Goal: Task Accomplishment & Management: Manage account settings

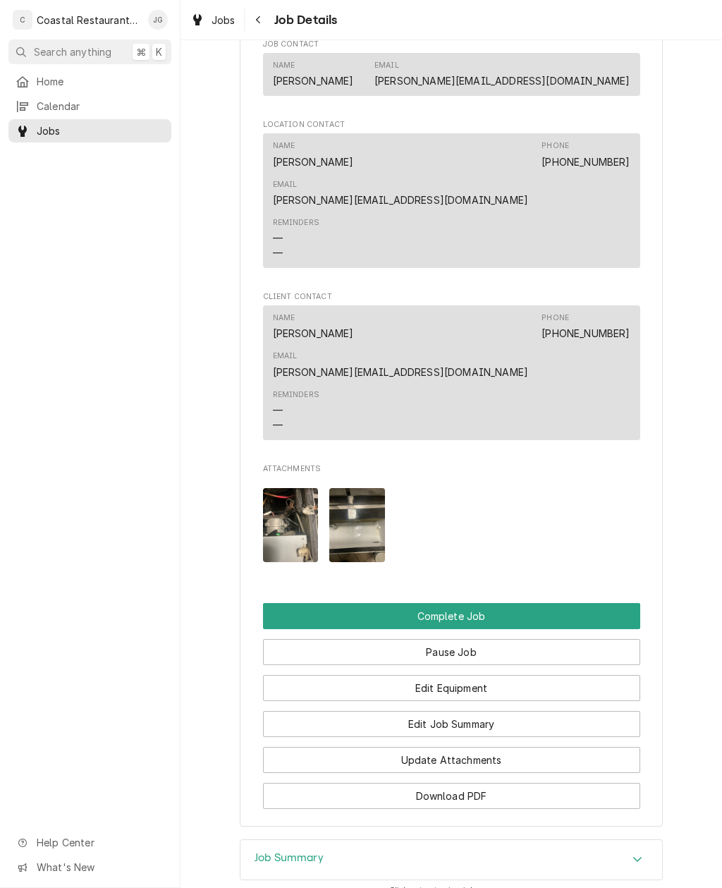
scroll to position [1056, 0]
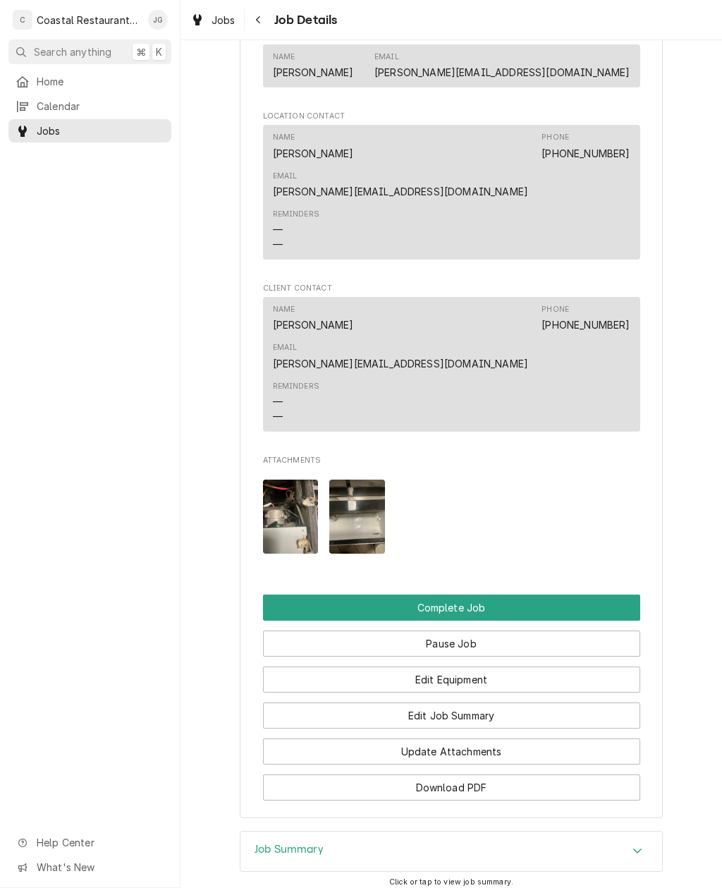
click at [486, 702] on button "Edit Job Summary" at bounding box center [451, 715] width 377 height 26
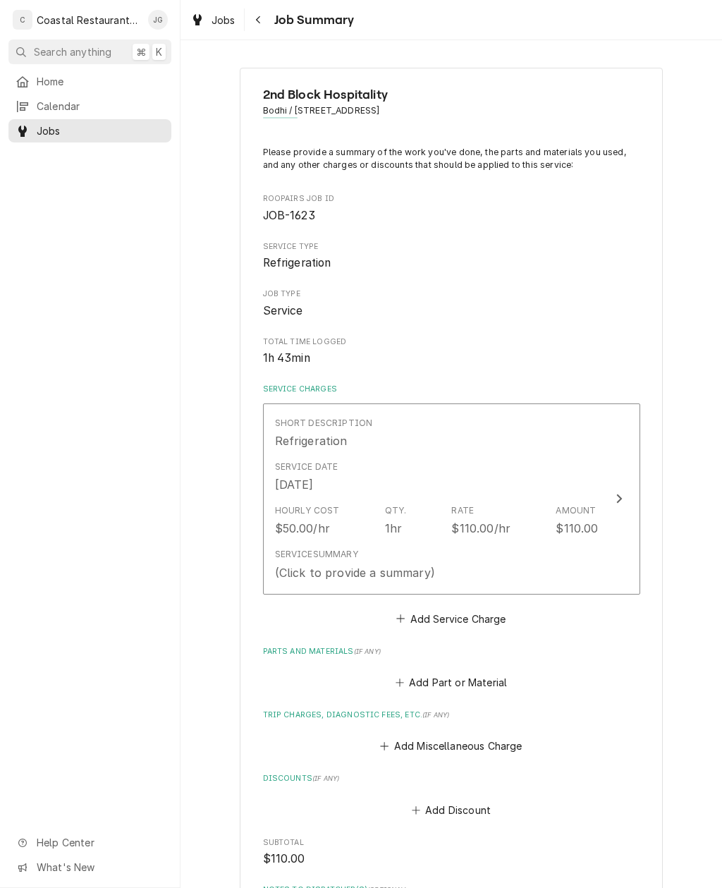
click at [402, 737] on button "Add Miscellaneous Charge" at bounding box center [451, 746] width 147 height 20
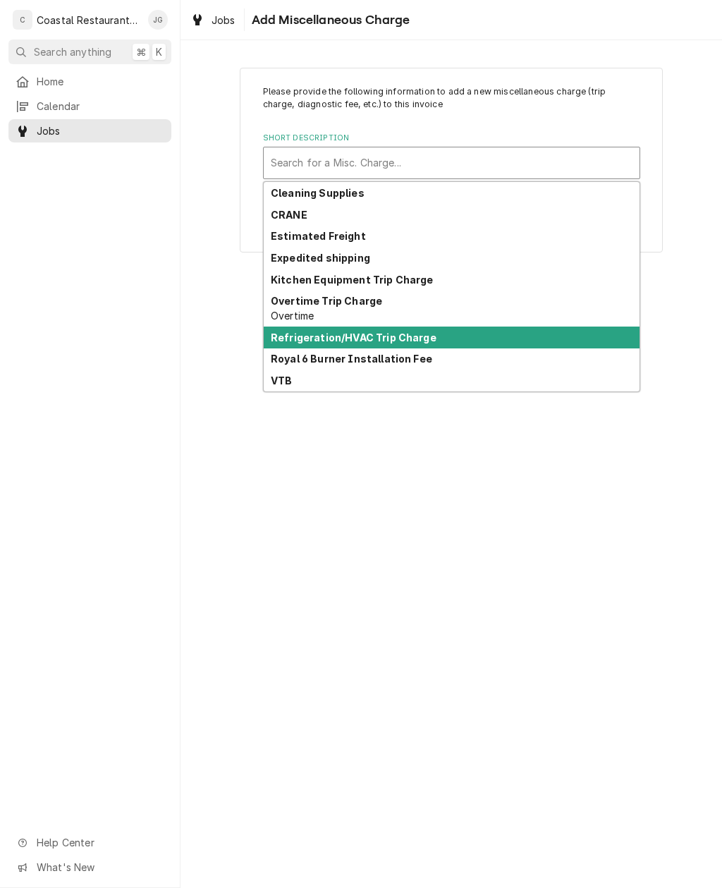
click at [398, 339] on strong "Refrigeration/HVAC Trip Charge" at bounding box center [354, 337] width 166 height 12
type textarea "x"
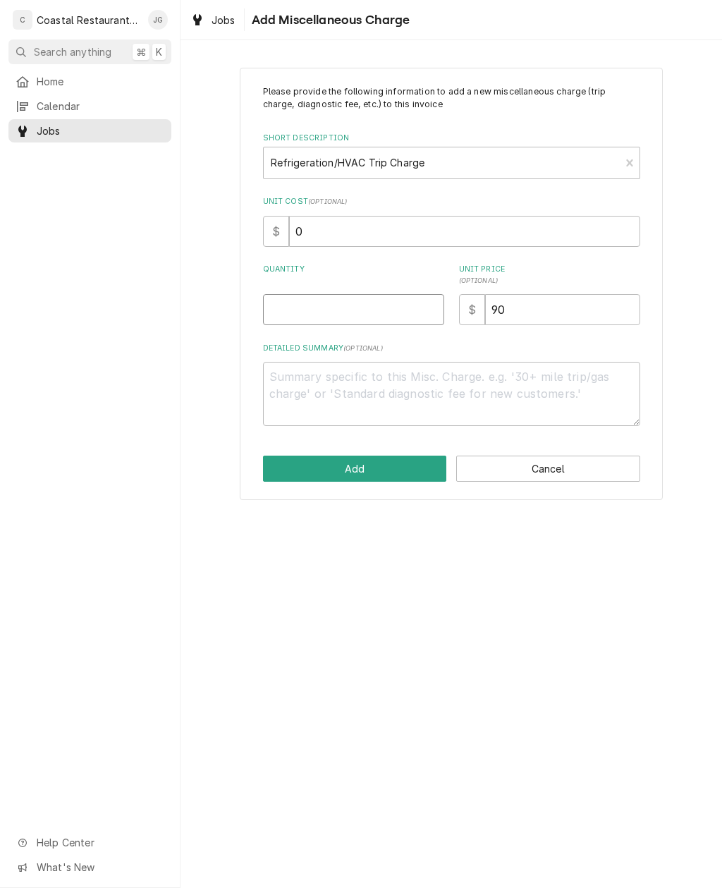
click at [362, 300] on input "Quantity" at bounding box center [353, 309] width 181 height 31
type input "1"
click at [388, 465] on button "Add" at bounding box center [355, 469] width 184 height 26
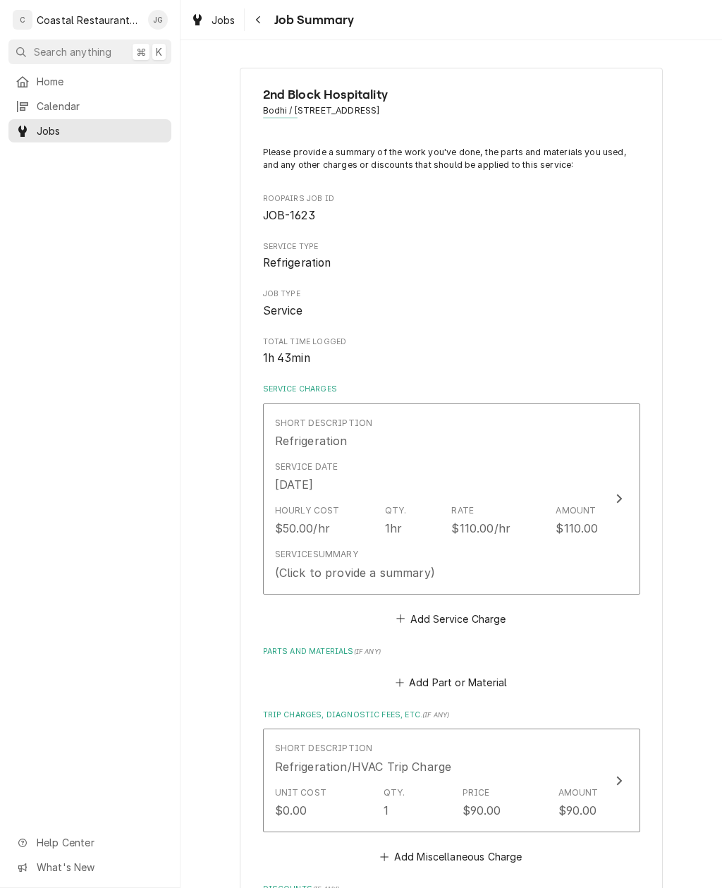
click at [520, 548] on div "Service Summary (Click to provide a summary)" at bounding box center [437, 564] width 324 height 44
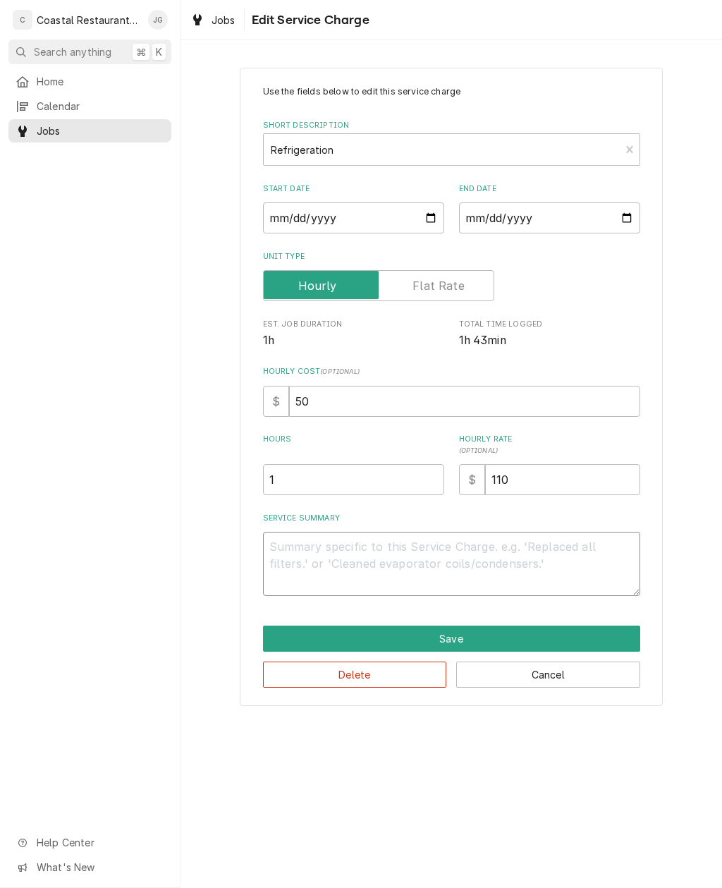
click at [403, 546] on textarea "Service Summary" at bounding box center [451, 564] width 377 height 64
type textarea "x"
type textarea "A"
type textarea "x"
type textarea "Arr"
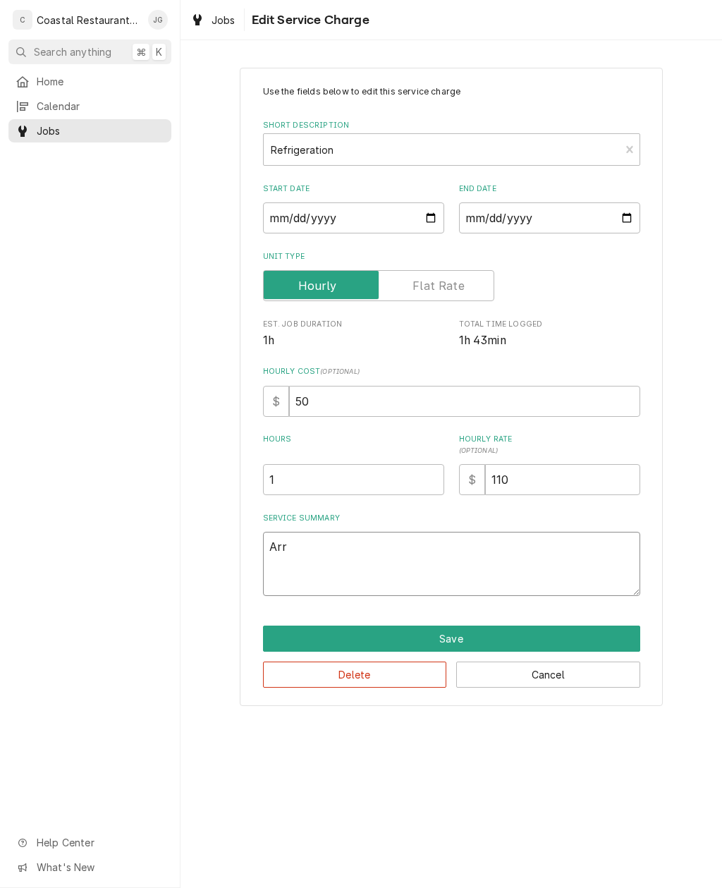
type textarea "x"
type textarea "Arriv"
type textarea "x"
type textarea "Arrived"
type textarea "x"
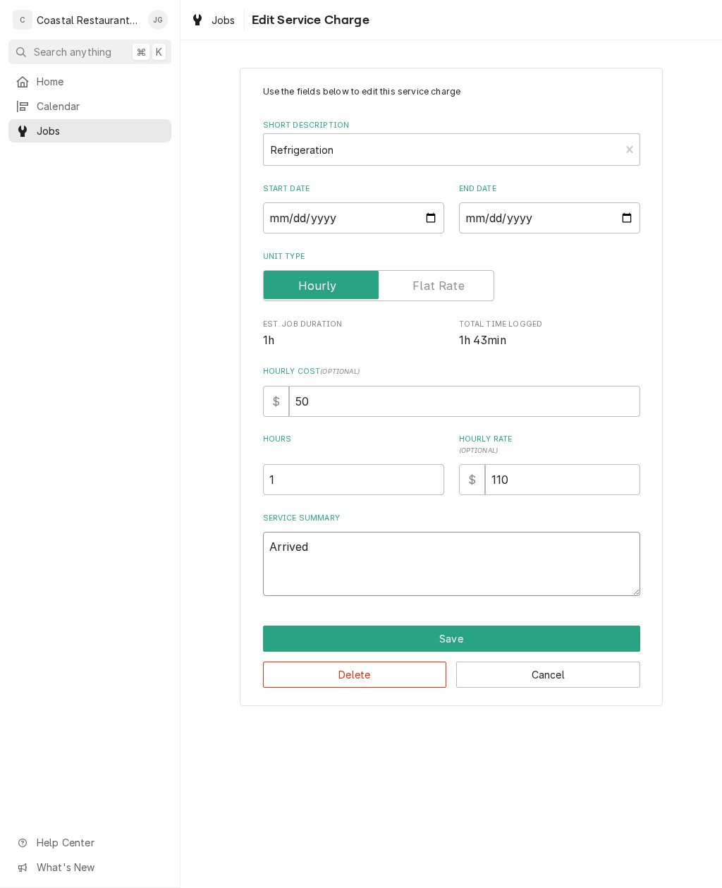
type textarea "Arrived on"
type textarea "x"
type textarea "Arrived on site"
type textarea "x"
type textarea "Arrived on site found unit"
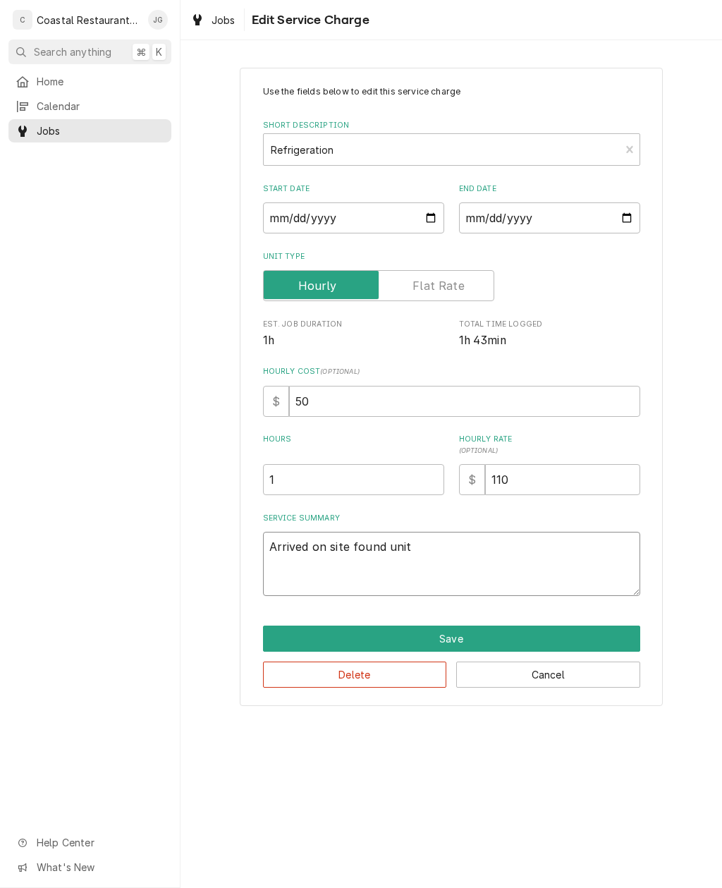
type textarea "x"
type textarea "Arrived on site found unit off"
type textarea "x"
type textarea "Arrived on site found unit off and with"
type textarea "x"
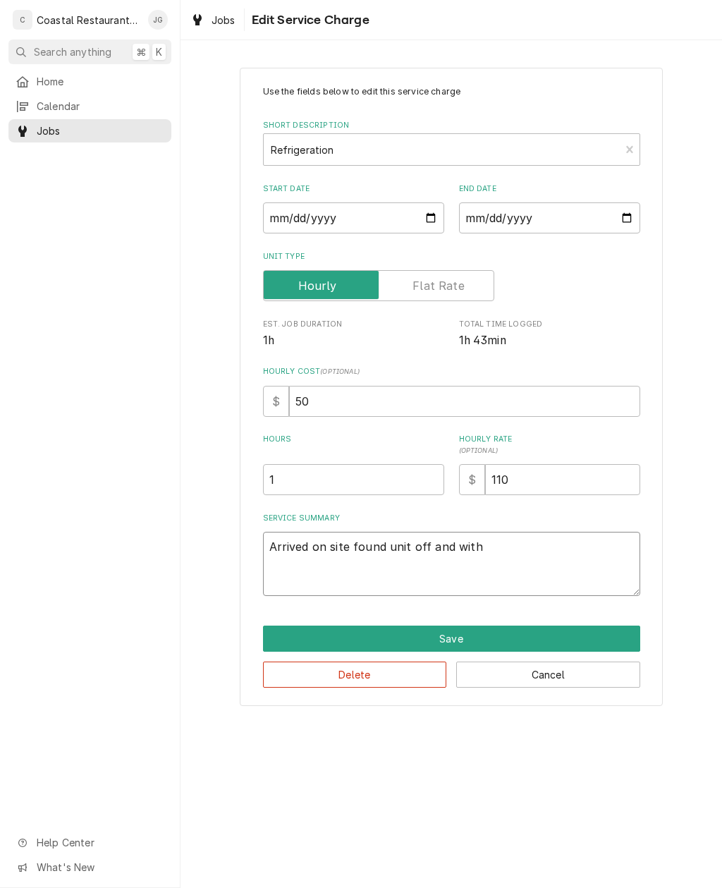
type textarea "Arrived on site found unit off and with ice"
type textarea "x"
type textarea "Arrived on site found unit off and with ice inside"
type textarea "x"
type textarea "Arrived"
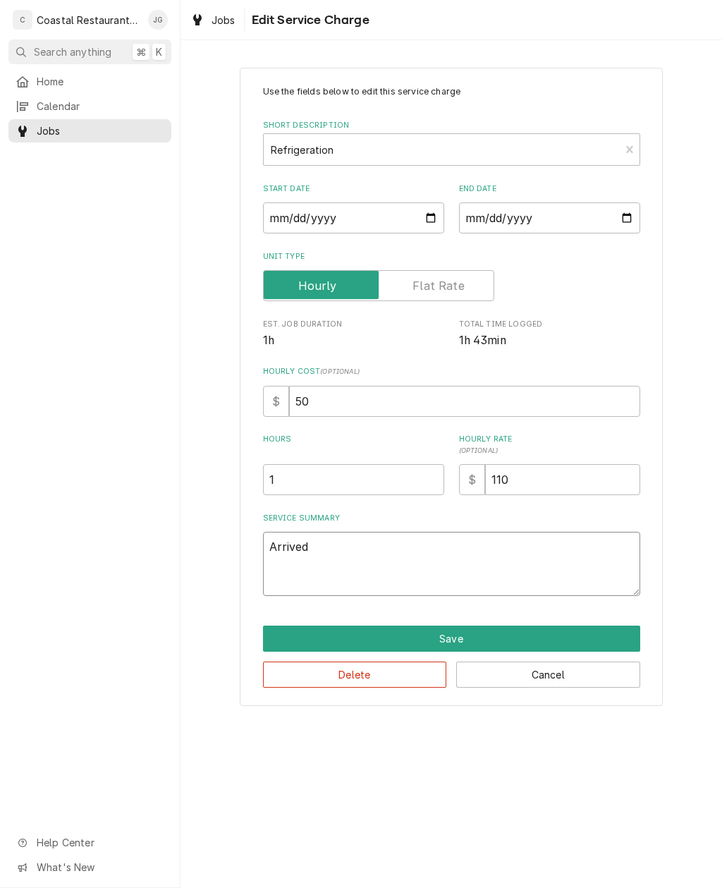
type textarea "x"
type textarea "Arrived on site found unit off and with ice inside"
type textarea "x"
type textarea "Arrived on site found unit off and with ice inside."
type textarea "x"
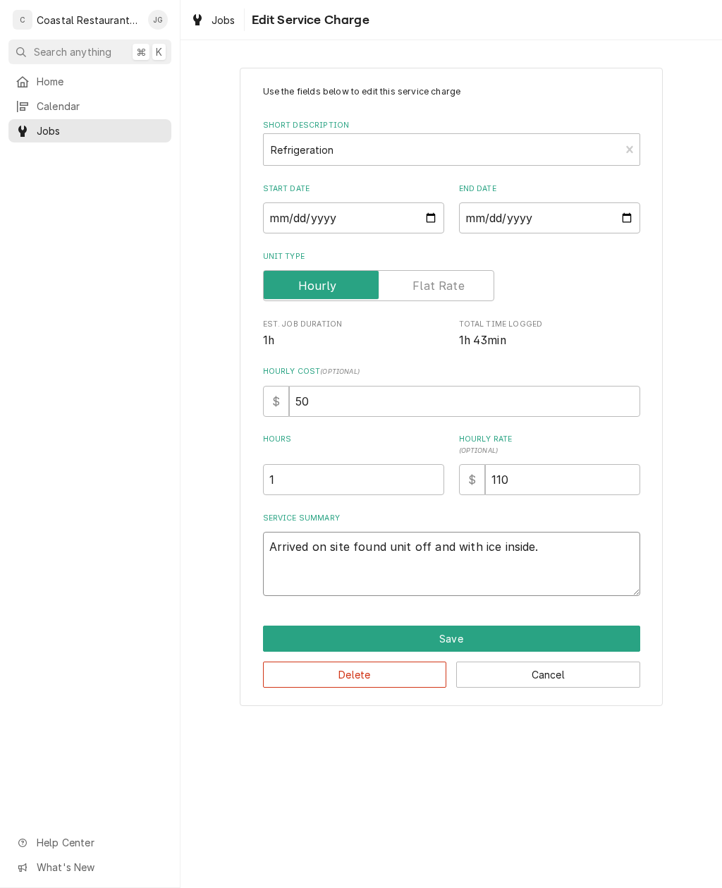
type textarea "Arrived on site found unit off and with ice inside. F"
type textarea "x"
type textarea "Arrived on site found unit off and with ice inside. Fou"
type textarea "x"
type textarea "Arrived on site found unit off and with ice inside. Found"
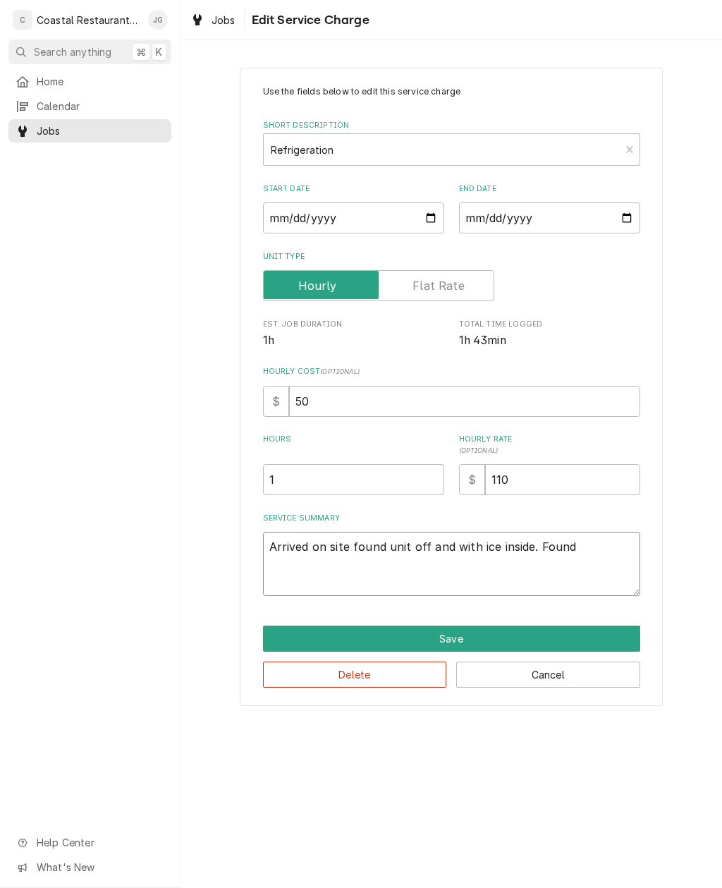
type textarea "x"
type textarea "Arrived on site found unit off and with ice inside. Found evaporator"
type textarea "x"
type textarea "Arrived on site found unit off and with ice inside. Found evaporator drain pan."
type textarea "x"
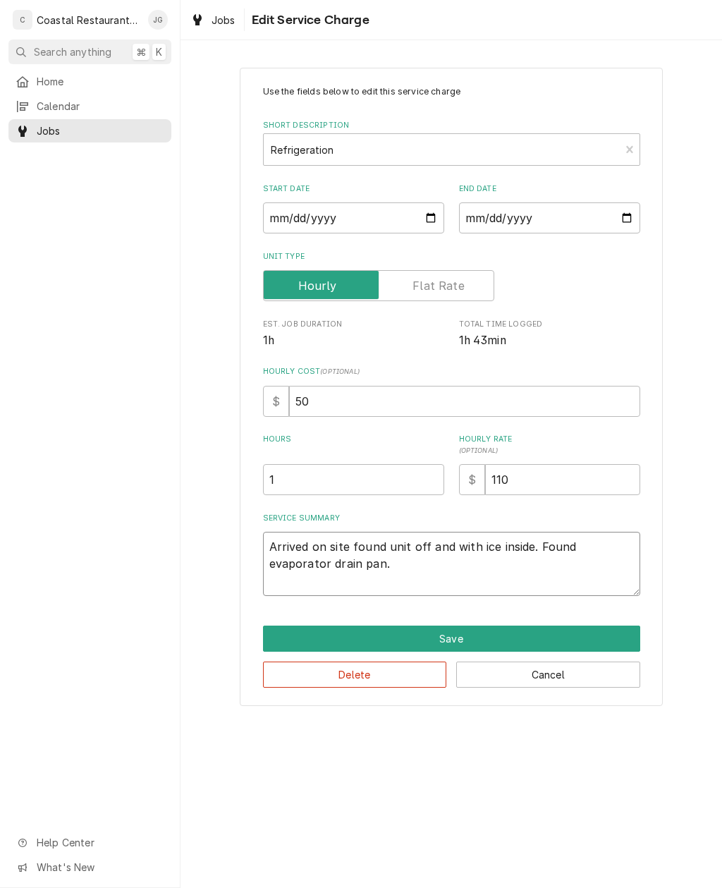
type textarea "Arrived on site found unit off and with ice inside. Found evaporator drain pan …"
type textarea "x"
type textarea "Arrived on site found unit off and with ice inside. Found evaporator drain pan …"
type textarea "x"
type textarea "Arrived on site found unit off and with ice inside. Found evaporator drain pan,…"
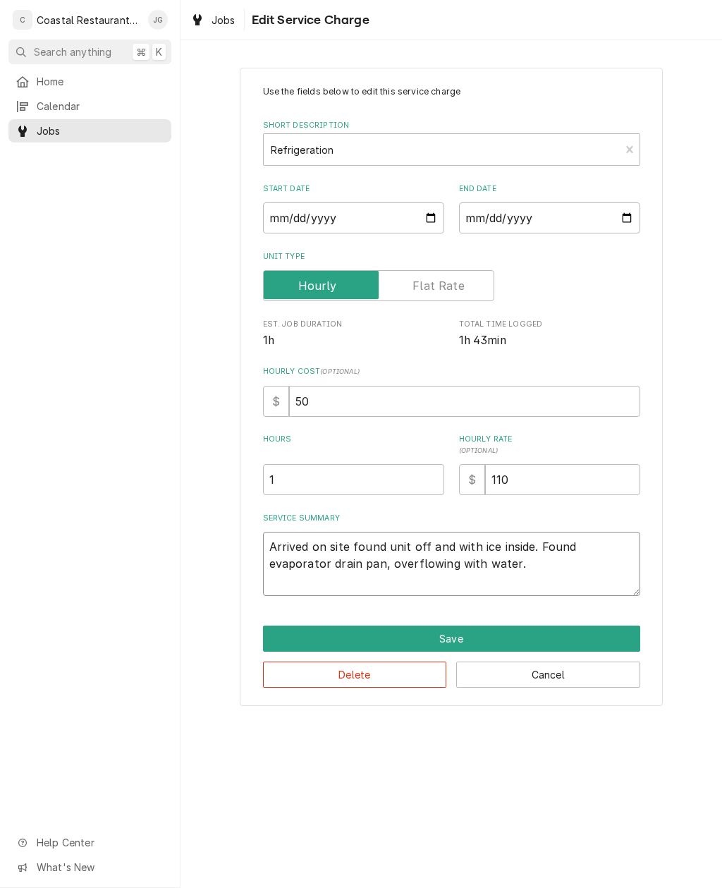
type textarea "x"
type textarea "Arrived on site found unit off and with ice inside. Found evaporator drain pan …"
type textarea "x"
type textarea "Arrived on site found unit off and with ice inside. Found evaporator drain pan …"
type textarea "x"
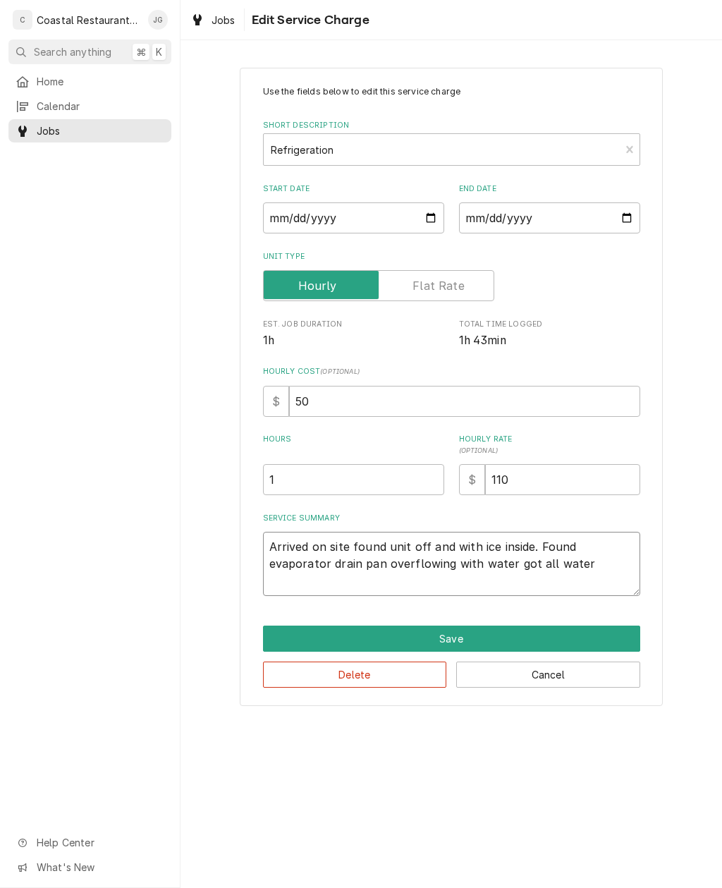
type textarea "Arrived on site found unit off and with ice inside. Found evaporator drain pan …"
type textarea "x"
type textarea "Arrived on site found unit off and with ice inside. Found evaporator drain pan,…"
type textarea "x"
type textarea "Arrived on site found unit off and with ice inside. Found evaporator drain pan,…"
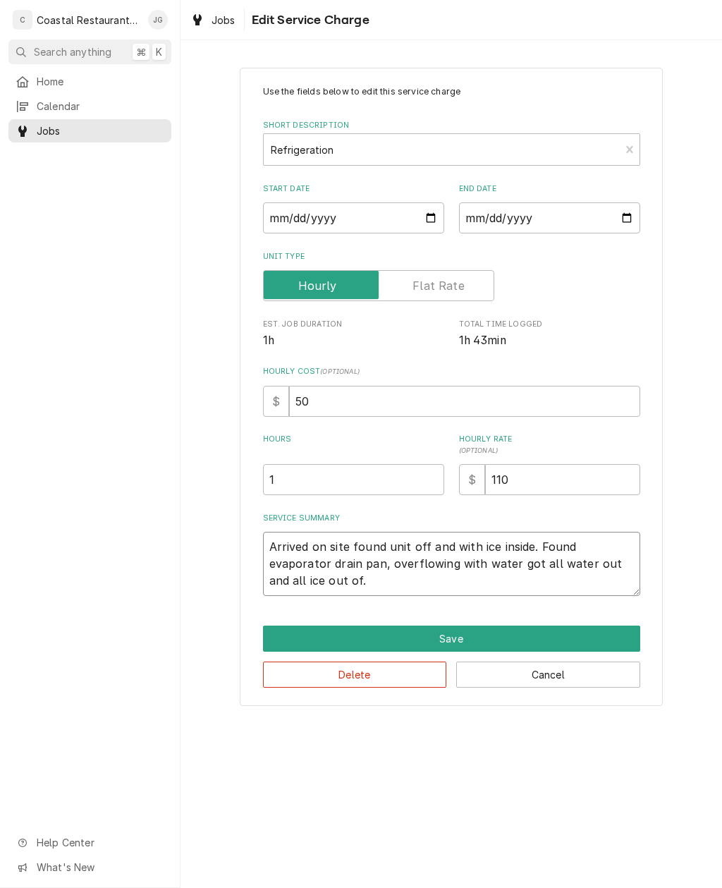
type textarea "x"
type textarea "Arrived on site found unit off and with ice inside. Found evaporator drain pan,…"
type textarea "x"
type textarea "Arrived on site found unit off and with ice inside. Found evaporator drain pan,…"
type textarea "x"
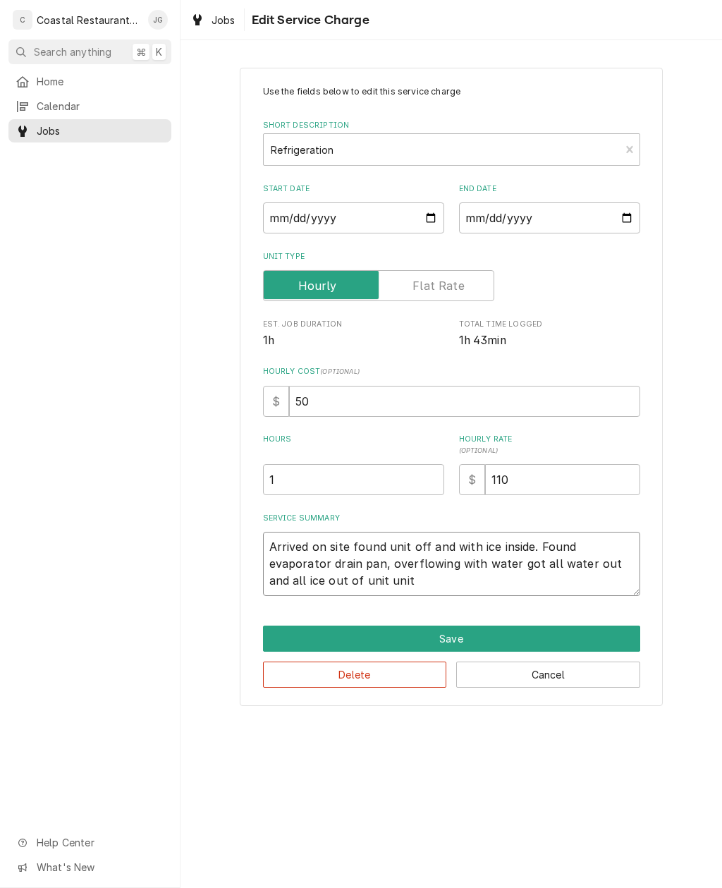
type textarea "Arrived on site found unit off and with ice inside. Found evaporator drain pan,…"
type textarea "x"
type textarea "Arrived on site found unit off and with ice inside. Found evaporator drain pan,…"
type textarea "x"
type textarea "Arrived on site found unit off and with ice inside. Found evaporator drain pan,…"
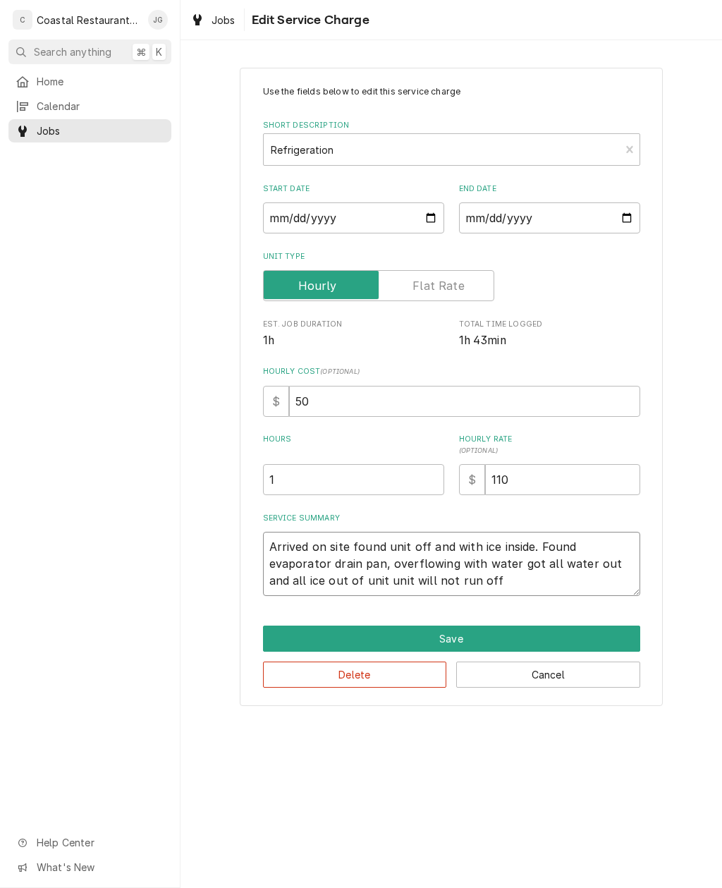
type textarea "x"
type textarea "Arrived on site found unit off and with ice inside. Found evaporator drain pan,…"
type textarea "x"
type textarea "Arrived on site found unit off and with ice inside. Found evaporator drain pan,…"
type textarea "x"
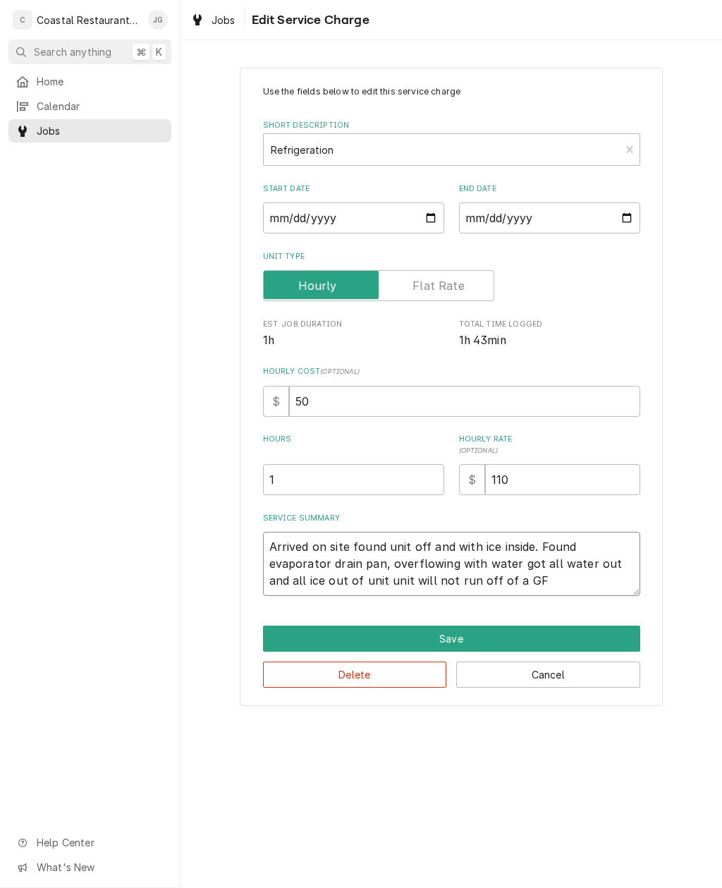
type textarea "Arrived on site found unit off and with ice inside. Found evaporator drain pan,…"
type textarea "x"
type textarea "Arrived on site found unit off and with ice inside. Found evaporator drain pan,…"
type textarea "x"
type textarea "Arrived on site found unit off and with ice inside. Found evaporator drain pan,…"
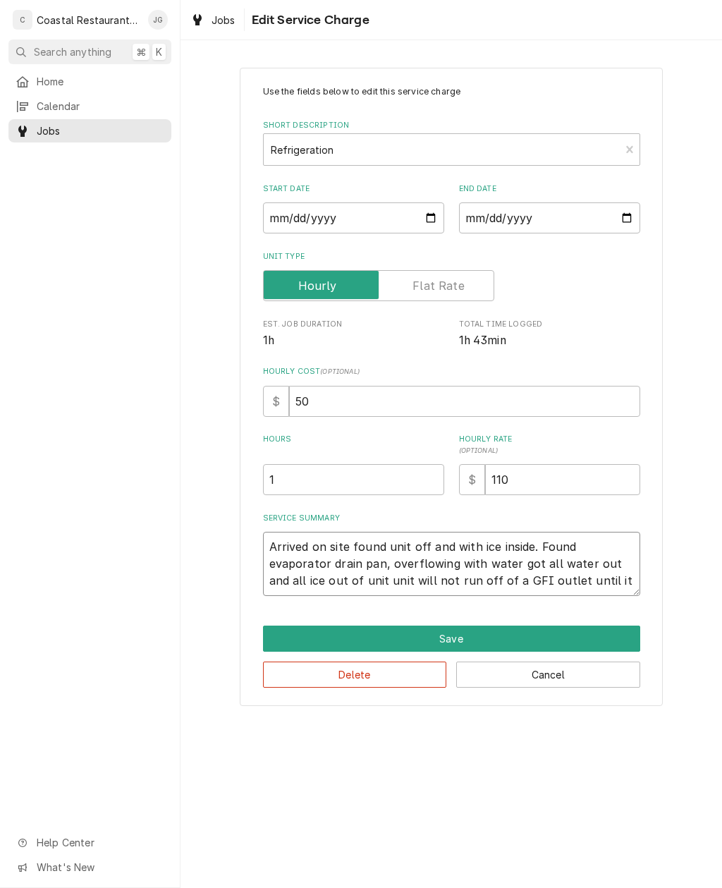
type textarea "x"
type textarea "Arrived on site found unit off and with ice inside. Found evaporator drain pan,…"
type textarea "x"
type textarea "Arrived on site found unit off and with ice inside. Found evaporator drain pan,…"
type textarea "x"
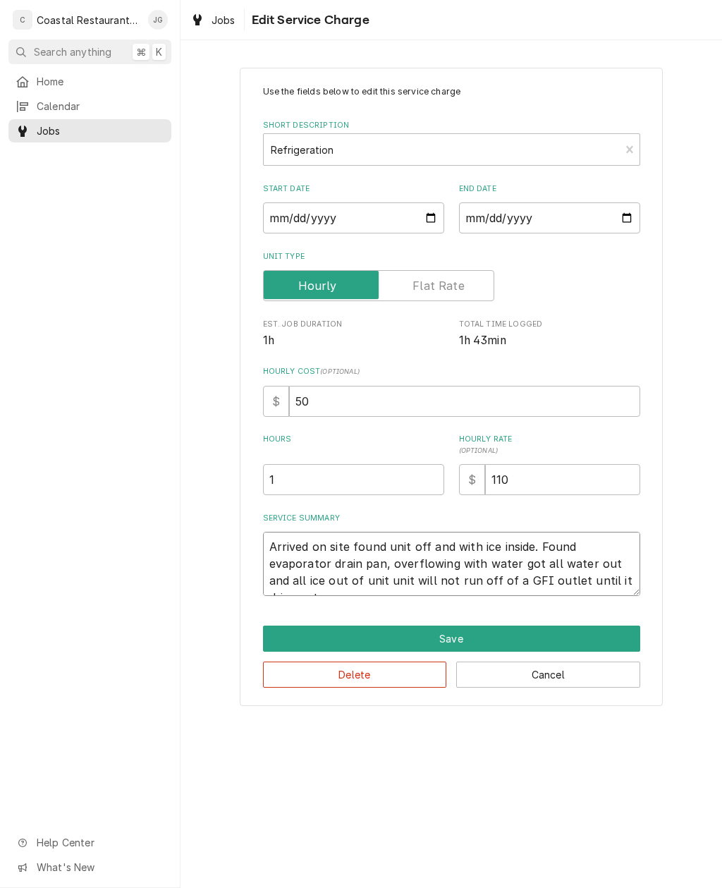
type textarea "Arrived on site found unit off and with ice inside. Found evaporator drain pan,…"
type textarea "x"
type textarea "Arrived on site found unit off and with ice inside. Found evaporator drain pan,…"
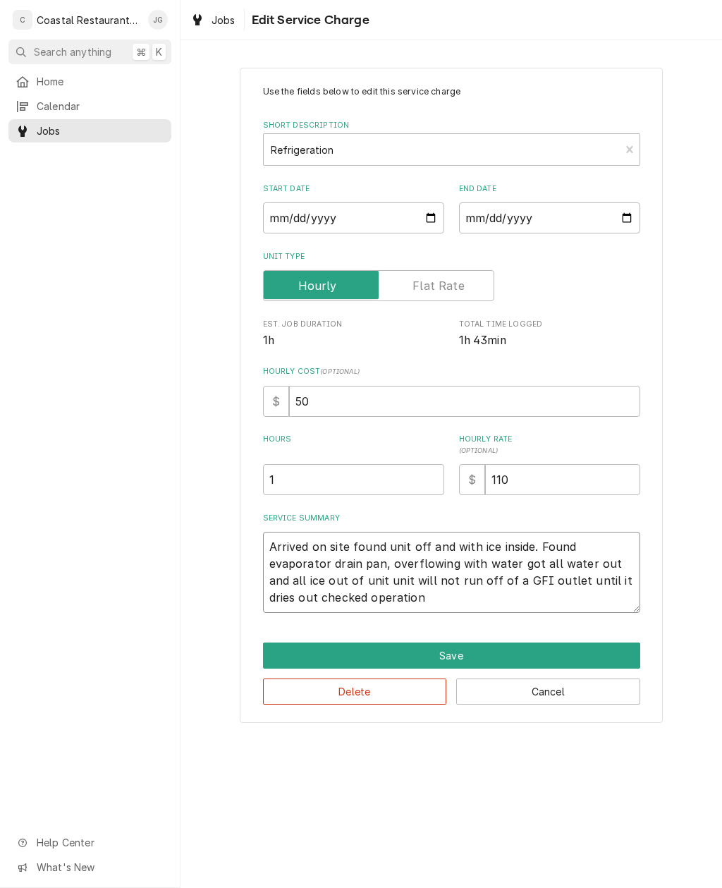
type textarea "x"
type textarea "Arrived on site found unit off and with ice inside. Found evaporator drain pan,…"
type textarea "x"
type textarea "Arrived on site found unit off and with ice inside. Found evaporator drain pan,…"
type textarea "x"
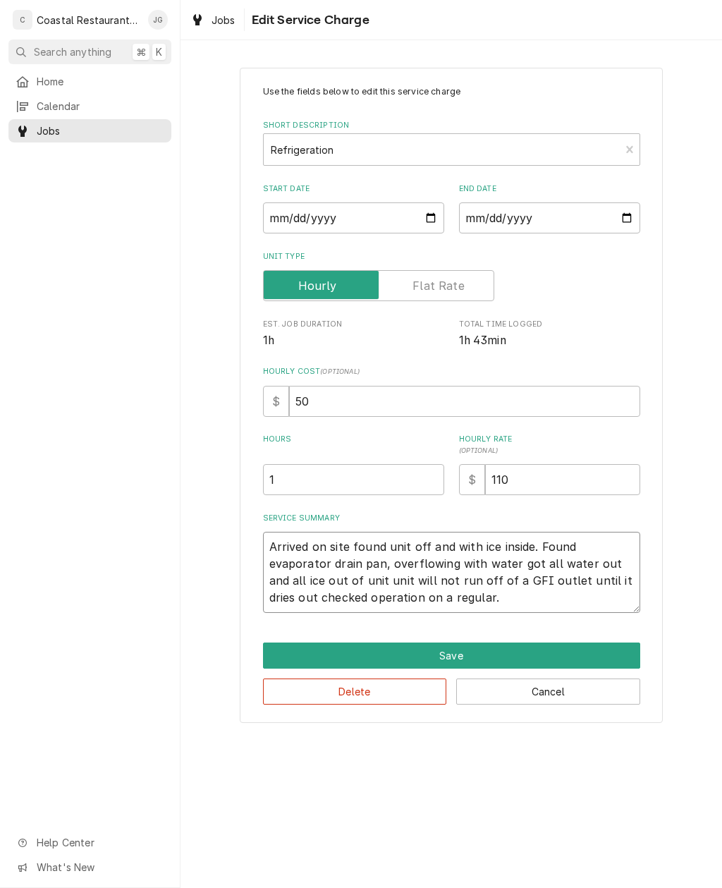
type textarea "Arrived on site found unit off and with ice inside. Found evaporator drain pan,…"
type textarea "x"
type textarea "Arrived on site found unit off and with ice inside. Found evaporator drain pan,…"
type textarea "x"
type textarea "Arrived on site found unit off and with ice inside. Found evaporator drain pan,…"
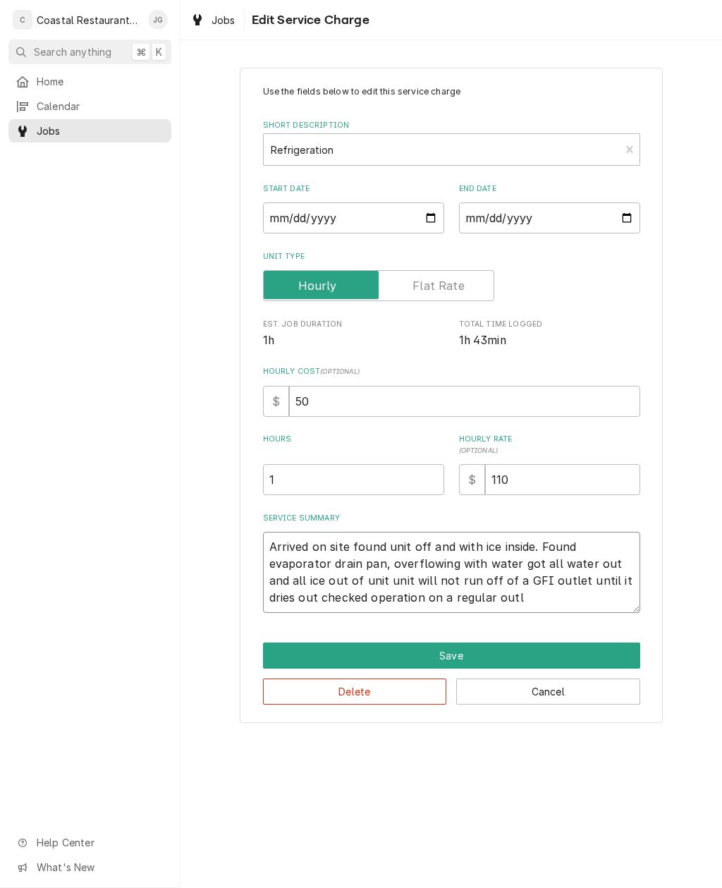
type textarea "x"
type textarea "Arrived on site found unit off and with ice inside. Found evaporator drain pan,…"
type textarea "x"
type textarea "Arrived on site found unit off and with ice inside. Found evaporator drain pan,…"
type textarea "x"
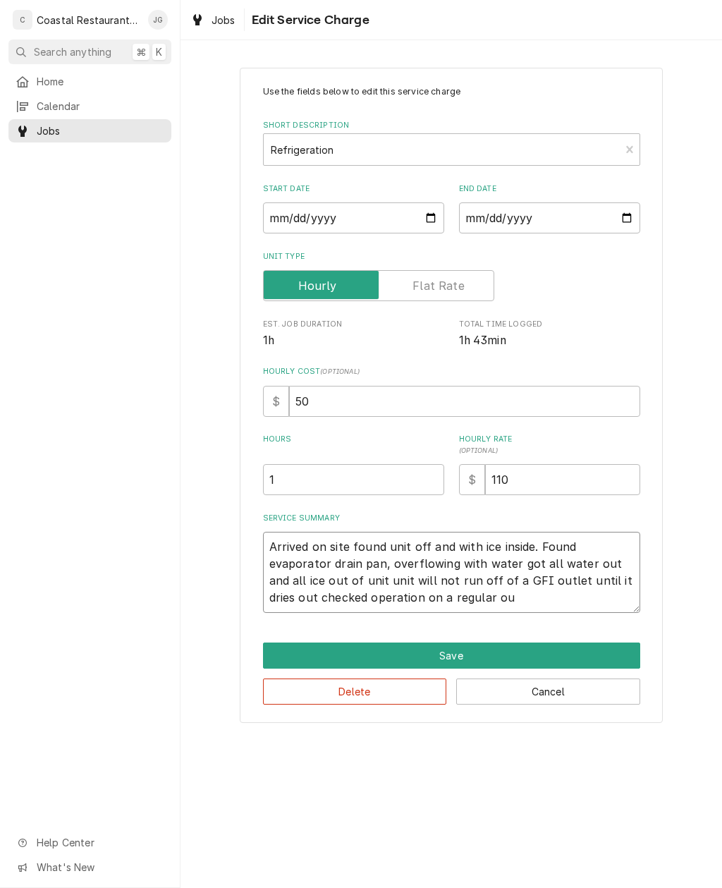
type textarea "Arrived on site found unit off and with ice inside. Found evaporator drain pan,…"
type textarea "x"
type textarea "Arrived on site found unit off and with ice inside. Found evaporator drain pan,…"
type textarea "x"
type textarea "Arrived on site found unit off and with ice inside. Found evaporator drain pan,…"
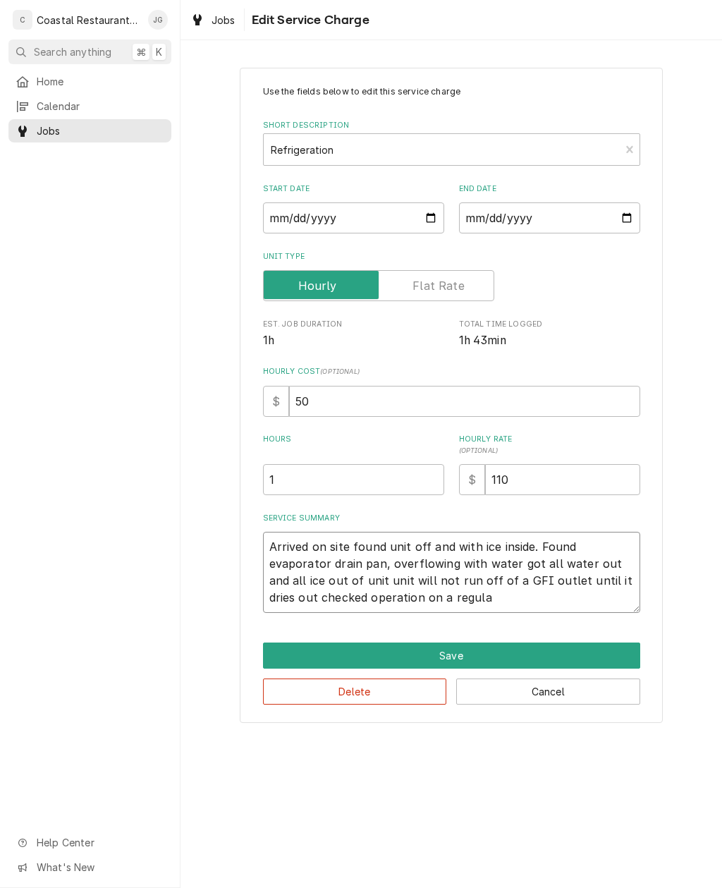
type textarea "x"
type textarea "Arrived on site found unit off and with ice inside. Found evaporator drain pan,…"
type textarea "x"
type textarea "Arrived on site found unit off and with ice inside. Found evaporator drain pan,…"
type textarea "x"
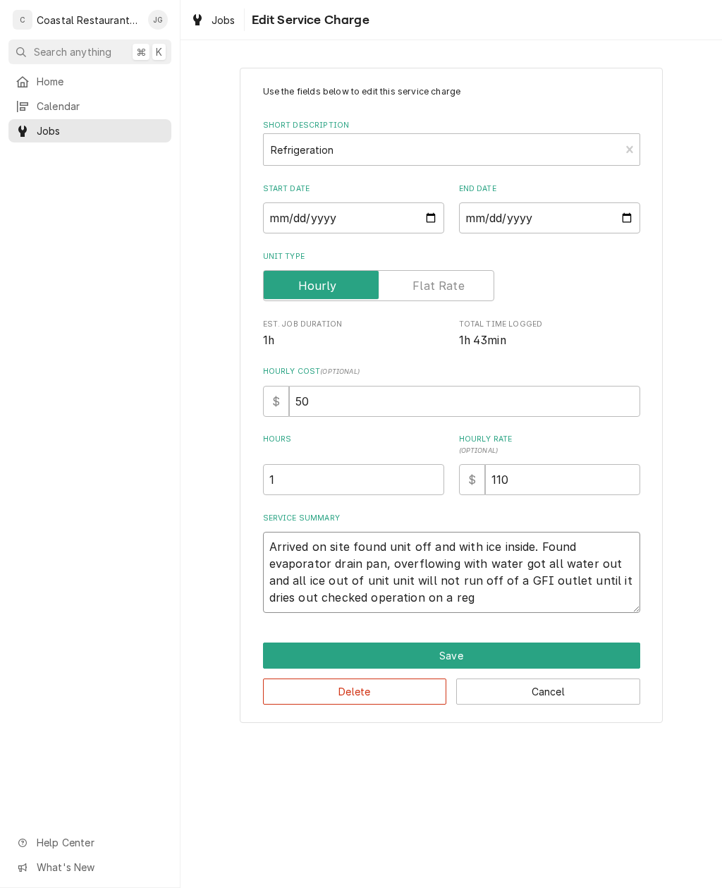
type textarea "Arrived on site found unit off and with ice inside. Found evaporator drain pan,…"
type textarea "x"
type textarea "Arrived on site found unit off and with ice inside. Found evaporator drain pan,…"
type textarea "x"
type textarea "Arrived on site found unit off and with ice inside. Found evaporator drain pan,…"
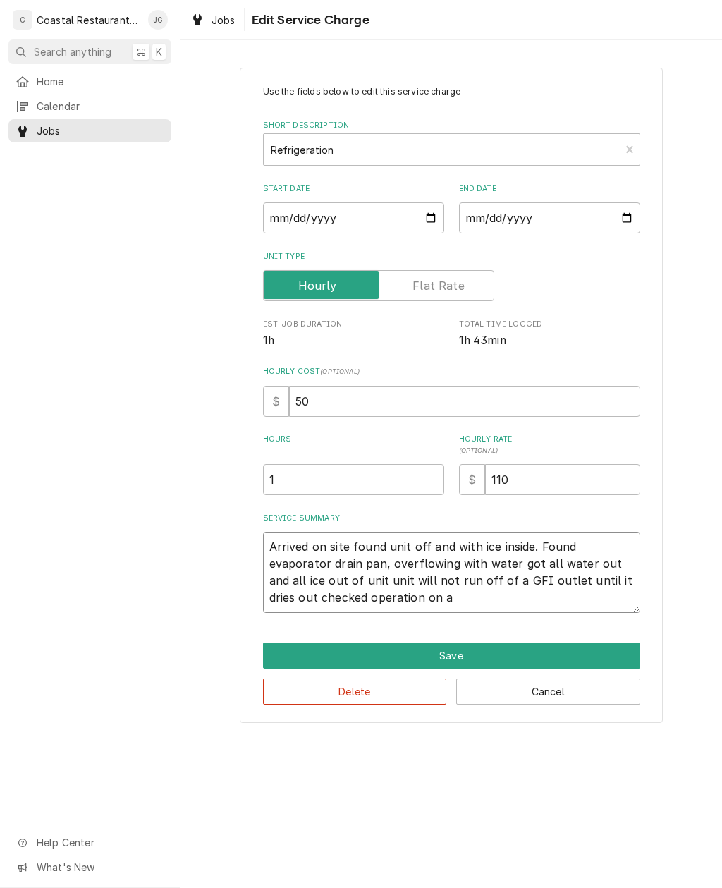
type textarea "x"
type textarea "Arrived on site found unit off and with ice inside. Found evaporator drain pan,…"
type textarea "x"
type textarea "Arrived on site found unit off and with ice inside. Found evaporator drain pan,…"
type textarea "x"
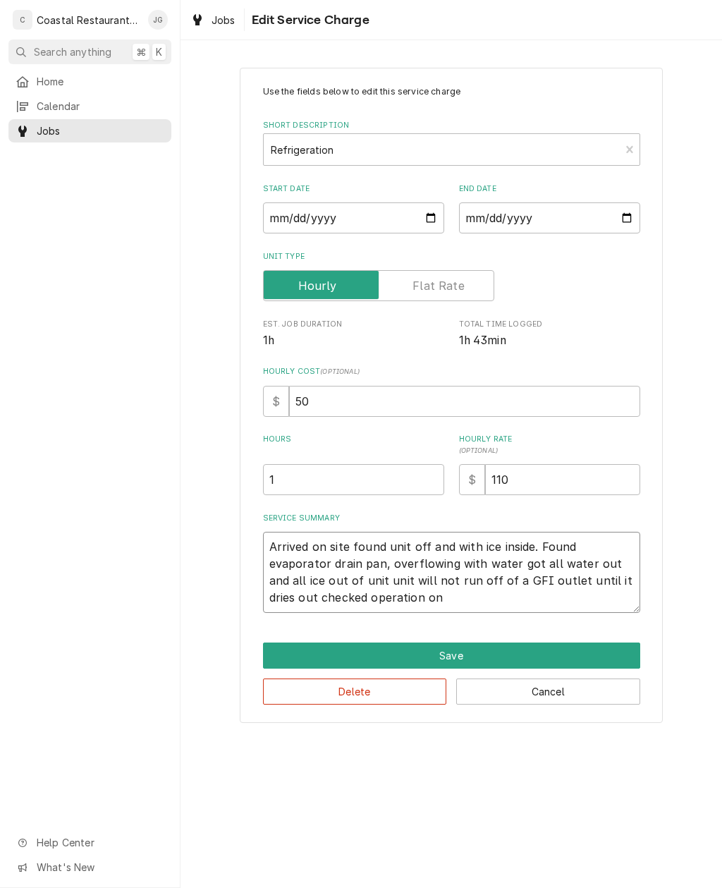
type textarea "Arrived on site found unit off and with ice inside. Found evaporator drain pan,…"
type textarea "x"
type textarea "Arrived on site found unit off and with ice inside. Found evaporator drain pan,…"
type textarea "x"
type textarea "Arrived on site found unit off and with ice inside. Found evaporator drain pan,…"
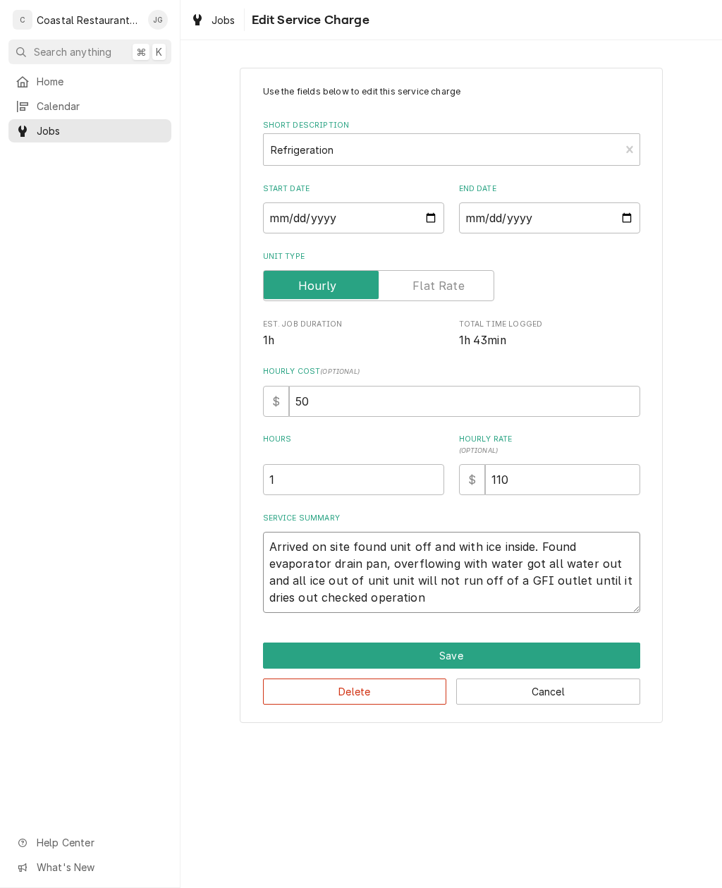
type textarea "x"
type textarea "Arrived on site found unit off and with ice inside. Found evaporator drain pan,…"
type textarea "x"
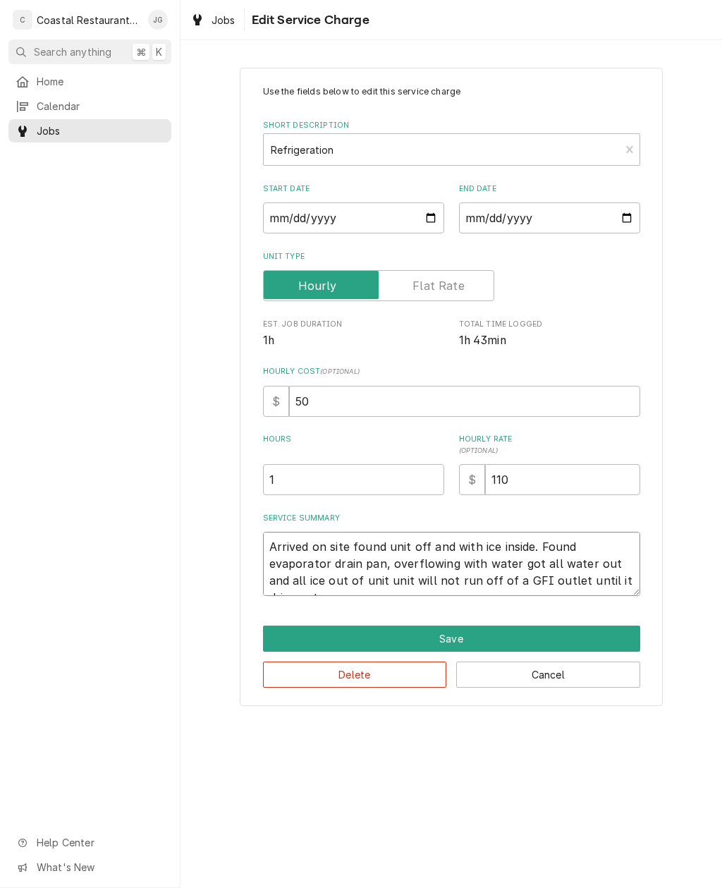
type textarea "Arrived on site found unit off and with ice inside. Found evaporator drain pan,…"
type textarea "x"
type textarea "Arrived on site found unit off and with ice inside. Found evaporator drain pan,…"
type textarea "x"
type textarea "Arrived on site found unit off and with ice inside. Found evaporator drain pan,…"
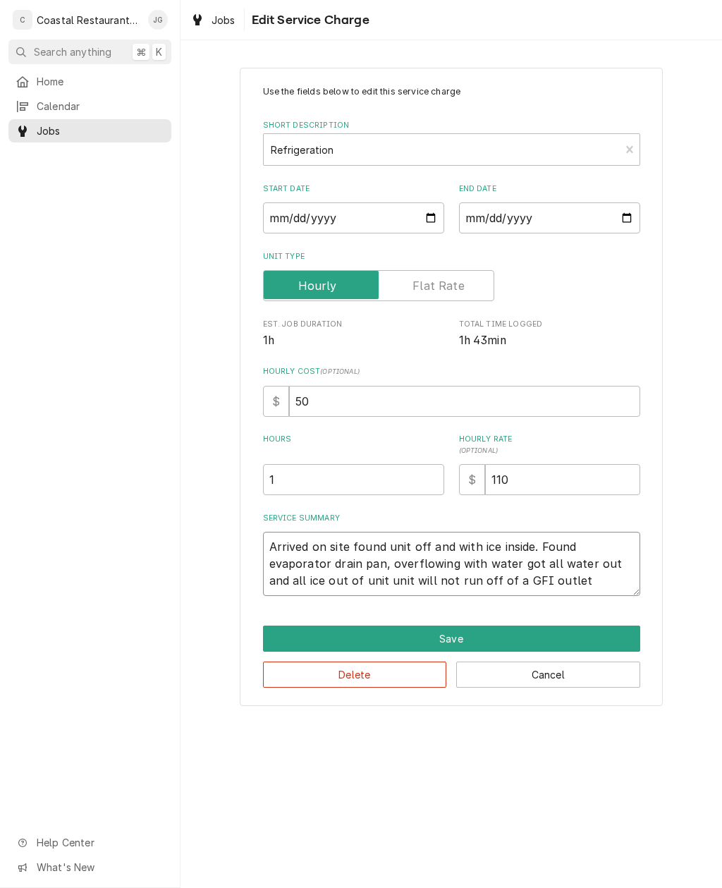
type textarea "x"
type textarea "Arrived on site found unit off and with ice inside. Found evaporator drain pan,…"
type textarea "x"
type textarea "Arrived on site found unit off and with ice inside. Found evaporator drain pan,…"
type textarea "x"
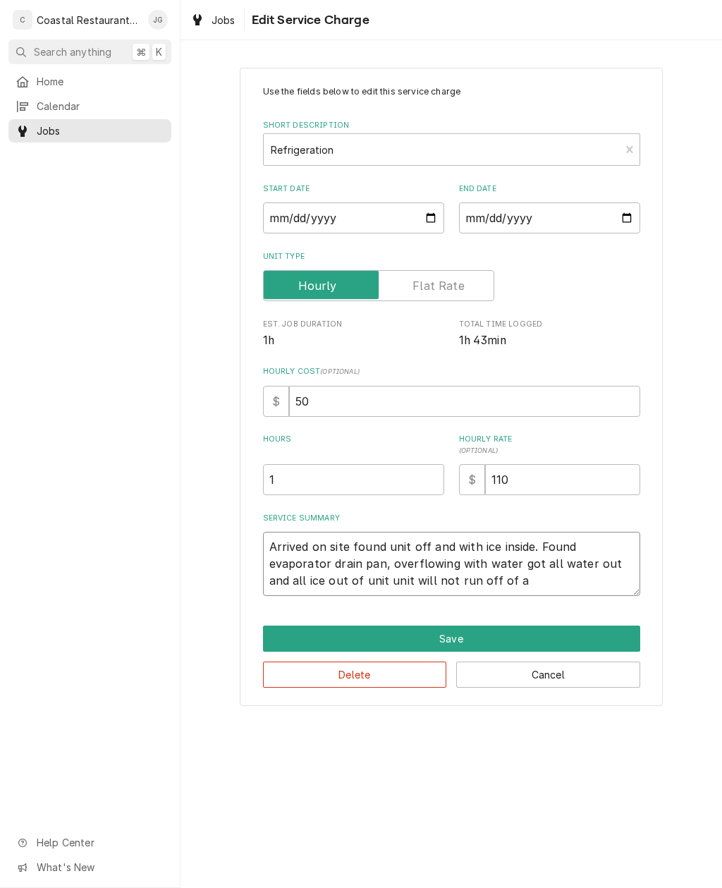
type textarea "Arrived on site found unit off and with ice inside. Found evaporator drain pan,…"
type textarea "x"
type textarea "Arrived on site found unit off and with ice inside. Found evaporator drain pan,…"
type textarea "x"
type textarea "Arrived on site found unit off and with ice inside. Found evaporator drain pan,…"
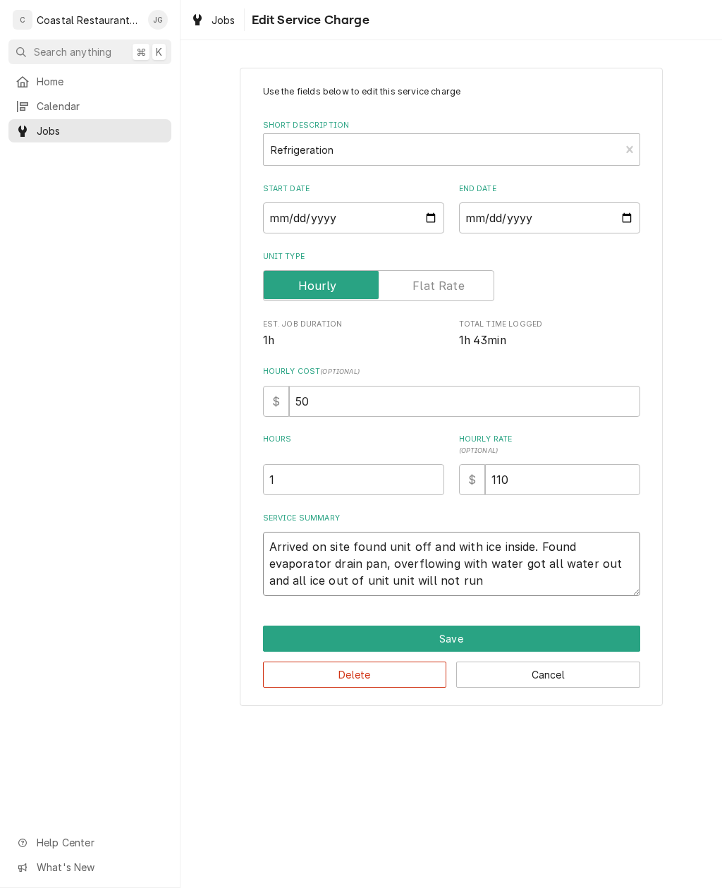
type textarea "x"
type textarea "Arrived on site found unit off and with ice inside. Found evaporator drain pan,…"
type textarea "x"
type textarea "Arrived on site found unit off and with ice inside. Found evaporator drain pan,…"
type textarea "x"
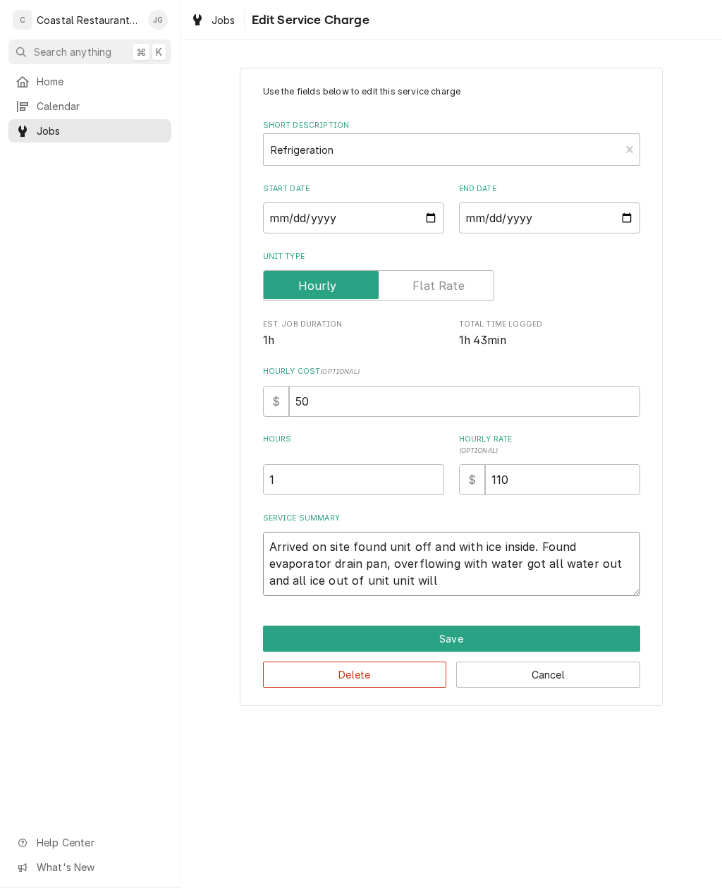
type textarea "Arrived on site found unit off and with ice inside. Found evaporator drain pan,…"
type textarea "x"
type textarea "Arrived on site found unit off and with ice inside. Found evaporator drain pan,…"
type textarea "x"
type textarea "Arrived on site found unit off and with ice inside. Found evaporator drain pan,…"
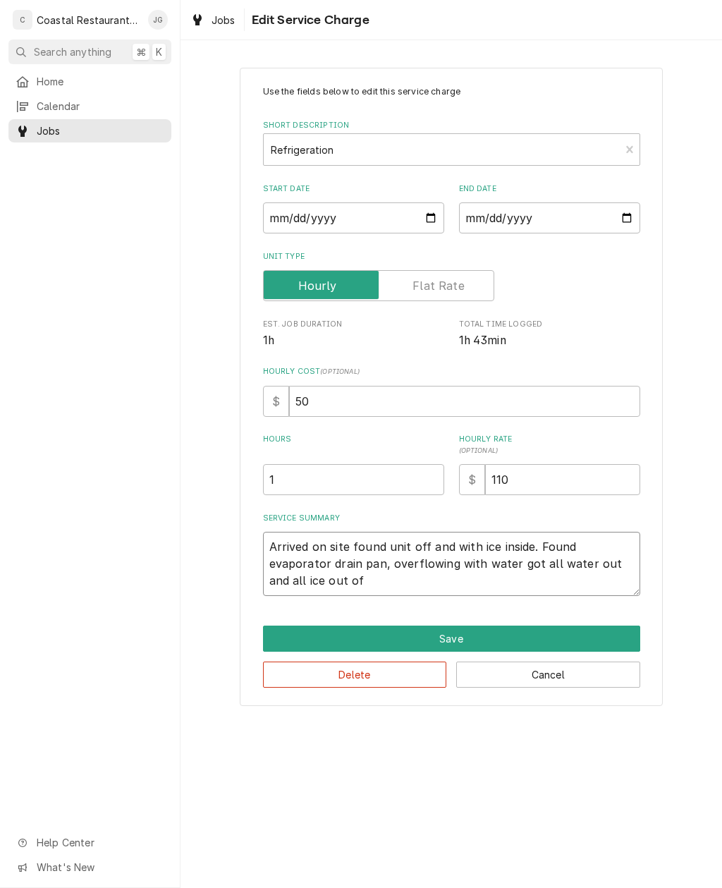
type textarea "x"
type textarea "Arrived on site found unit off and with ice inside. Found evaporator drain pan,…"
type textarea "x"
type textarea "Arrived on site found unit off and with ice inside. Found evaporator drain pan,…"
type textarea "x"
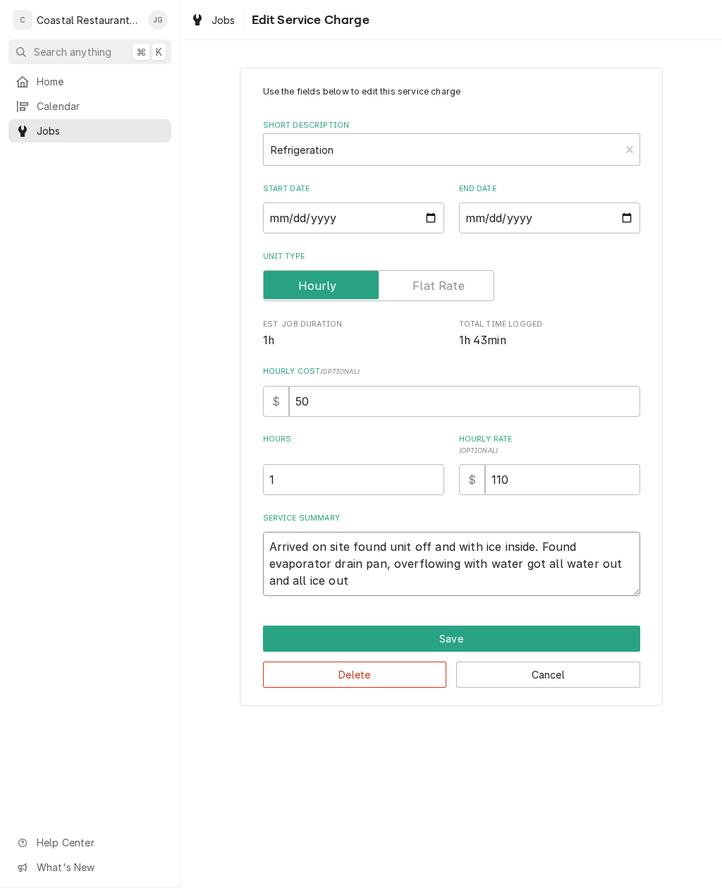
type textarea "Arrived on site found unit off and with ice inside. Found evaporator drain pan,…"
type textarea "x"
type textarea "Arrived on site found unit off and with ice inside. Found evaporator drain pan,…"
type textarea "x"
type textarea "Arrived on site found unit off and with ice inside. Found evaporator drain pan,…"
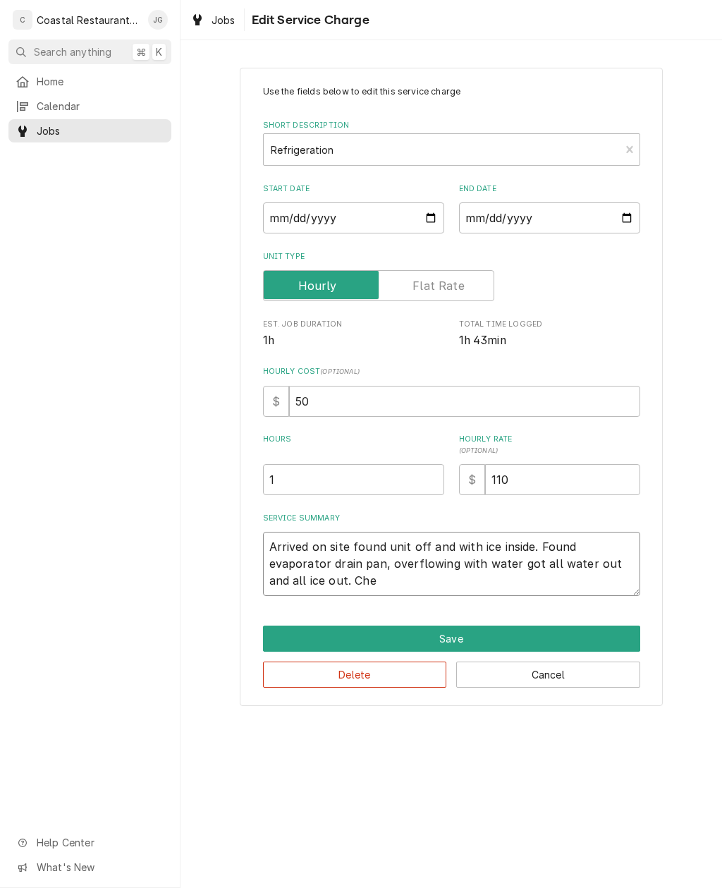
type textarea "x"
type textarea "Arrived on site found unit off and with ice inside. Found evaporator drain pan,…"
type textarea "x"
type textarea "Arrived on site found unit off and with ice inside. Found evaporator drain pan,…"
type textarea "x"
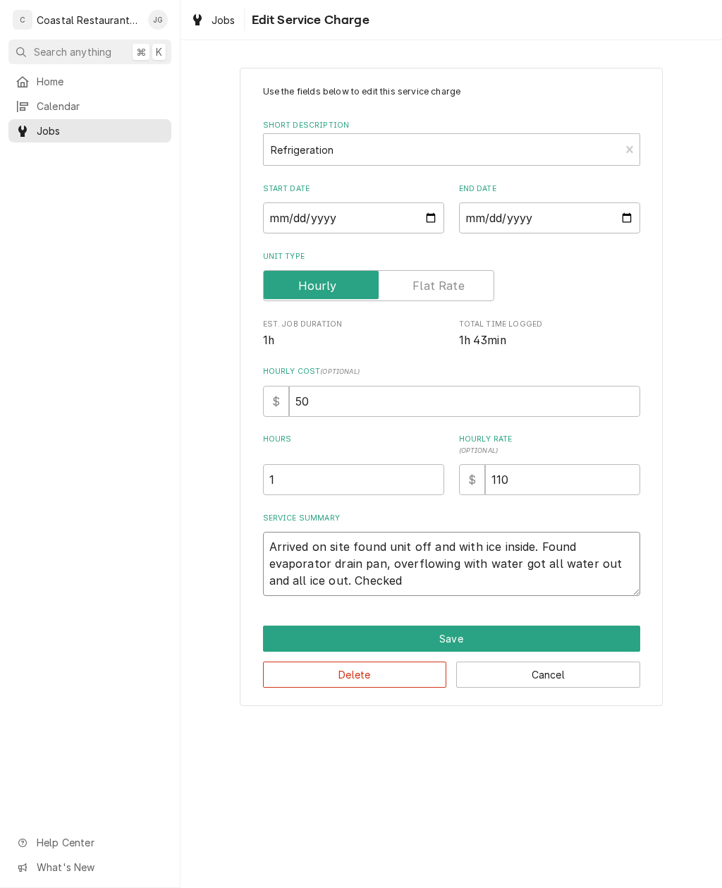
type textarea "Arrived on site found unit off and with ice inside. Found evaporator drain pan,…"
type textarea "x"
type textarea "Arrived on site found unit off and with ice inside. Found evaporator drain pan,…"
type textarea "x"
type textarea "Arrived on site found unit off and with ice inside. Found evaporator drain pan,…"
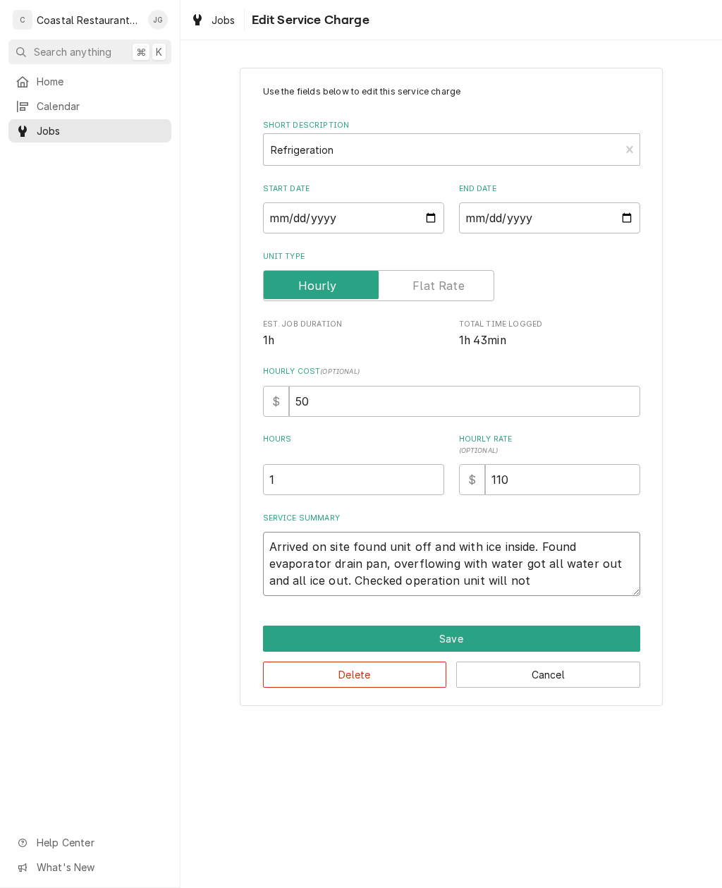
type textarea "x"
type textarea "Arrived on site found unit off and with ice inside. Found evaporator drain pan,…"
type textarea "x"
type textarea "Arrived on site found unit off and with ice inside. Found evaporator drain pan,…"
type textarea "x"
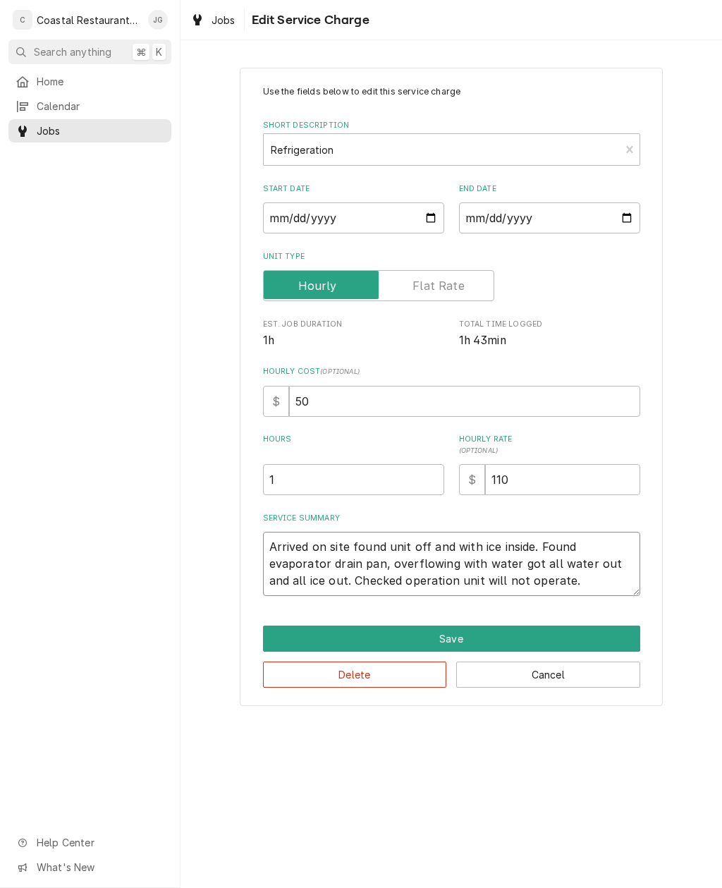
type textarea "Arrived on site found unit off and with ice inside. Found evaporator drain pan,…"
type textarea "x"
type textarea "Arrived on site found unit off and with ice inside. Found evaporator drain pan,…"
type textarea "x"
type textarea "Arrived on site found unit off and with ice inside. Found evaporator drain pan,…"
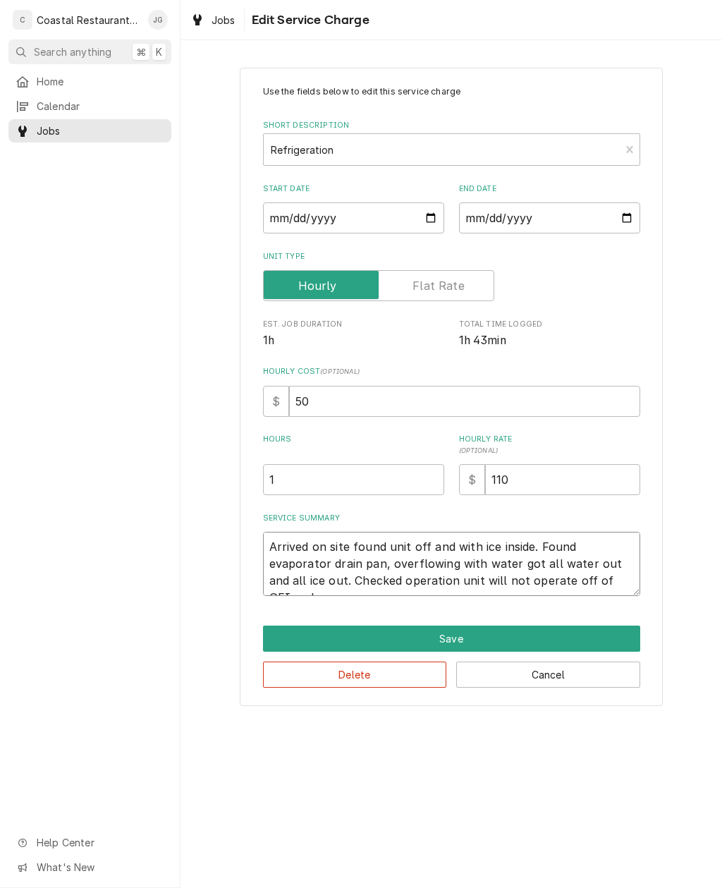
type textarea "x"
type textarea "Arrived on site found unit off and with ice inside. Found evaporator drain pan,…"
type textarea "x"
type textarea "Arrived on site found unit off and with ice inside. Found evaporator drain pan,…"
type textarea "x"
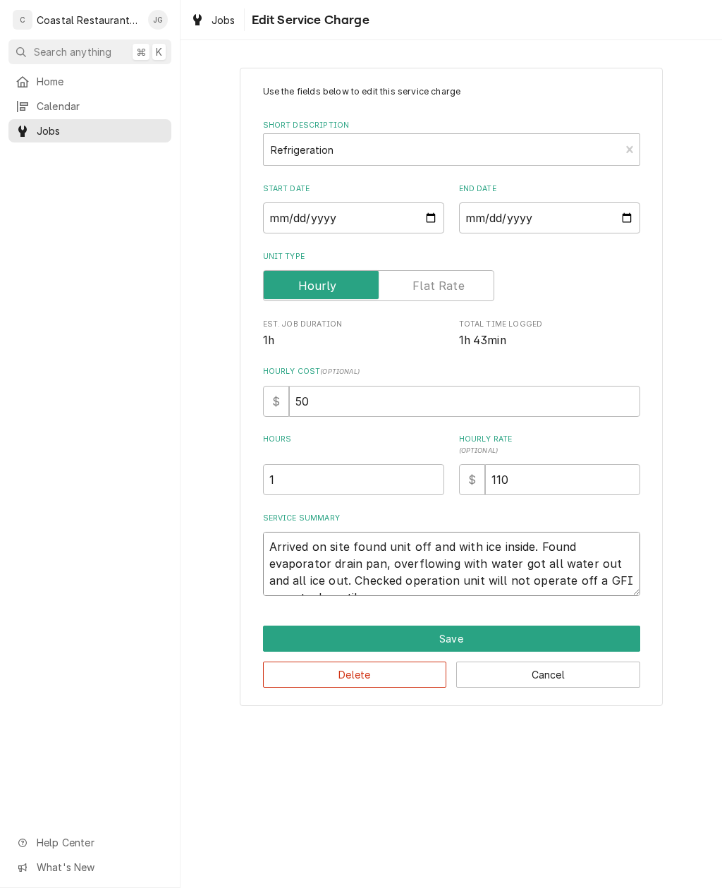
type textarea "Arrived on site found unit off and with ice inside. Found evaporator drain pan,…"
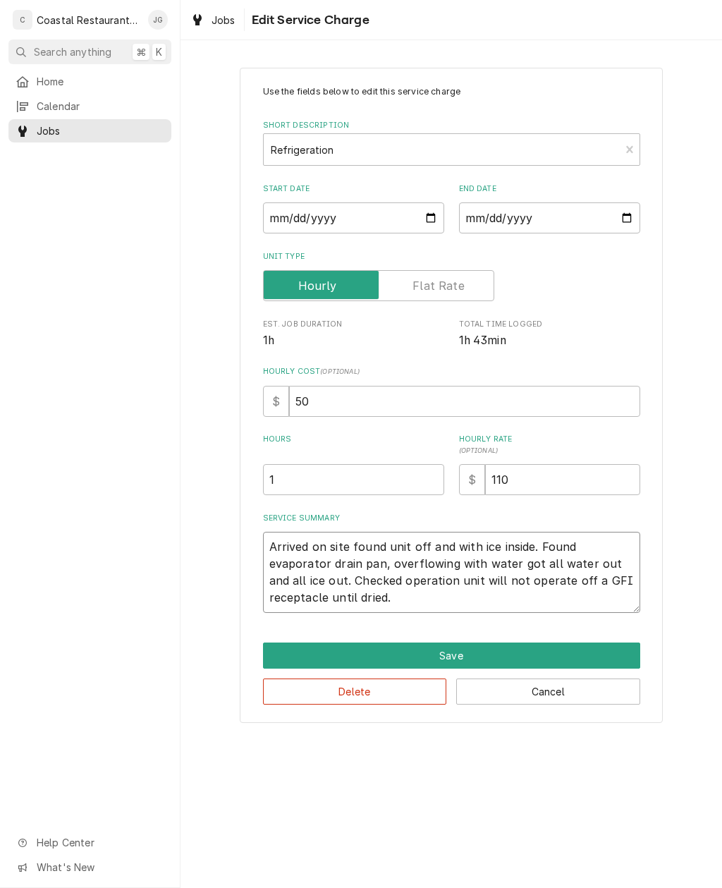
type textarea "x"
type textarea "Arrived on site found unit off and with ice inside. Found evaporator drain pan,…"
type textarea "x"
type textarea "Arrived on site found unit off and with ice inside. Found evaporator drain pan,…"
type textarea "x"
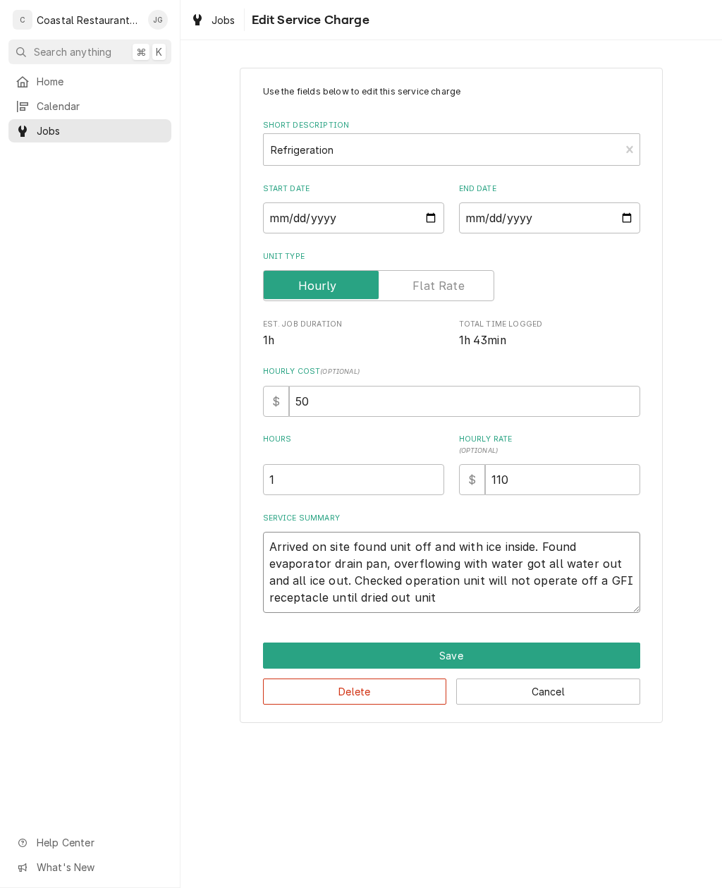
type textarea "Arrived on site found unit off and with ice inside. Found evaporator drain pan,…"
type textarea "x"
type textarea "Arrived on site found unit off and with ice inside. Found evaporator drain pan,…"
type textarea "x"
type textarea "Arrived on site found unit off and with ice inside. Found evaporator drain pan,…"
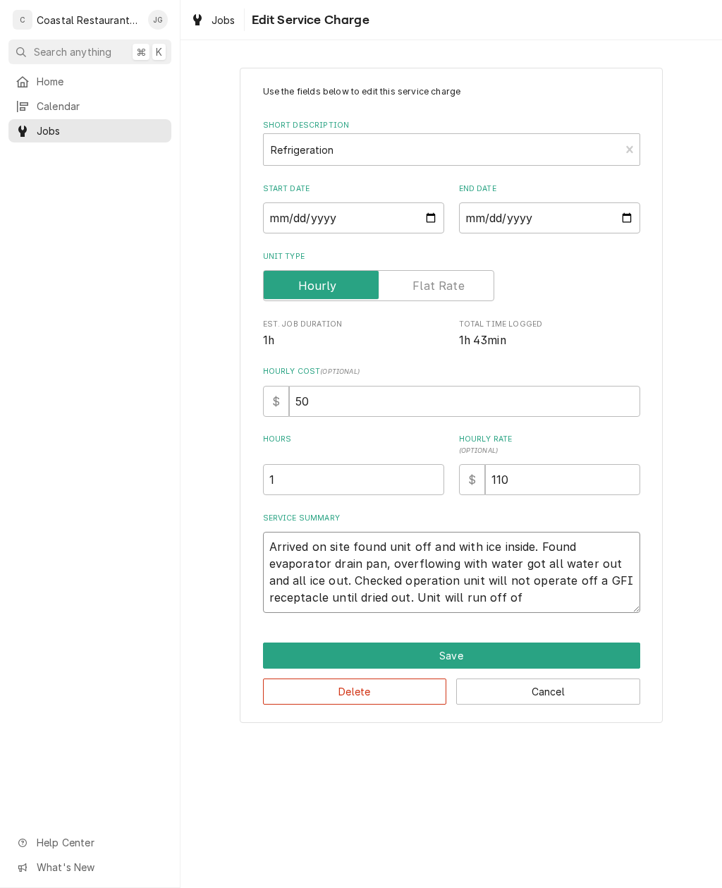
type textarea "x"
type textarea "Arrived on site found unit off and with ice inside. Found evaporator drain pan,…"
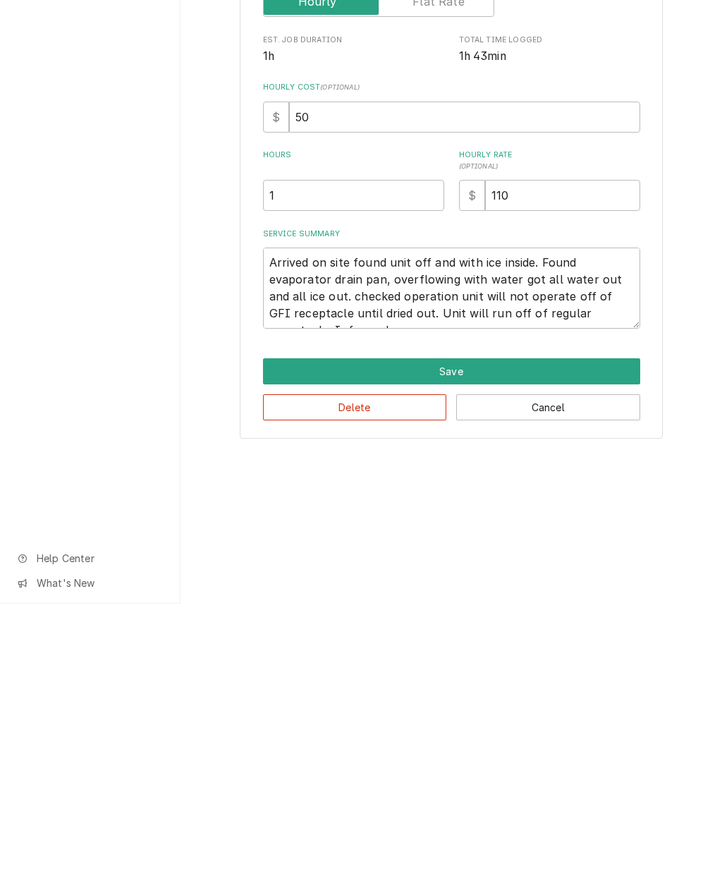
click at [489, 642] on button "Save" at bounding box center [451, 655] width 377 height 26
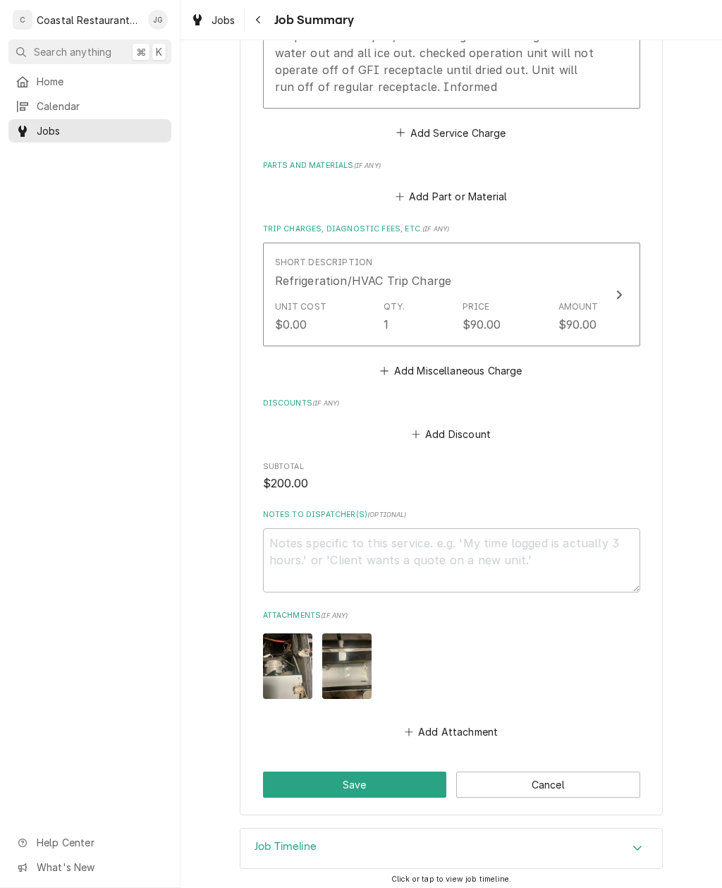
scroll to position [552, 0]
click at [411, 780] on button "Save" at bounding box center [355, 786] width 184 height 26
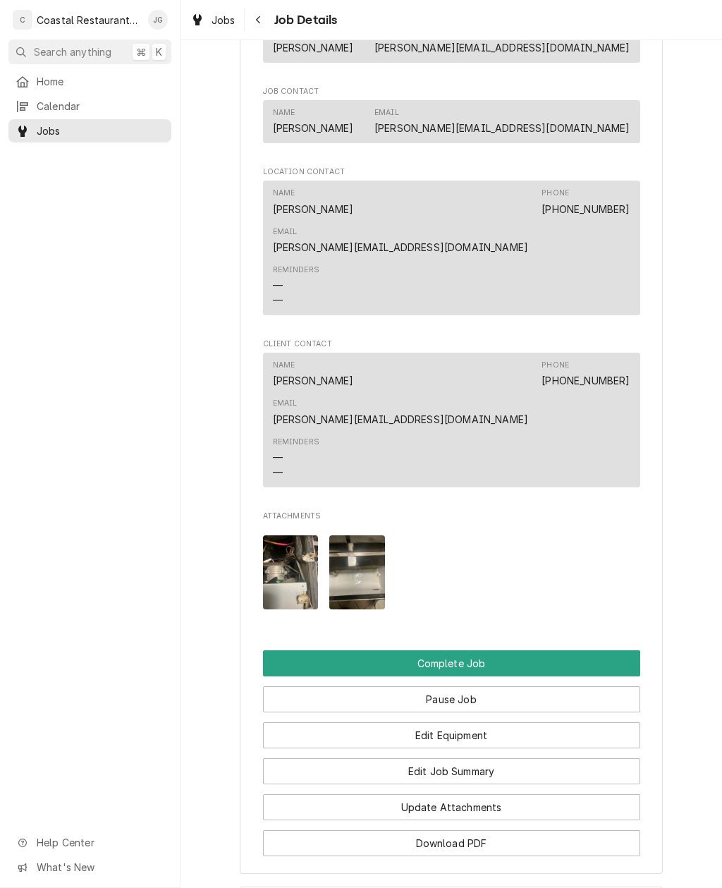
scroll to position [1060, 0]
click at [516, 757] on button "Edit Job Summary" at bounding box center [451, 770] width 377 height 26
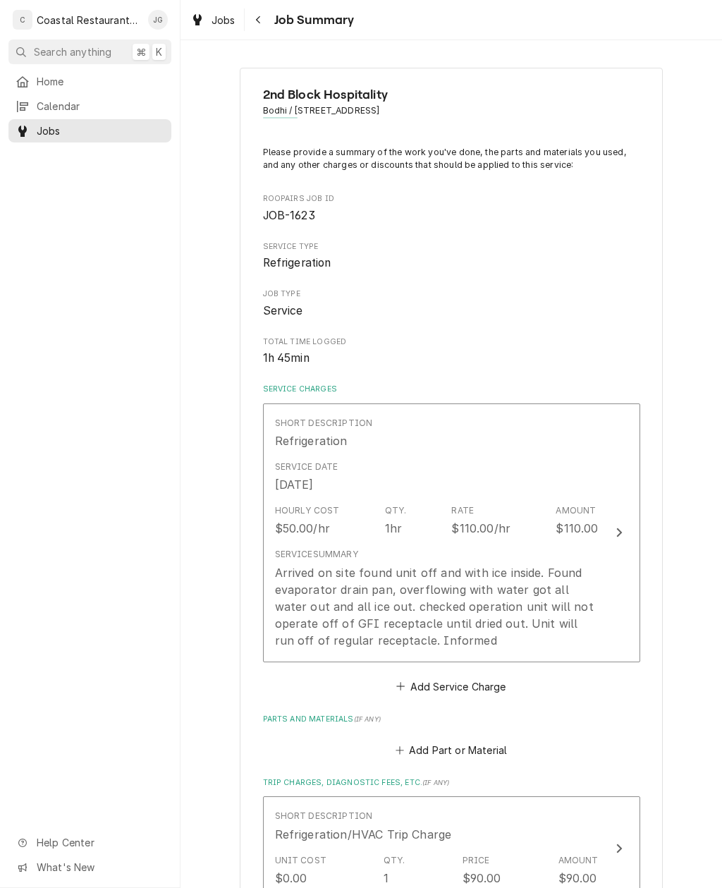
click at [582, 580] on div "Arrived on site found unit off and with ice inside. Found evaporator drain pan,…" at bounding box center [437, 606] width 324 height 85
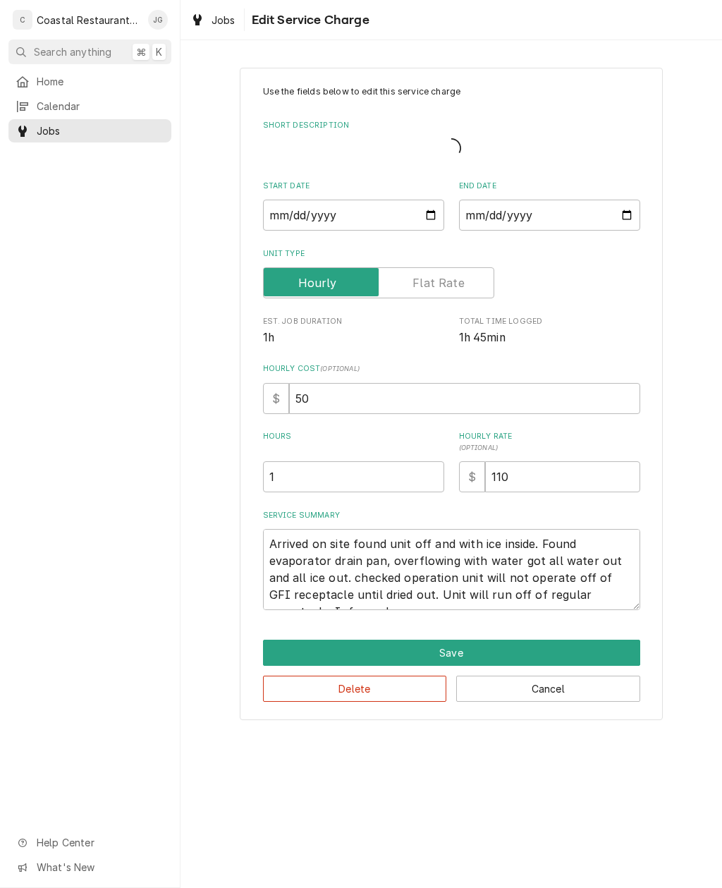
type textarea "x"
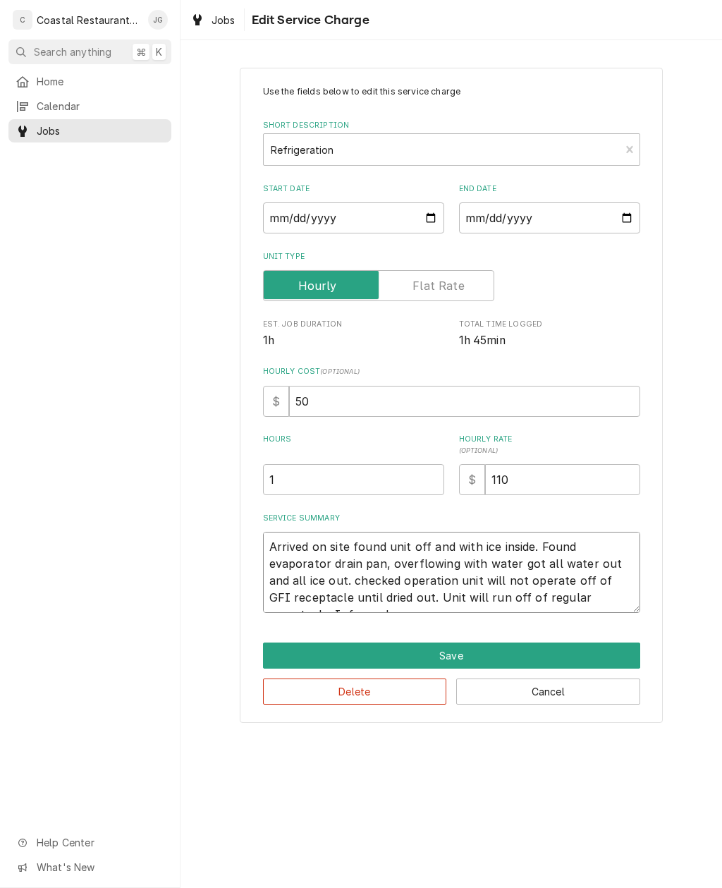
click at [602, 601] on textarea "Arrived on site found unit off and with ice inside. Found evaporator drain pan,…" at bounding box center [451, 572] width 377 height 81
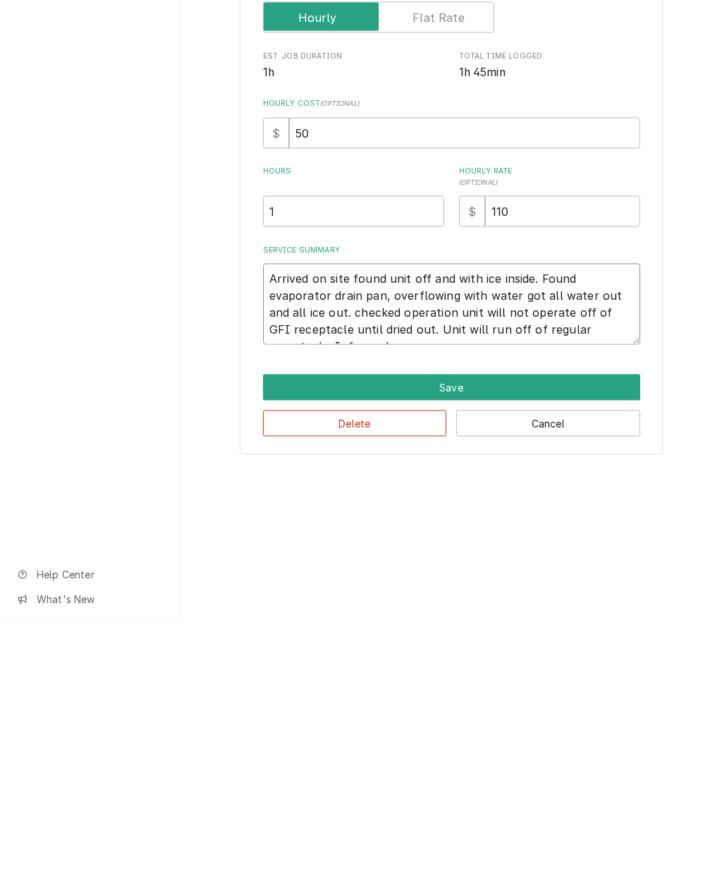
type textarea "Arrived on site found unit off and with ice inside. Found evaporator drain pan,…"
type textarea "x"
type textarea "Arrived on site found unit off and with ice inside. Found evaporator drain pan,…"
type textarea "x"
type textarea "Arrived on site found unit off and with ice inside. Found evaporator drain pan,…"
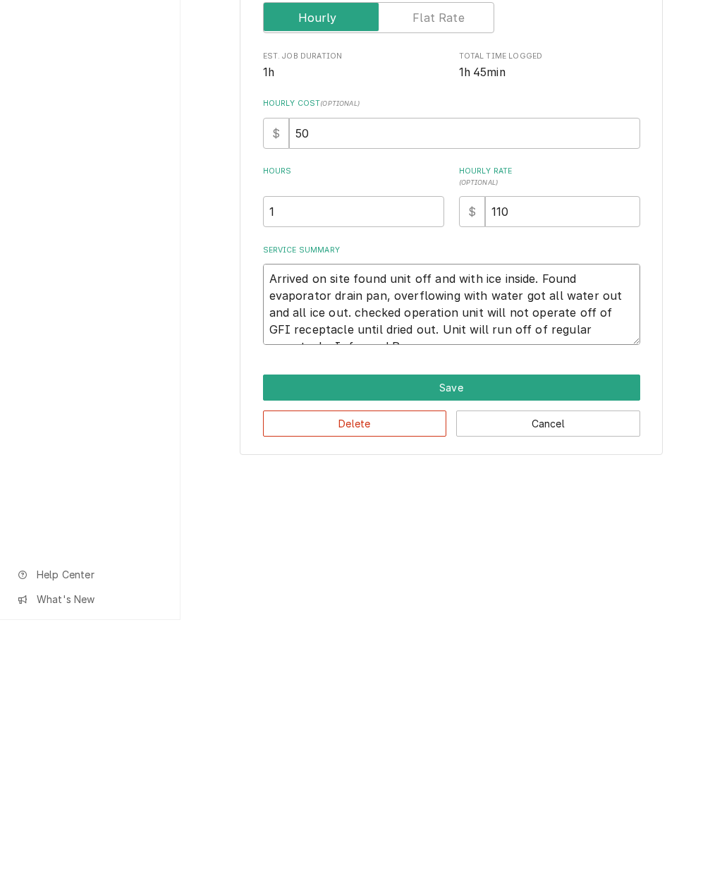
type textarea "x"
type textarea "Arrived on site found unit off and with ice inside. Found evaporator drain pan,…"
type textarea "x"
type textarea "Arrived on site found unit off and with ice inside. Found evaporator drain pan,…"
type textarea "x"
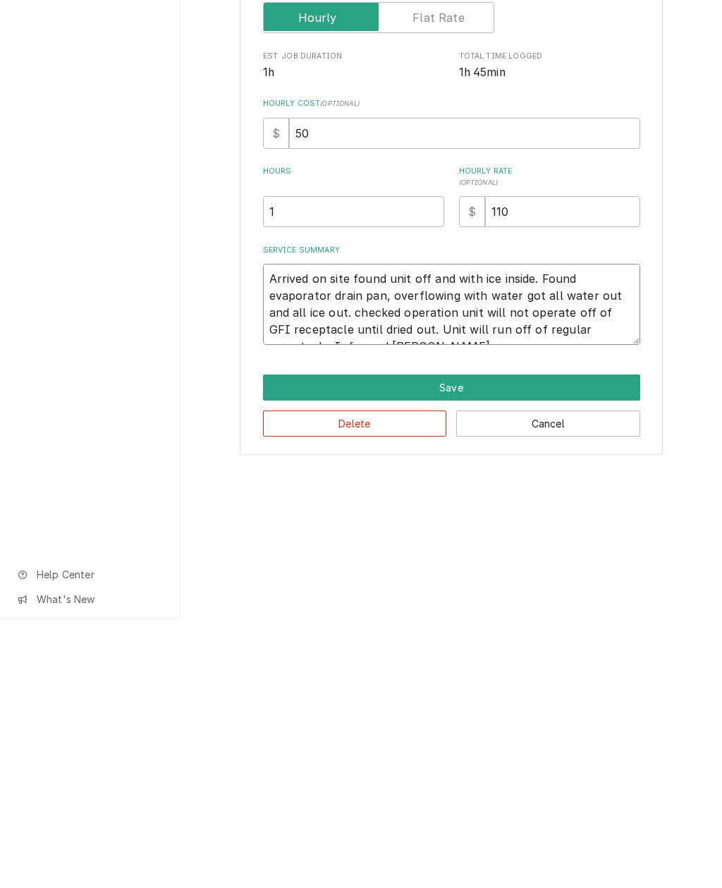
type textarea "Arrived on site found unit off and with ice inside. Found evaporator drain pan,…"
type textarea "x"
type textarea "Arrived on site found unit off and with ice inside. Found evaporator drain pan,…"
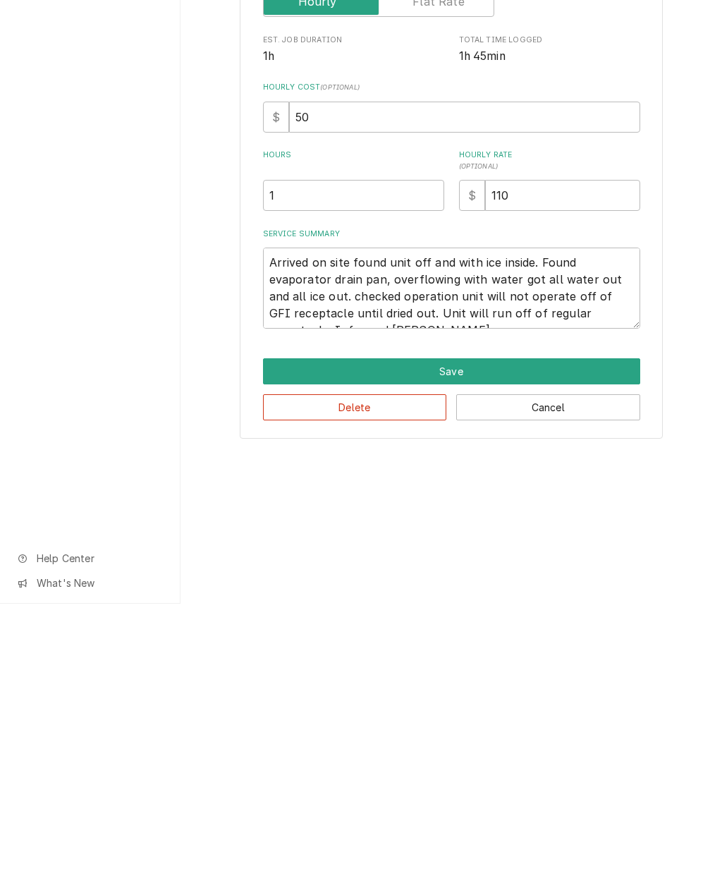
click at [357, 642] on button "Save" at bounding box center [451, 655] width 377 height 26
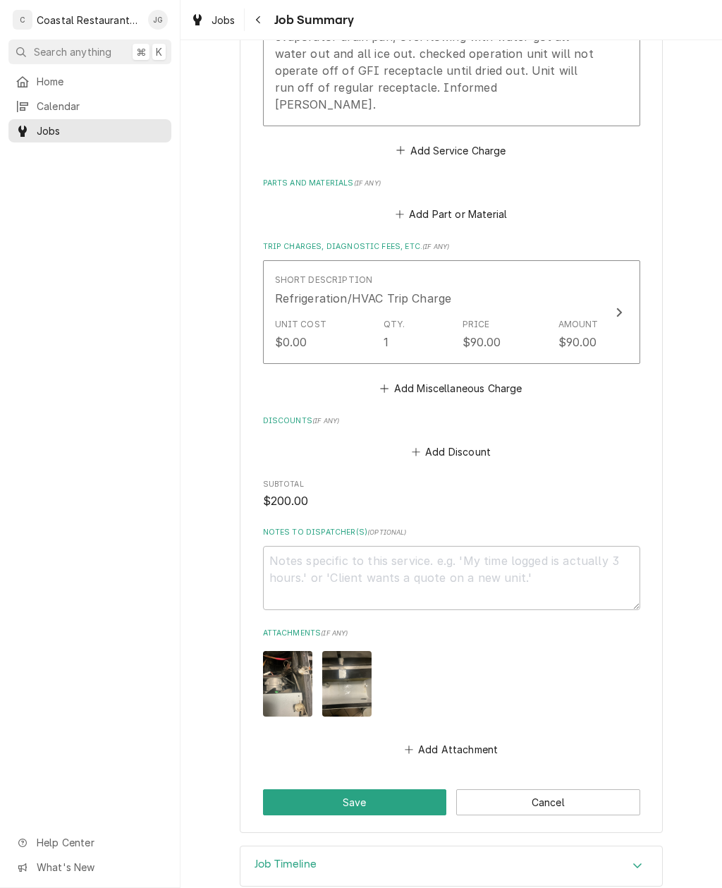
scroll to position [552, 0]
click at [326, 790] on button "Save" at bounding box center [355, 803] width 184 height 26
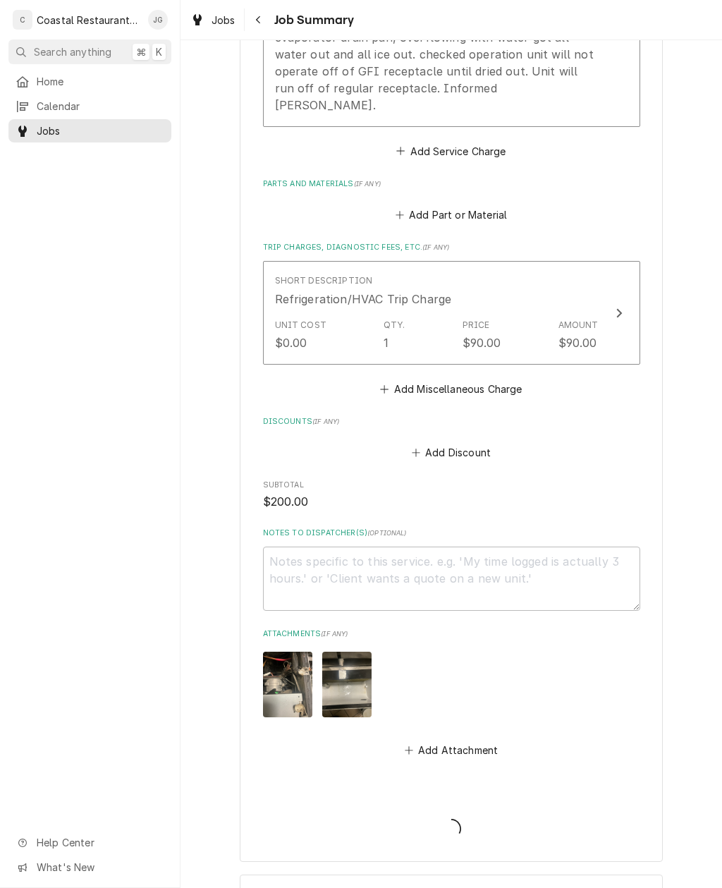
type textarea "x"
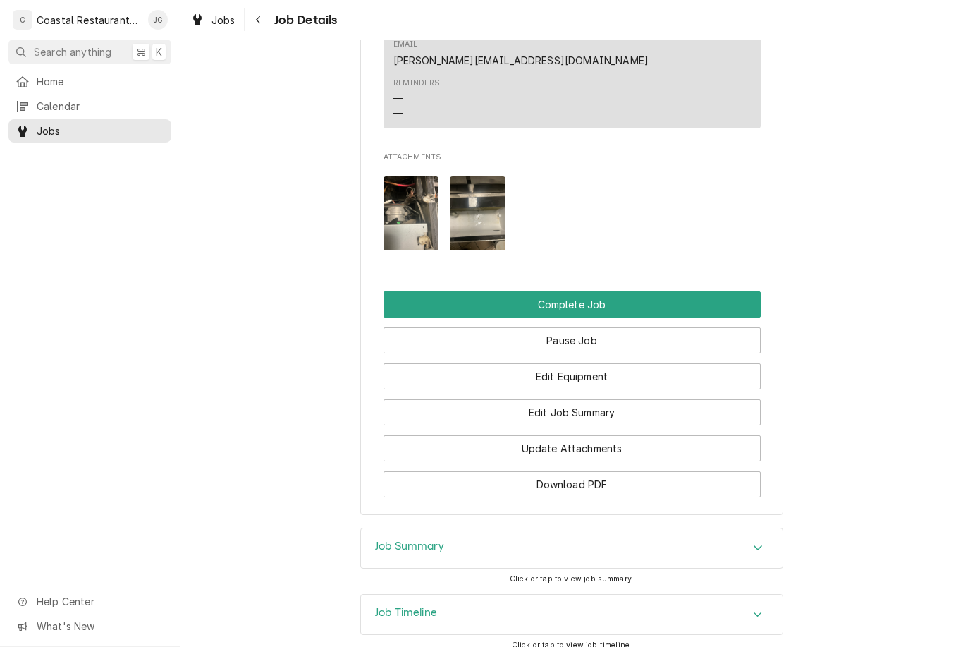
scroll to position [1417, 0]
click at [605, 400] on button "Edit Job Summary" at bounding box center [572, 413] width 377 height 26
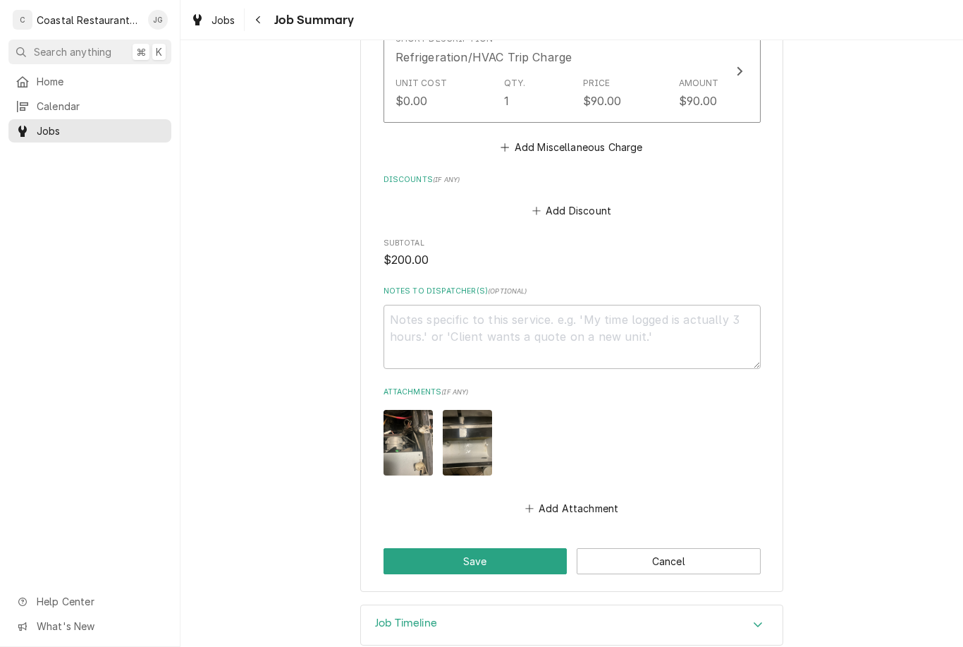
scroll to position [793, 0]
click at [500, 549] on button "Save" at bounding box center [476, 562] width 184 height 26
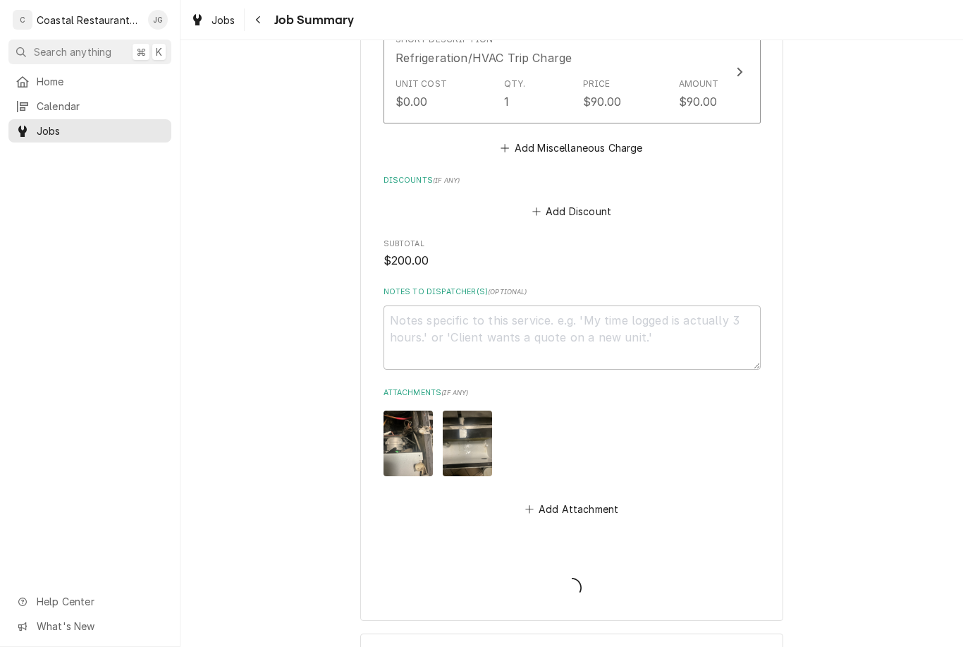
type textarea "x"
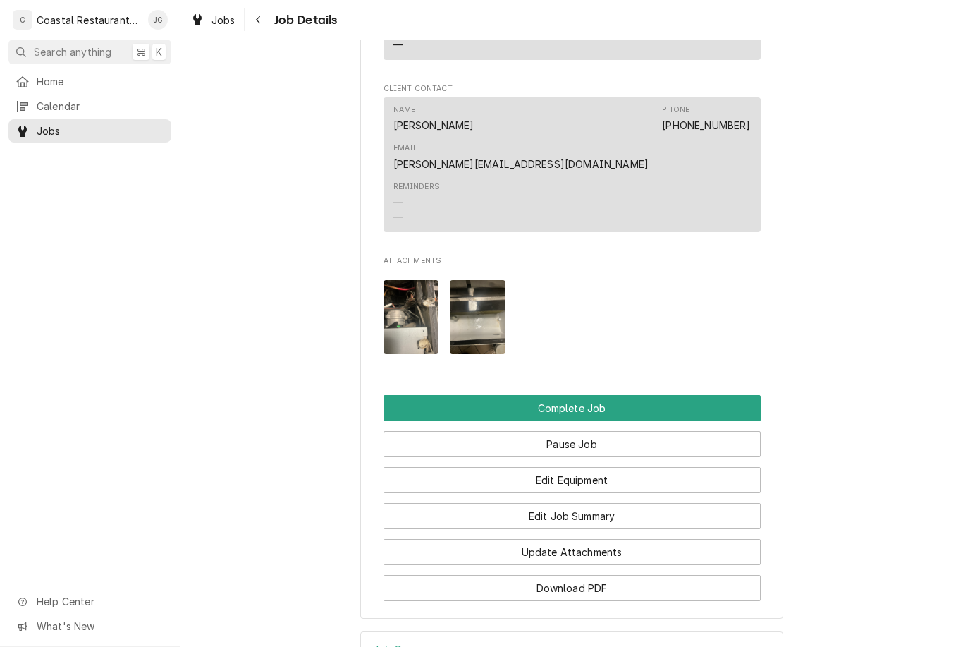
scroll to position [1329, 0]
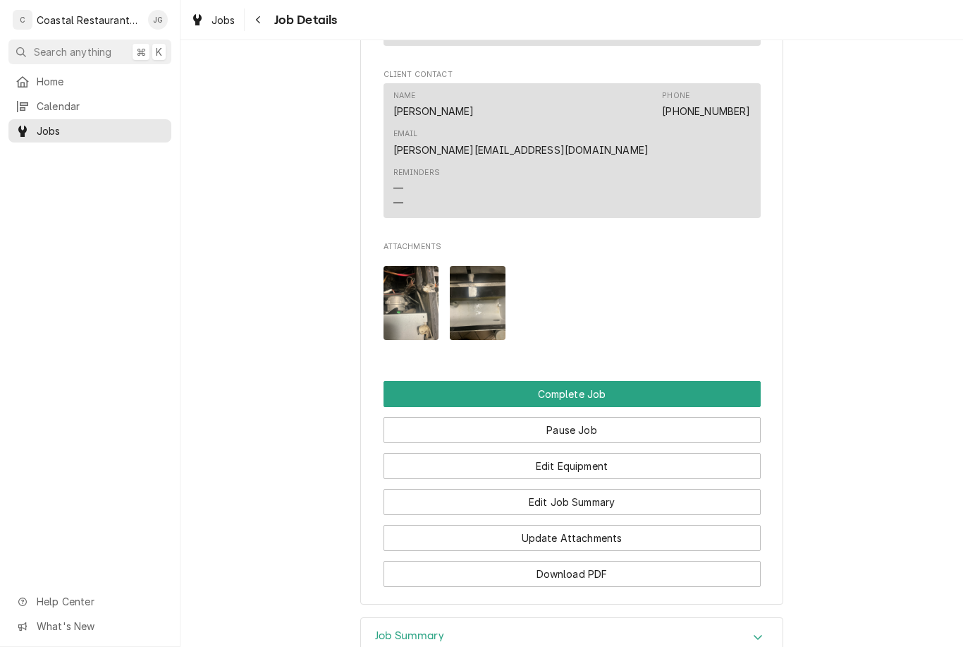
click at [600, 381] on button "Complete Job" at bounding box center [572, 394] width 377 height 26
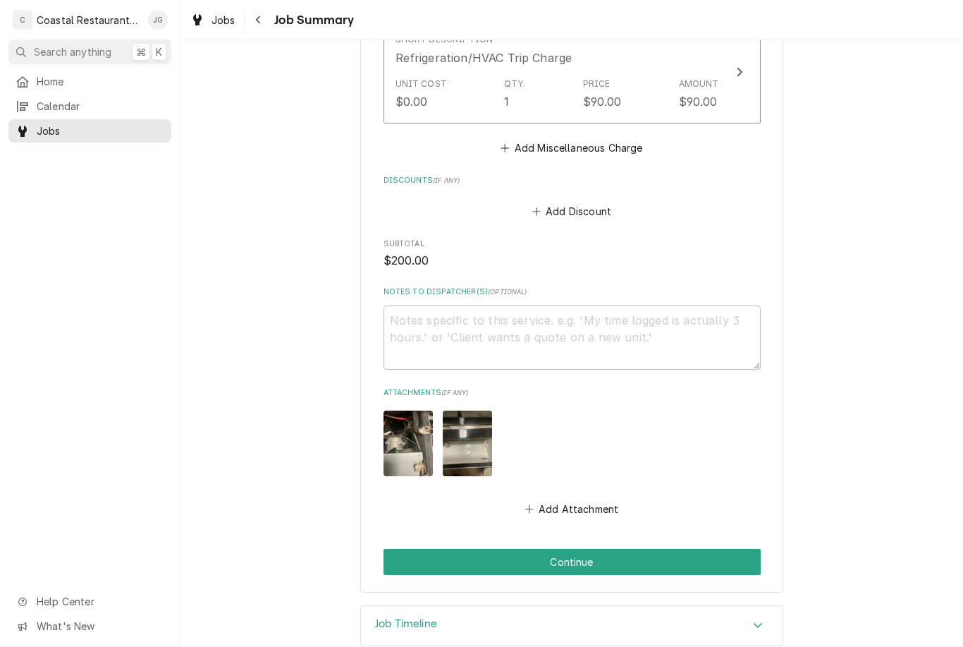
scroll to position [793, 0]
click at [453, 549] on button "Continue" at bounding box center [572, 562] width 377 height 26
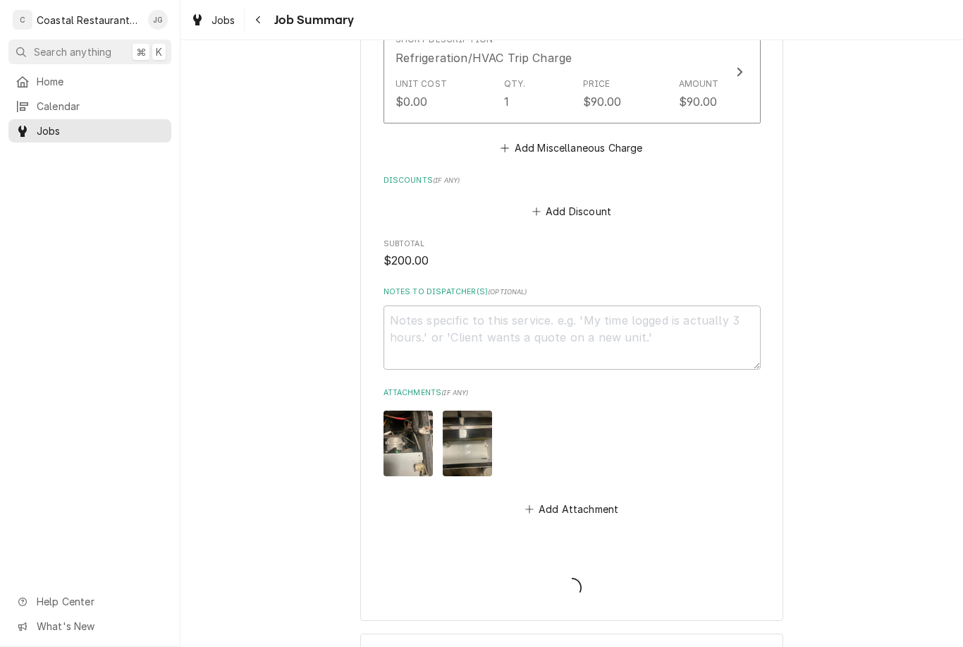
type textarea "x"
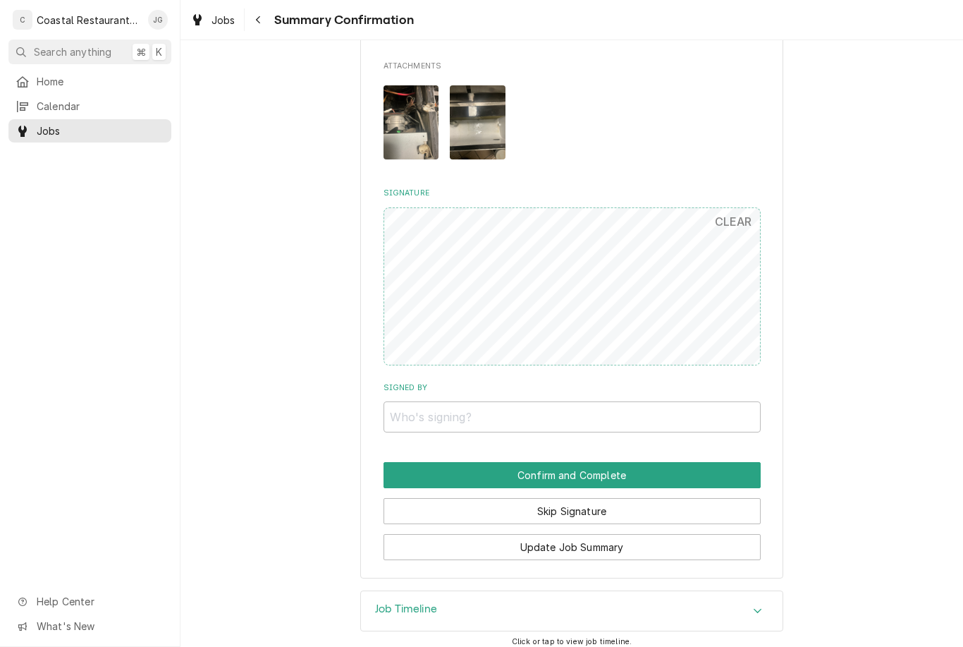
scroll to position [836, 0]
click at [626, 541] on button "Update Job Summary" at bounding box center [572, 548] width 377 height 26
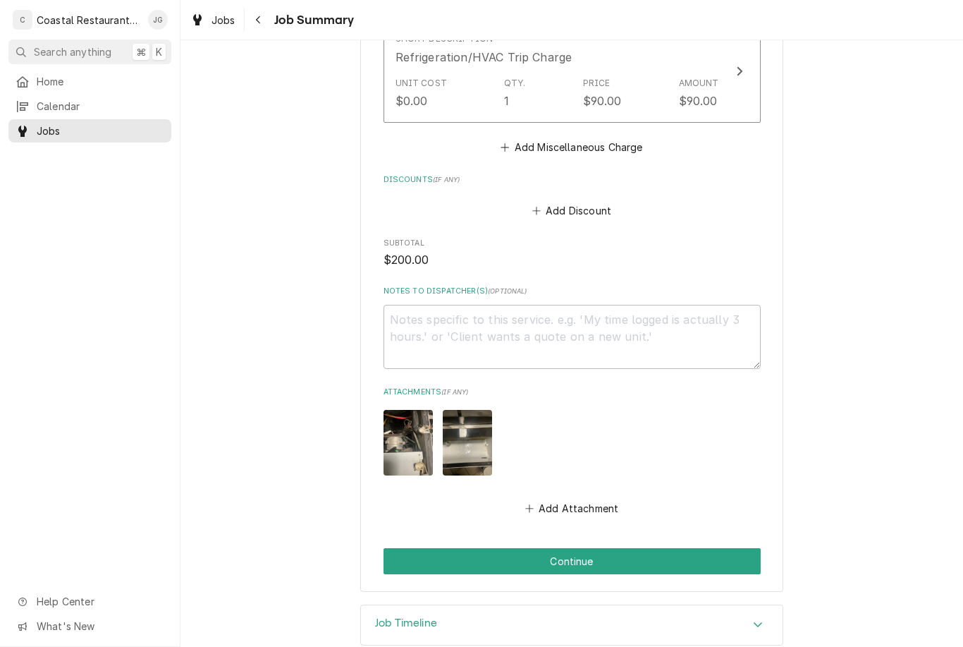
scroll to position [793, 0]
click at [582, 549] on button "Continue" at bounding box center [572, 562] width 377 height 26
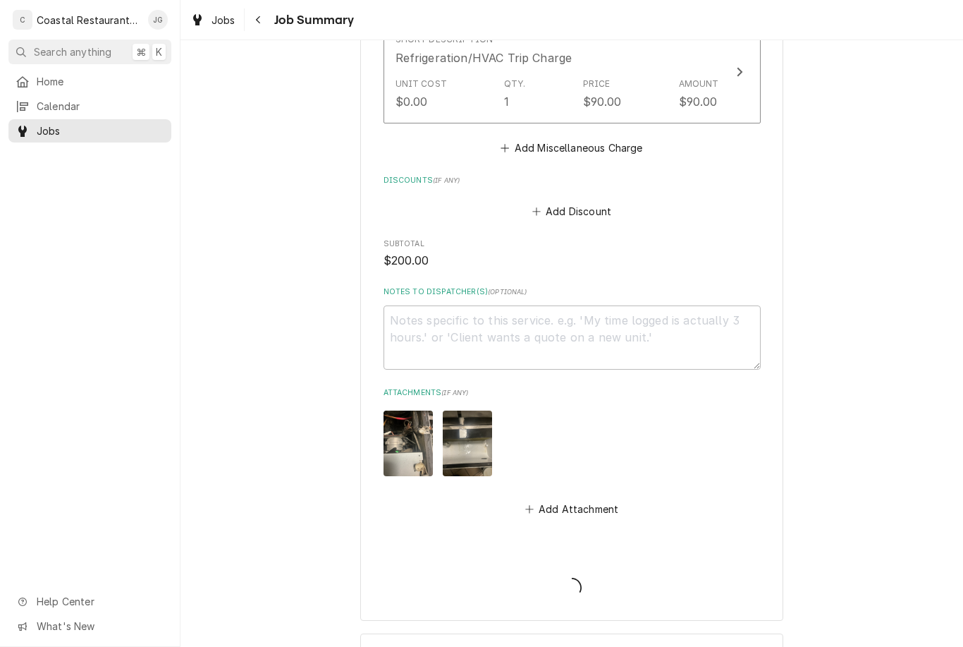
type textarea "x"
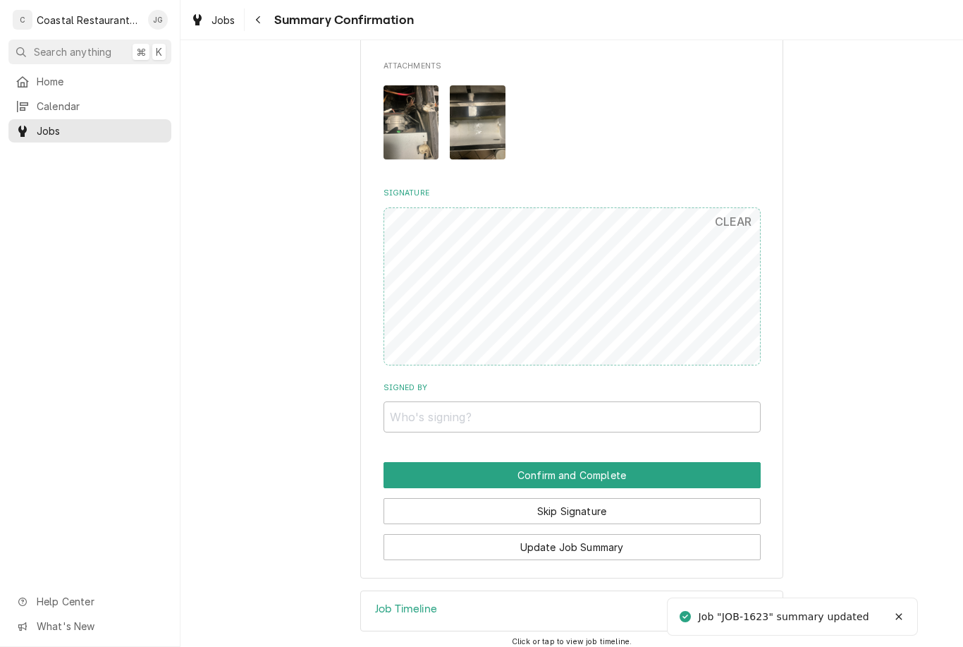
scroll to position [836, 0]
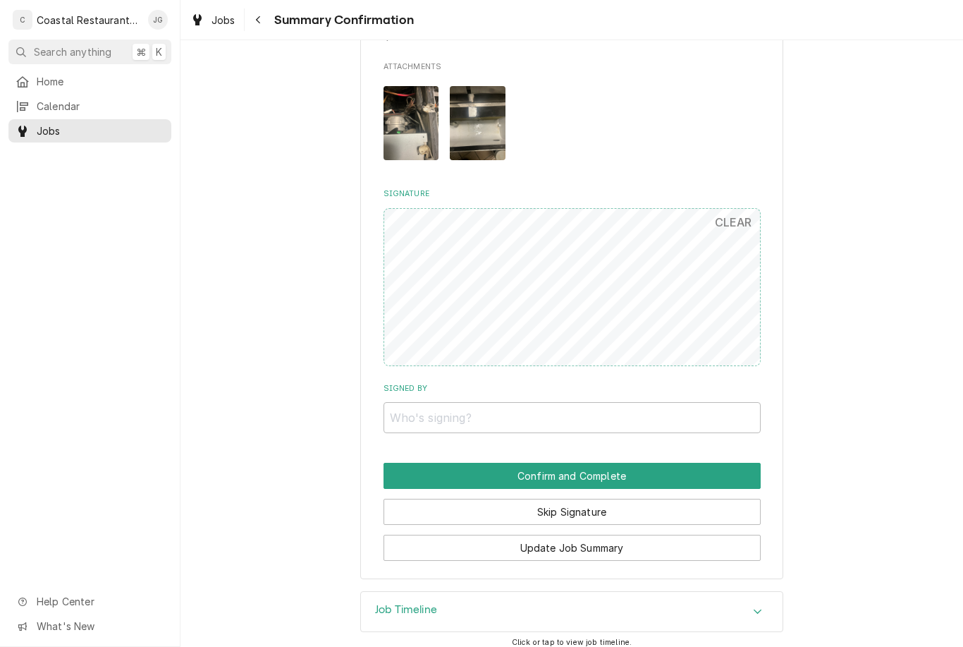
click at [592, 506] on button "Skip Signature" at bounding box center [572, 512] width 377 height 26
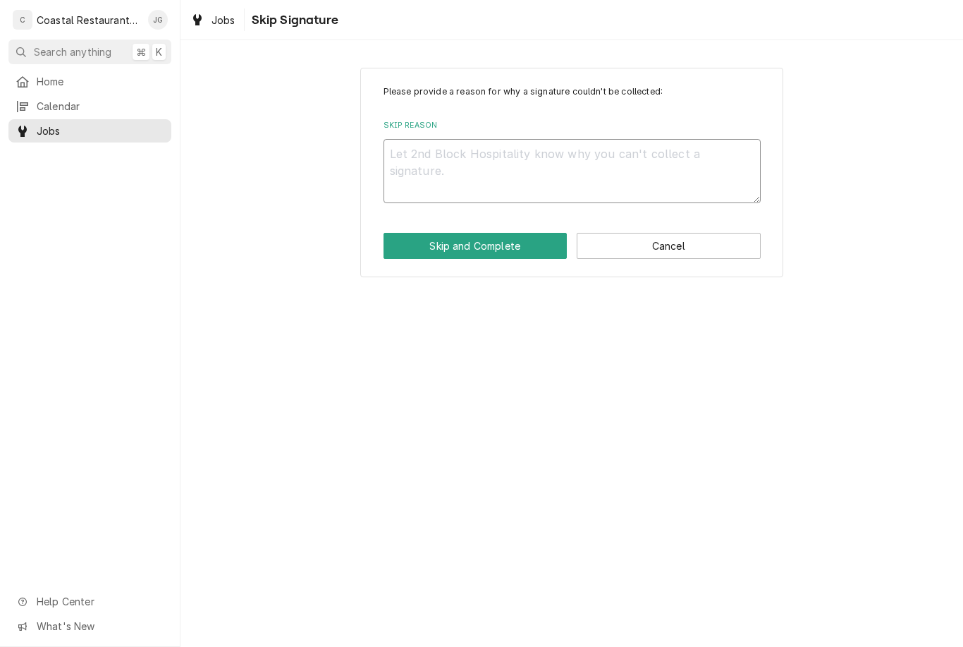
click at [474, 166] on textarea "Skip Reason" at bounding box center [572, 171] width 377 height 64
click at [657, 242] on button "Cancel" at bounding box center [669, 246] width 184 height 26
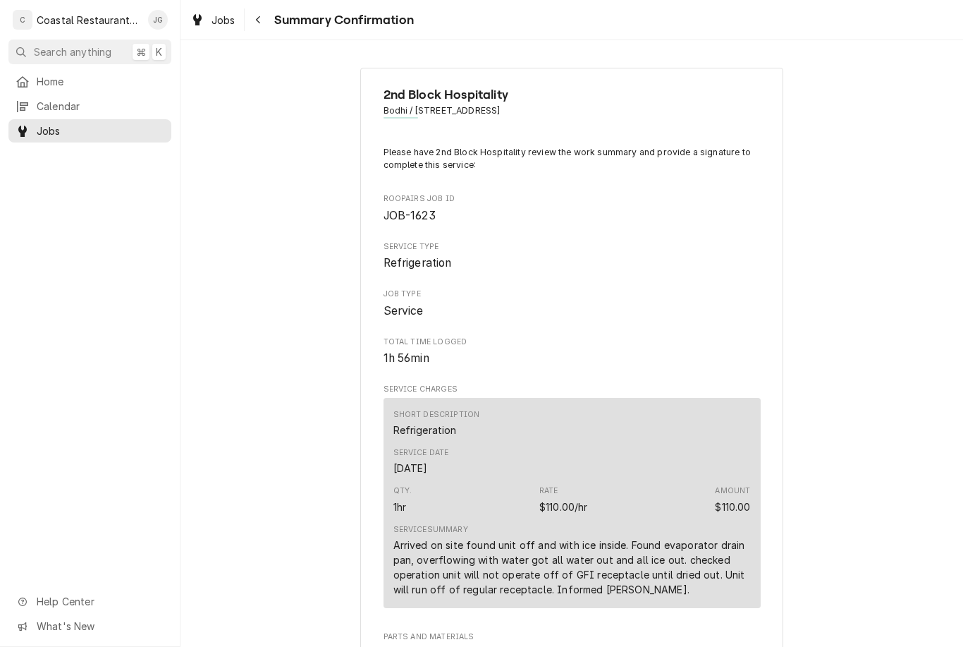
scroll to position [832, 0]
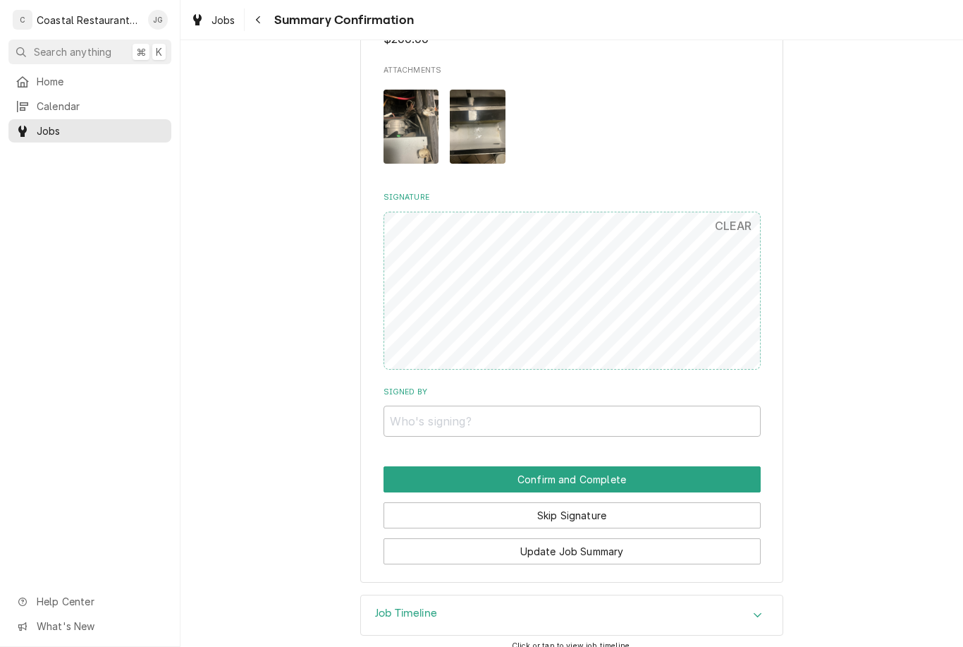
click at [604, 538] on button "Update Job Summary" at bounding box center [572, 551] width 377 height 26
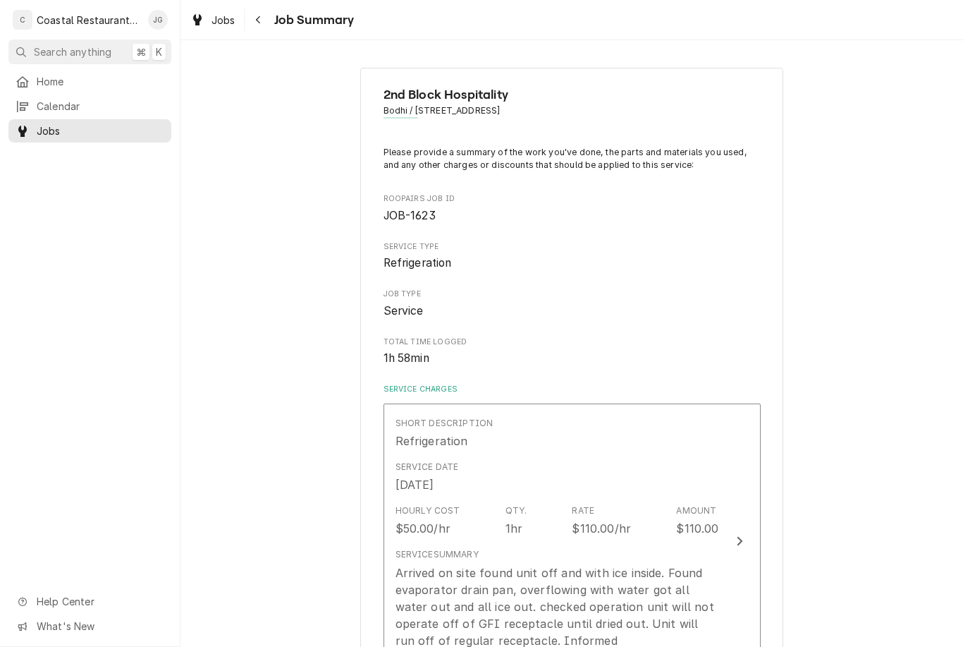
click at [588, 564] on div "Arrived on site found unit off and with ice inside. Found evaporator drain pan,…" at bounding box center [558, 615] width 324 height 102
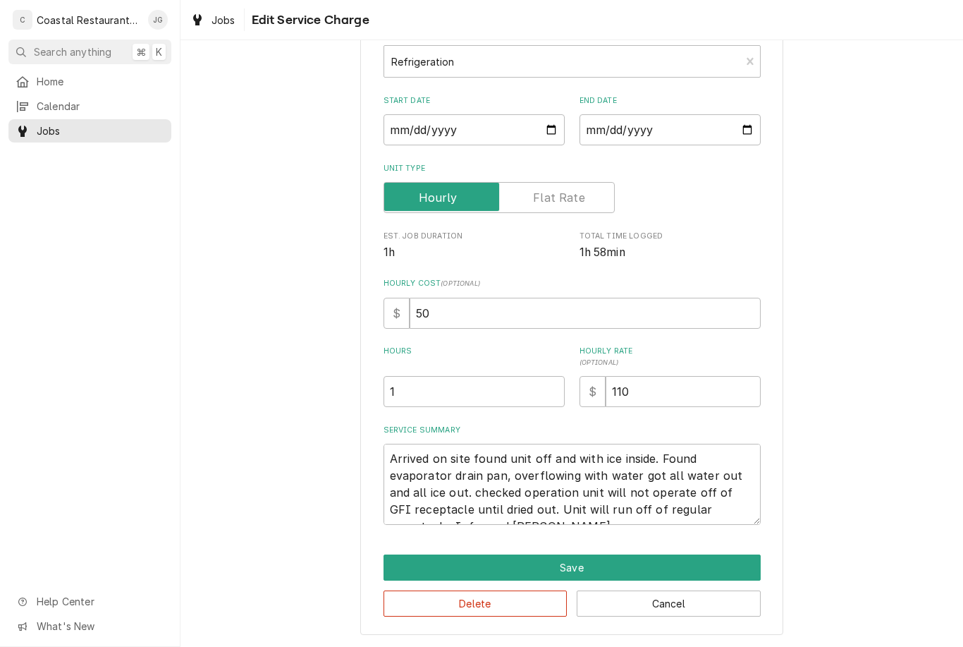
scroll to position [87, 0]
click at [744, 499] on textarea "Arrived on site found unit off and with ice inside. Found evaporator drain pan,…" at bounding box center [572, 484] width 377 height 81
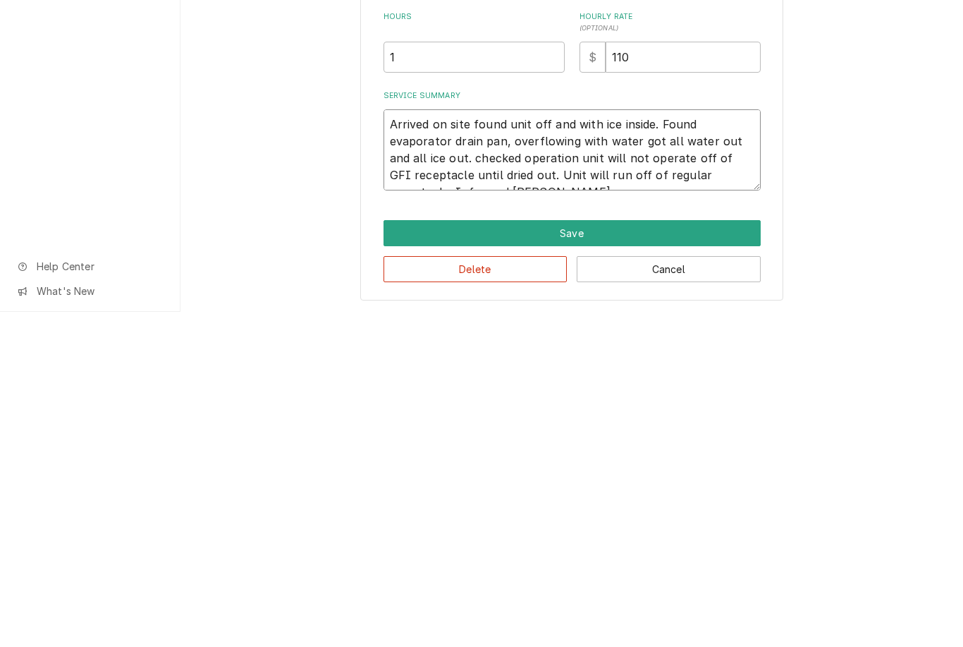
type textarea "x"
type textarea "Arrived on site found unit off and with ice inside. Found evaporator drain pan,…"
type textarea "x"
type textarea "Arrived on site found unit off and with ice inside. Found evaporator drain pan,…"
type textarea "x"
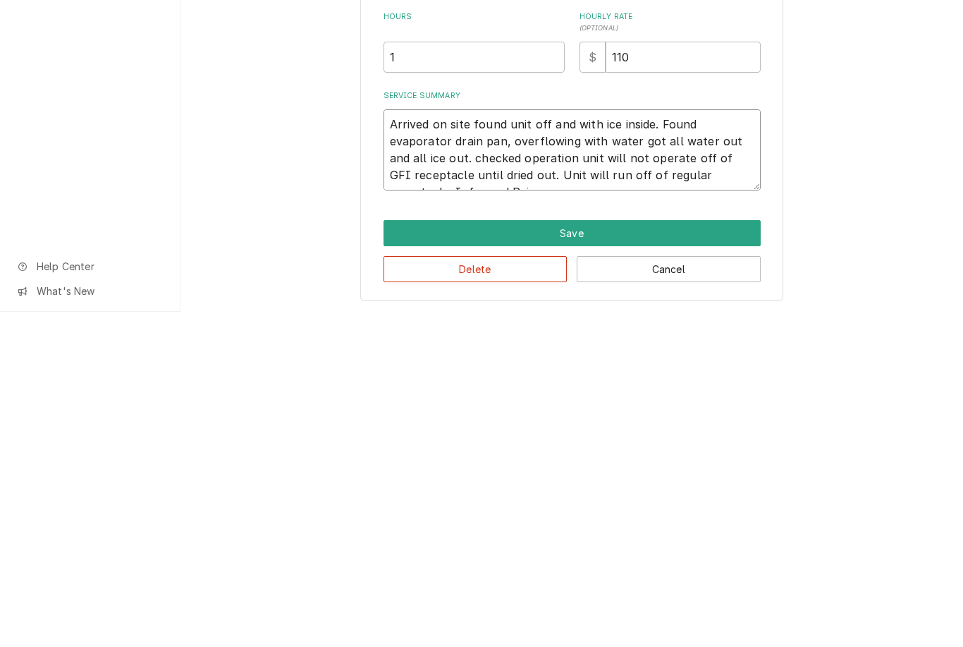
type textarea "Arrived on site found unit off and with ice inside. Found evaporator drain pan,…"
type textarea "x"
type textarea "Arrived on site found unit off and with ice inside. Found evaporator drain pan,…"
type textarea "x"
type textarea "Arrived on site found unit off and with ice inside. Found evaporator drain pan,…"
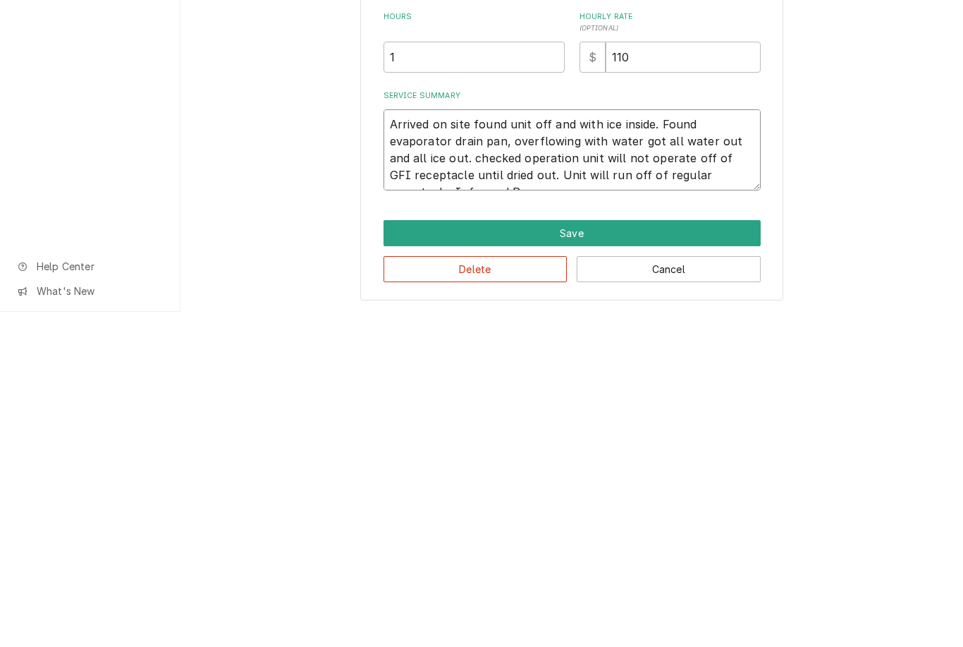
type textarea "x"
type textarea "Arrived on site found unit off and with ice inside. Found evaporator drain pan,…"
type textarea "x"
type textarea "Arrived on site found unit off and with ice inside. Found evaporator drain pan,…"
type textarea "x"
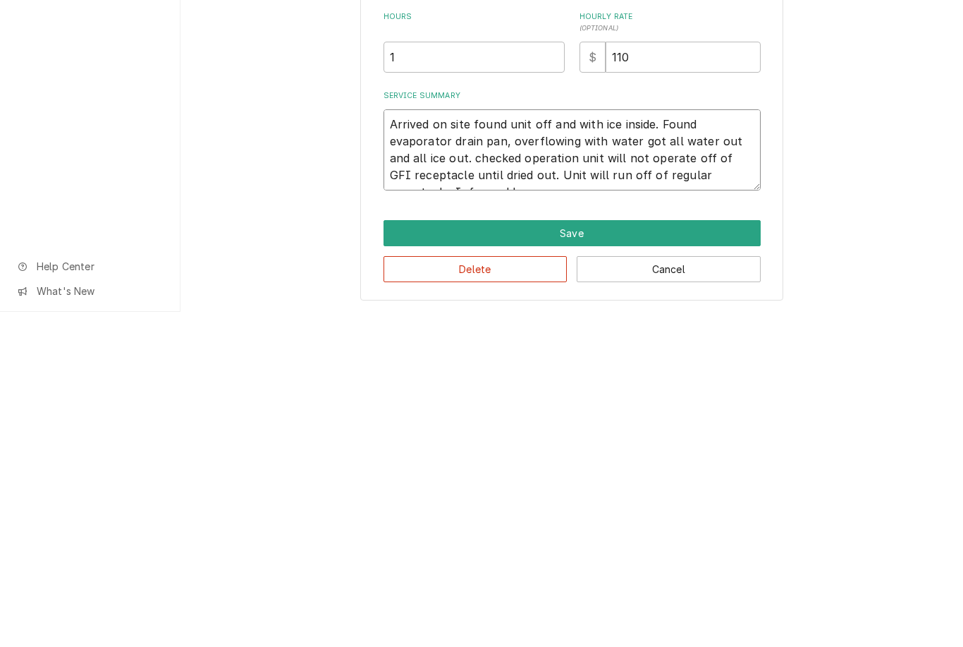
type textarea "Arrived on site found unit off and with ice inside. Found evaporator drain pan,…"
type textarea "x"
type textarea "Arrived on site found unit off and with ice inside. Found evaporator drain pan,…"
click at [578, 555] on button "Save" at bounding box center [572, 568] width 377 height 26
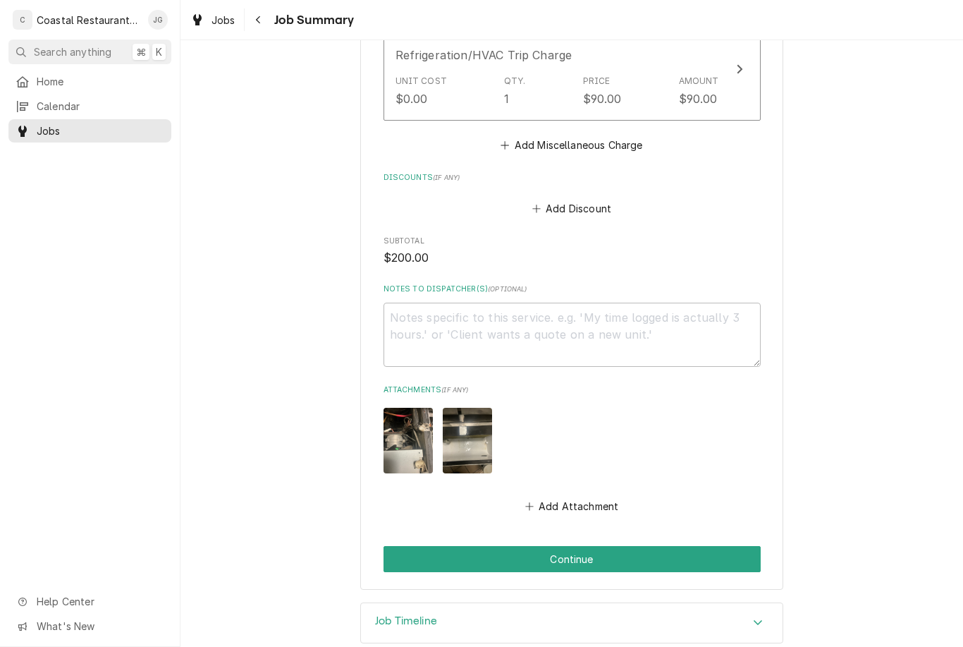
scroll to position [793, 0]
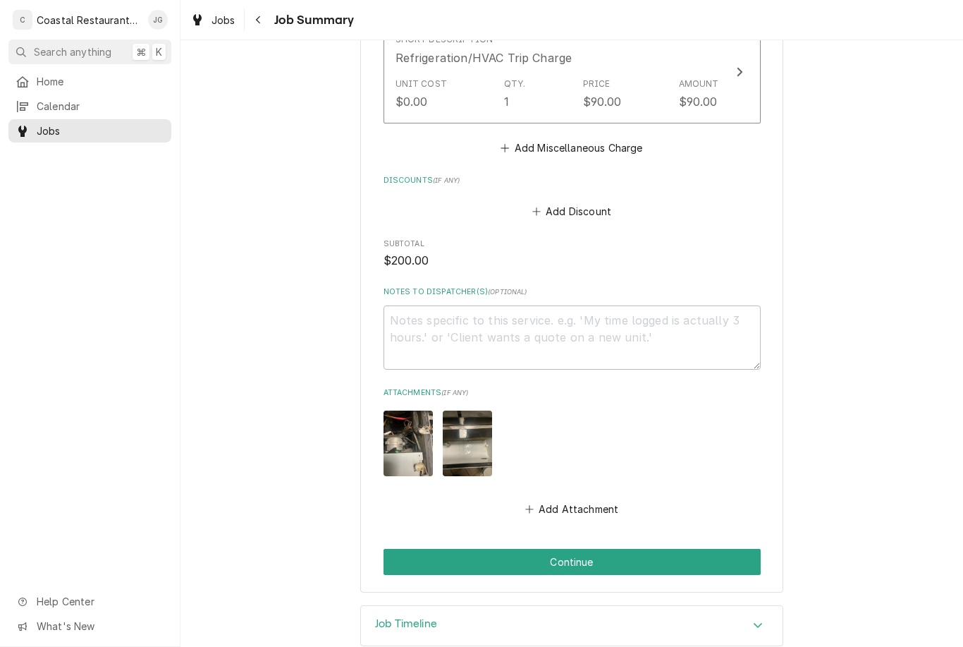
click at [588, 549] on button "Continue" at bounding box center [572, 562] width 377 height 26
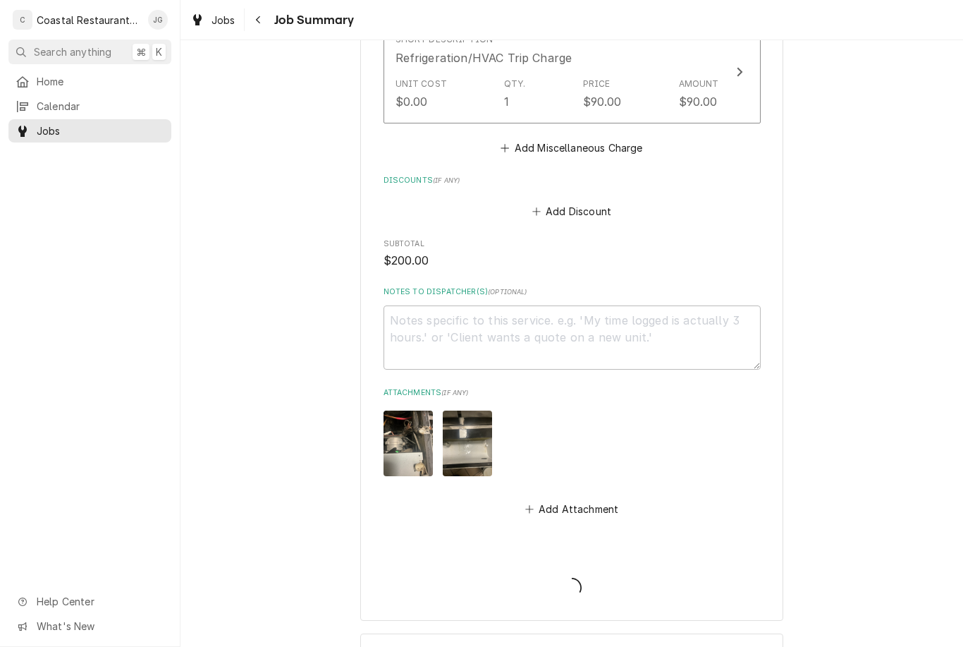
type textarea "x"
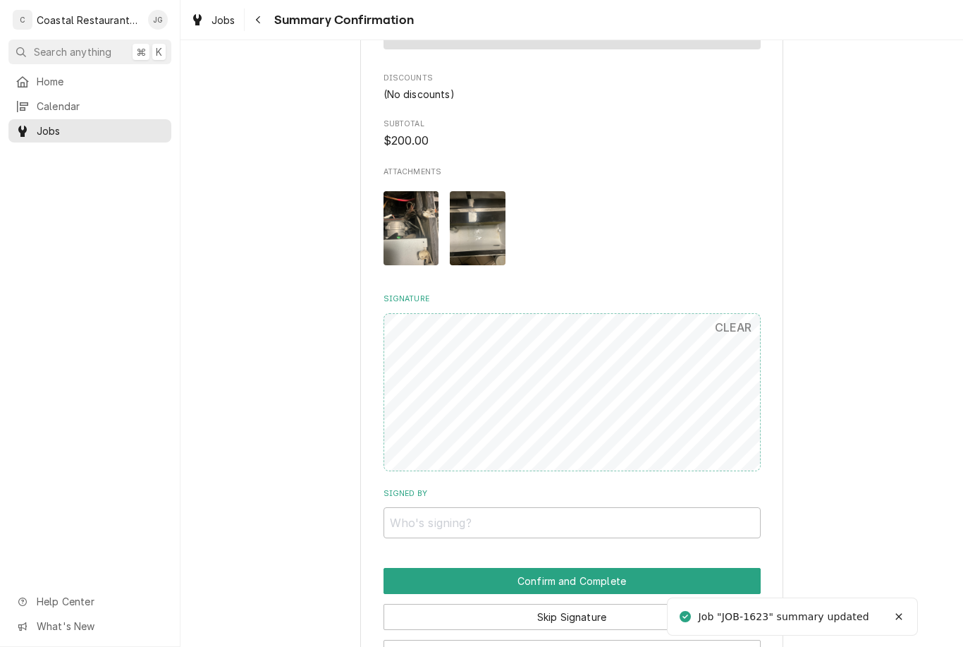
scroll to position [731, 0]
click at [568, 605] on button "Skip Signature" at bounding box center [572, 616] width 377 height 26
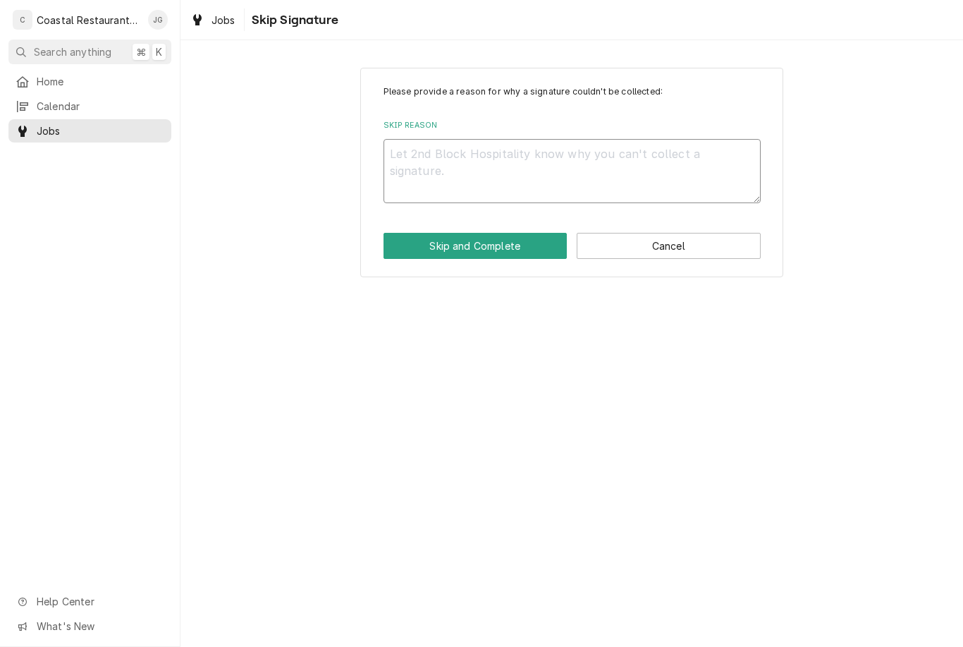
click at [518, 169] on textarea "Skip Reason" at bounding box center [572, 171] width 377 height 64
type textarea "x"
type textarea "No"
type textarea "x"
type textarea "No"
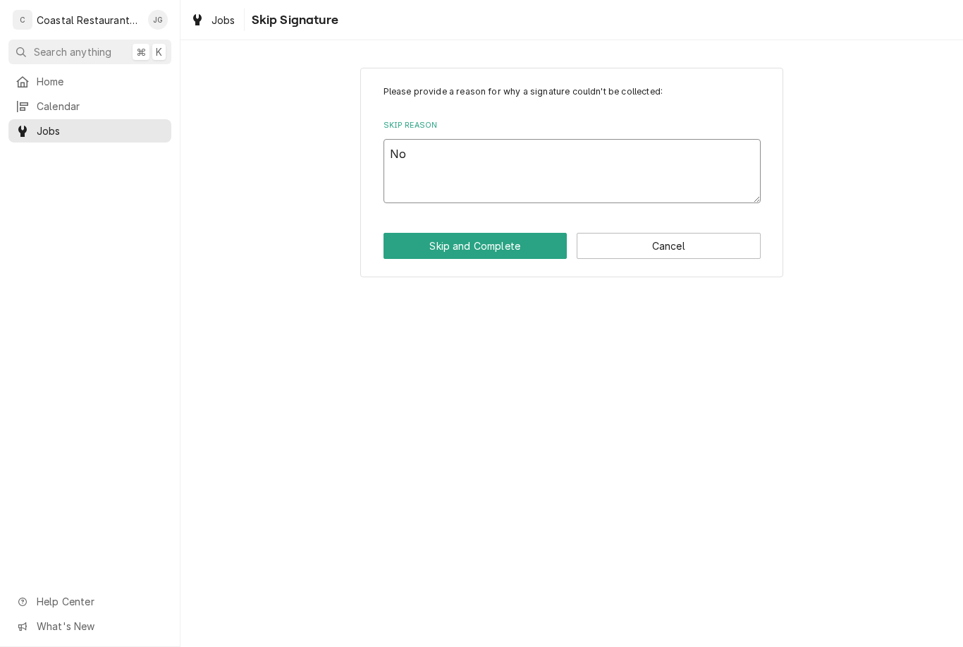
type textarea "x"
type textarea "No On"
type textarea "x"
type textarea "No One"
type textarea "x"
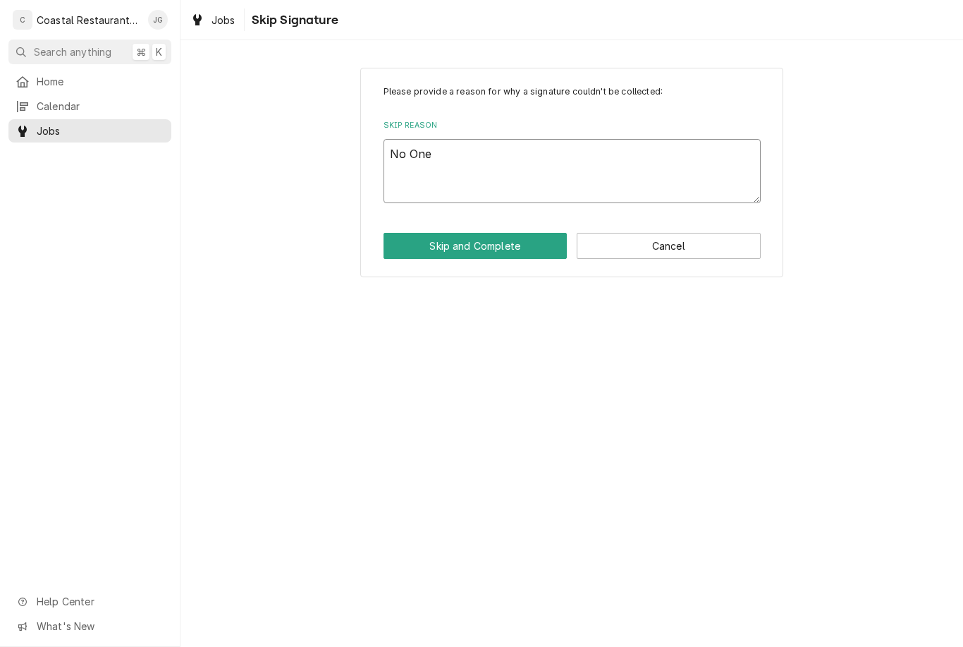
type textarea "No One"
type textarea "x"
type textarea "No One O"
type textarea "x"
type textarea "No One On"
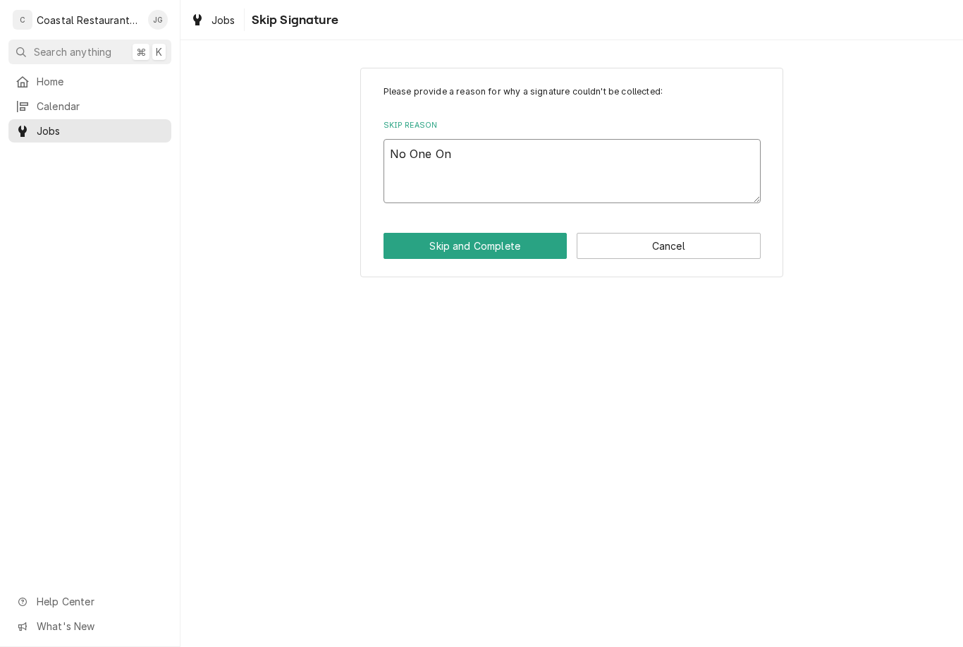
type textarea "x"
type textarea "No One Ons"
type textarea "x"
type textarea "No One Onsi"
type textarea "x"
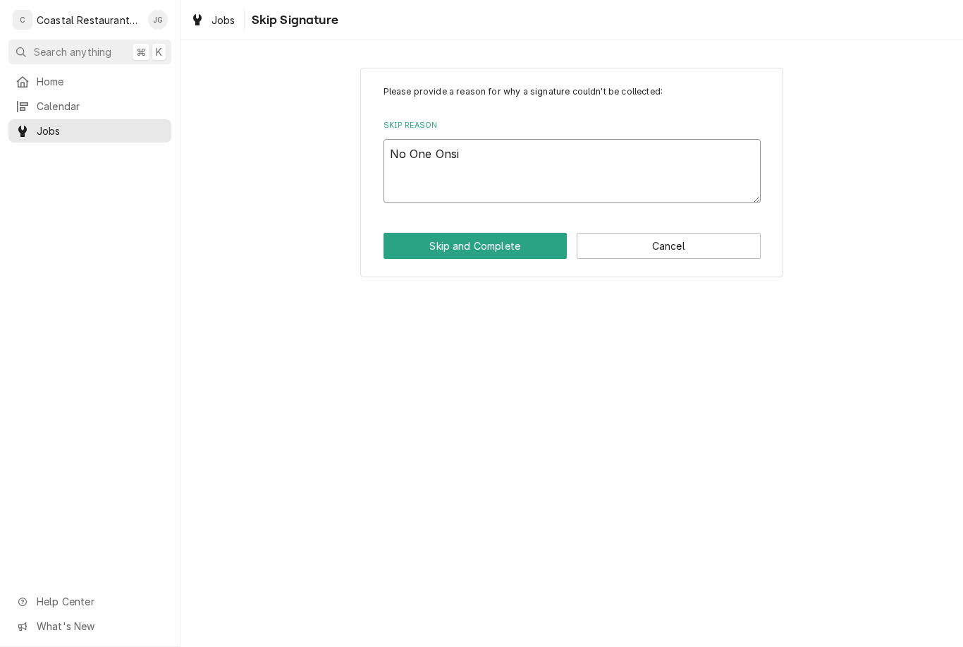
type textarea "No One Onsite"
type textarea "x"
type textarea "No One Onsite"
click at [499, 240] on button "Skip and Complete" at bounding box center [476, 246] width 184 height 26
type textarea "x"
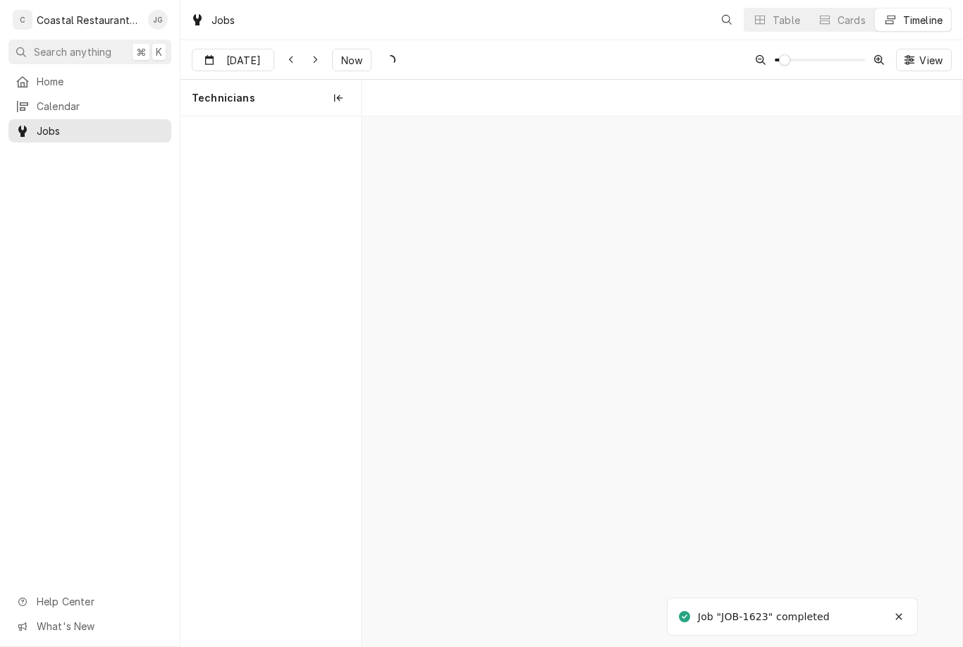
scroll to position [0, 11908]
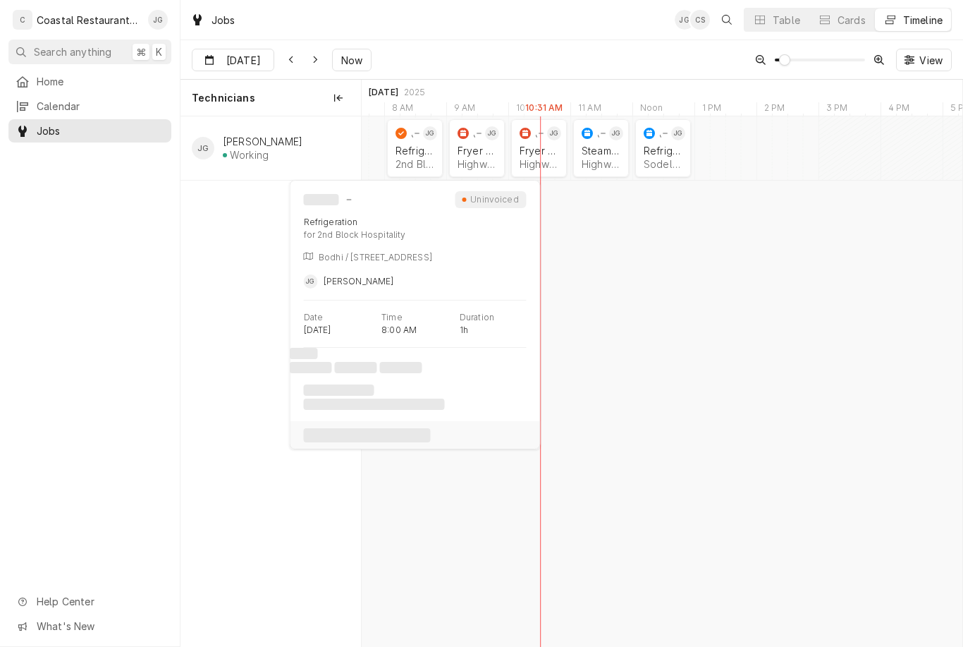
click at [427, 154] on div "Refrigeration" at bounding box center [415, 151] width 39 height 12
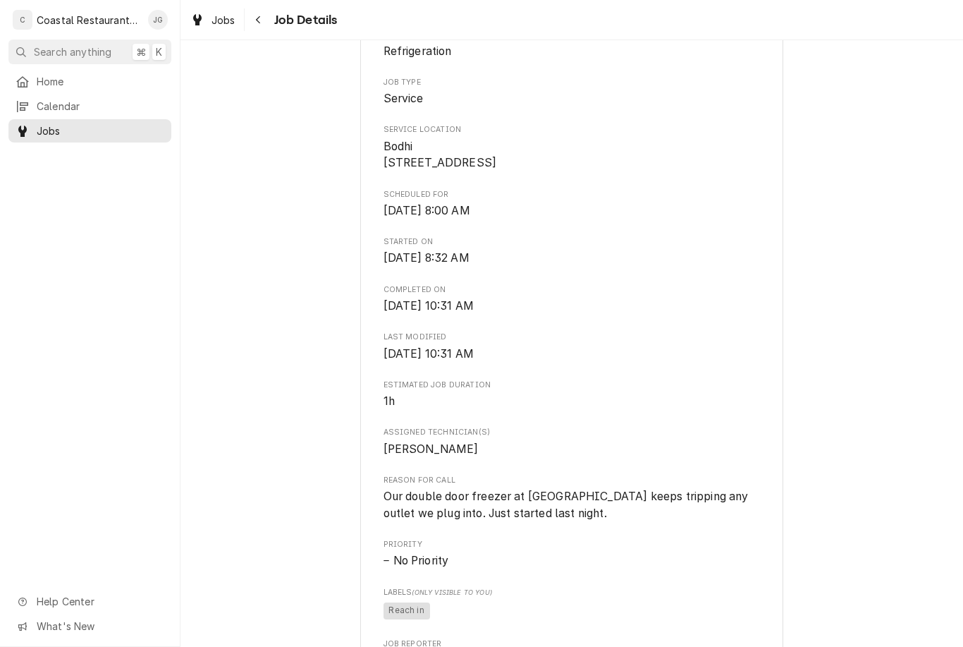
scroll to position [305, 0]
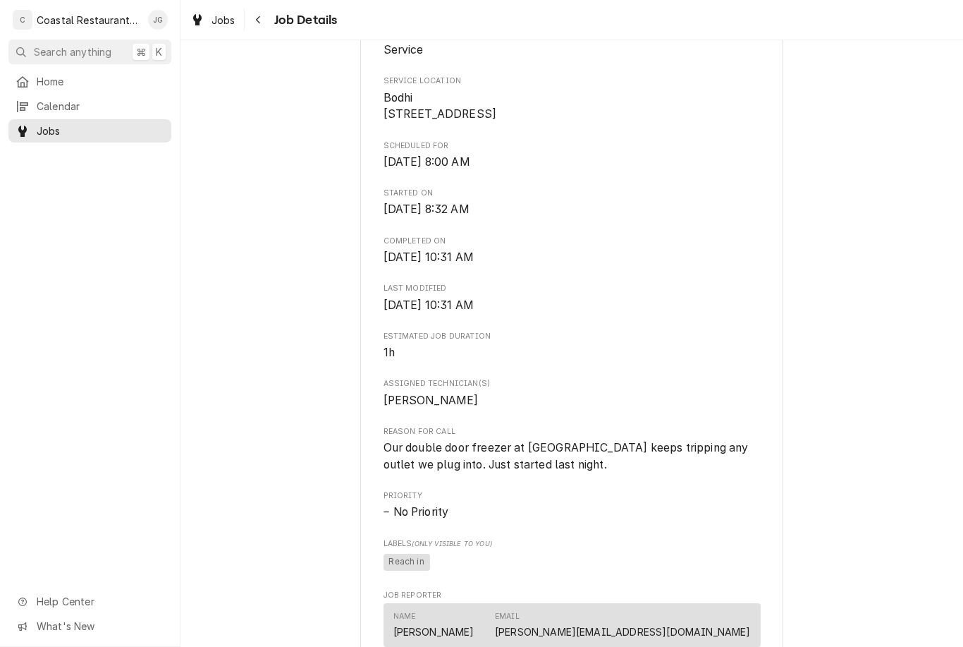
click at [590, 281] on div "Roopairs Job ID JOB-1623 Date Received [DATE] Service Type Refrigeration Job Ty…" at bounding box center [572, 544] width 377 height 1319
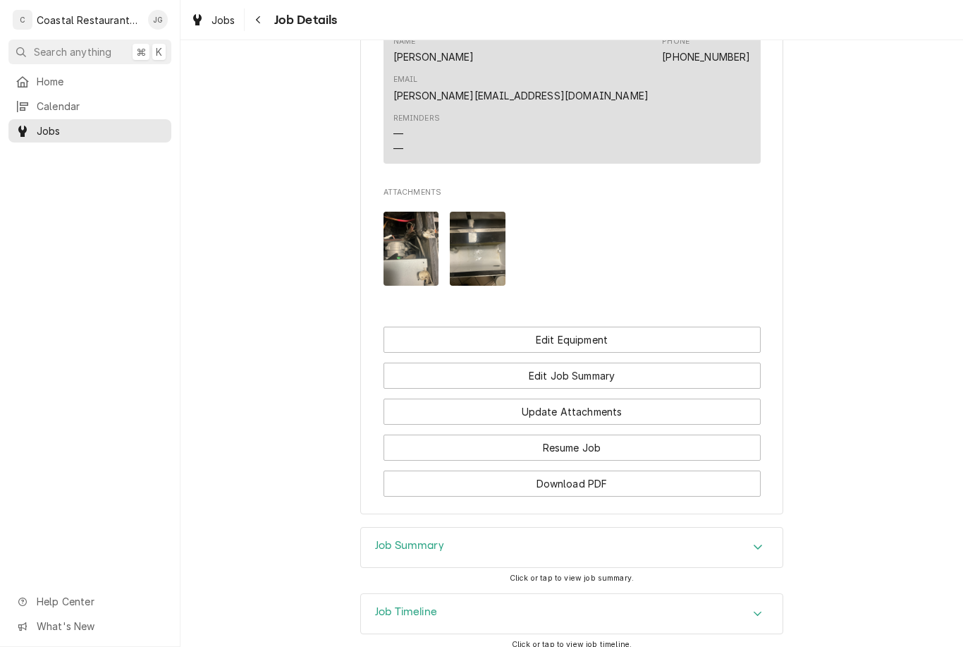
scroll to position [1212, 0]
click at [599, 399] on button "Update Attachments" at bounding box center [572, 412] width 377 height 26
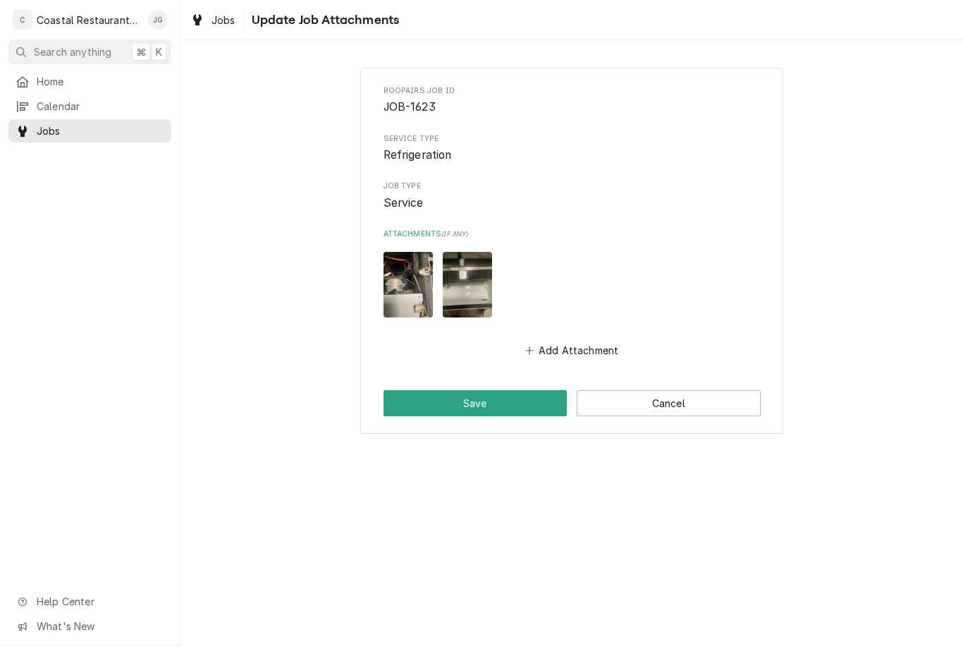
click at [645, 408] on button "Cancel" at bounding box center [669, 403] width 184 height 26
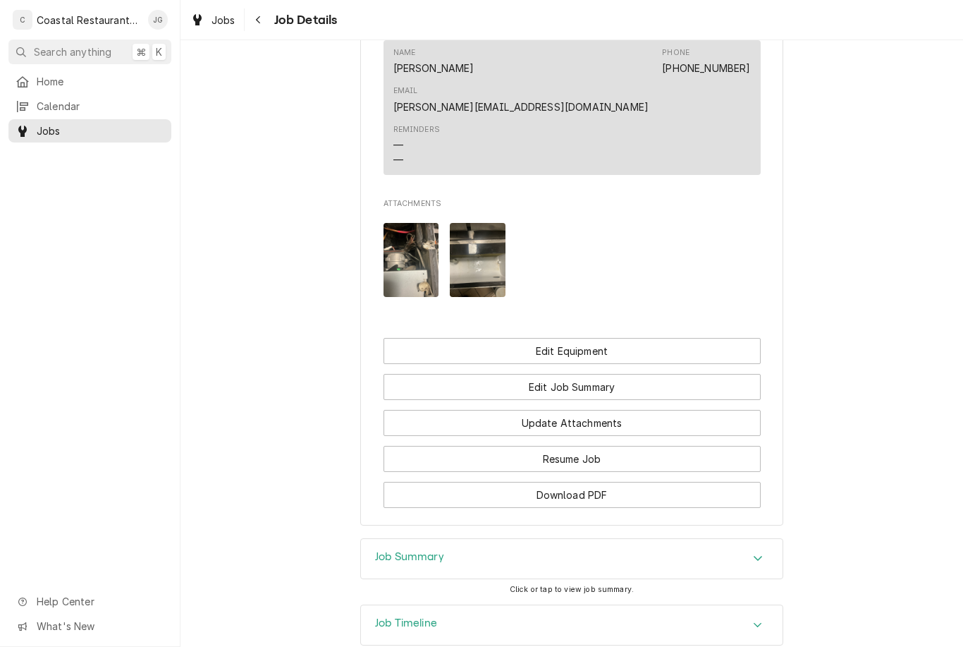
click at [590, 374] on button "Edit Job Summary" at bounding box center [572, 387] width 377 height 26
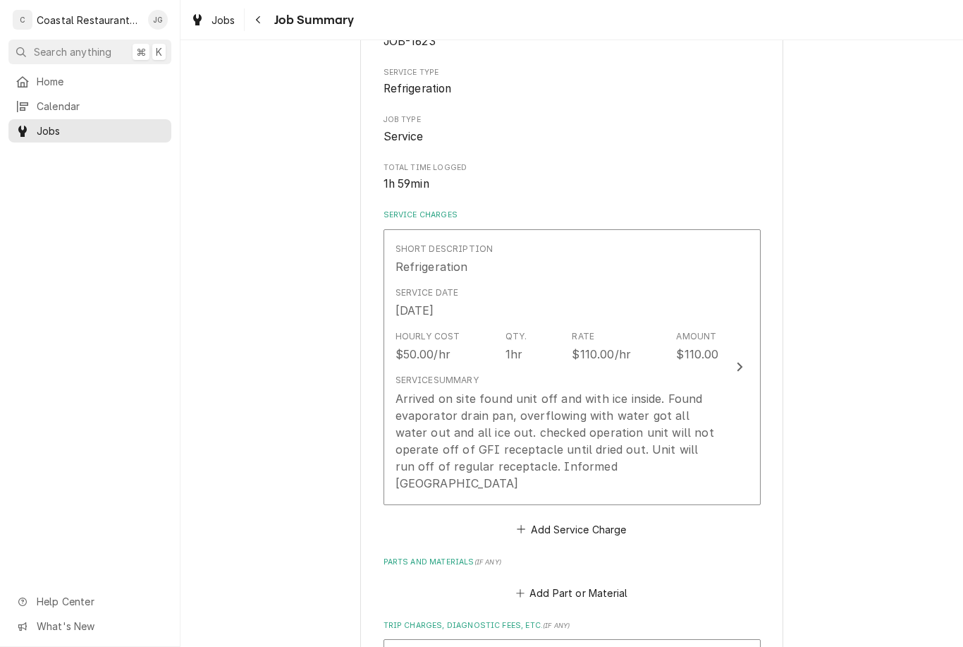
click at [637, 429] on div "Arrived on site found unit off and with ice inside. Found evaporator drain pan,…" at bounding box center [558, 441] width 324 height 102
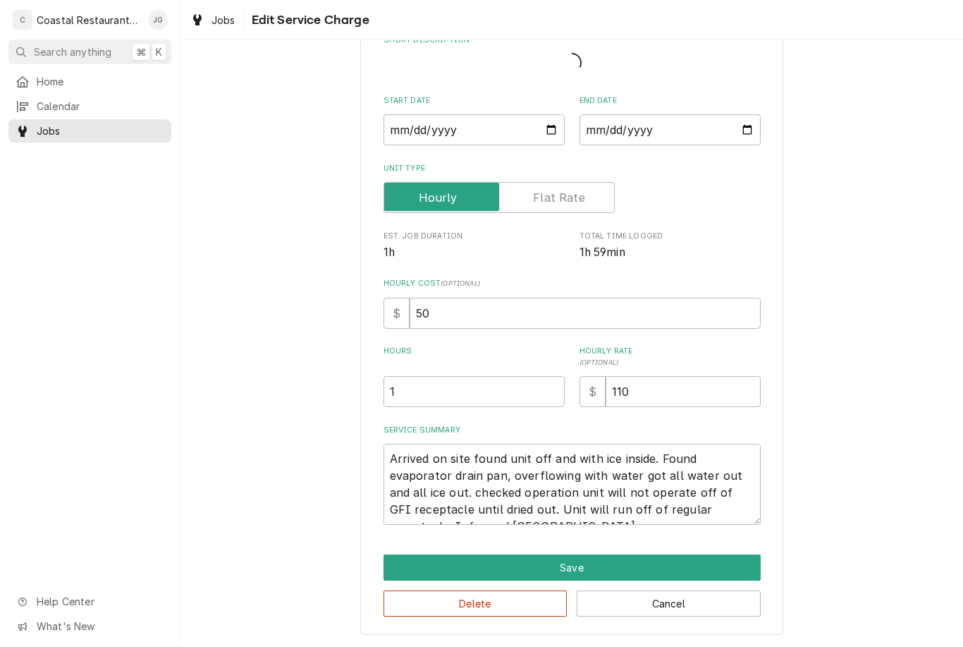
scroll to position [50, 0]
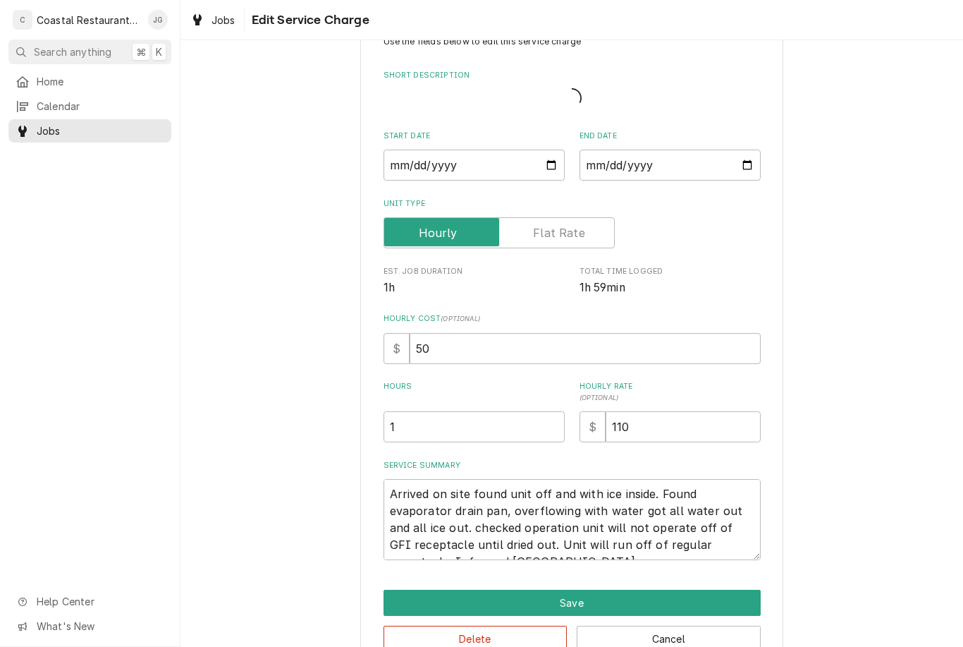
type textarea "x"
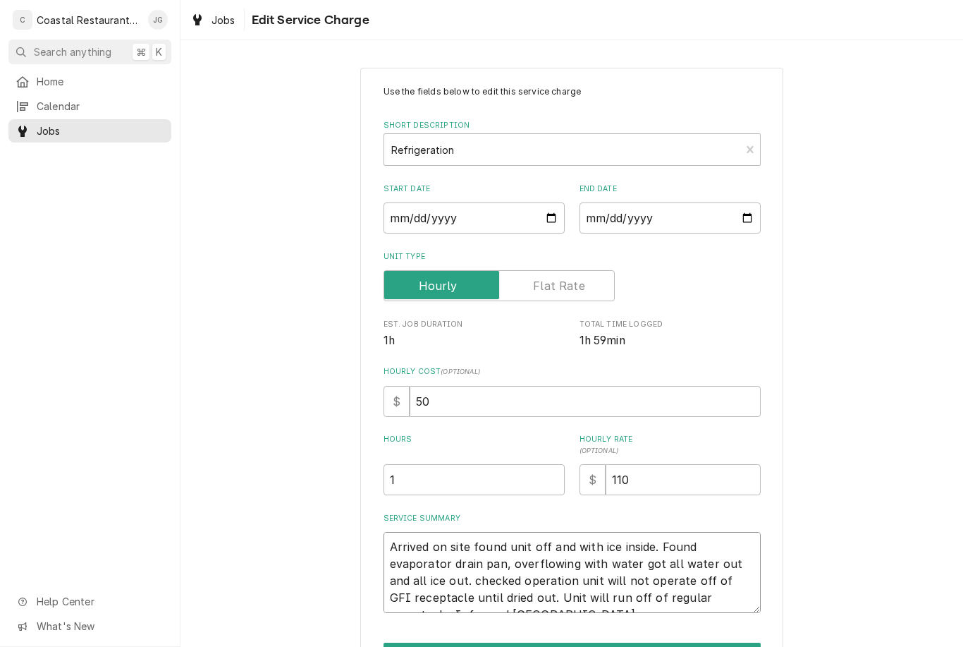
click at [734, 603] on textarea "Arrived on site found unit off and with ice inside. Found evaporator drain pan,…" at bounding box center [572, 572] width 377 height 81
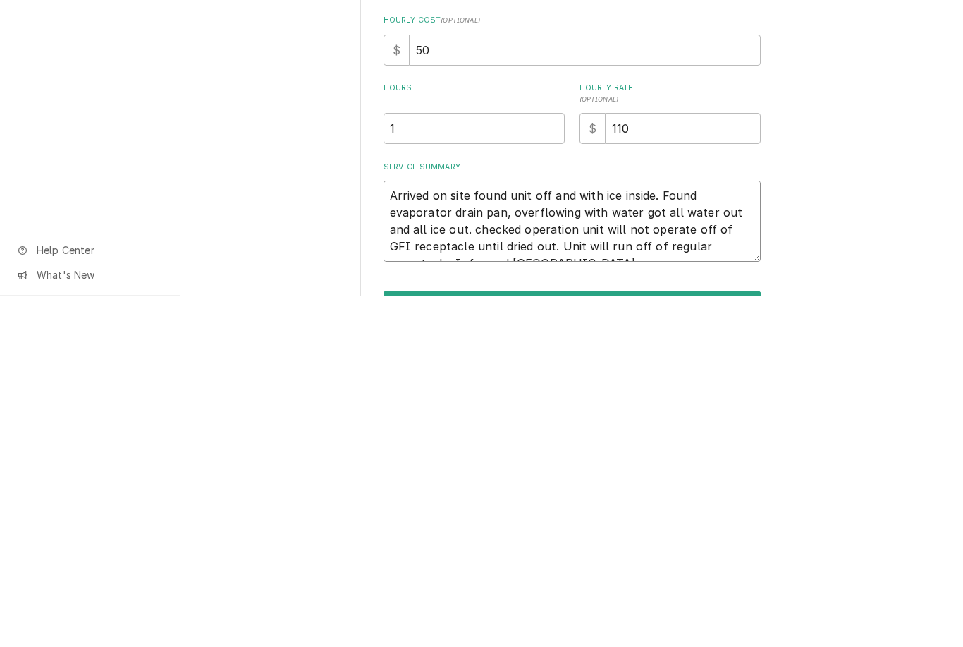
type textarea "Arrived on site found unit off and with ice inside. Found evaporator drain pan,…"
type textarea "x"
type textarea "Arrived on site found unit off and with ice inside. Found evaporator drain pan,…"
type textarea "x"
type textarea "Arrived on site found unit off and with ice inside. Found evaporator drain pan,…"
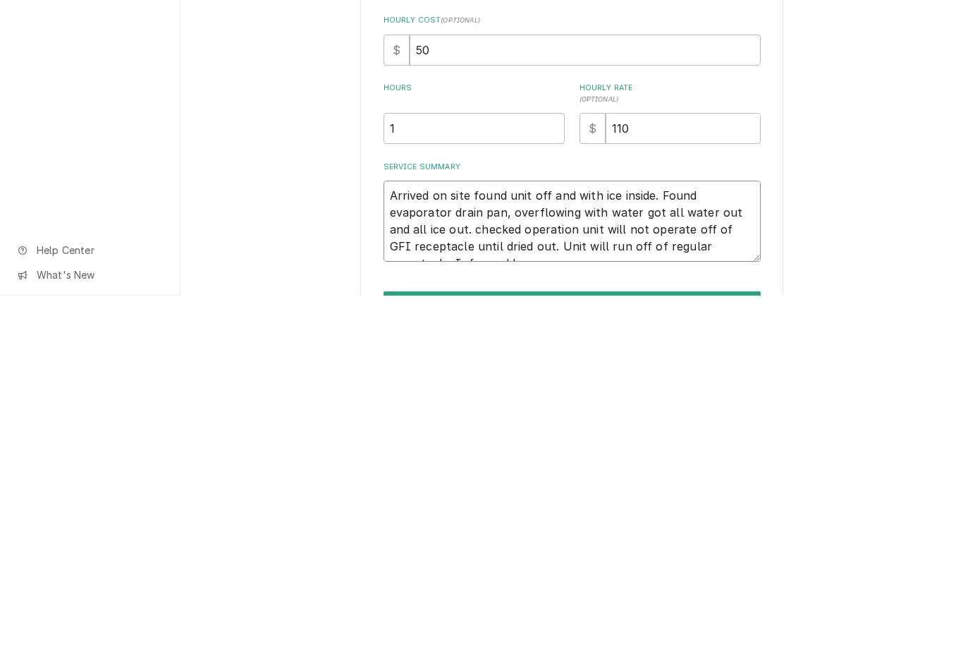
type textarea "x"
type textarea "Arrived on site found unit off and with ice inside. Found evaporator drain pan,…"
type textarea "x"
type textarea "Arrived on site found unit off and with ice inside. Found evaporator drain pan,…"
type textarea "x"
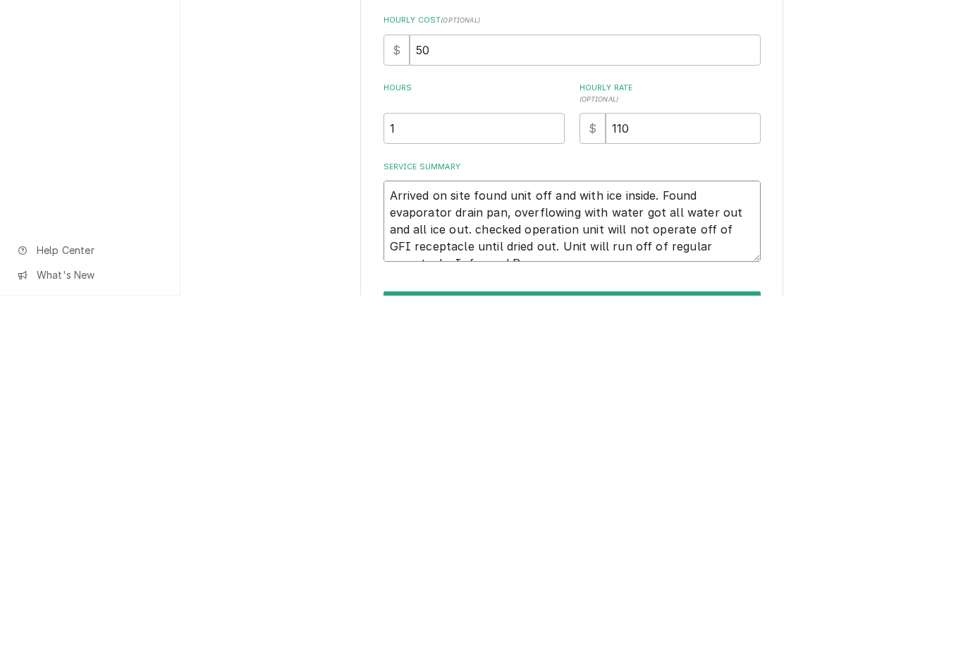
type textarea "Arrived on site found unit off and with ice inside. Found evaporator drain pan,…"
type textarea "x"
type textarea "Arrived on site found unit off and with ice inside. Found evaporator drain pan,…"
type textarea "x"
type textarea "Arrived on site found unit off and with ice inside. Found evaporator drain pan,…"
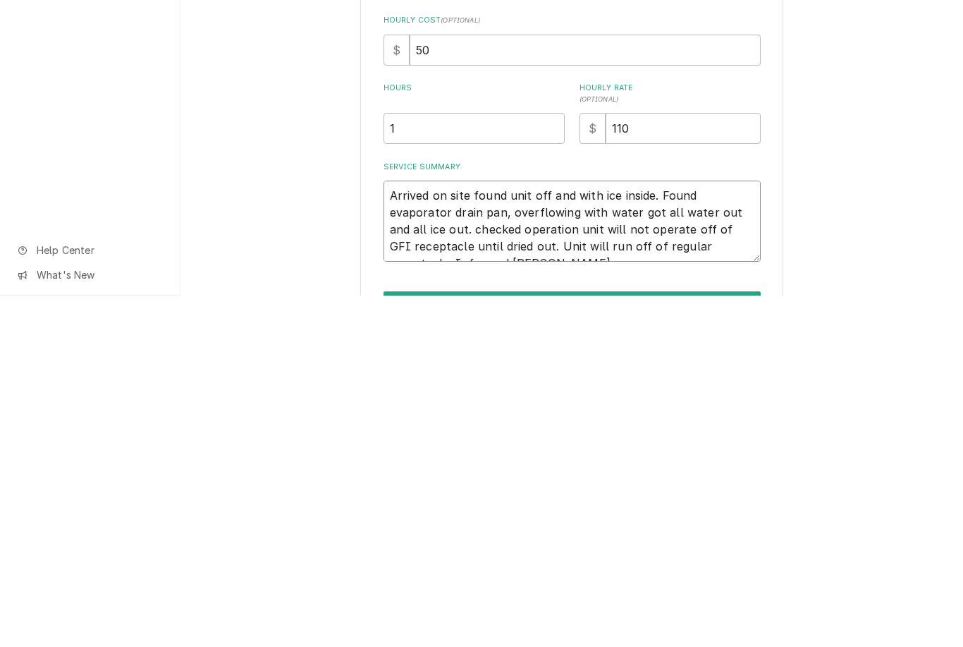
type textarea "x"
type textarea "Arrived on site found unit off and with ice inside. Found evaporator drain pan,…"
click at [887, 234] on div "Use the fields below to edit this service charge Short Description Refrigeratio…" at bounding box center [572, 395] width 783 height 680
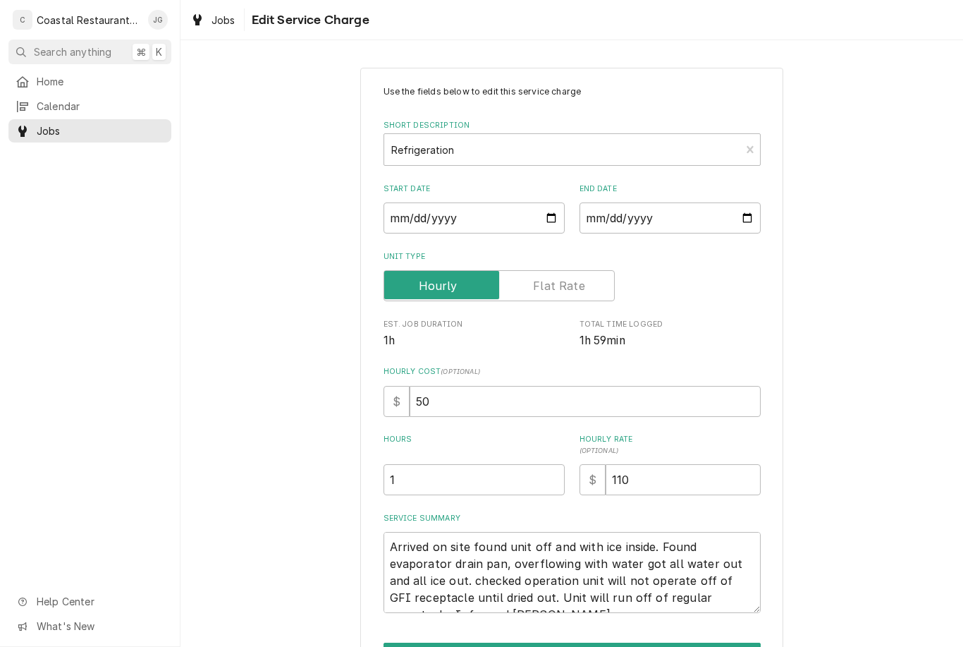
click at [603, 353] on div "Use the fields below to edit this service charge Short Description Refrigeratio…" at bounding box center [572, 348] width 377 height 527
click at [490, 481] on input "1" at bounding box center [474, 479] width 181 height 31
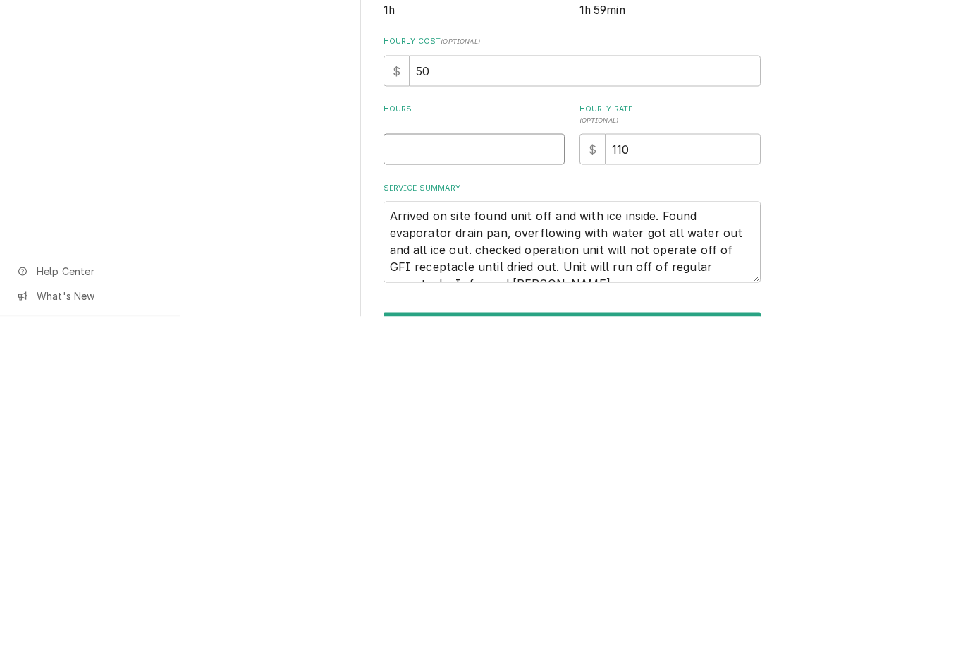
type textarea "x"
type input "2"
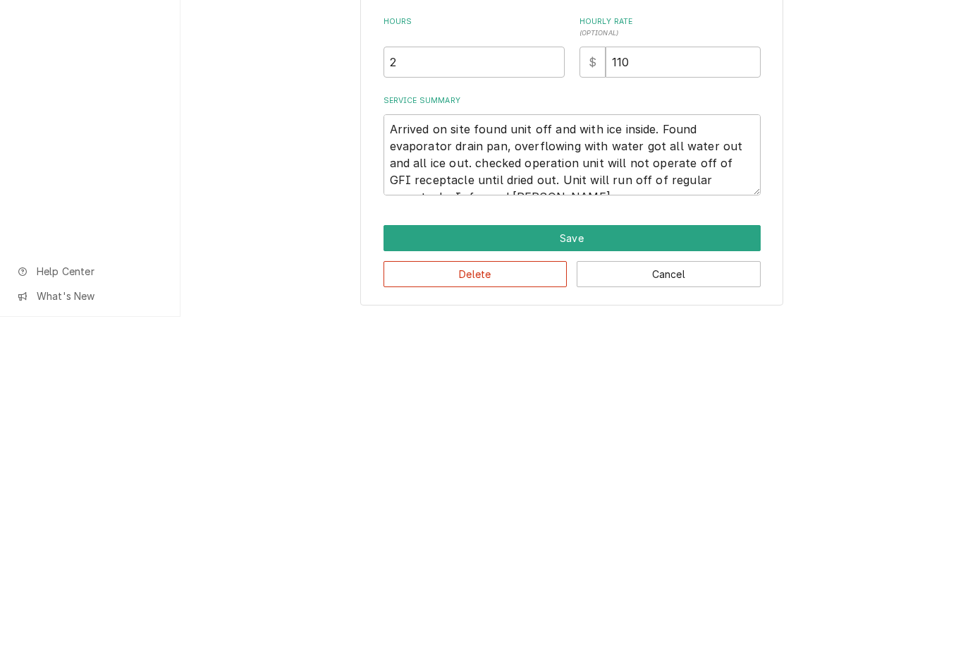
click at [588, 555] on button "Save" at bounding box center [572, 568] width 377 height 26
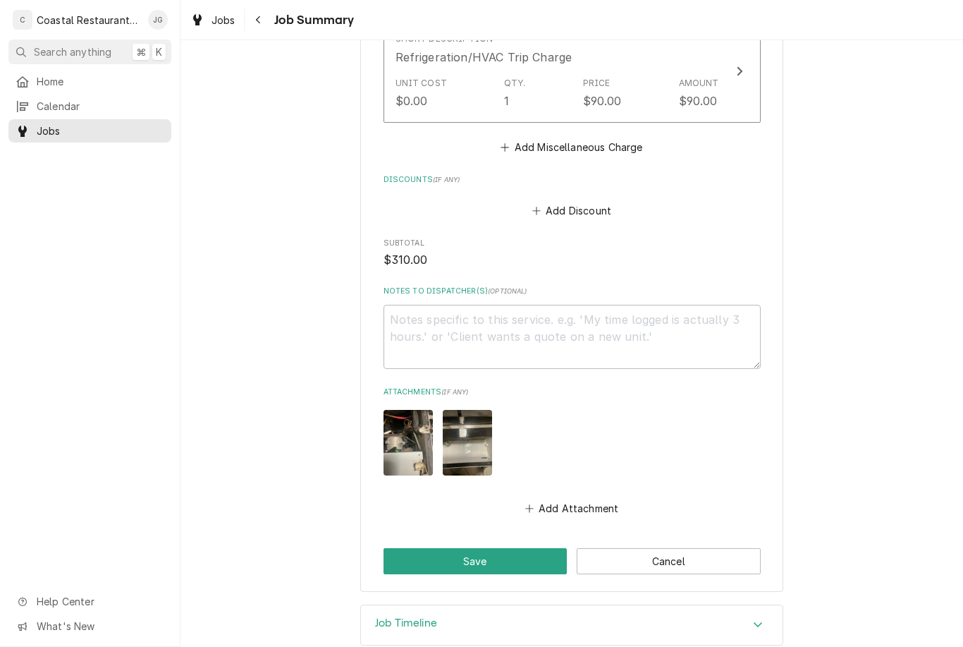
scroll to position [793, 0]
click at [470, 549] on button "Save" at bounding box center [476, 562] width 184 height 26
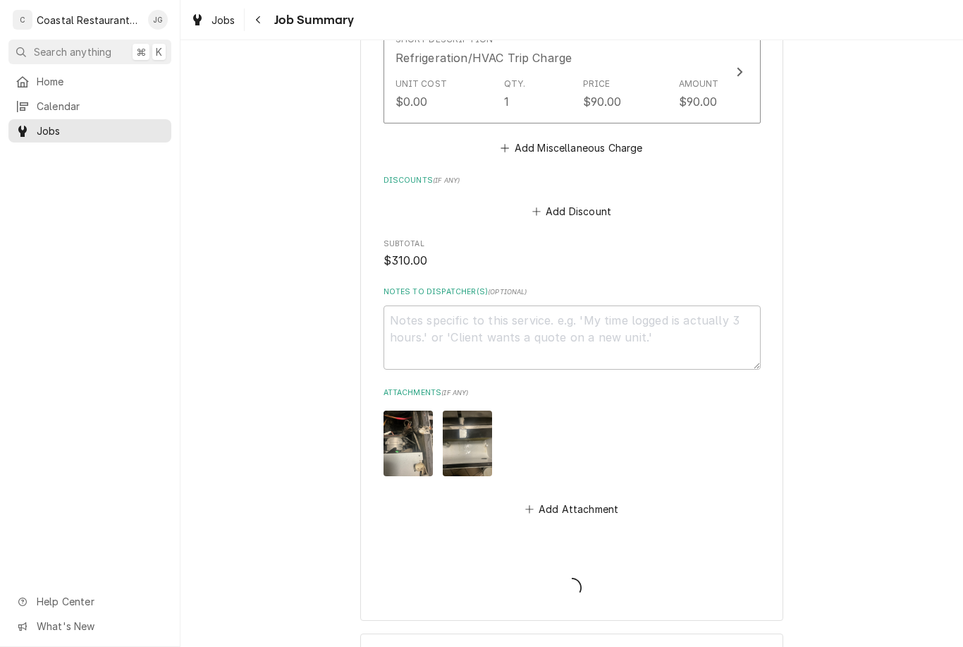
type textarea "x"
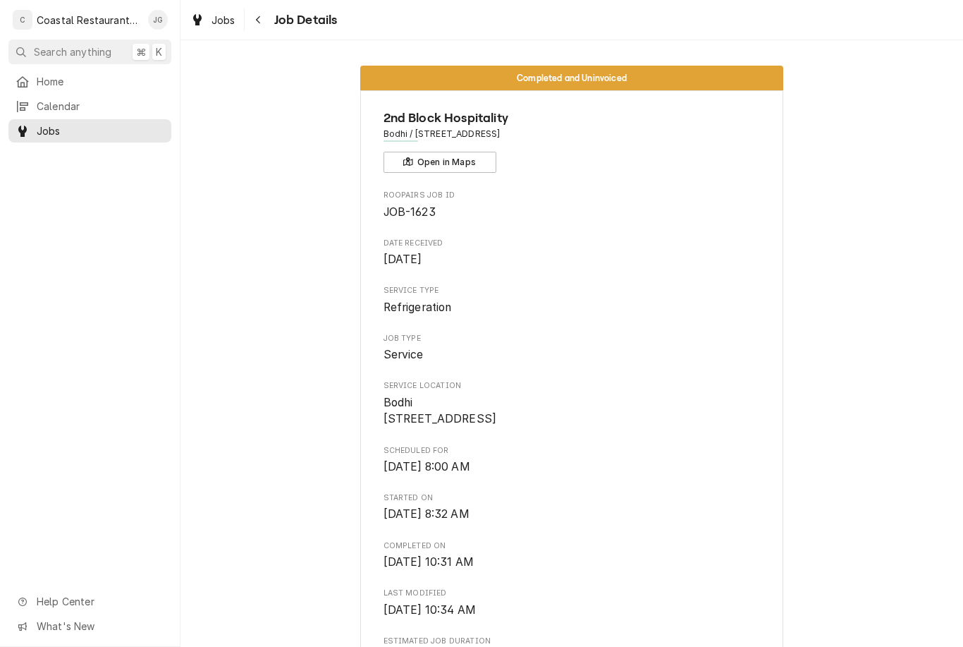
click at [78, 79] on span "Home" at bounding box center [101, 81] width 128 height 15
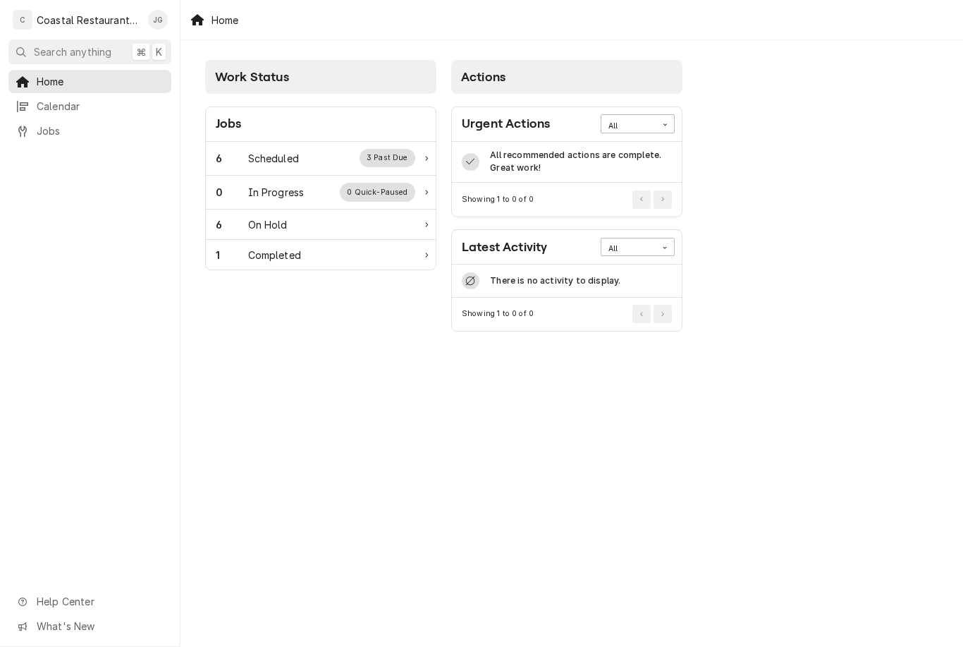
click at [305, 163] on div "6 Scheduled 3 Past Due" at bounding box center [316, 158] width 200 height 18
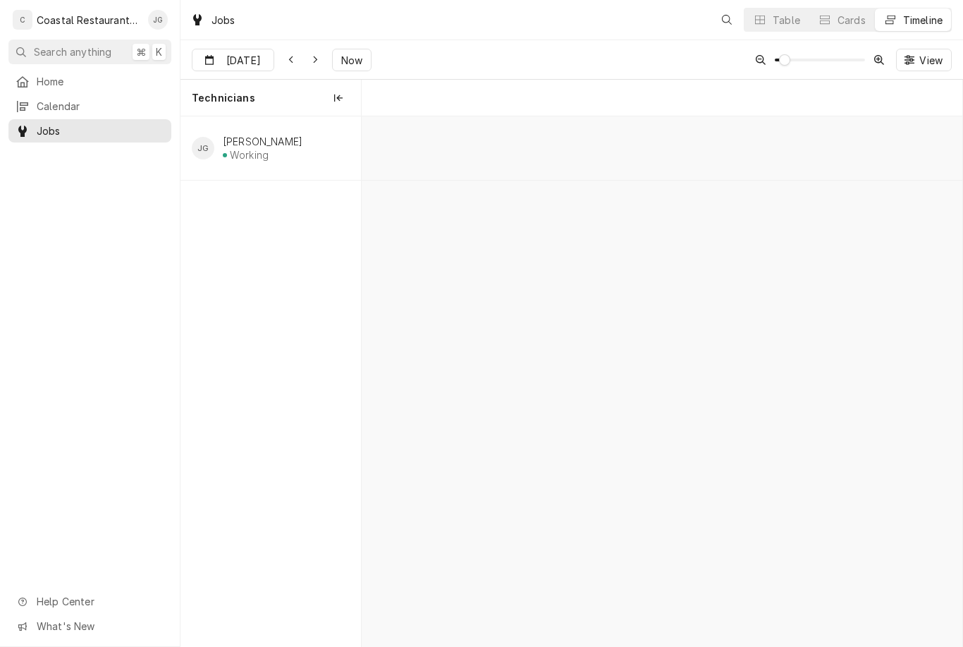
scroll to position [0, 11908]
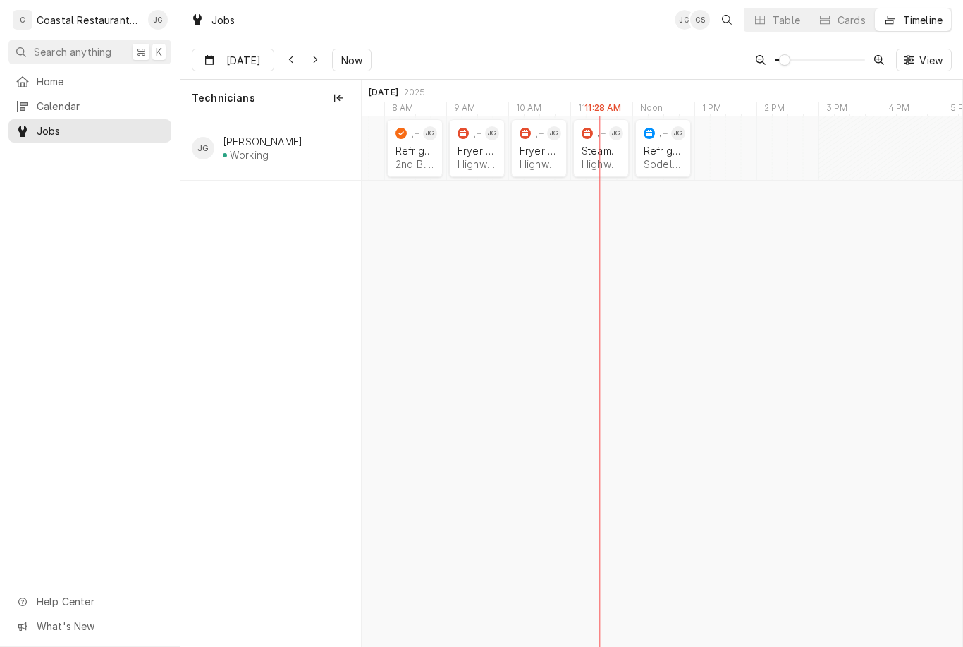
click at [474, 147] on div "Fryer Repair" at bounding box center [477, 151] width 39 height 12
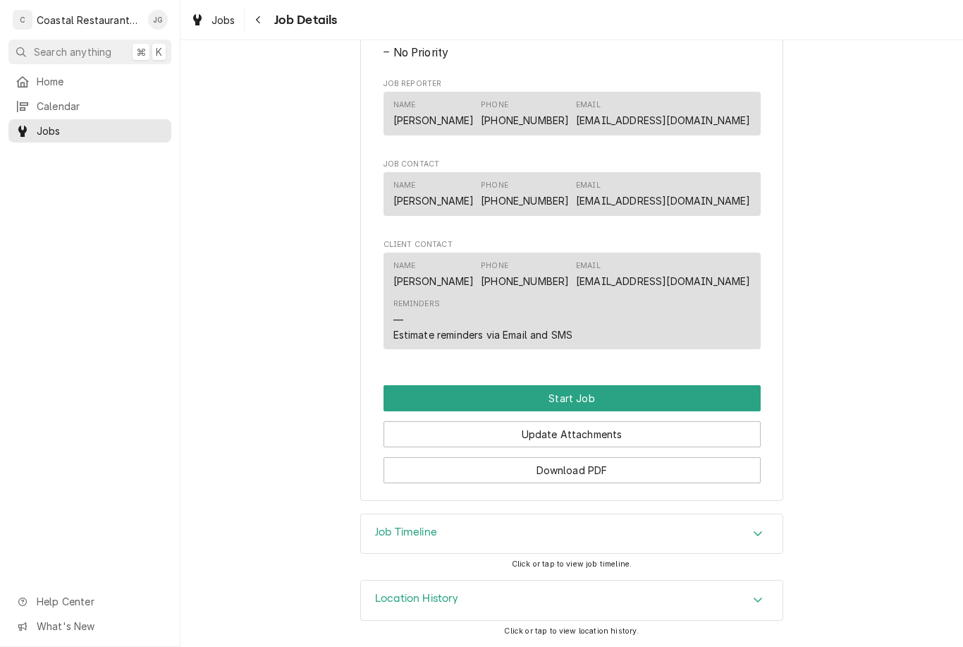
scroll to position [858, 0]
click at [596, 405] on button "Start Job" at bounding box center [572, 399] width 377 height 26
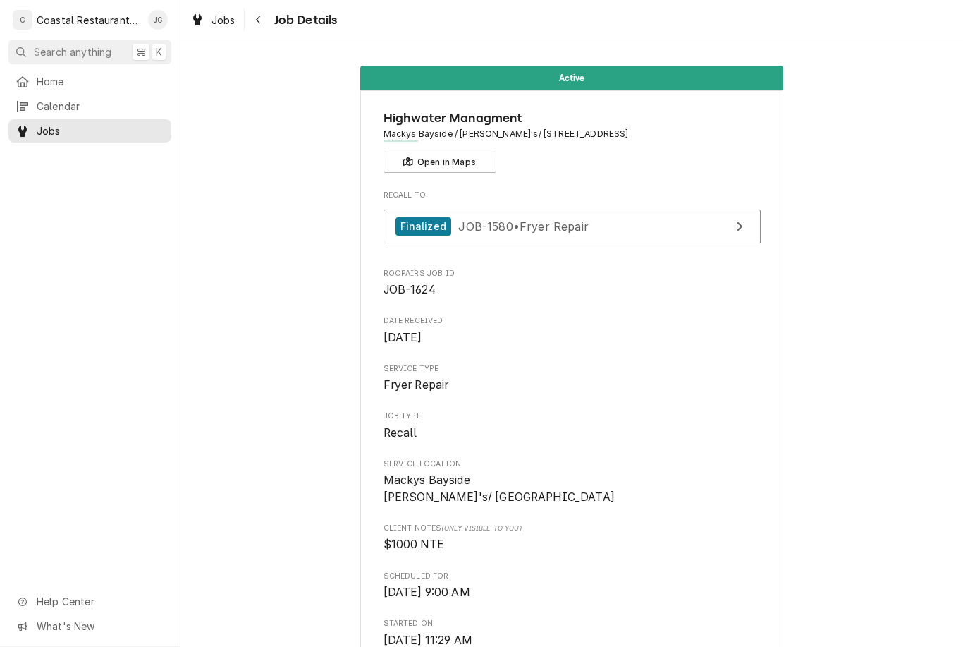
click at [87, 70] on link "Home" at bounding box center [89, 81] width 163 height 23
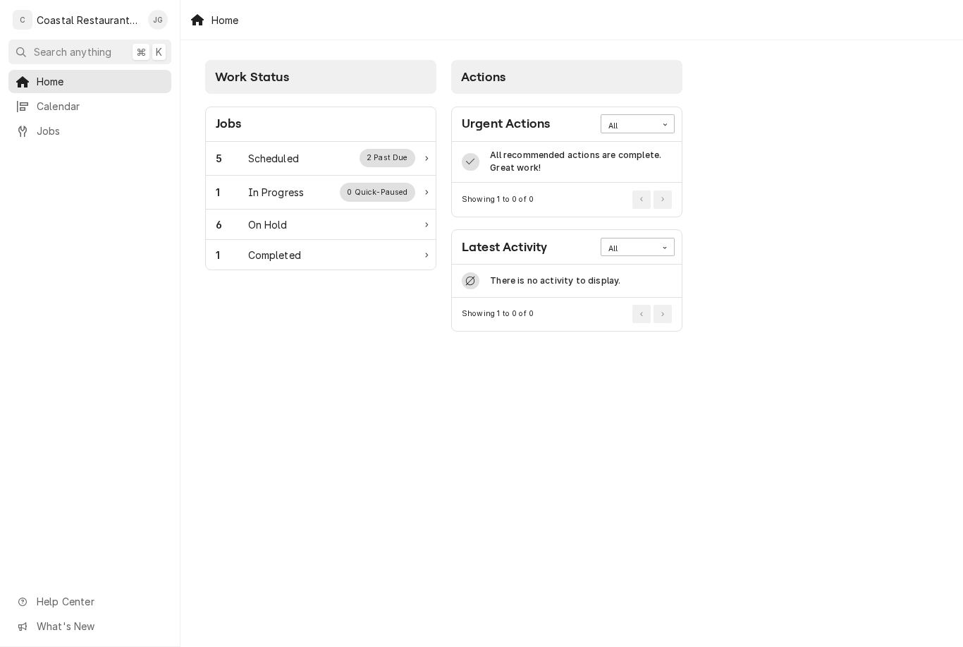
click at [320, 154] on div "5 Scheduled 2 Past Due" at bounding box center [316, 158] width 200 height 18
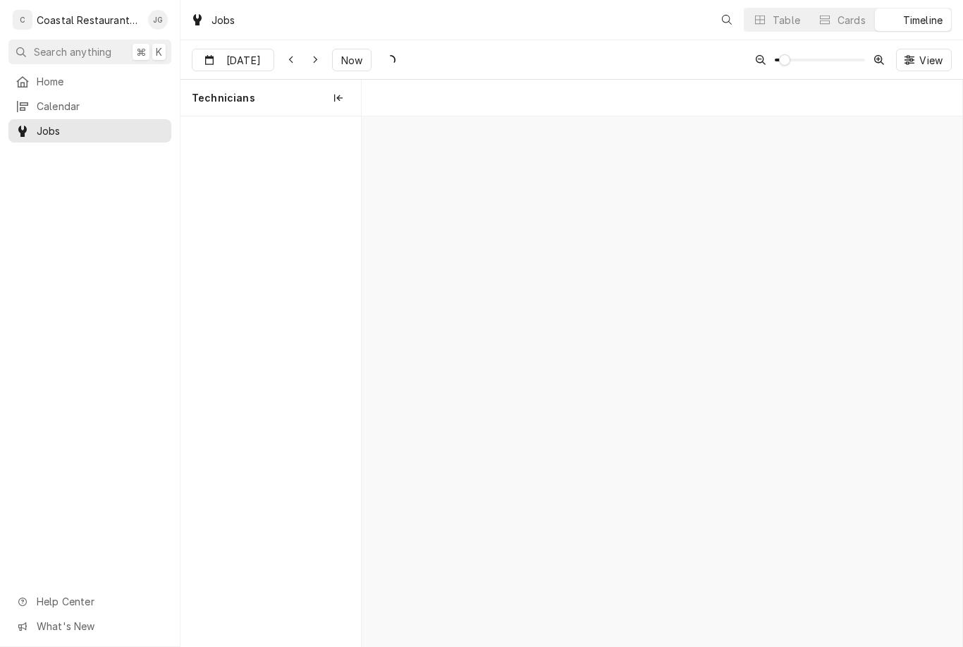
scroll to position [0, 11908]
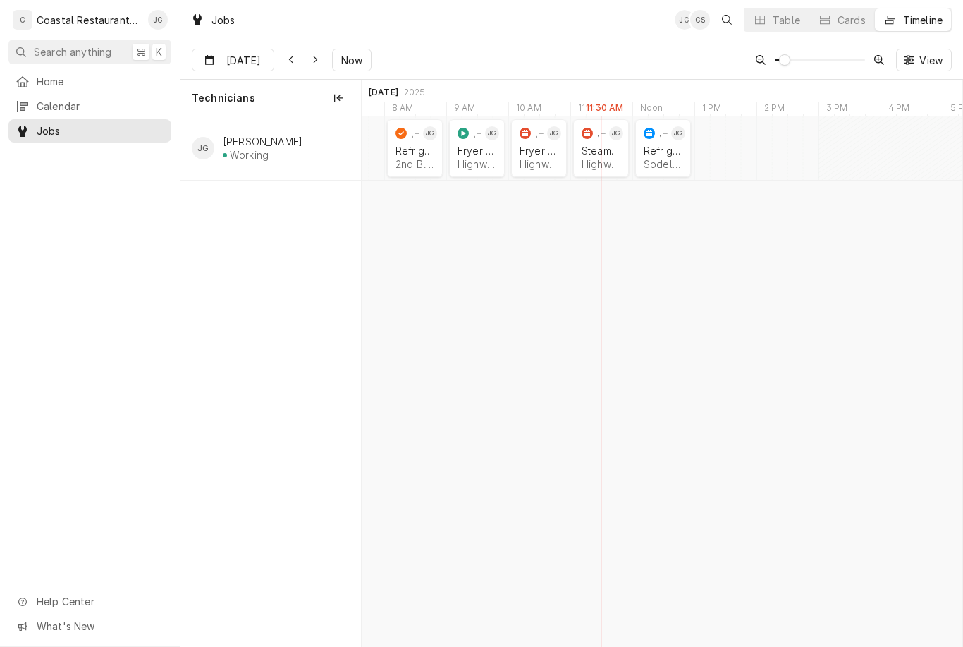
click at [599, 154] on div "Steamer Repair" at bounding box center [601, 151] width 39 height 12
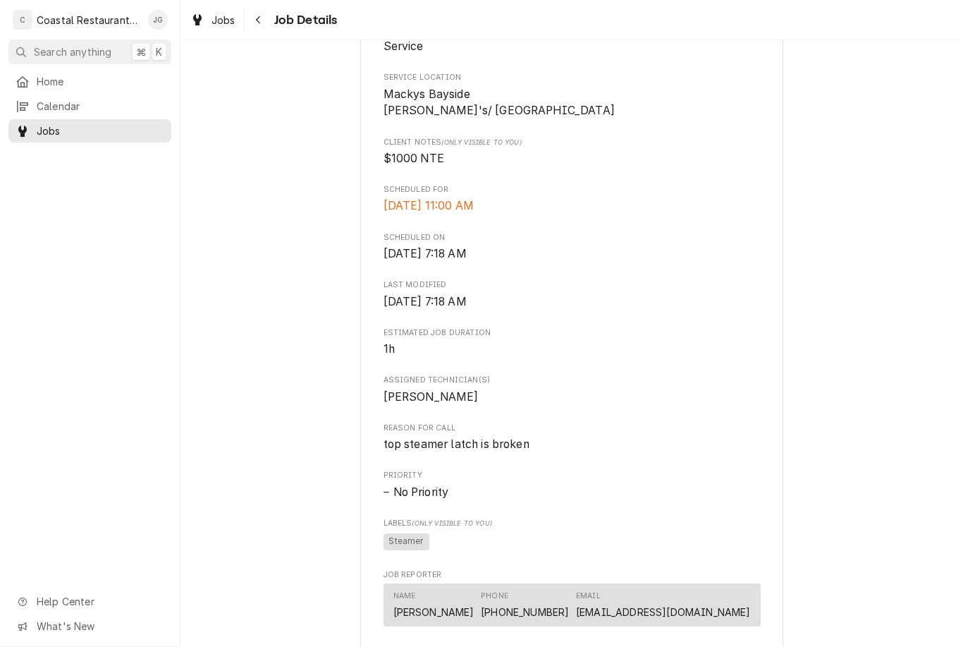
scroll to position [306, 0]
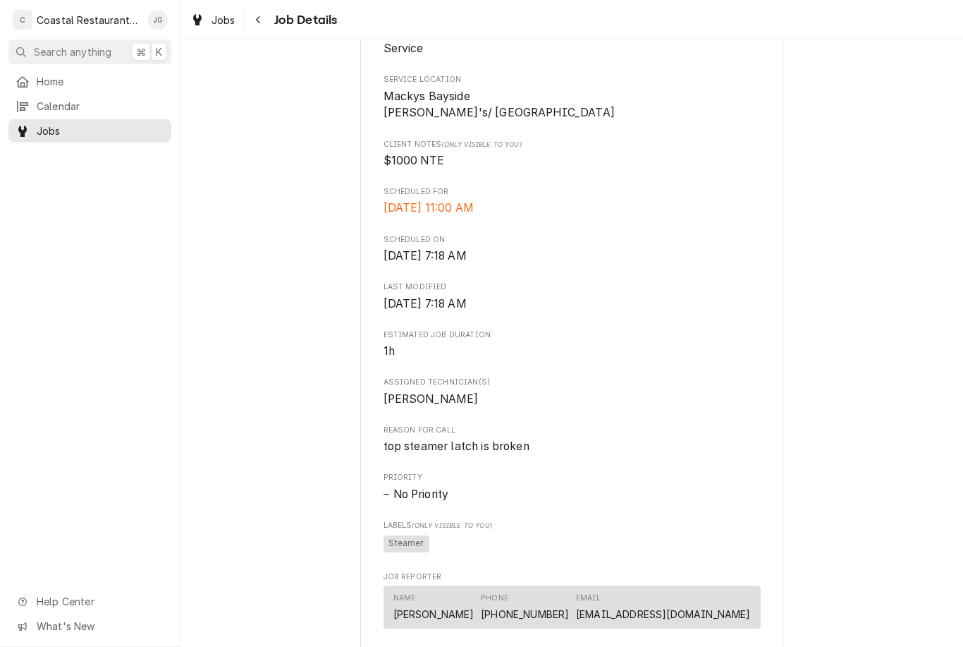
click at [84, 74] on span "Home" at bounding box center [101, 81] width 128 height 15
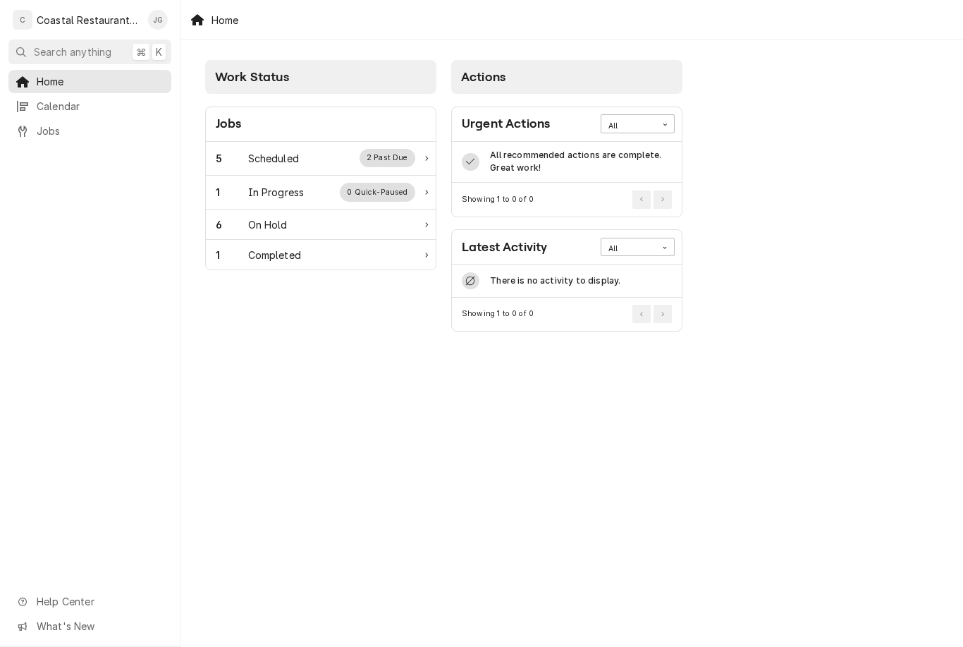
click at [316, 153] on div "5 Scheduled 2 Past Due" at bounding box center [316, 158] width 200 height 18
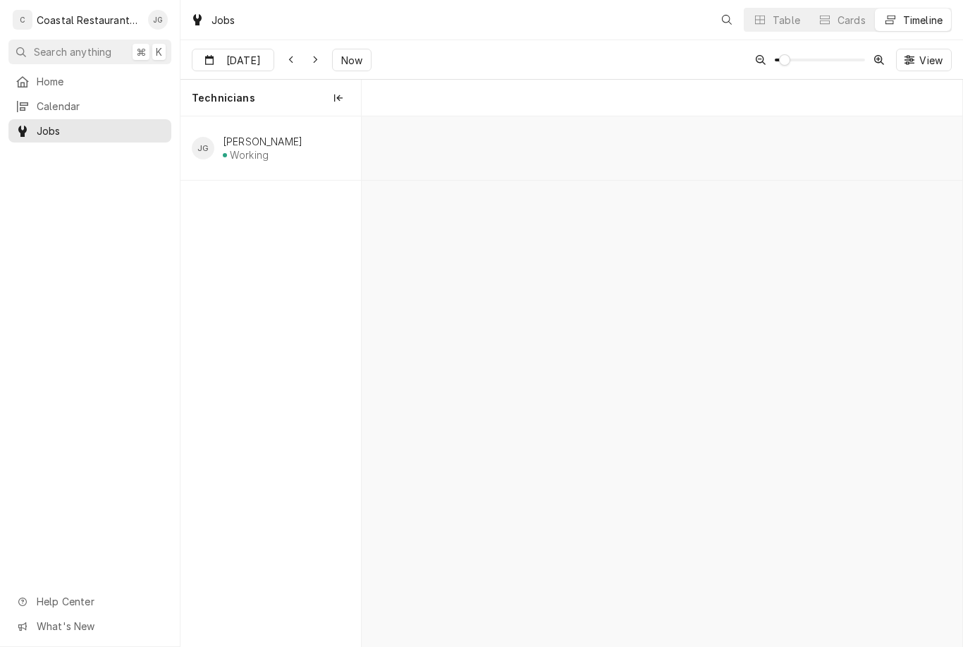
scroll to position [0, 11908]
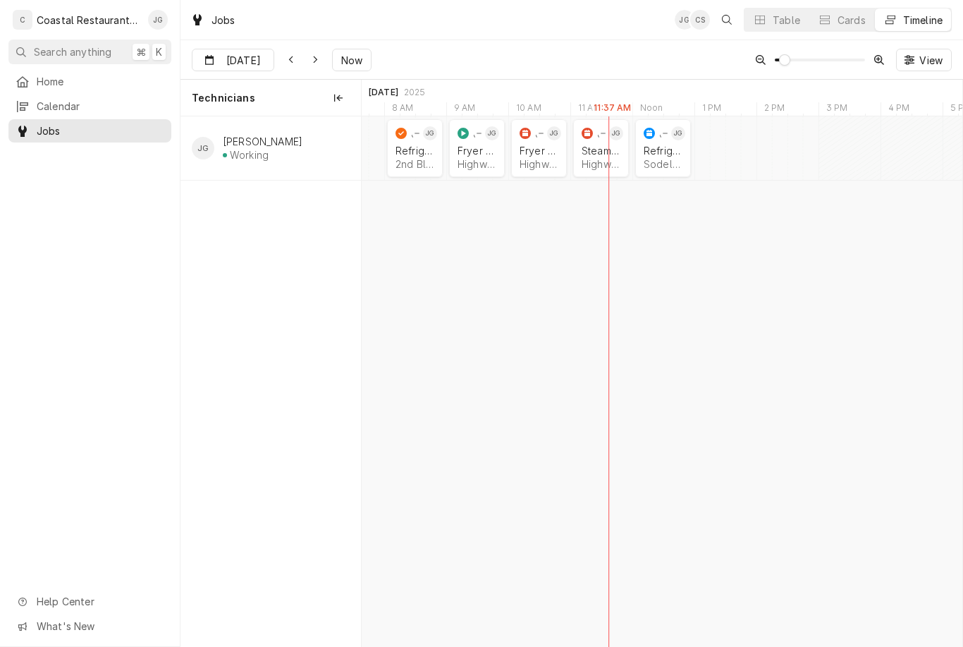
click at [480, 170] on div "Fryer Repair Highwater Managment | [GEOGRAPHIC_DATA], 21842" at bounding box center [477, 157] width 44 height 31
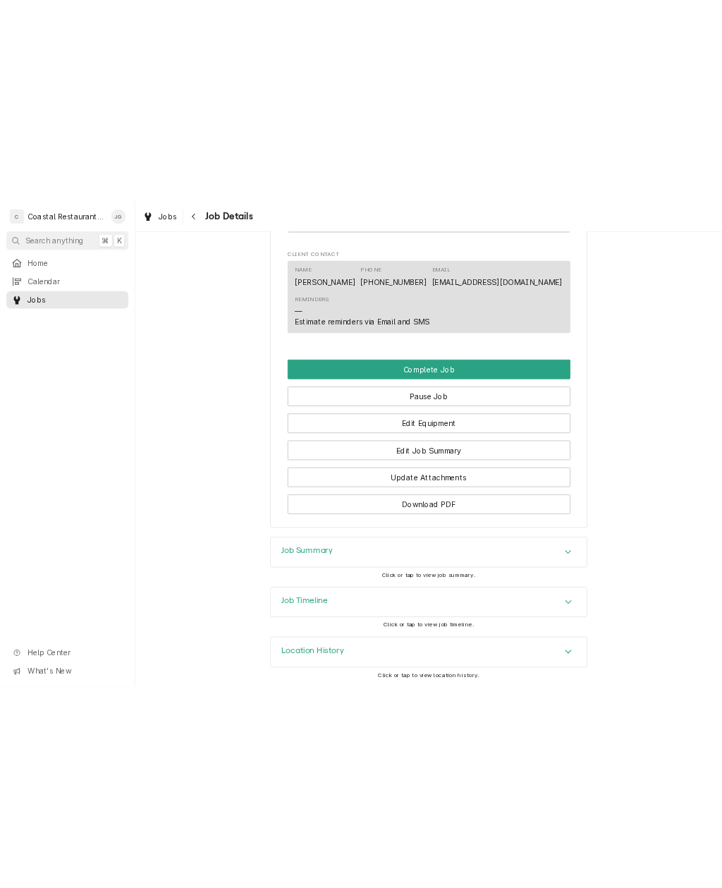
scroll to position [839, 0]
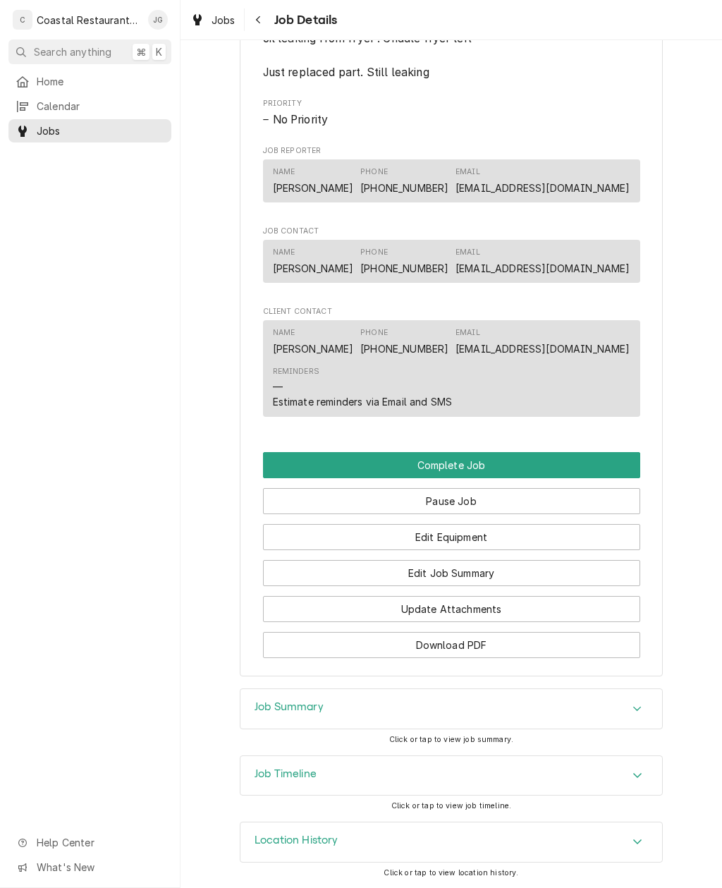
click at [472, 562] on button "Edit Job Summary" at bounding box center [451, 573] width 377 height 26
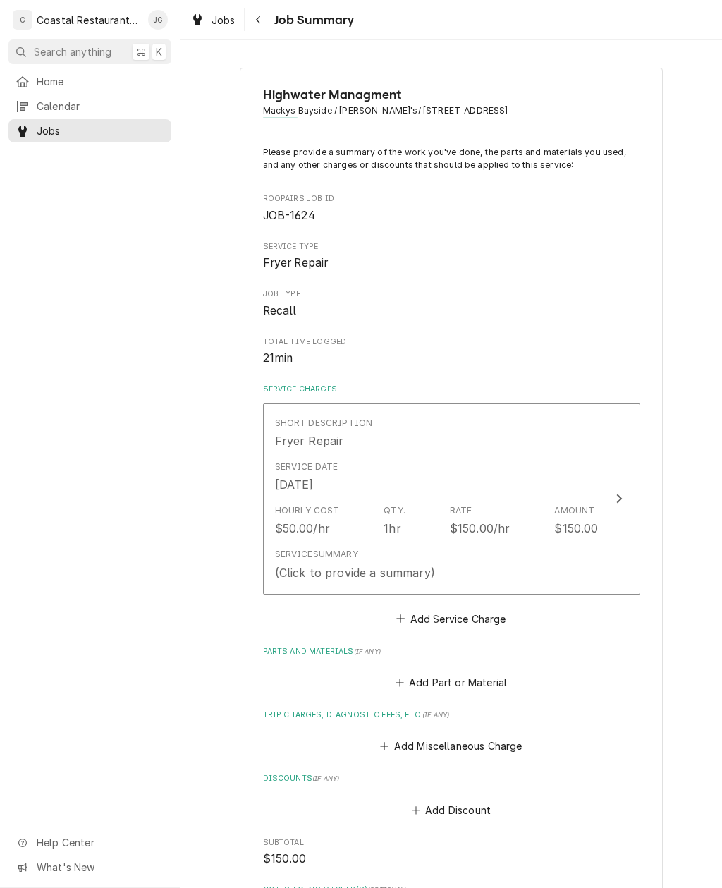
click at [404, 728] on div "Add Miscellaneous Charge" at bounding box center [451, 742] width 377 height 28
click at [399, 736] on button "Add Miscellaneous Charge" at bounding box center [451, 746] width 147 height 20
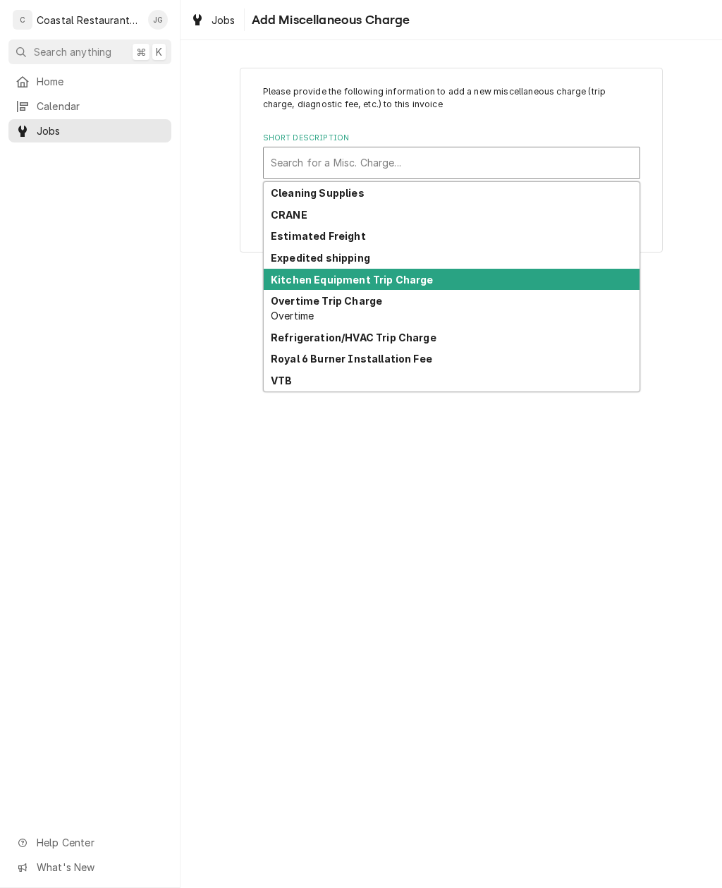
click at [414, 282] on strong "Kitchen Equipment Trip Charge" at bounding box center [352, 280] width 163 height 12
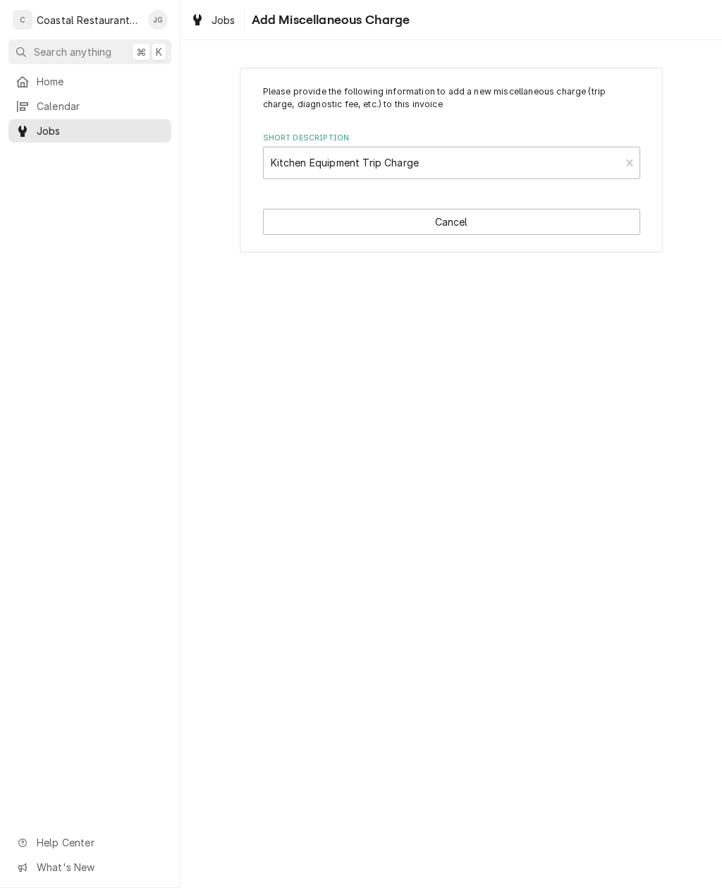
type textarea "x"
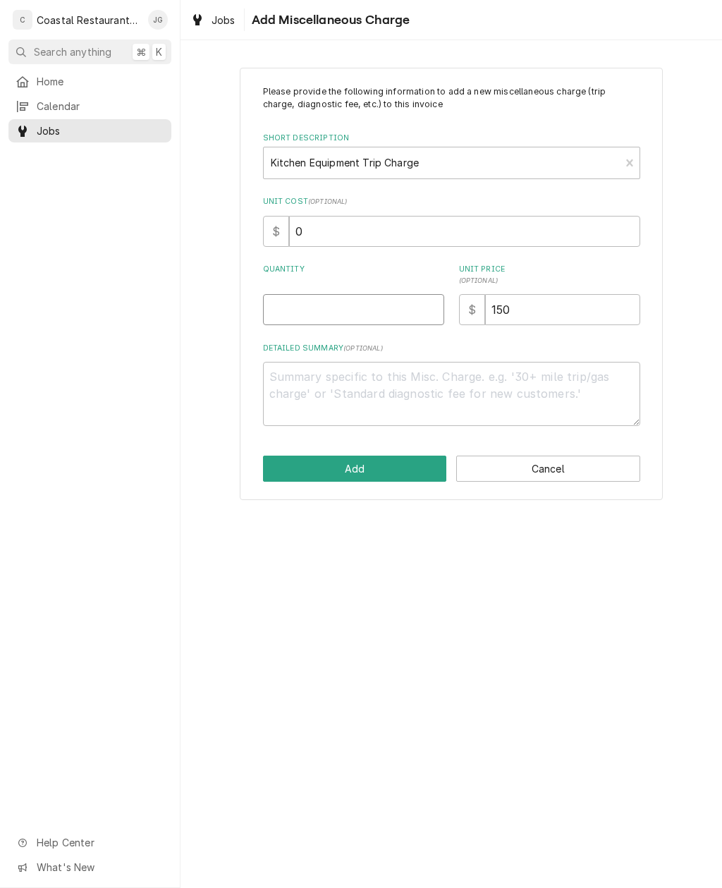
click at [371, 301] on input "Quantity" at bounding box center [353, 309] width 181 height 31
type input "1"
click at [338, 467] on button "Add" at bounding box center [355, 469] width 184 height 26
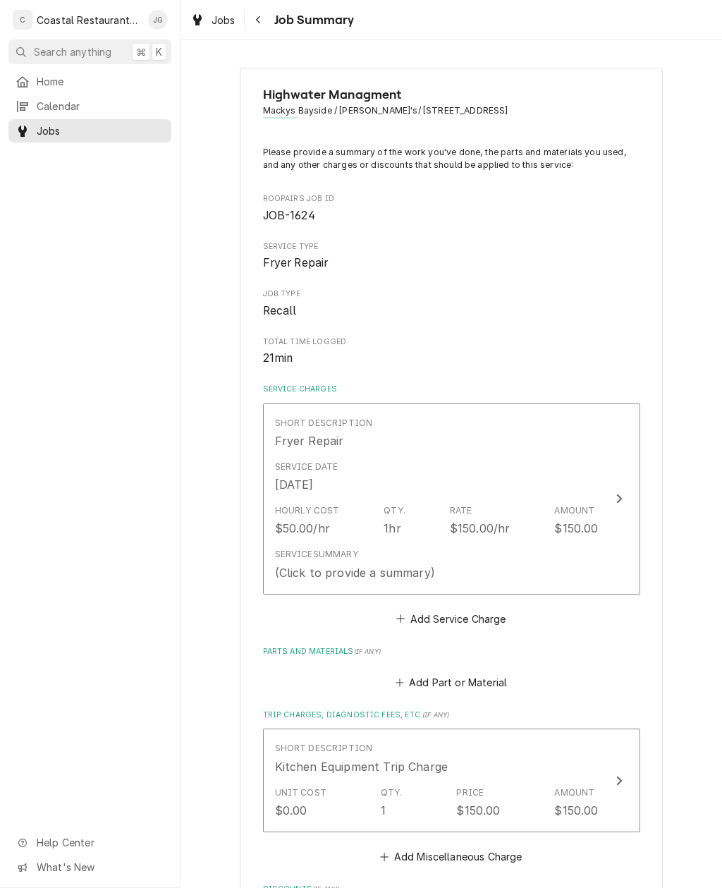
click at [482, 526] on div "$150.00/hr" at bounding box center [480, 528] width 61 height 17
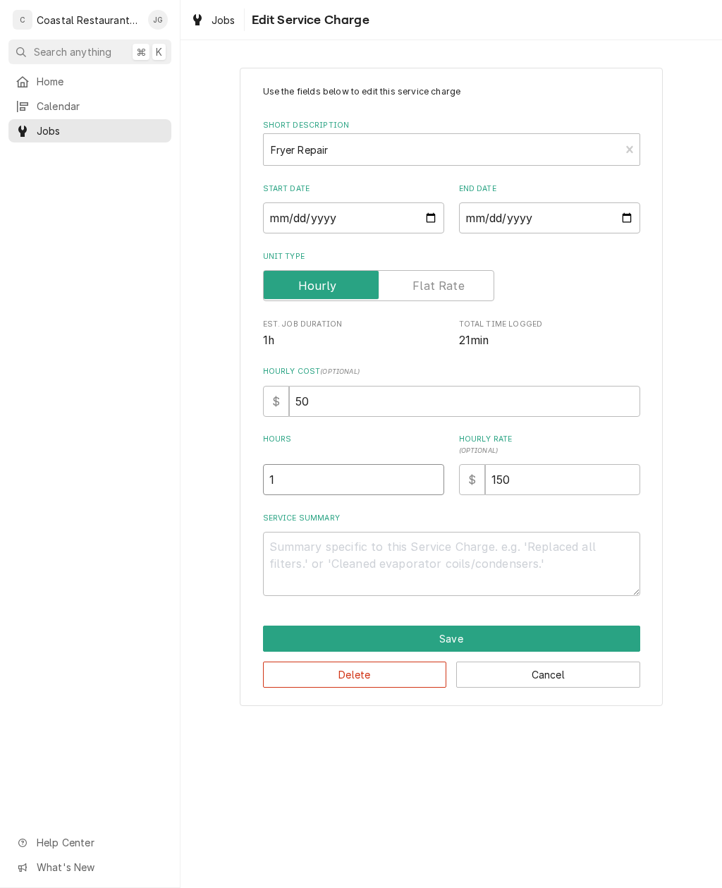
click at [338, 472] on input "1" at bounding box center [353, 479] width 181 height 31
click at [380, 549] on textarea "Service Summary" at bounding box center [451, 564] width 377 height 64
type textarea "x"
type textarea "Ar"
type textarea "x"
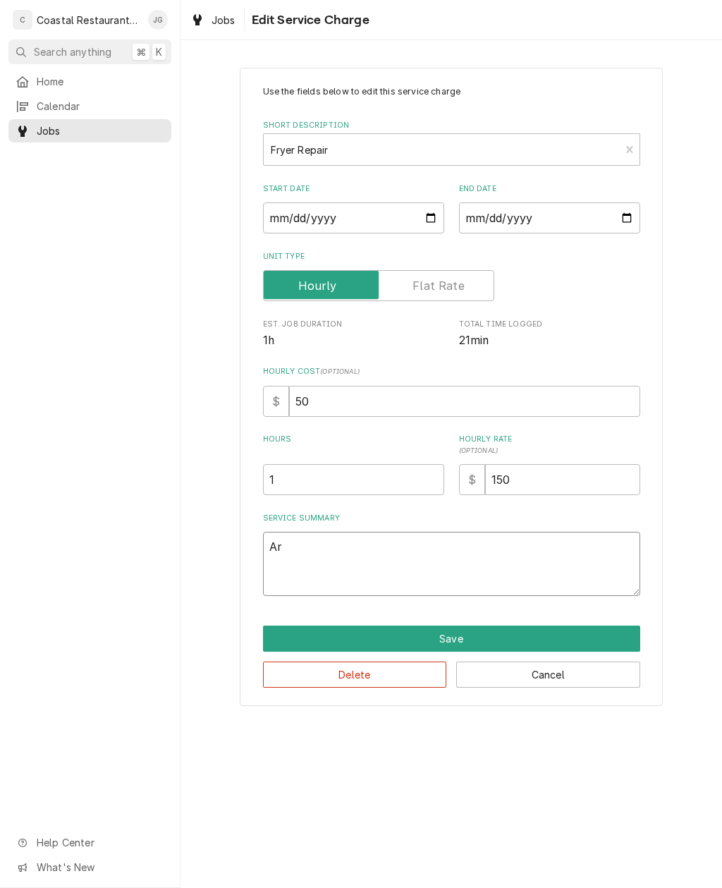
type textarea "Arri"
type textarea "x"
type textarea "Arrive"
type textarea "x"
type textarea "Arrived"
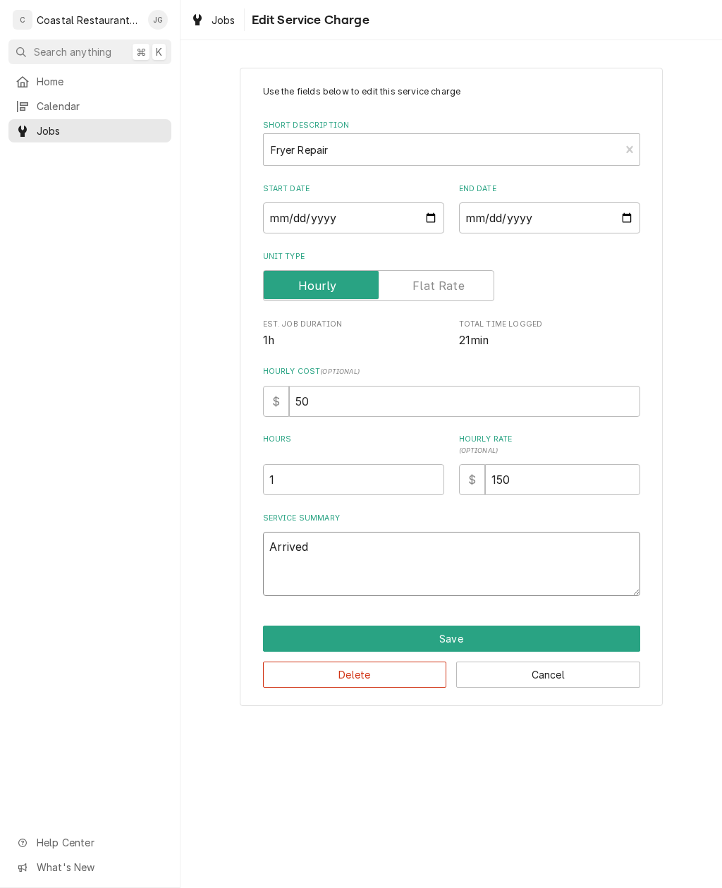
type textarea "x"
type textarea "Arrived on"
type textarea "x"
type textarea "Arrived on site"
type textarea "x"
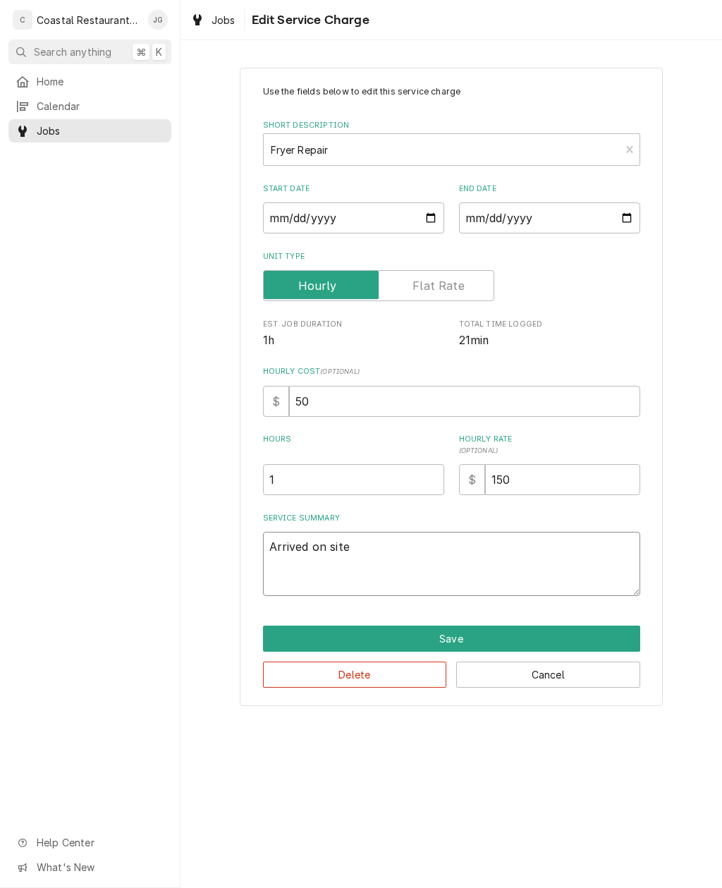
type textarea "Arrived on site checked"
type textarea "x"
type textarea "Arrived on site checked in with"
type textarea "x"
type textarea "Arrived on site checked in with manager"
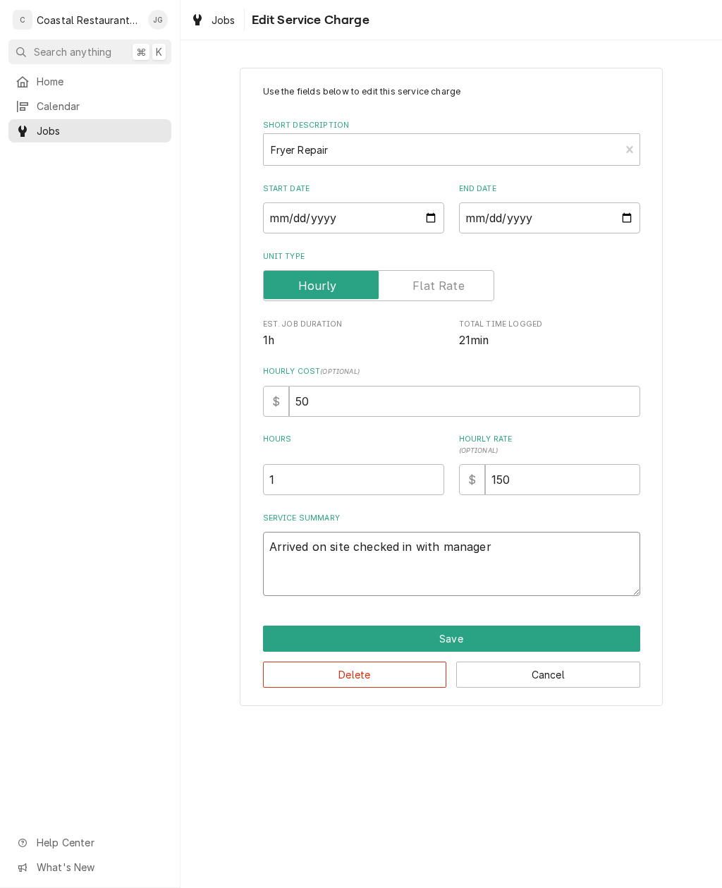
type textarea "x"
type textarea "Arrived on site checked in with manager went"
type textarea "x"
type textarea "Arrived on site checked in with manager went ahead"
type textarea "x"
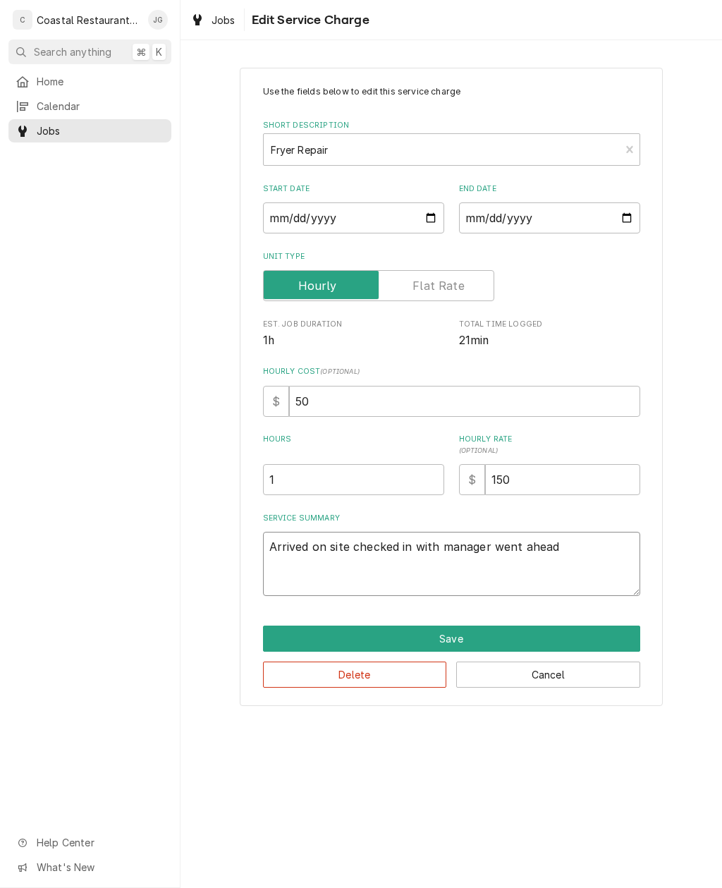
type textarea "Arrived on site checked in with manager, went ahead and"
type textarea "x"
type textarea "Arrived on site checked in with manager, went ahead and tightened"
type textarea "x"
type textarea "Arrived on site checked in with manager went ahead and tightened drain"
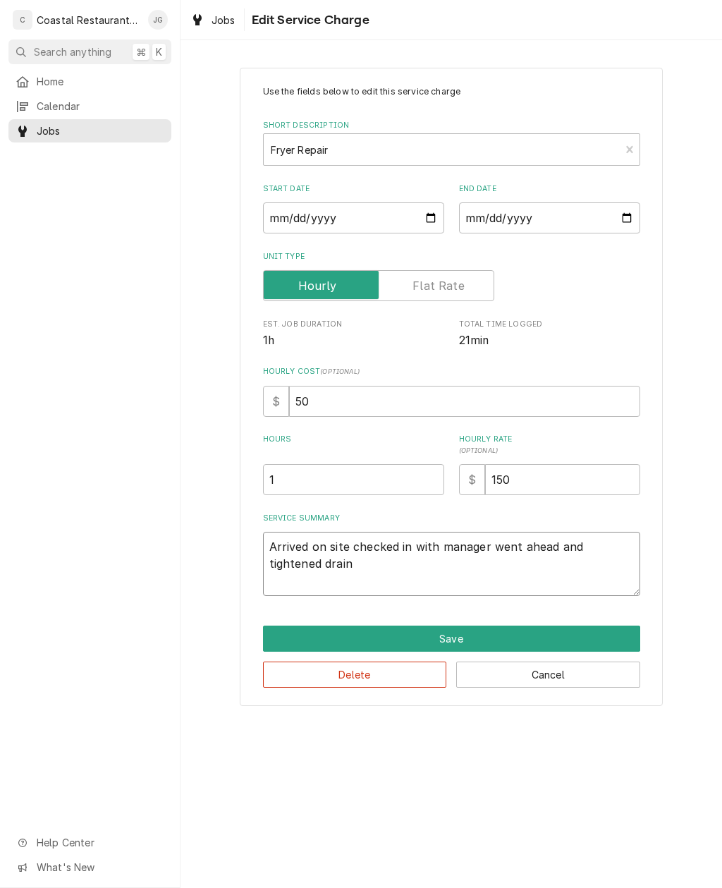
type textarea "x"
type textarea "Arrived on site checked in with manager, went ahead and tightened drain valve"
type textarea "x"
type textarea "Arrived on site checked in with manager went ahead and tightened drain valve mo…"
type textarea "x"
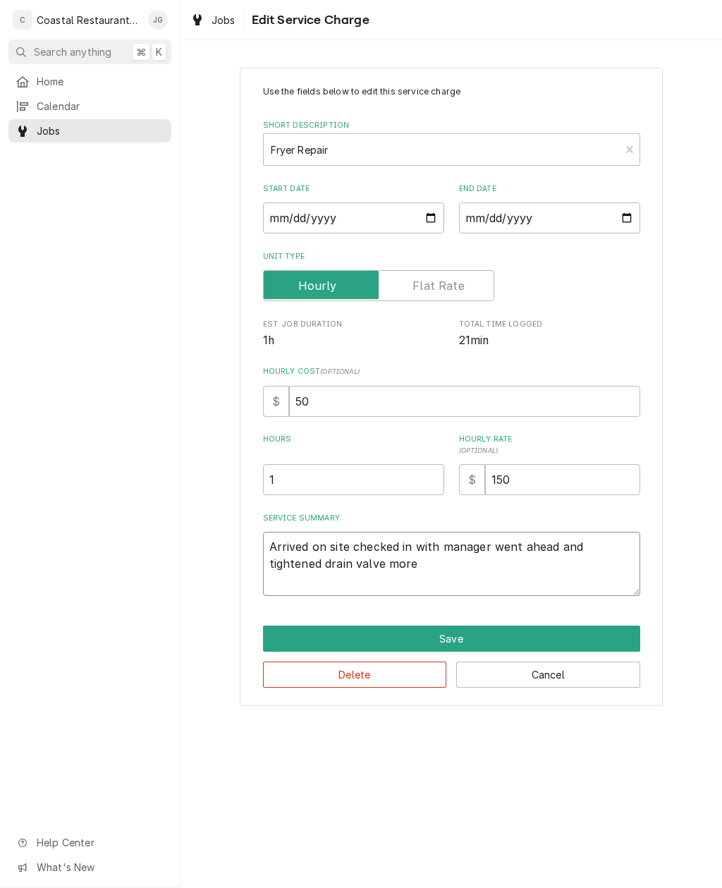
type textarea "Arrived on site checked in with manager, went ahead and tightened drain valve m…"
type textarea "x"
type textarea "Arrived on site checked in with manager went ahead and tightened drain valve mo…"
type textarea "x"
type textarea "Arrived on site checked in with manager, went ahead and tightened drain valve m…"
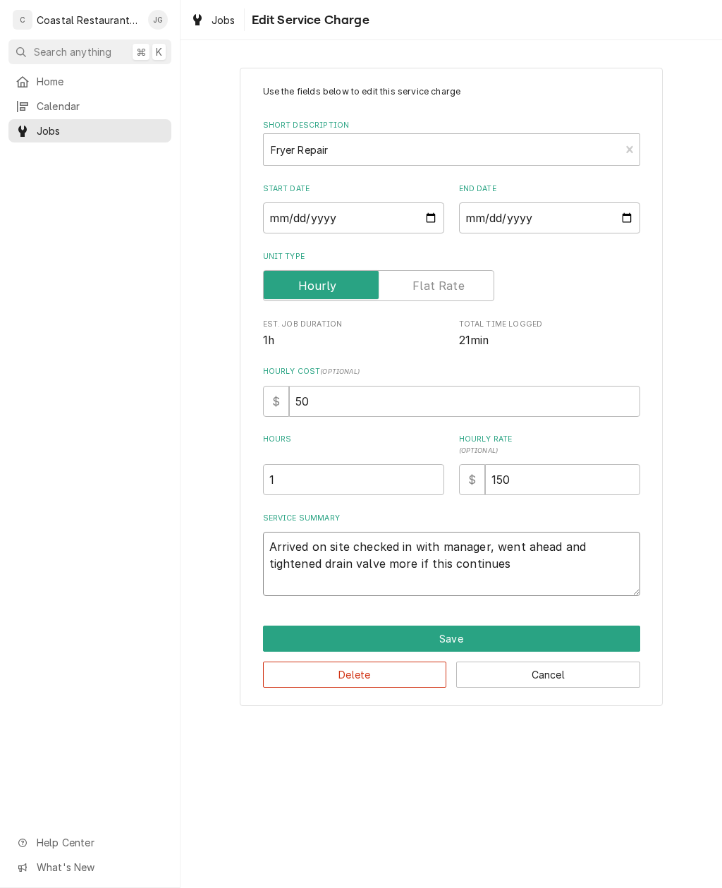
type textarea "x"
type textarea "Arrived on site checked in with manager went ahead and tightened drain valve mo…"
type textarea "x"
type textarea "Arrived on site checked in with manager went ahead and tightened drain valve mo…"
type textarea "x"
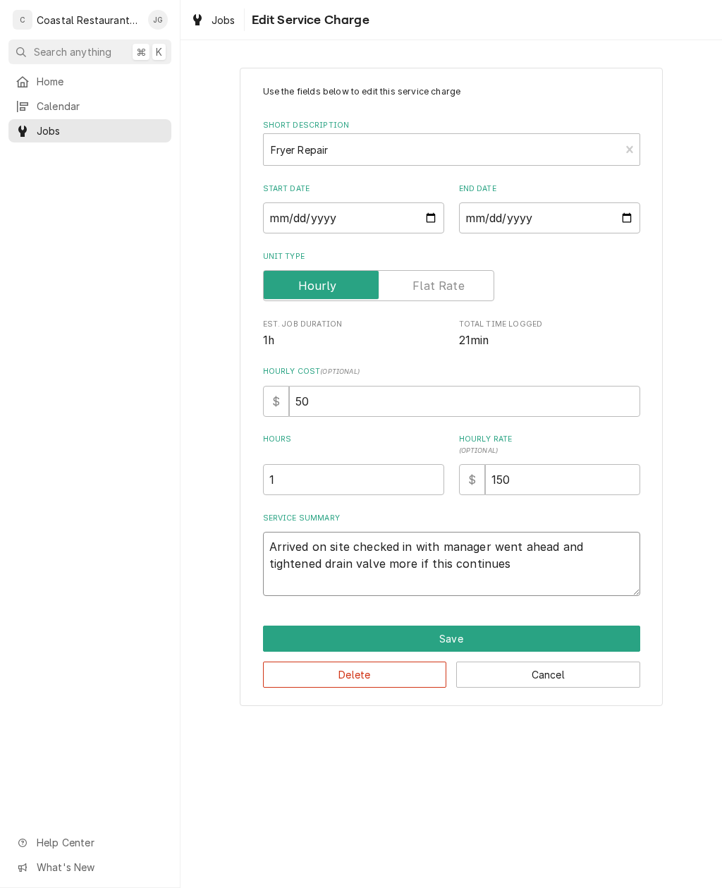
type textarea "Arrived on site checked in with manager went ahead and tightened drain valve mo…"
type textarea "x"
type textarea "Arrived on site checked in with manager went ahead and tightened drain valve mo…"
type textarea "x"
type textarea "Arrived on site checked in with manager went ahead and tightened drain valve mo…"
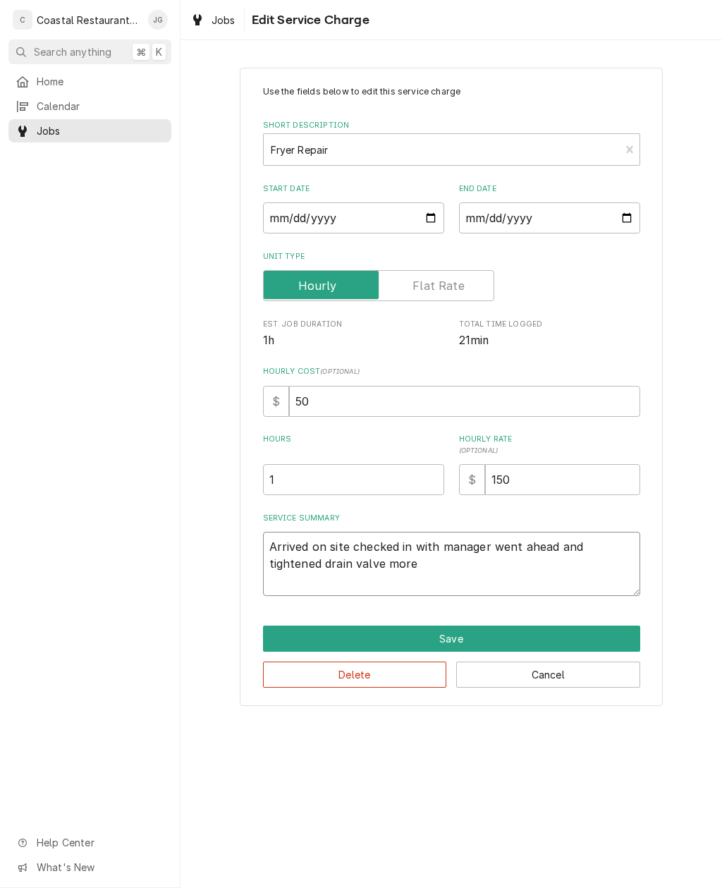
type textarea "x"
type textarea "Arrived on site checked in with manager went ahead and tightened drain valve"
type textarea "x"
type textarea "Arrived on site checked in with manager went ahead and tightened drain v"
type textarea "x"
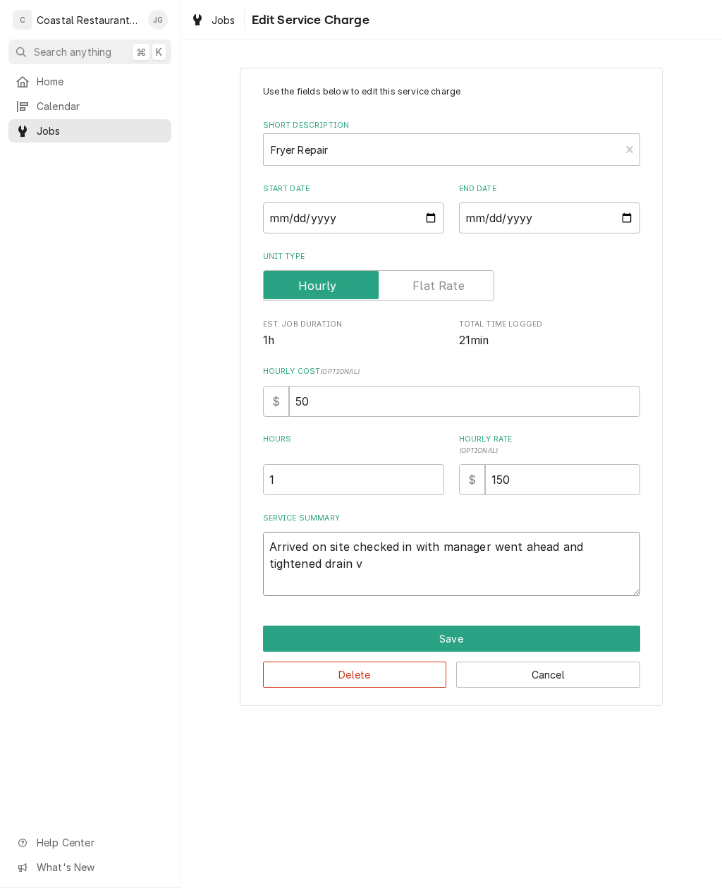
type textarea "Arrived on site checked in with manager went ahead and tightened drain va"
type textarea "x"
type textarea "Arrived on site checked in with manager went ahead and tightened drain val"
type textarea "x"
type textarea "Arrived on site checked in with manager went ahead and tightened drain valve"
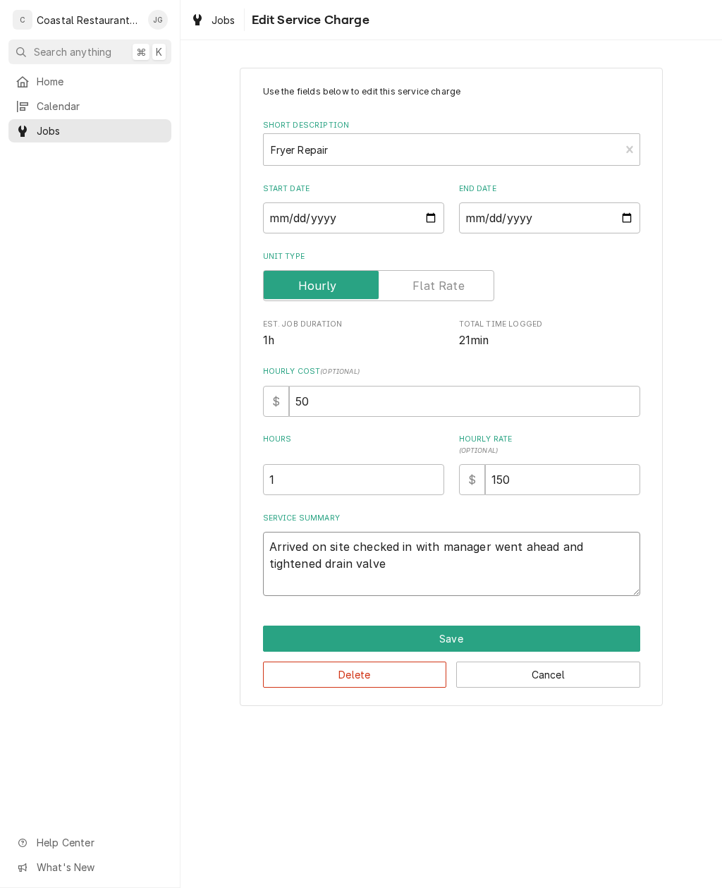
type textarea "x"
type textarea "Arrived on site checked in with manager went ahead and tightened drain valve"
type textarea "x"
type textarea "Arrived on site checked in with manager went ahead and tightened drain valve"
type textarea "x"
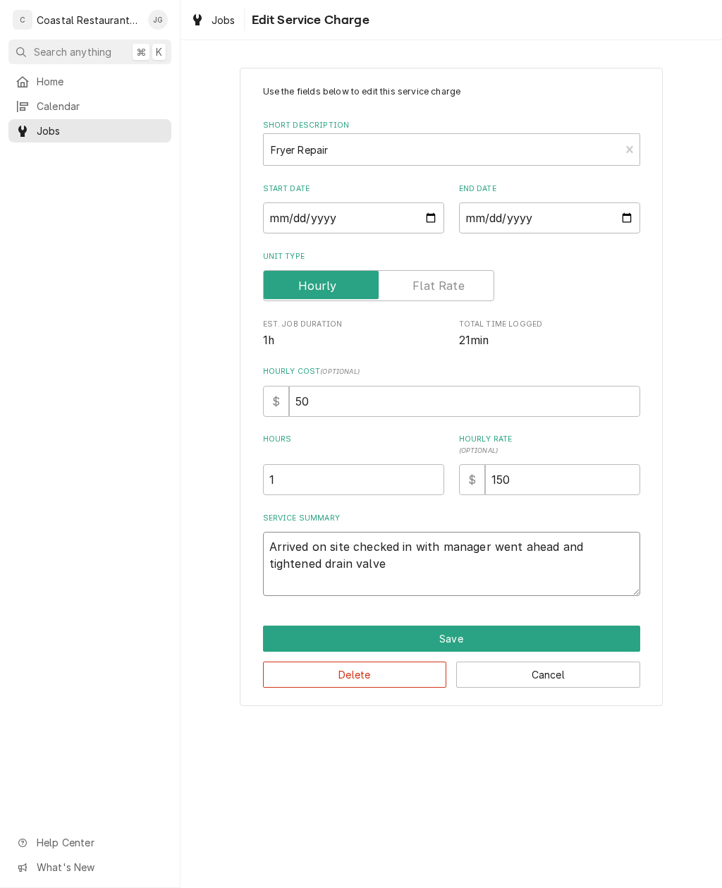
type textarea "Arrived on site checked in with manager went ahead and tightened drain valve."
type textarea "x"
type textarea "Arrived on site checked in with manager went ahead and tightened drain valve. C"
type textarea "x"
type textarea "Arrived on site checked in with manager went ahead and tightened drain valve. U"
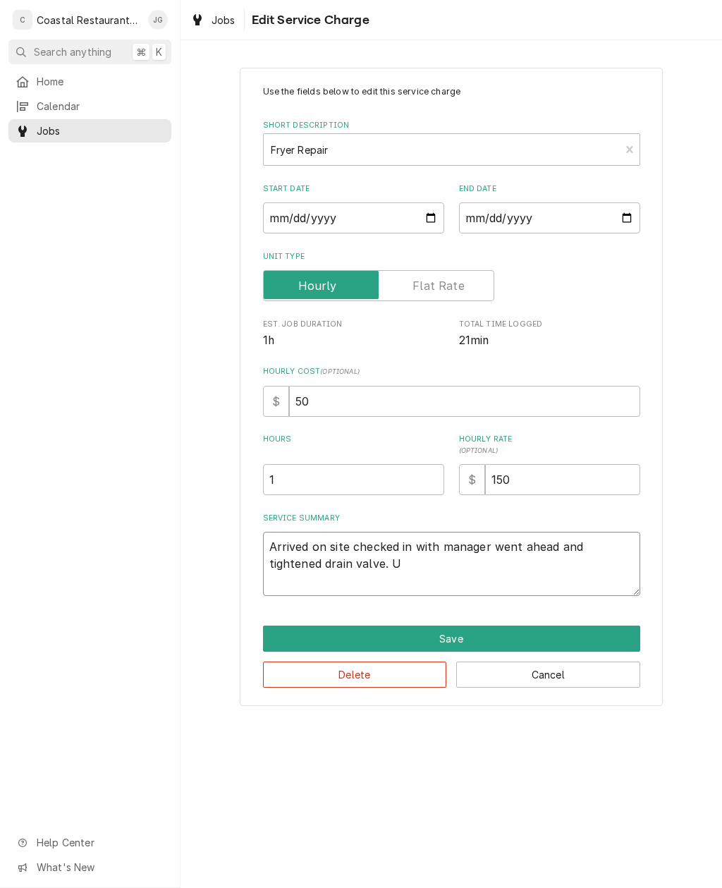
type textarea "x"
type textarea "Arrived on site checked in with manager went ahead and tightened drain valve. Un"
type textarea "x"
type textarea "Arrived on site checked in with manager went ahead and tightened drain valve. U…"
type textarea "x"
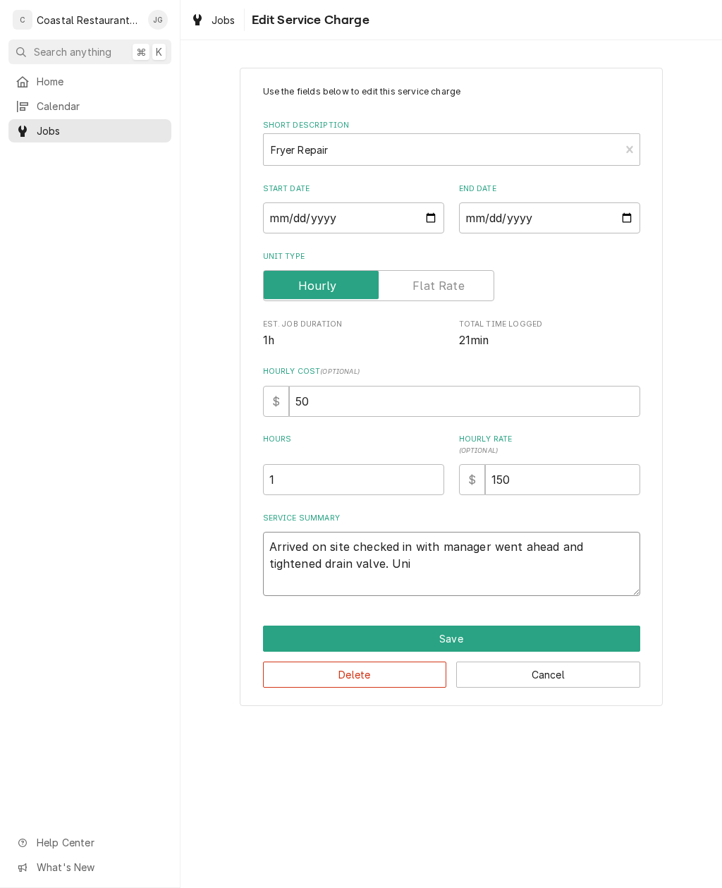
type textarea "Arrived on site checked in with manager went ahead and tightened drain valve. U…"
type textarea "x"
type textarea "Arrived on site checked in with manager went ahead and tightened drain valve. U…"
type textarea "x"
type textarea "Arrived on site checked in with manager went ahead and tightened drain valve. U…"
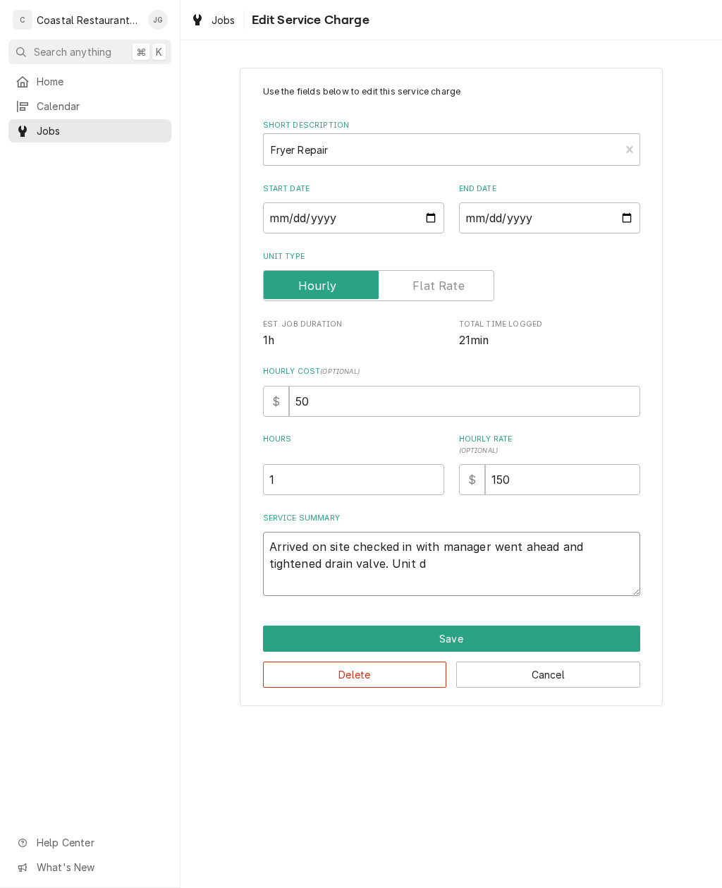
type textarea "x"
type textarea "Arrived on site checked in with manager went ahead and tightened drain valve. U…"
type textarea "x"
type textarea "Arrived on site checked in with manager went ahead and tightened drain valve. U…"
type textarea "x"
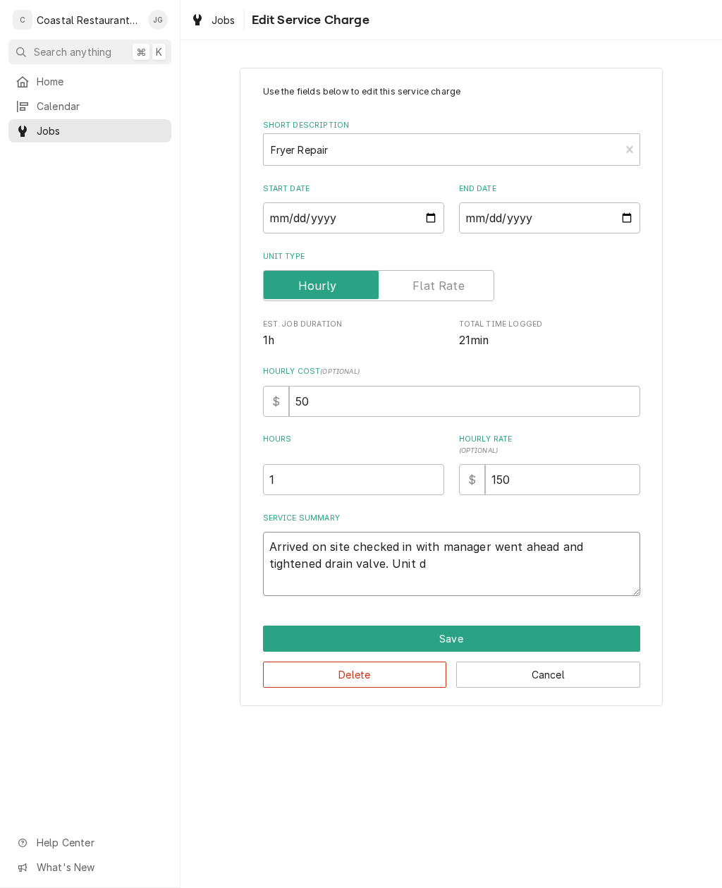
type textarea "Arrived on site checked in with manager went ahead and tightened drain valve. U…"
type textarea "x"
type textarea "Arrived on site checked in with manager went ahead and tightened drain valve. U…"
type textarea "x"
type textarea "Arrived on site checked in with manager went ahead and tightened drain valve. Un"
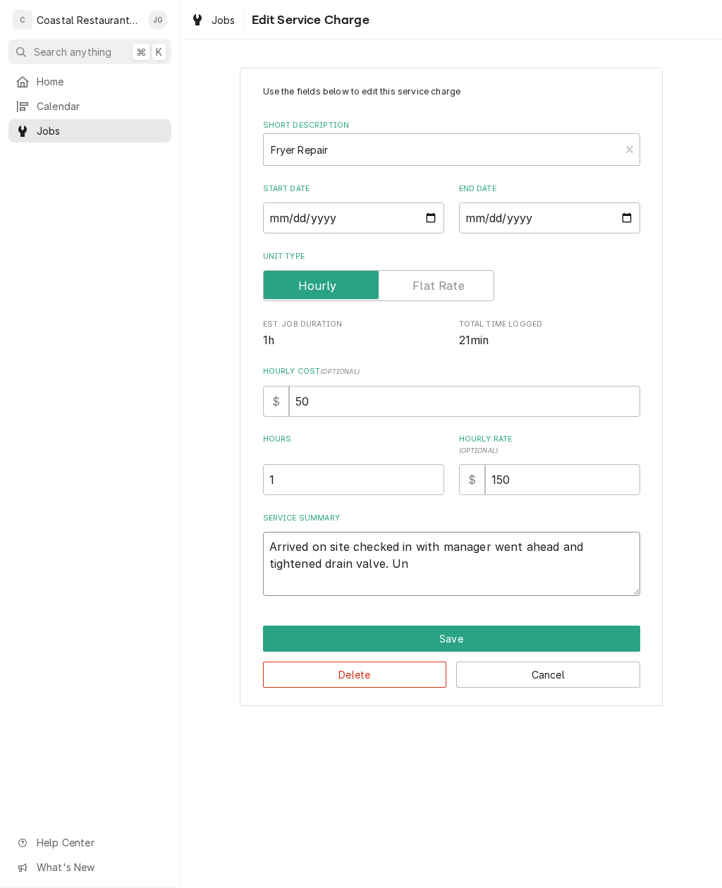
type textarea "x"
type textarea "Arrived on site checked in with manager went ahead and tightened drain valve."
type textarea "x"
type textarea "Arrived on site checked in with manager went ahead and tightened drain valve. C"
type textarea "x"
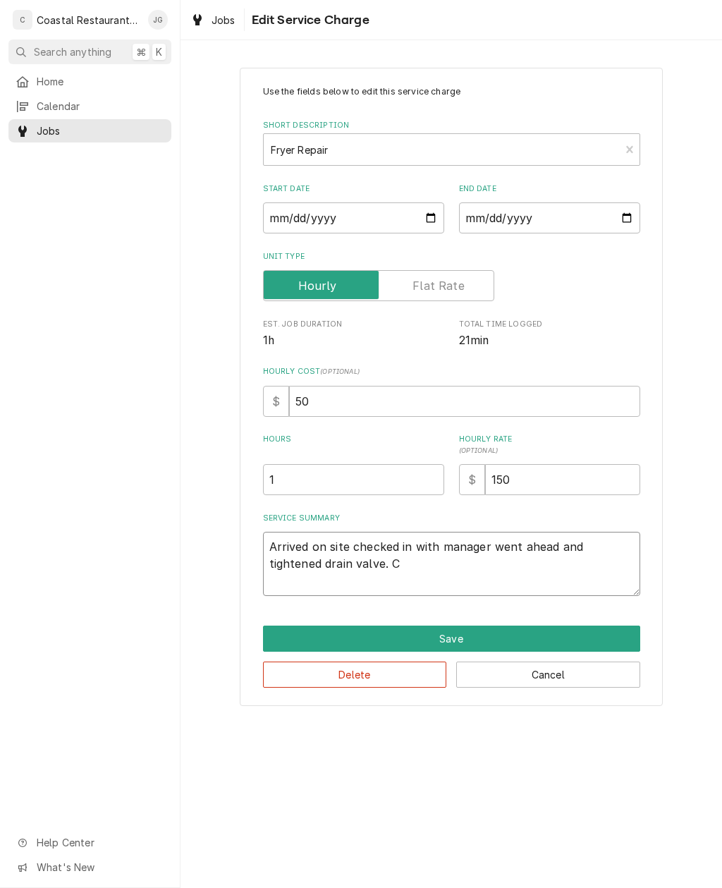
type textarea "Arrived on site checked in with manager went ahead and tightened drain valve. Ca"
type textarea "x"
type textarea "Arrived on site checked in with manager went ahead and tightened drain valve. C…"
type textarea "x"
type textarea "Arrived on site checked in with manager went ahead and tightened drain valve. C…"
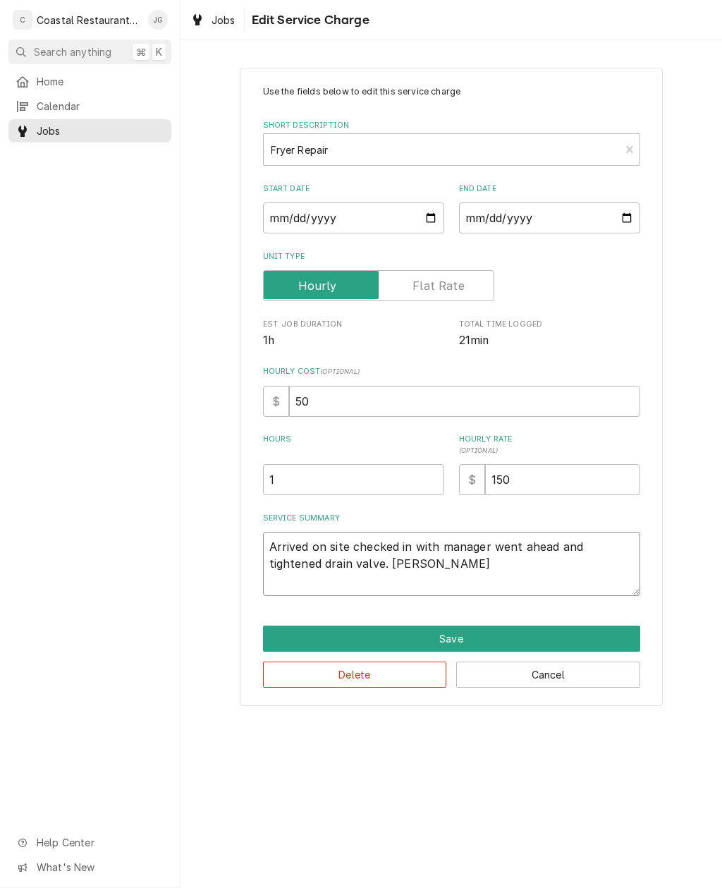
type textarea "x"
type textarea "Arrived on site checked in with manager went ahead and tightened drain valve. C…"
type textarea "x"
type textarea "Arrived on site checked in with manager went ahead and tightened drain valve. C…"
type textarea "x"
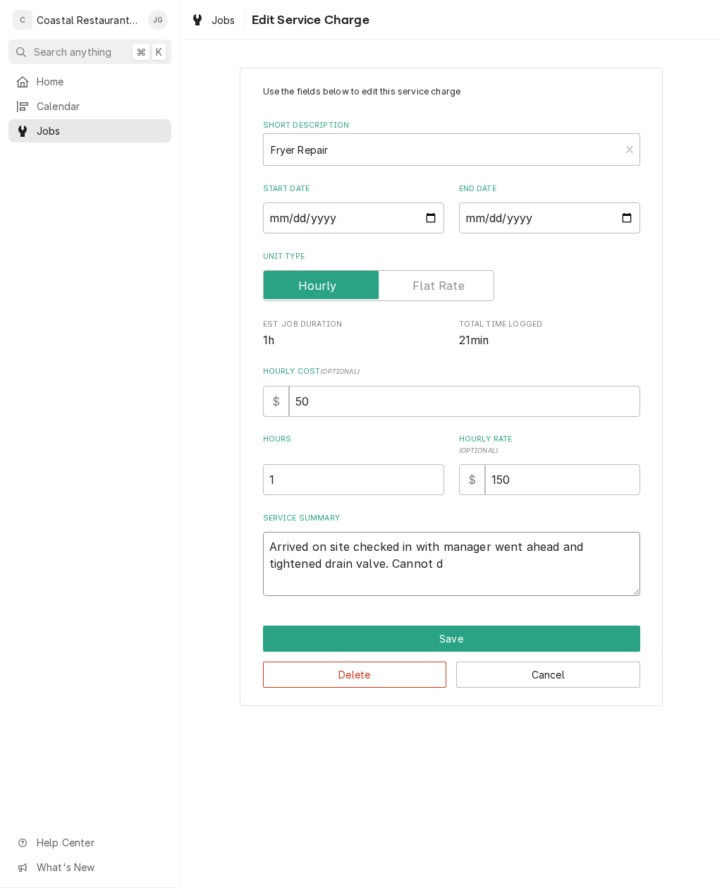
type textarea "Arrived on site checked in with manager went ahead and tightened drain valve. C…"
type textarea "x"
type textarea "Arrived on site checked in with manager went ahead and tightened drain valve. C…"
type textarea "x"
type textarea "Arrived on site checked in with manager went ahead and tightened drain valve. C…"
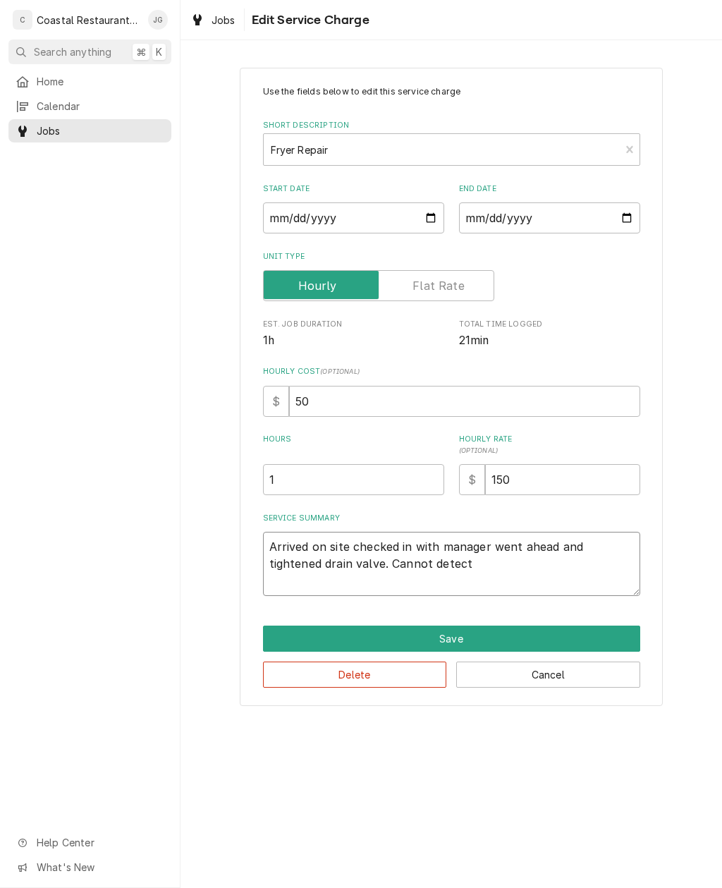
type textarea "x"
type textarea "Arrived on site checked in with manager went ahead and tightened drain valve. C…"
type textarea "x"
type textarea "Arrived on site checked in with manager went ahead and tightened drain valve. C…"
type textarea "x"
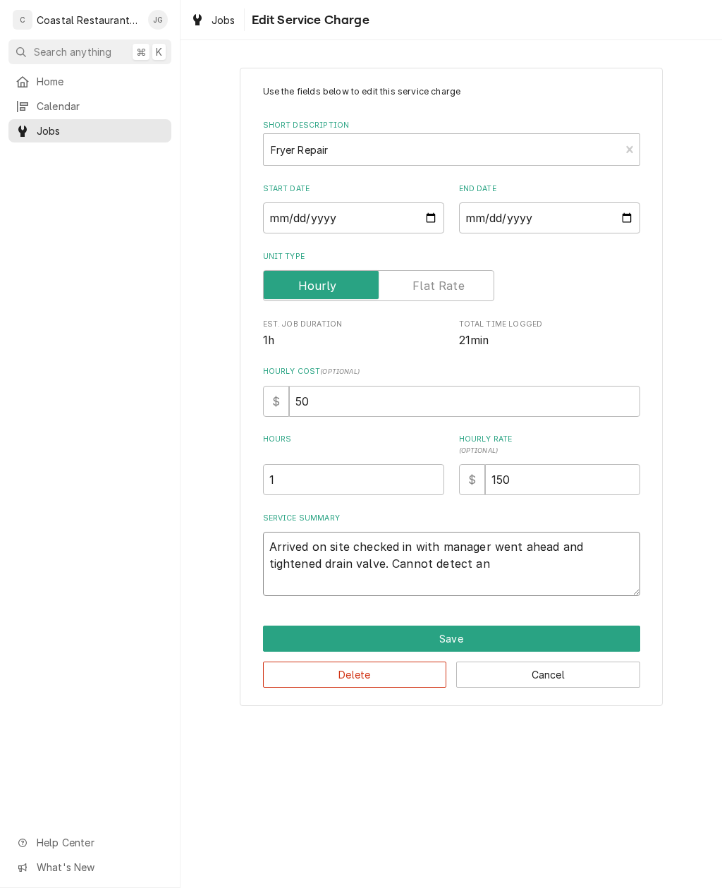
type textarea "Arrived on site checked in with manager went ahead and tightened drain valve. C…"
type textarea "x"
type textarea "Arrived on site checked in with manager went ahead and tightened drain valve. C…"
type textarea "x"
type textarea "Arrived on site checked in with manager went ahead and tightened drain valve. C…"
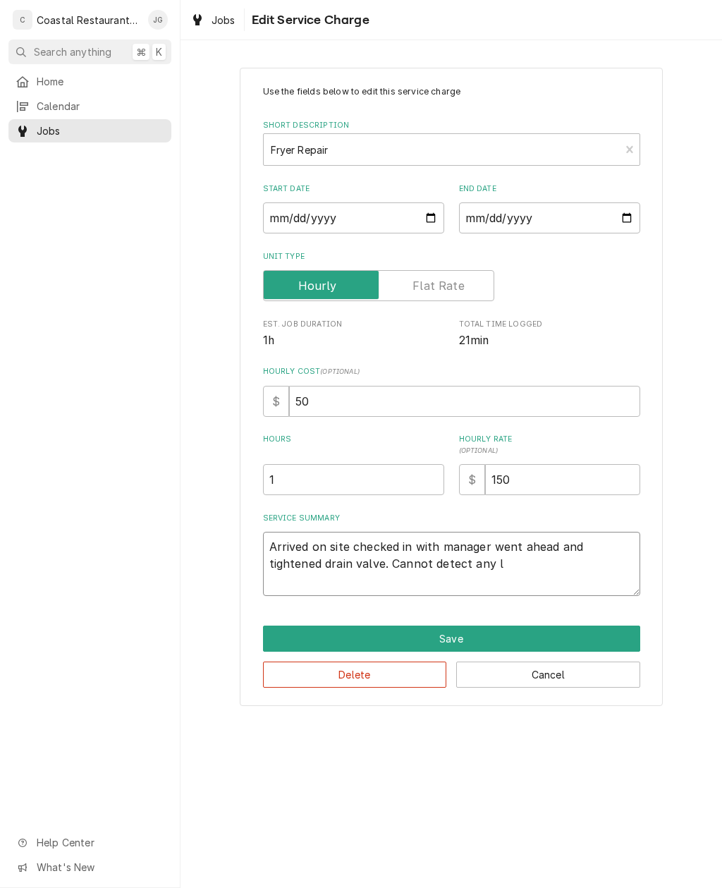
type textarea "x"
type textarea "Arrived on site checked in with manager went ahead and tightened drain valve. C…"
type textarea "x"
type textarea "Arrived on site checked in with manager went ahead and tightened drain valve. C…"
type textarea "x"
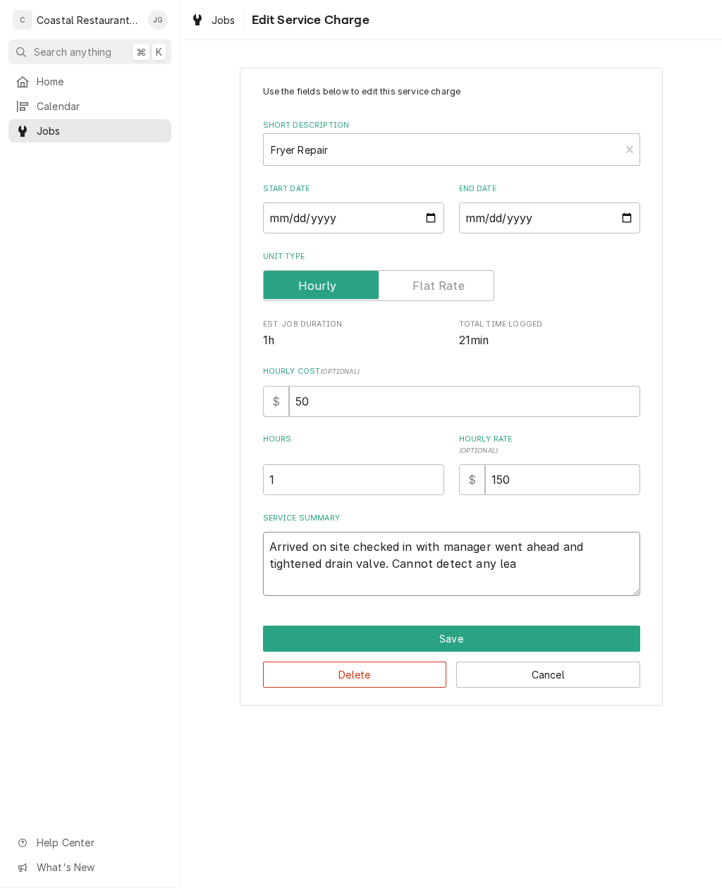
type textarea "Arrived on site checked in with manager went ahead and tightened drain valve. C…"
type textarea "x"
type textarea "Arrived on site checked in with manager went ahead and tightened drain valve. C…"
type textarea "x"
type textarea "Arrived on site checked in with manager went ahead and tightened drain valve. C…"
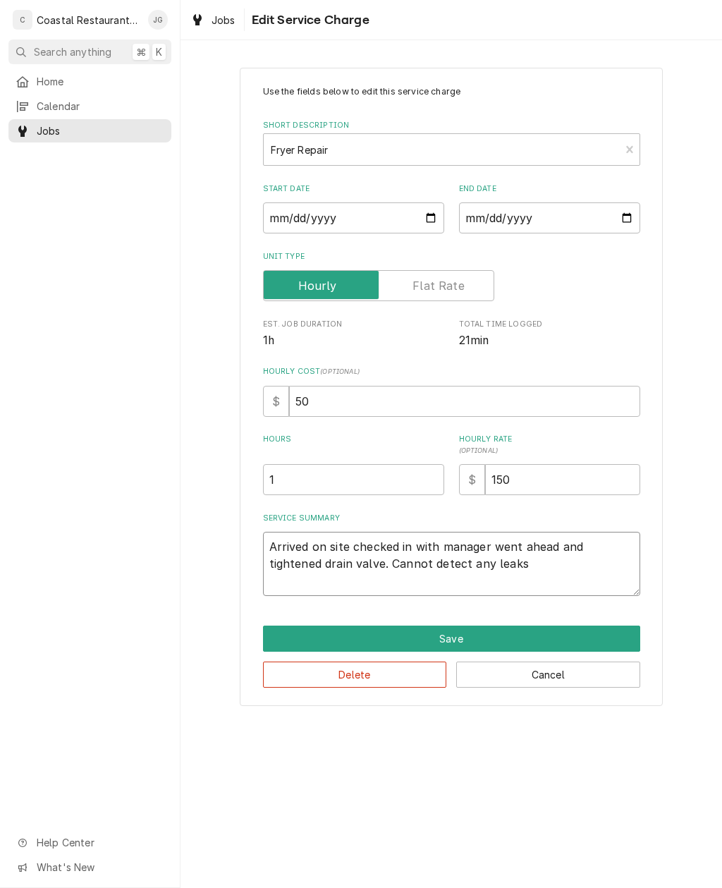
type textarea "x"
type textarea "Arrived on site checked in with manager went ahead and tightened drain valve. C…"
type textarea "x"
type textarea "Arrived on site checked in with manager went ahead and tightened drain valve. C…"
type textarea "x"
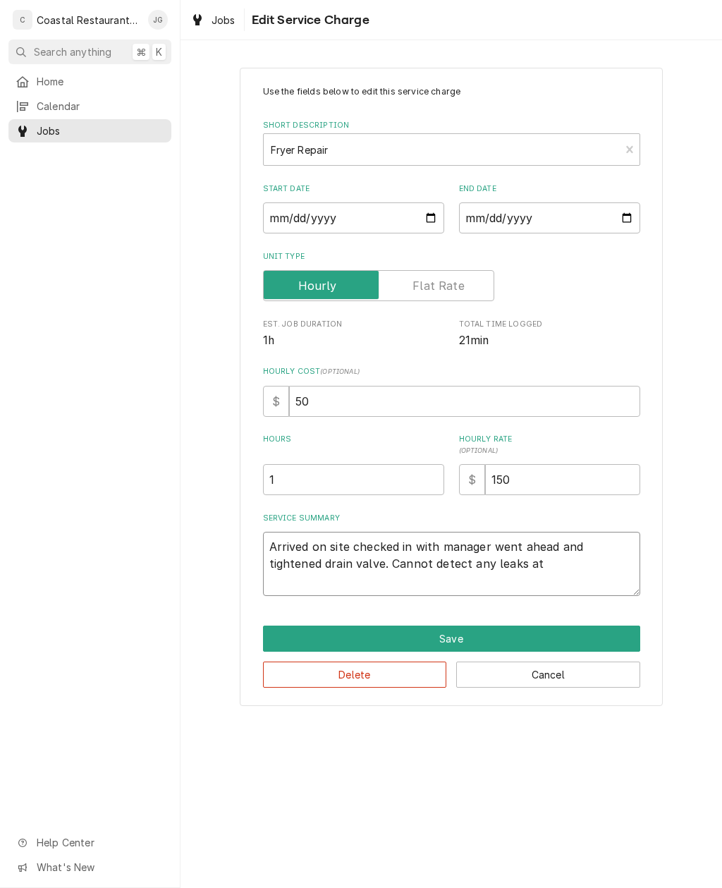
type textarea "Arrived on site checked in with manager went ahead and tightened drain valve. C…"
type textarea "x"
type textarea "Arrived on site checked in with manager went ahead and tightened drain valve. C…"
type textarea "x"
type textarea "Arrived on site checked in with manager went ahead and tightened drain valve. C…"
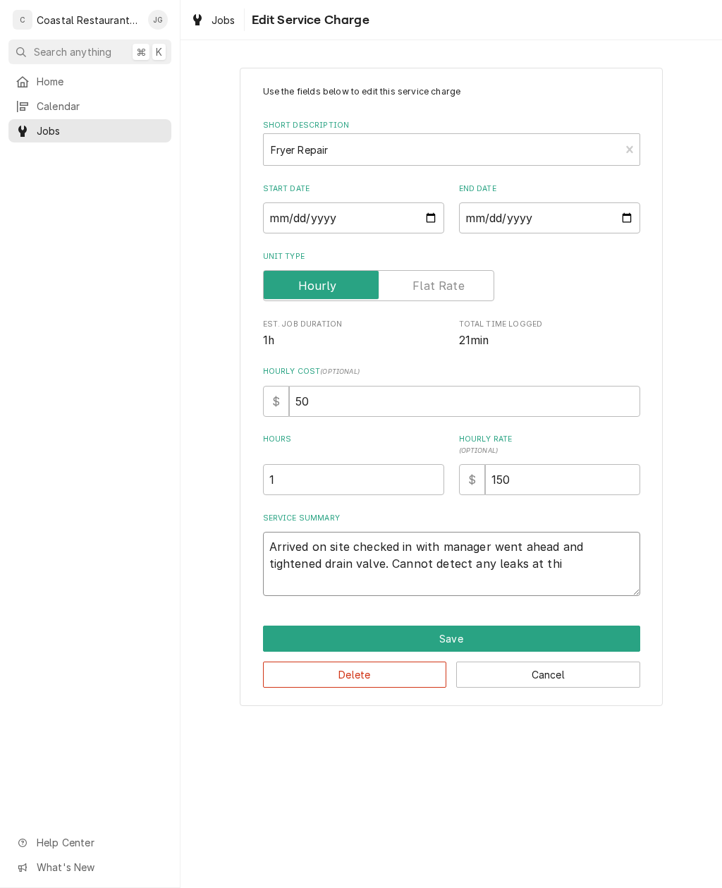
type textarea "x"
type textarea "Arrived on site checked in with manager went ahead and tightened drain valve. C…"
type textarea "x"
type textarea "Arrived on site checked in with manager went ahead and tightened drain valve. C…"
type textarea "x"
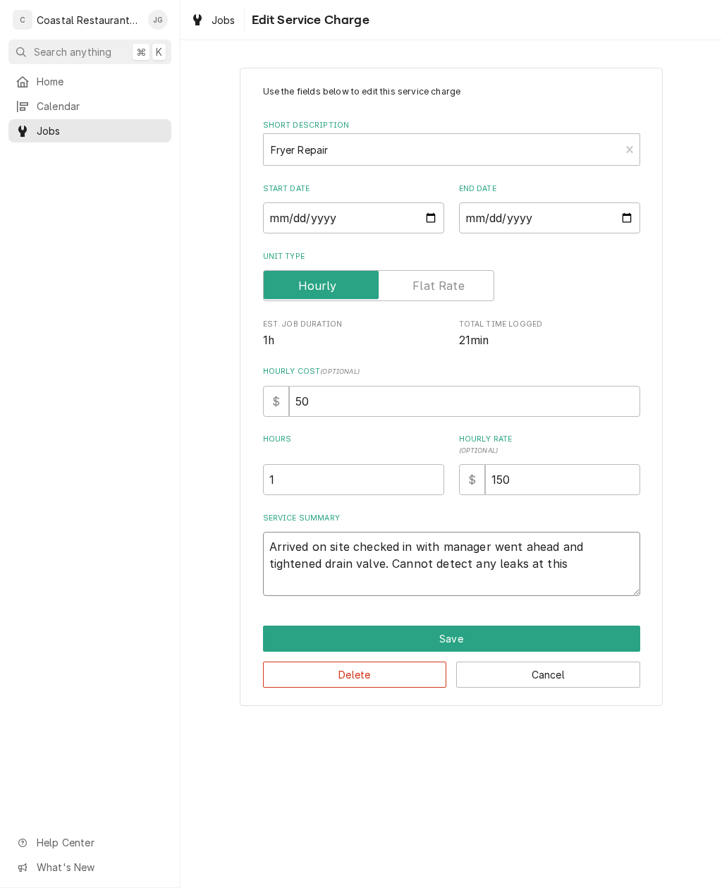
type textarea "Arrived on site checked in with manager went ahead and tightened drain valve. C…"
type textarea "x"
type textarea "Arrived on site checked in with manager went ahead and tightened drain valve. C…"
type textarea "x"
type textarea "Arrived on site checked in with manager went ahead and tightened drain valve. C…"
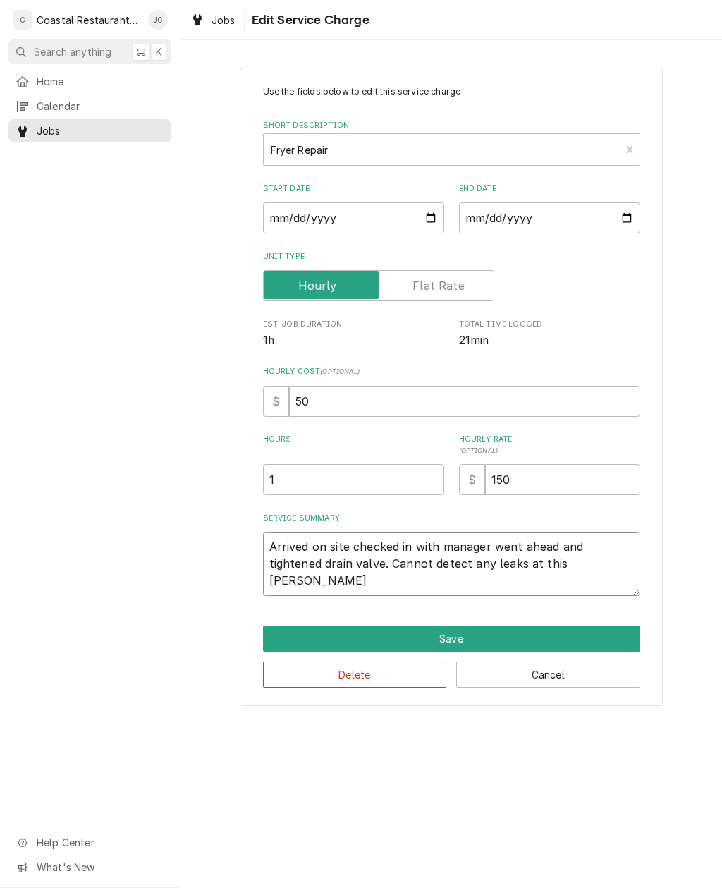
type textarea "x"
type textarea "Arrived on site checked in with manager went ahead and tightened drain valve. C…"
type textarea "x"
type textarea "Arrived on site checked in with manager went ahead and tightened drain valve. C…"
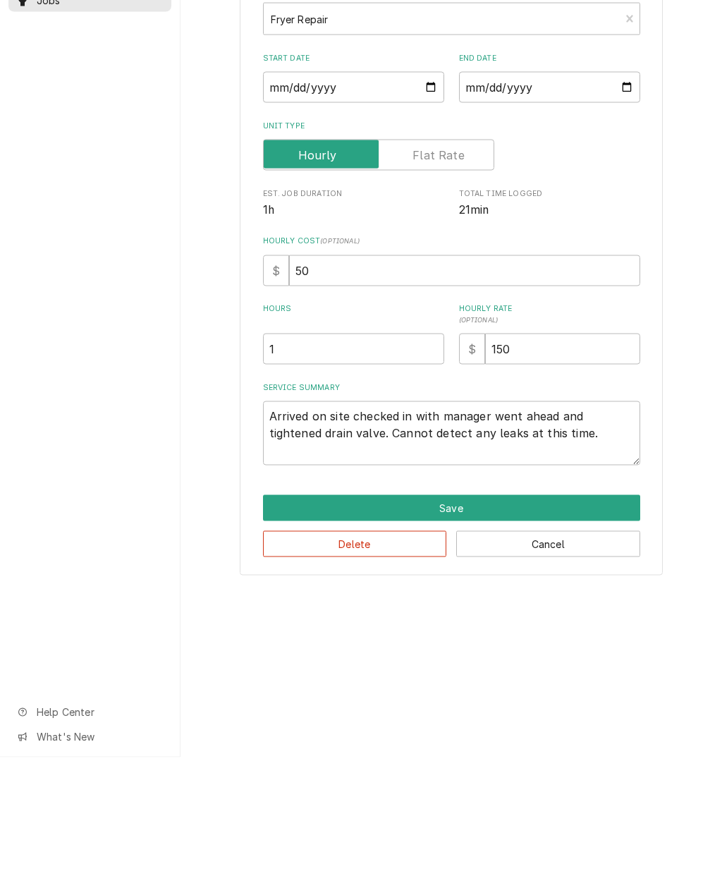
click at [477, 625] on button "Save" at bounding box center [451, 638] width 377 height 26
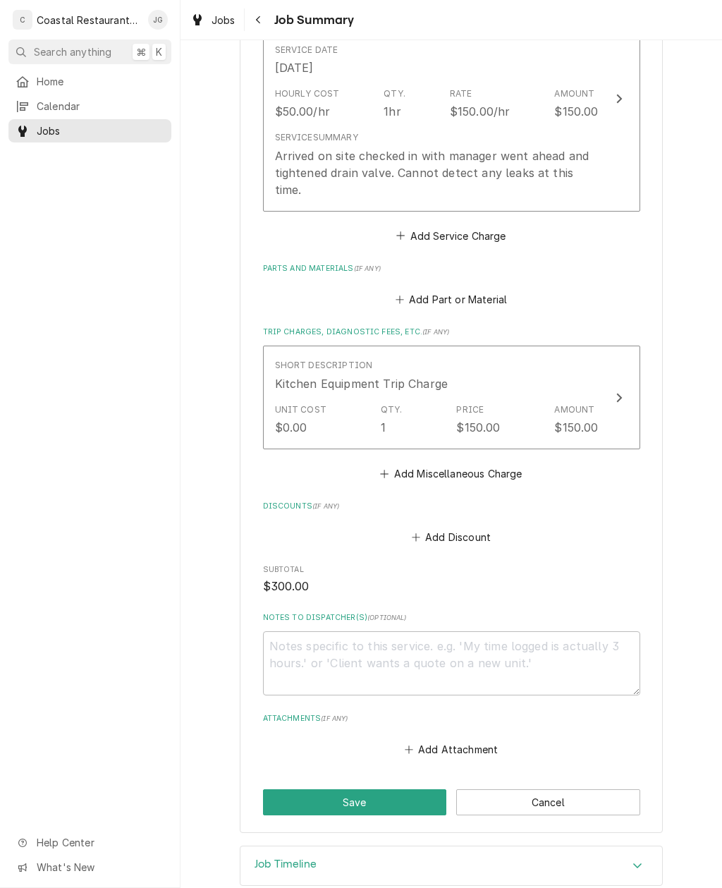
scroll to position [416, 0]
click at [396, 790] on button "Save" at bounding box center [355, 803] width 184 height 26
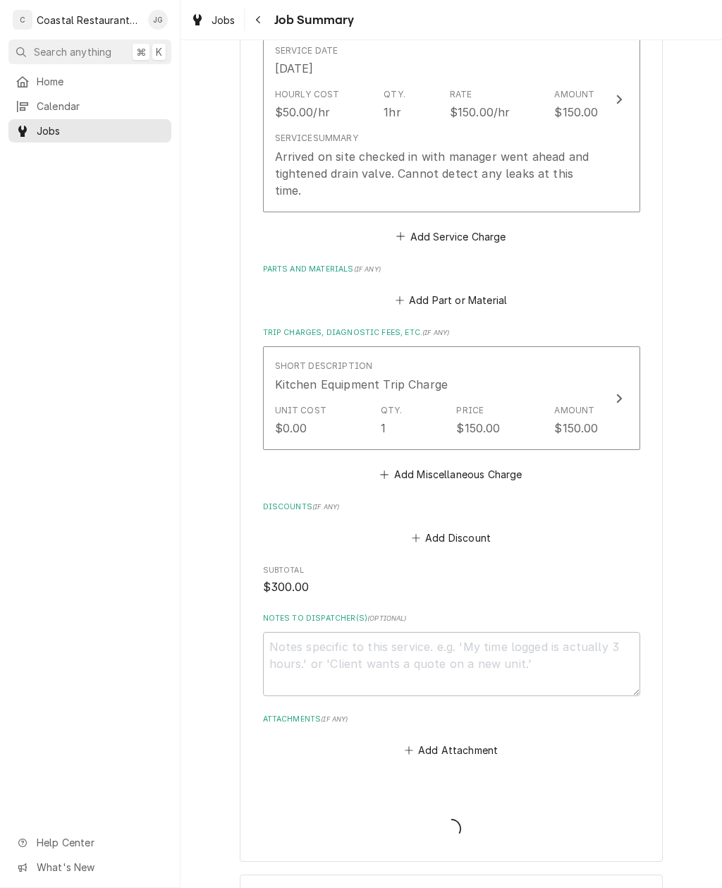
type textarea "x"
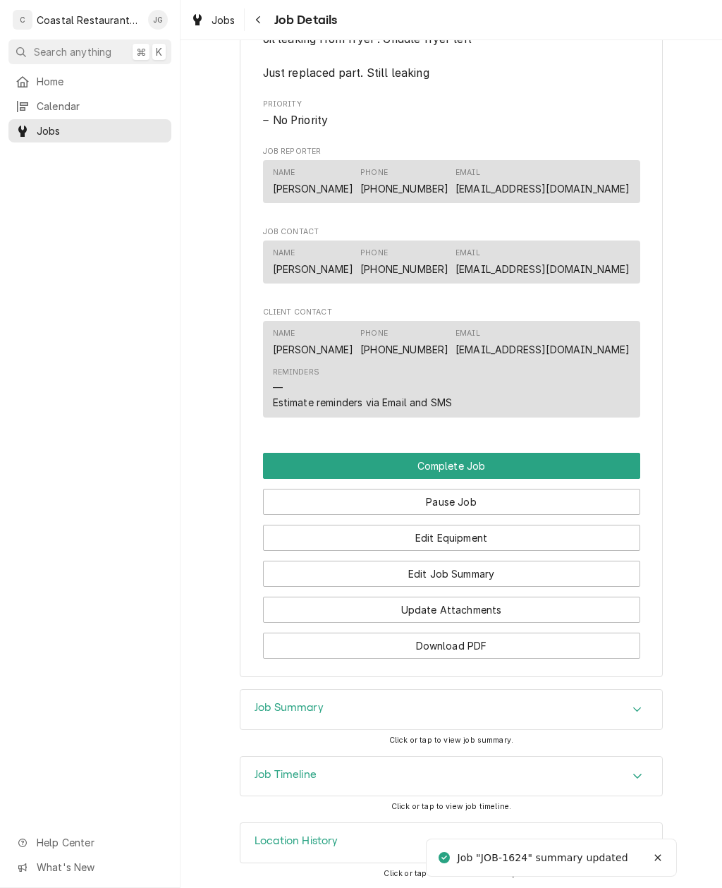
scroll to position [979, 0]
click at [534, 571] on button "Edit Job Summary" at bounding box center [451, 574] width 377 height 26
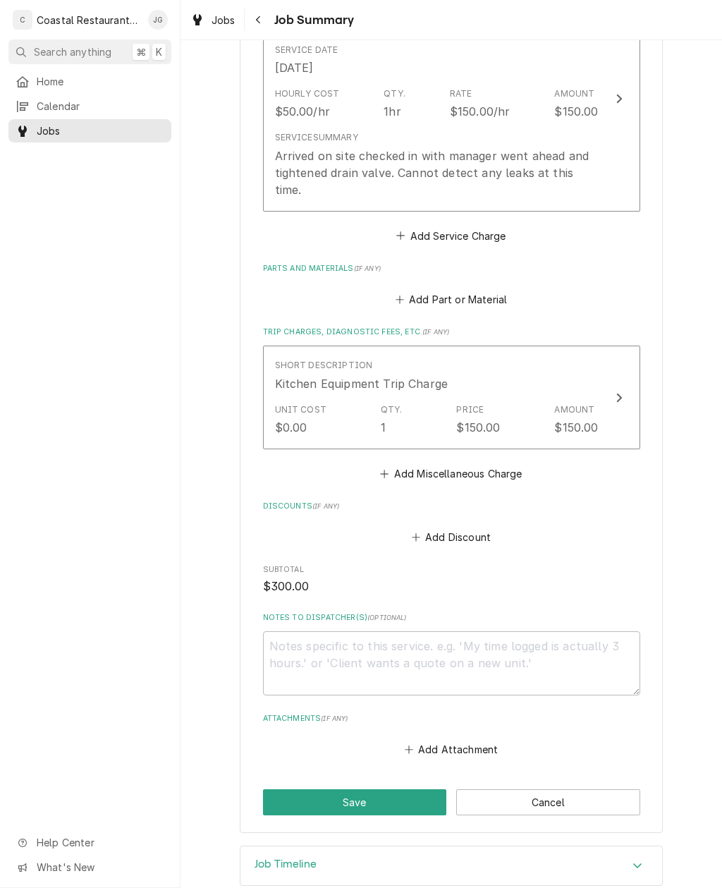
scroll to position [416, 0]
click at [398, 790] on button "Save" at bounding box center [355, 803] width 184 height 26
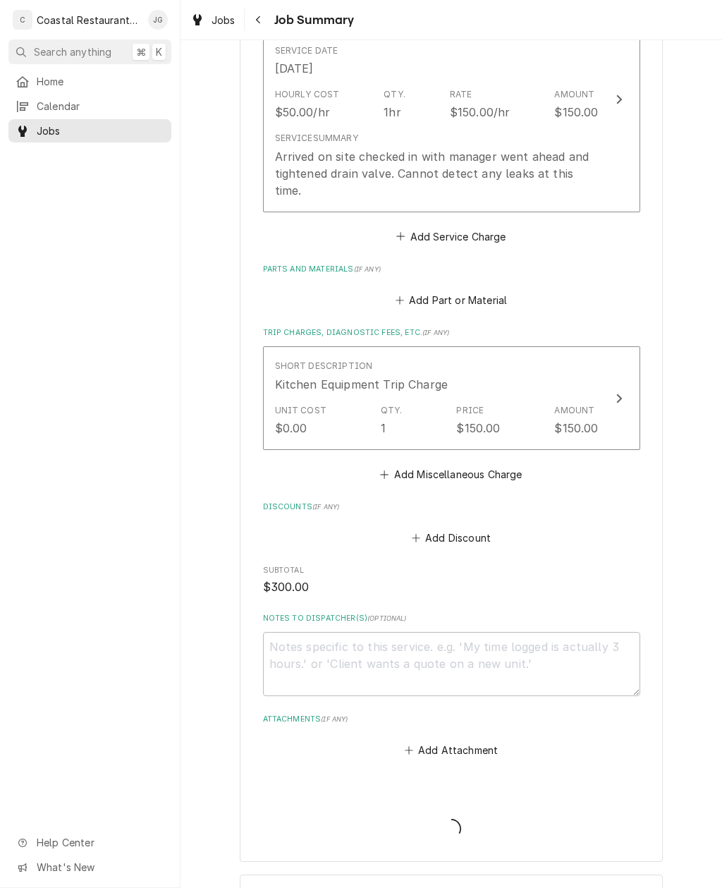
type textarea "x"
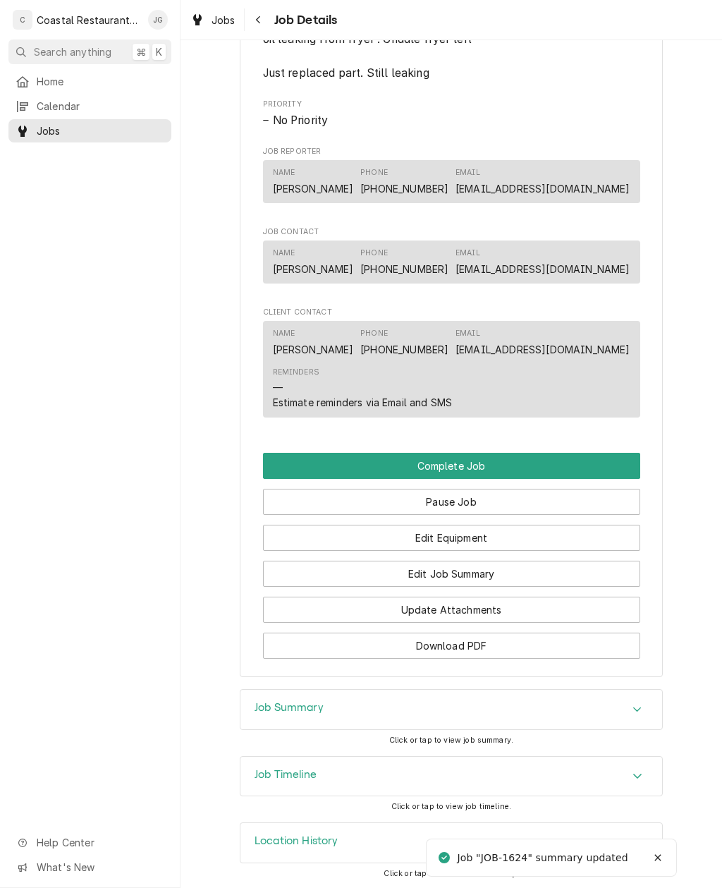
scroll to position [979, 0]
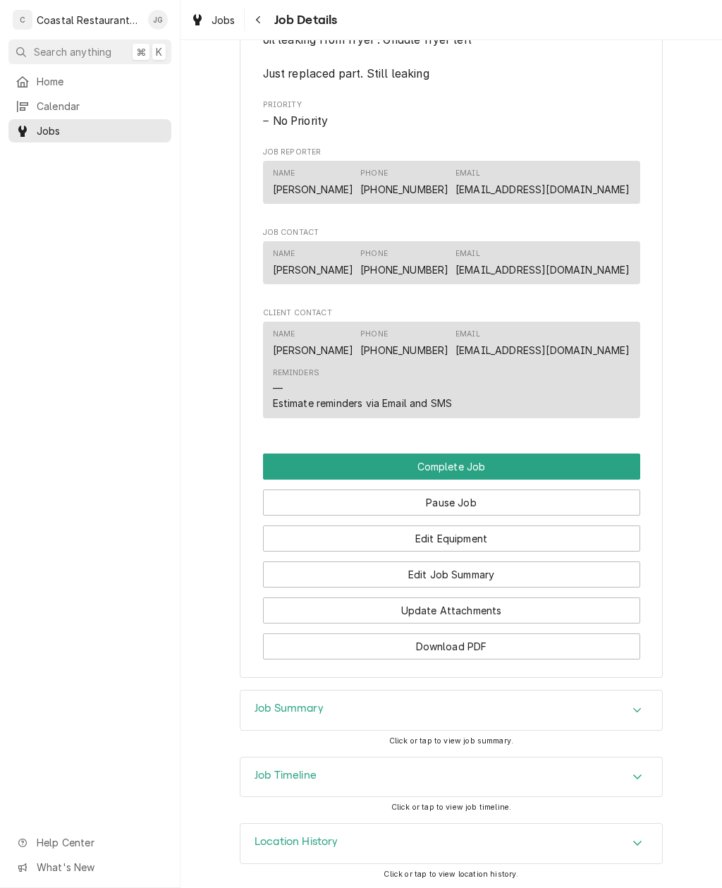
click at [508, 463] on button "Complete Job" at bounding box center [451, 466] width 377 height 26
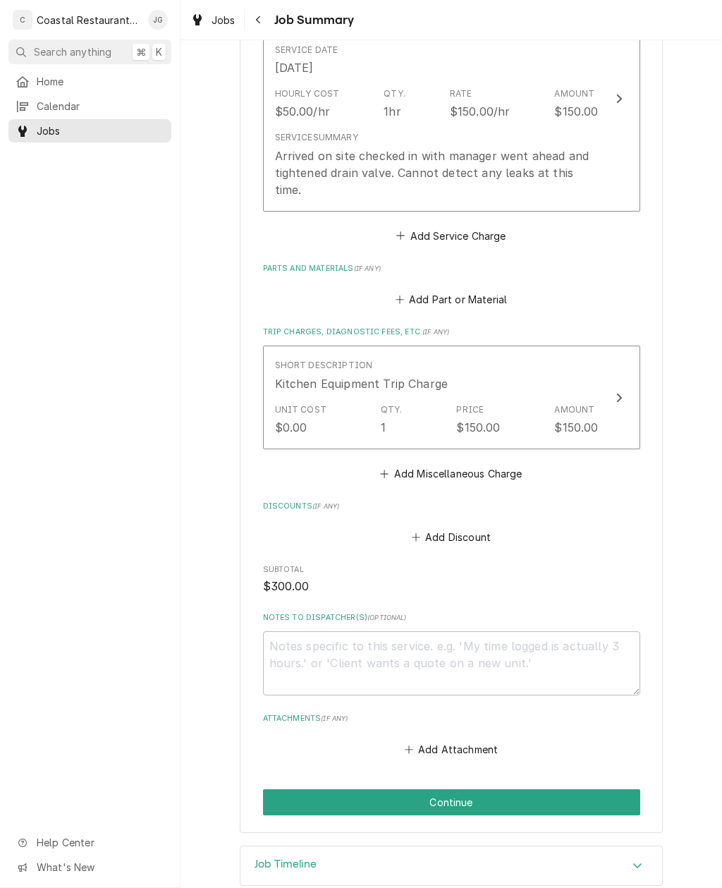
scroll to position [416, 0]
click at [539, 790] on button "Continue" at bounding box center [451, 803] width 377 height 26
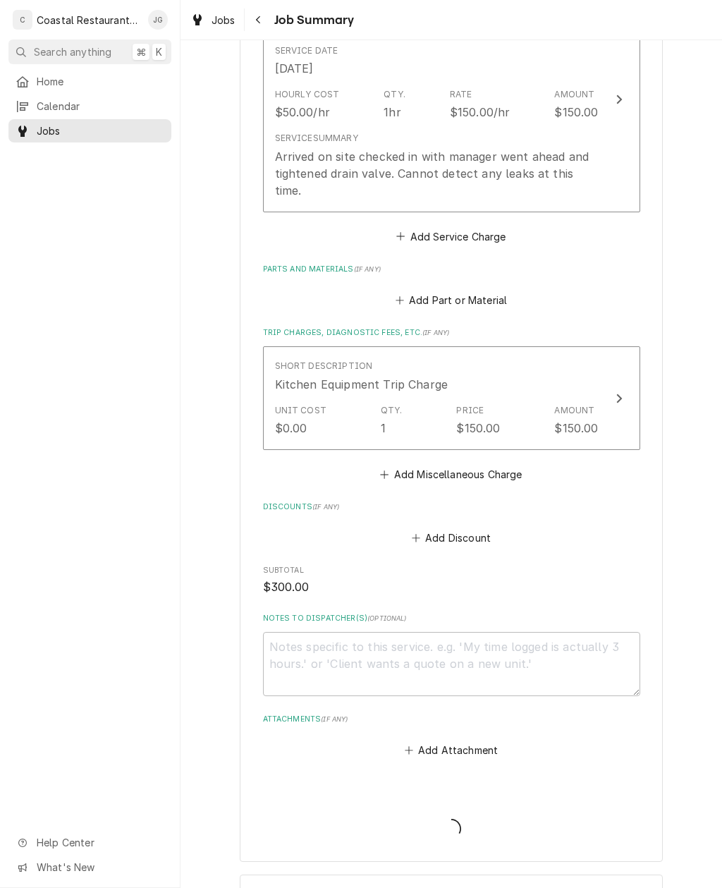
type textarea "x"
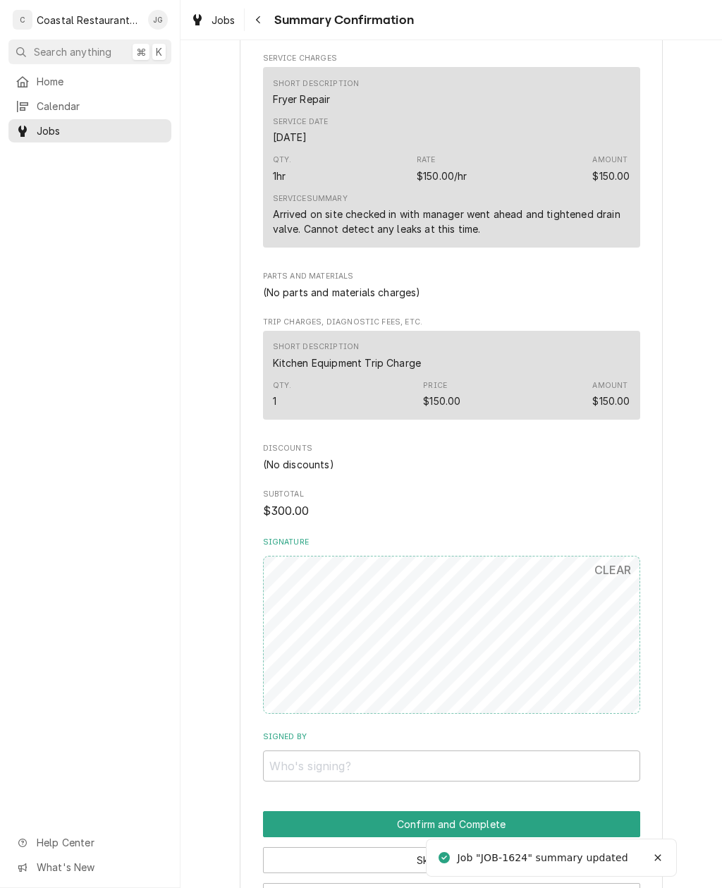
scroll to position [335, 0]
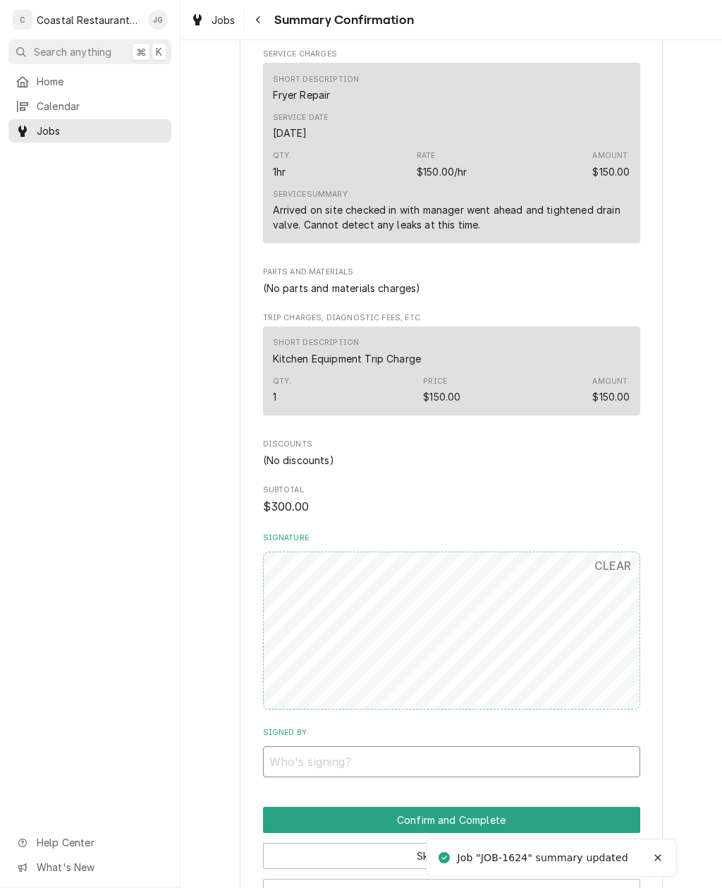
click at [437, 757] on input "Signed By" at bounding box center [451, 761] width 377 height 31
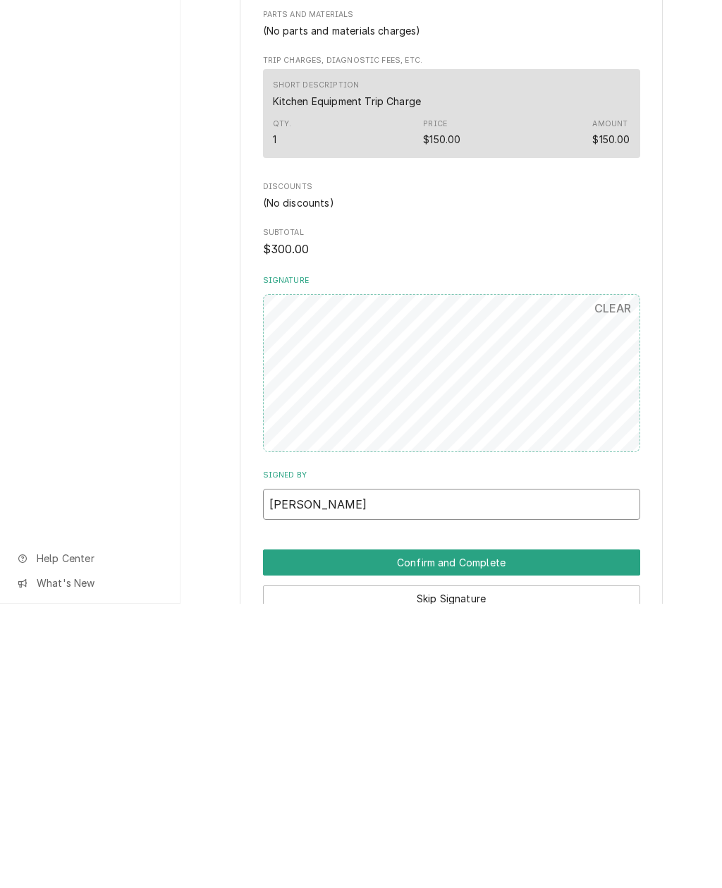
scroll to position [307, 0]
type input "[PERSON_NAME]"
click at [558, 835] on button "Confirm and Complete" at bounding box center [451, 848] width 377 height 26
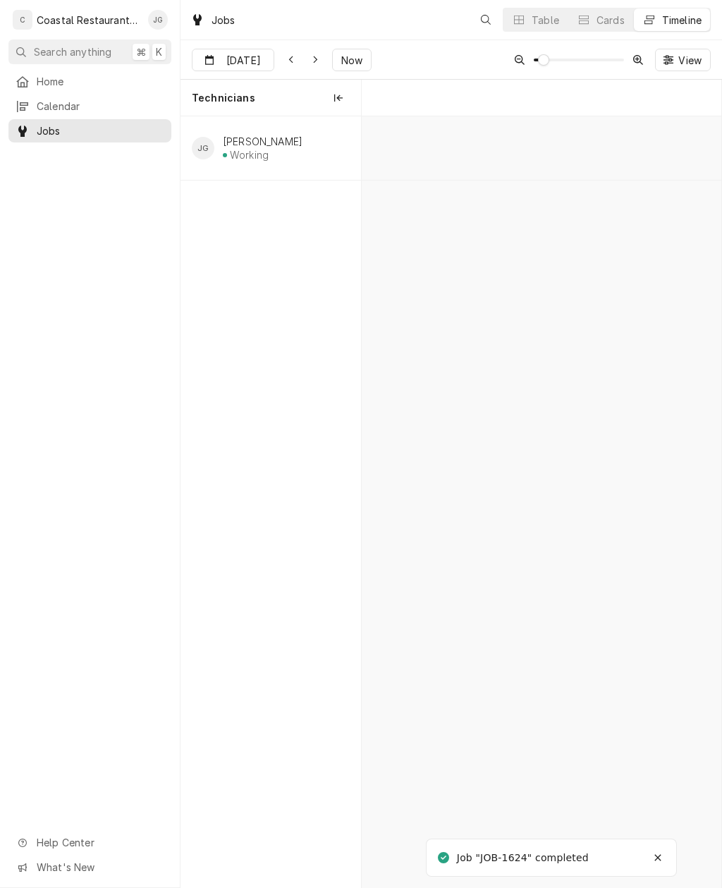
scroll to position [0, 7129]
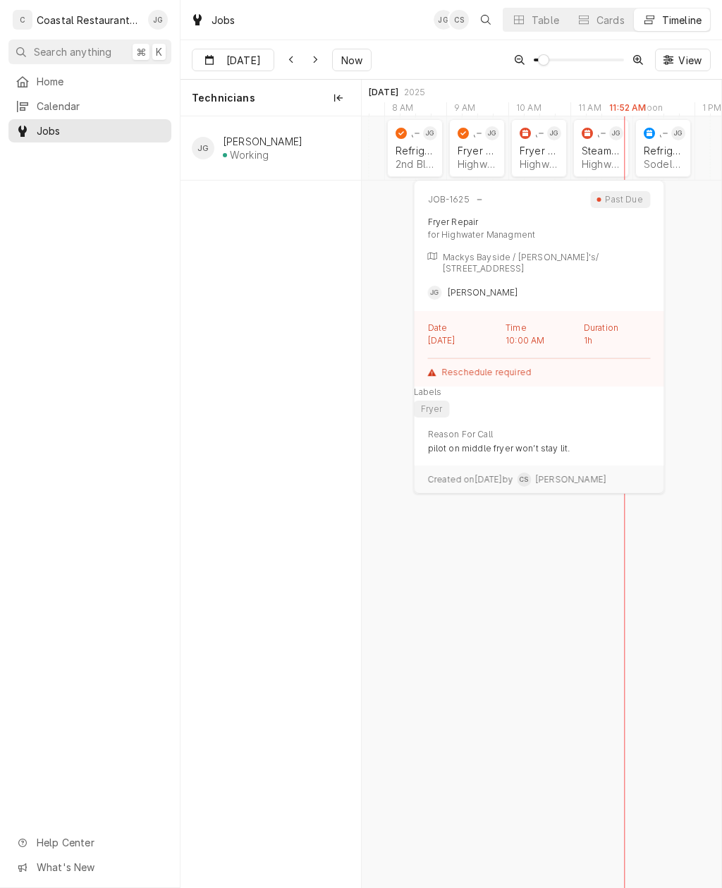
click at [546, 154] on div "Fryer Repair" at bounding box center [539, 151] width 39 height 12
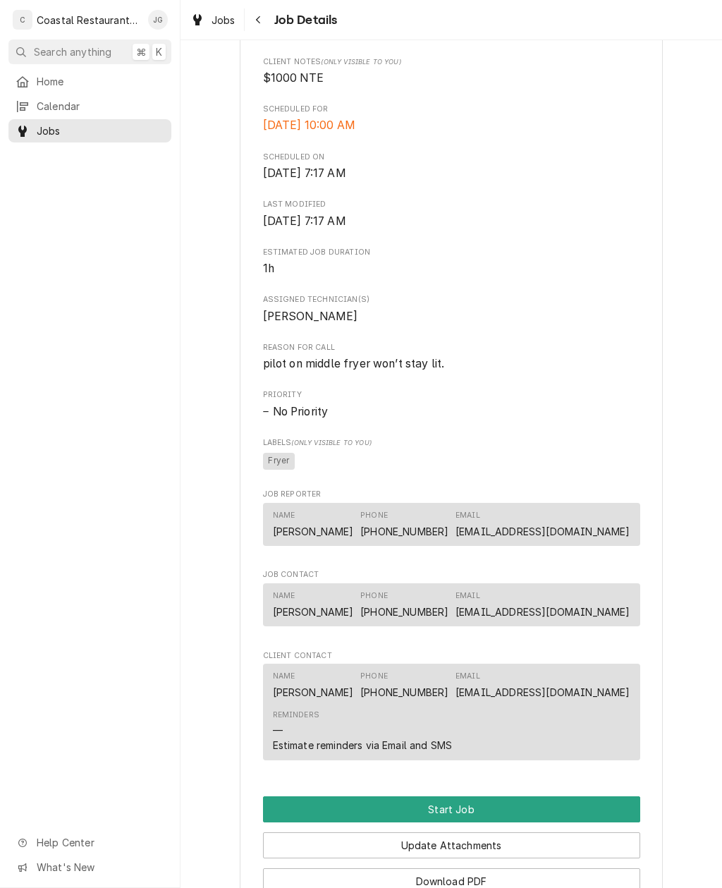
scroll to position [388, 0]
click at [544, 806] on button "Start Job" at bounding box center [451, 810] width 377 height 26
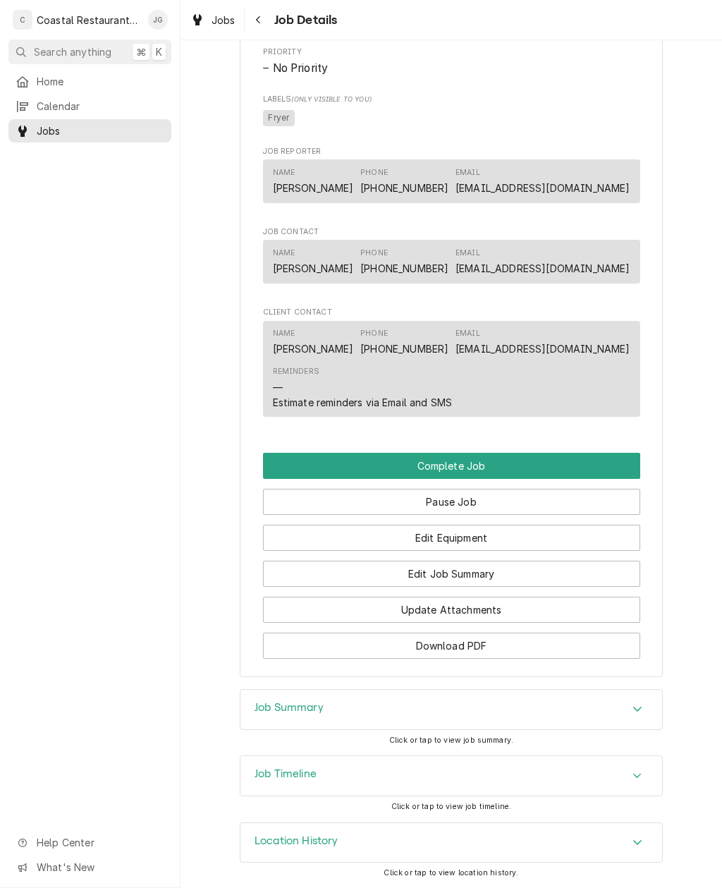
scroll to position [779, 0]
click at [492, 578] on button "Edit Job Summary" at bounding box center [451, 574] width 377 height 26
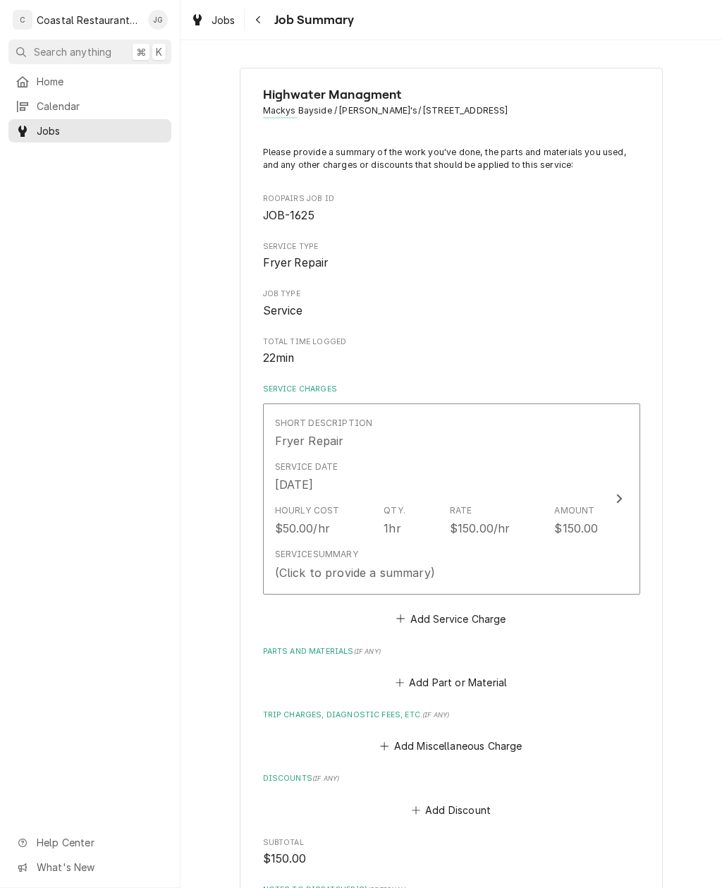
click at [396, 736] on button "Add Miscellaneous Charge" at bounding box center [451, 746] width 147 height 20
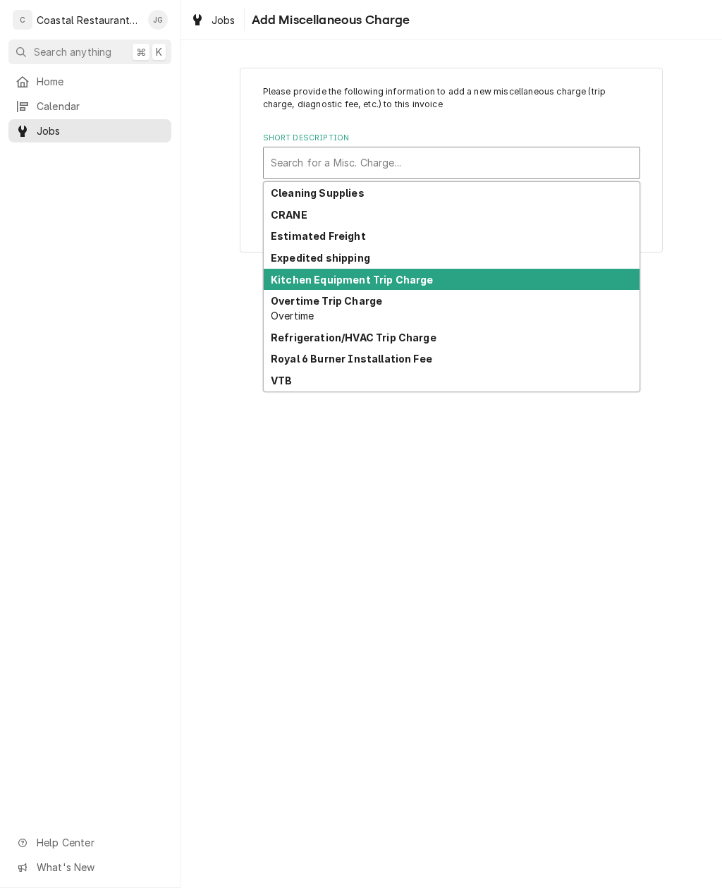
click at [389, 286] on div "Kitchen Equipment Trip Charge" at bounding box center [452, 280] width 376 height 22
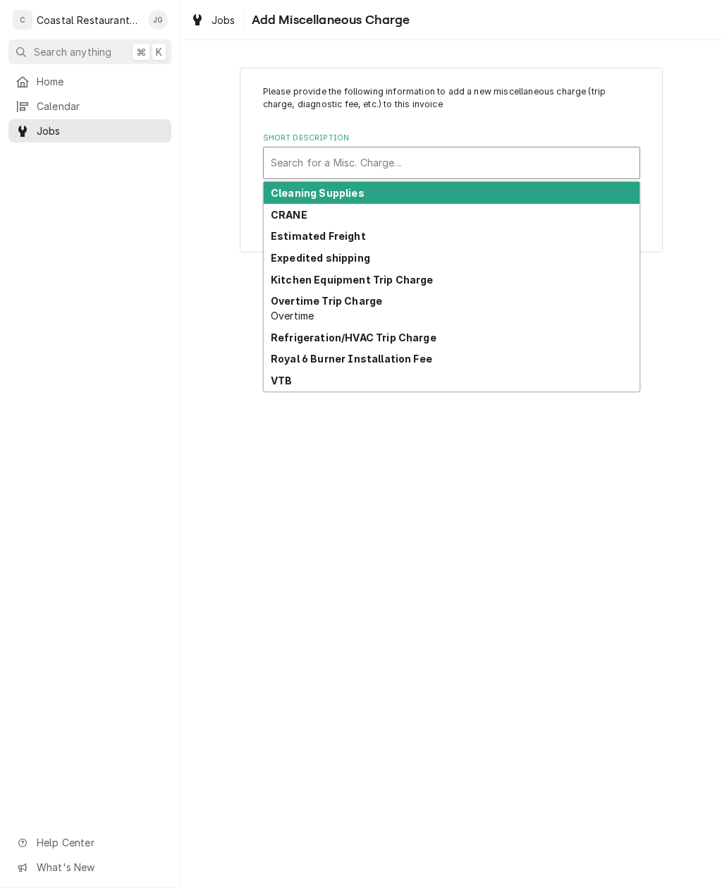
click at [422, 281] on strong "Kitchen Equipment Trip Charge" at bounding box center [352, 280] width 163 height 12
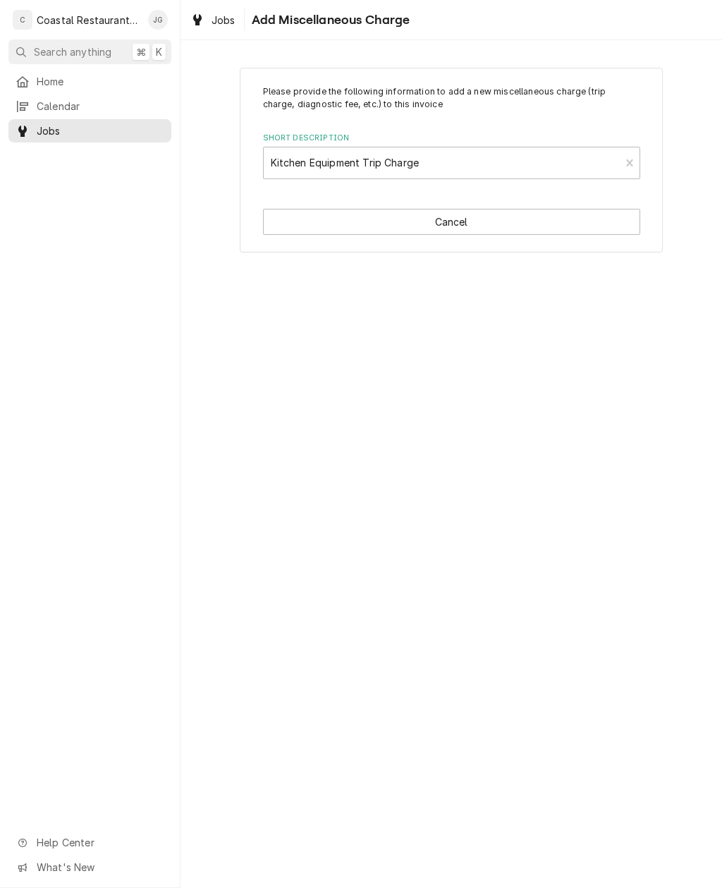
type textarea "x"
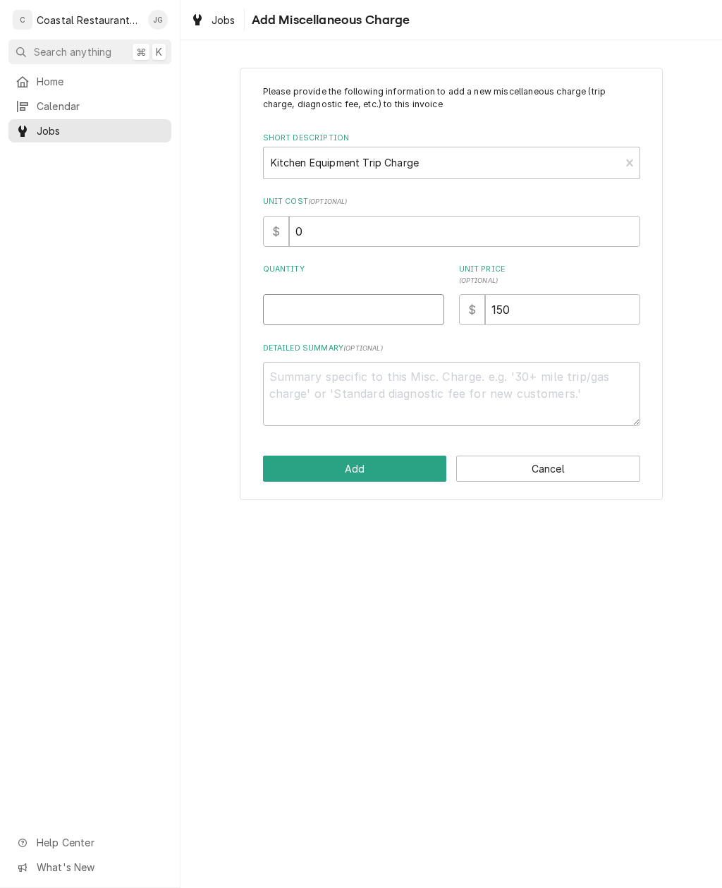
click at [385, 315] on input "Quantity" at bounding box center [353, 309] width 181 height 31
type input "1"
click at [367, 456] on button "Add" at bounding box center [355, 469] width 184 height 26
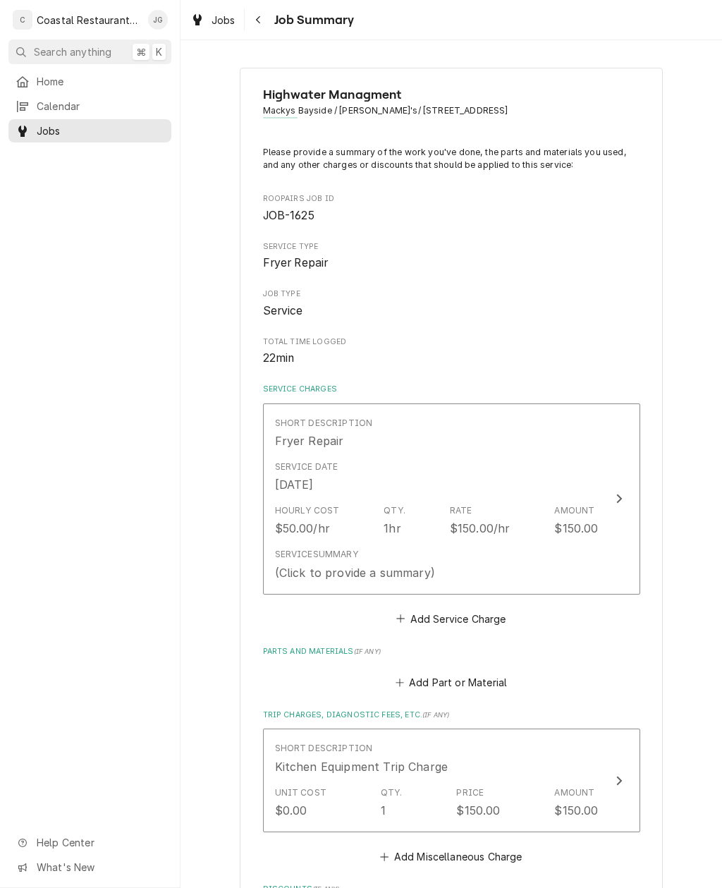
click at [408, 614] on button "Add Service Charge" at bounding box center [451, 619] width 114 height 20
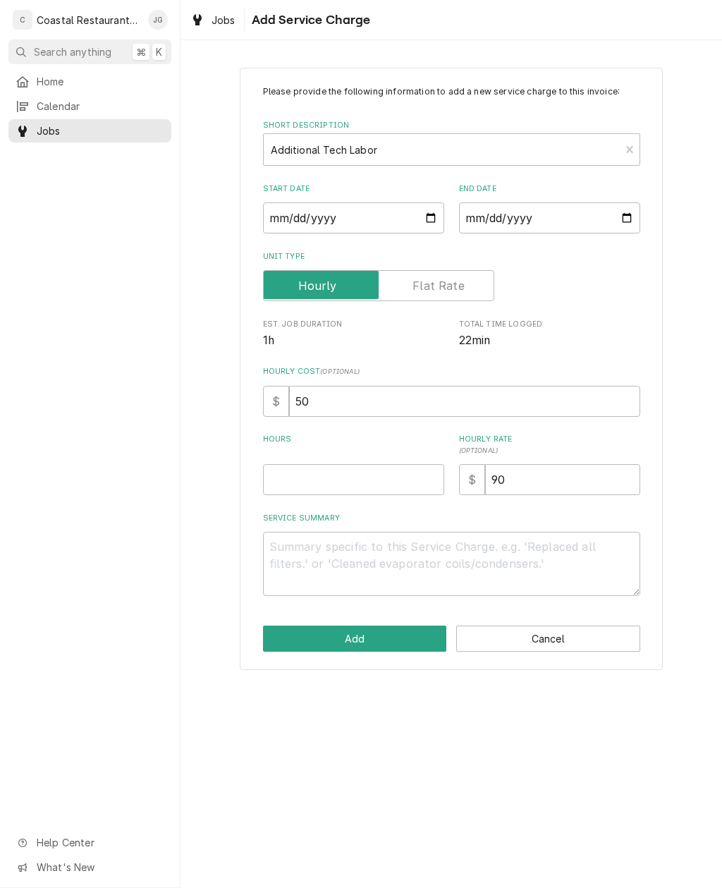
click at [568, 642] on button "Cancel" at bounding box center [548, 638] width 184 height 26
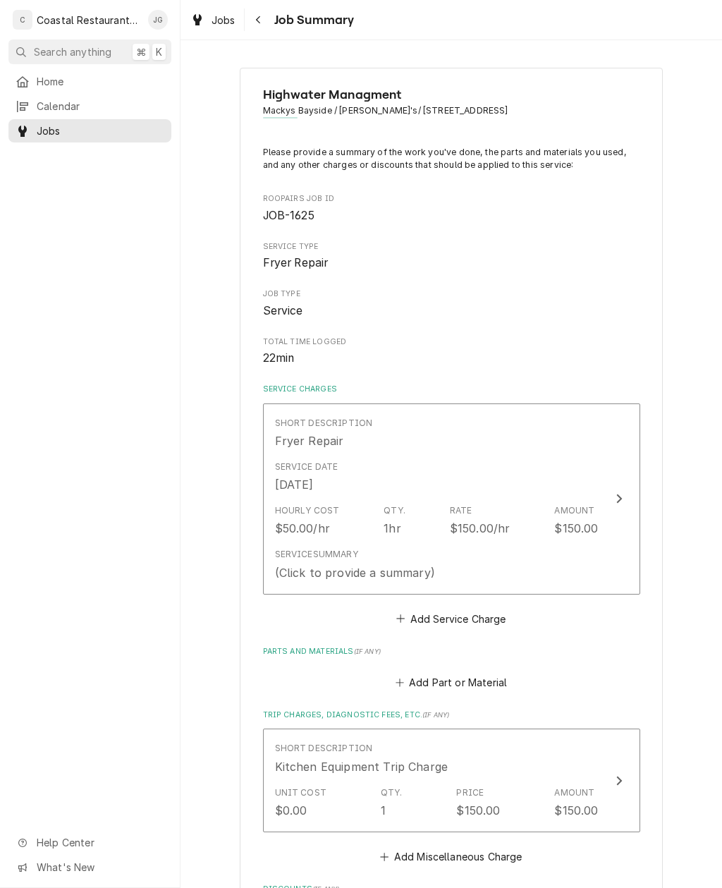
click at [468, 509] on div "Rate" at bounding box center [461, 510] width 23 height 13
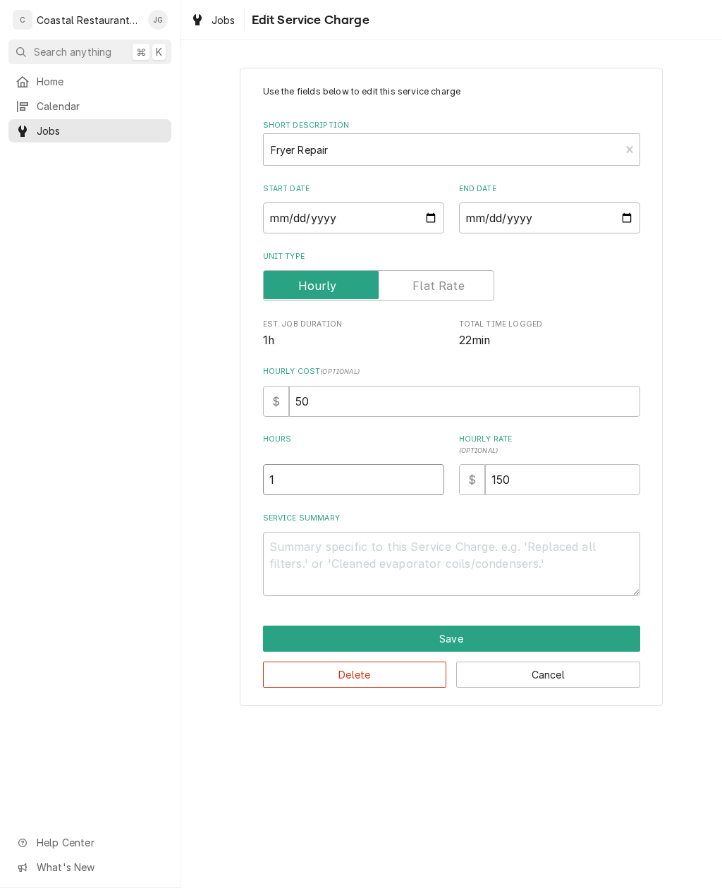
click at [377, 476] on input "1" at bounding box center [353, 479] width 181 height 31
click at [429, 550] on textarea "Service Summary" at bounding box center [451, 564] width 377 height 64
type textarea "x"
type textarea "Fou"
type textarea "x"
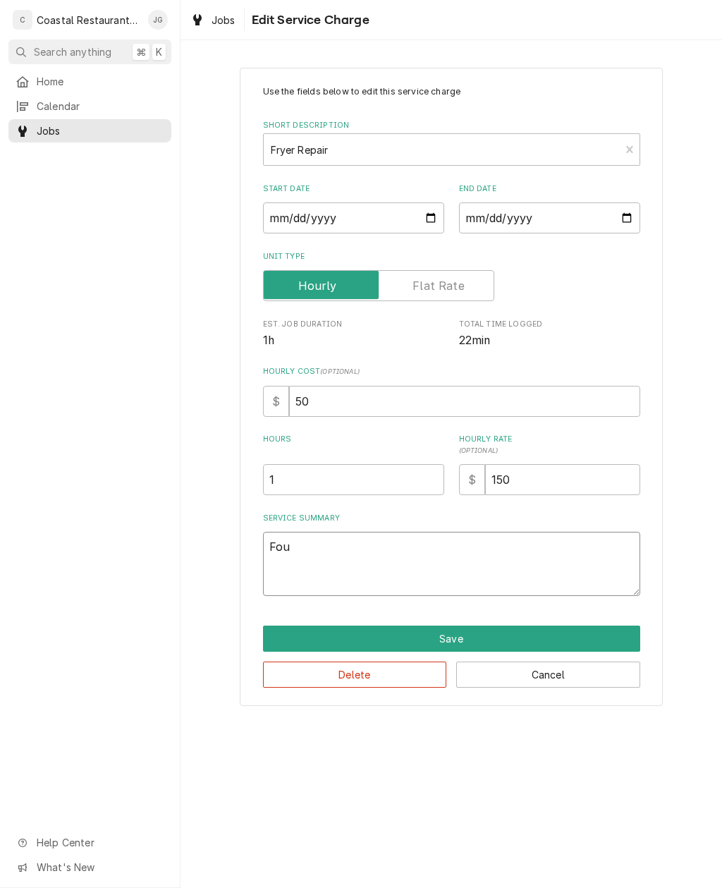
type textarea "Found"
type textarea "x"
type textarea "Found metal"
type textarea "x"
type textarea "Found metal fryer"
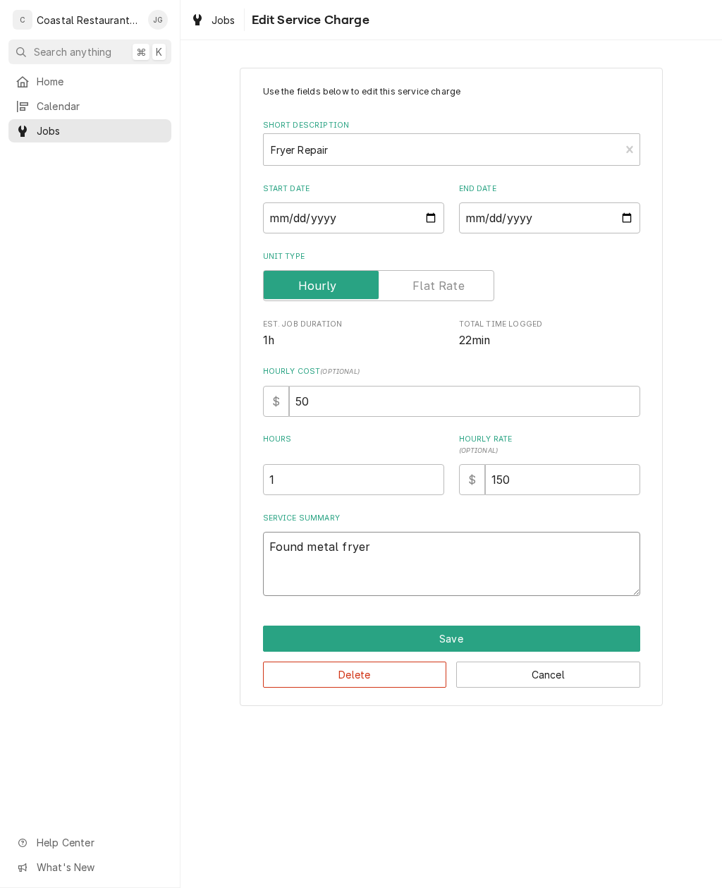
type textarea "x"
type textarea "Found metal fryer pilot"
type textarea "x"
type textarea "Found metal fryer pilot L"
type textarea "x"
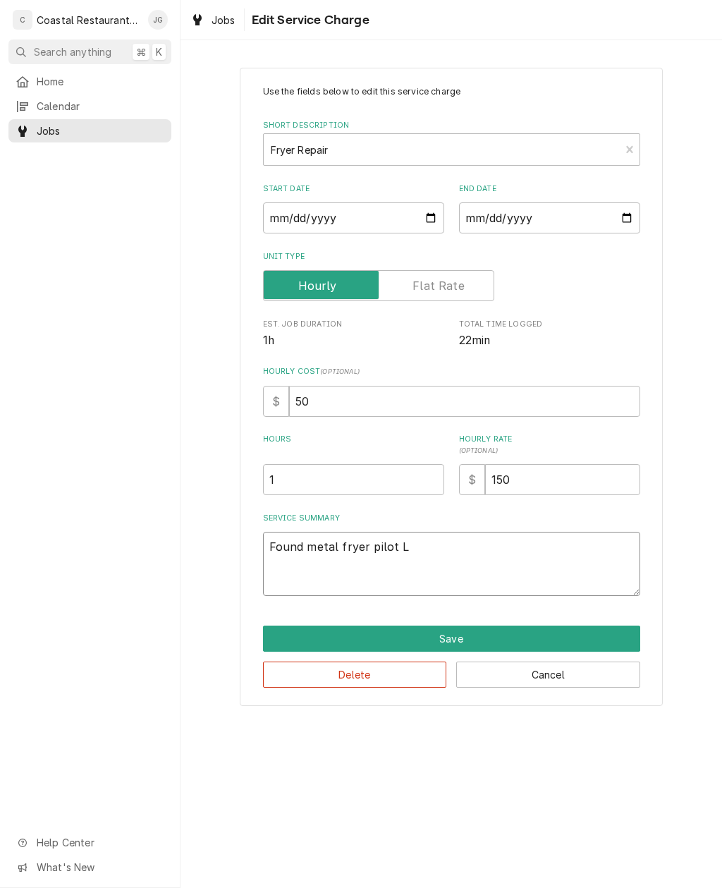
type textarea "Found metal fryer pilot L lit pilot"
type textarea "x"
type textarea "Found metal fryer pilot L lit pilot found that I"
type textarea "x"
type textarea "Found metal fryer pilot L lit pilot found that I was"
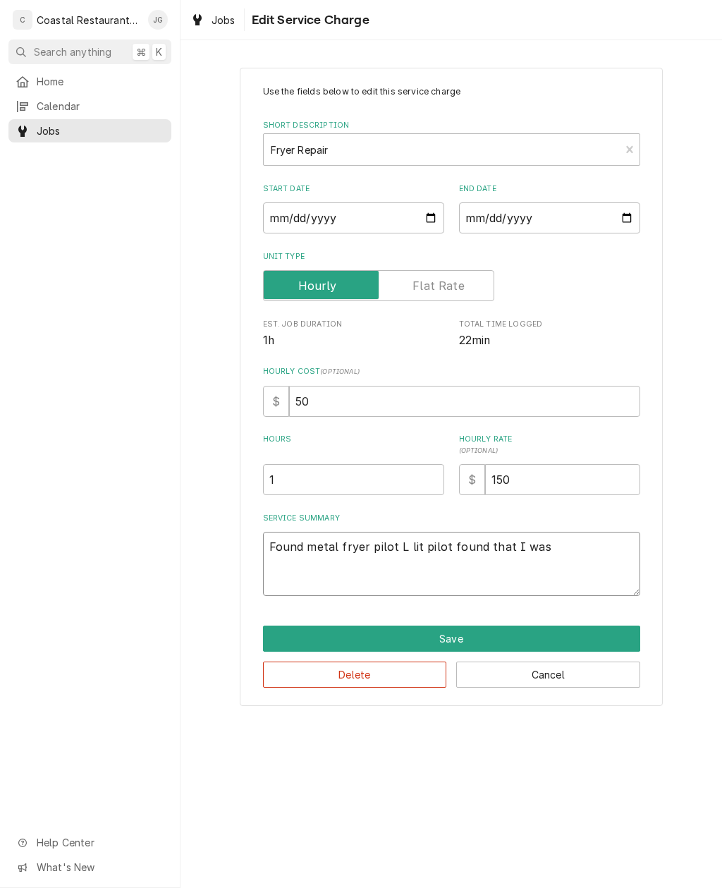
type textarea "x"
type textarea "Found metal fryer pilot L lit pilot found that I was only getting"
type textarea "x"
type textarea "Found metal fryer pilot L lit pilot found that I was only getting 300"
type textarea "x"
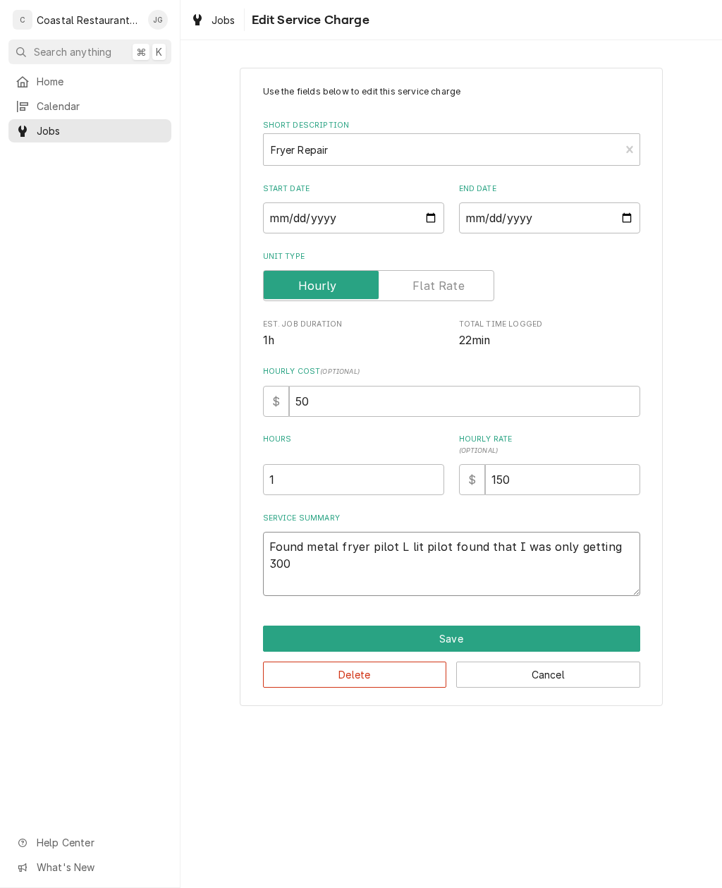
type textarea "Found metal fryer pilot L lit pilot found that I was only getting 300 Millie Wa…"
type textarea "x"
type textarea "Found metal fryer pilot L lit pilot found that I was only getting 300 Milli volt"
type textarea "x"
type textarea "Found metal fryer pilot L lit pilot found that I was only getting 300 Milli vol…"
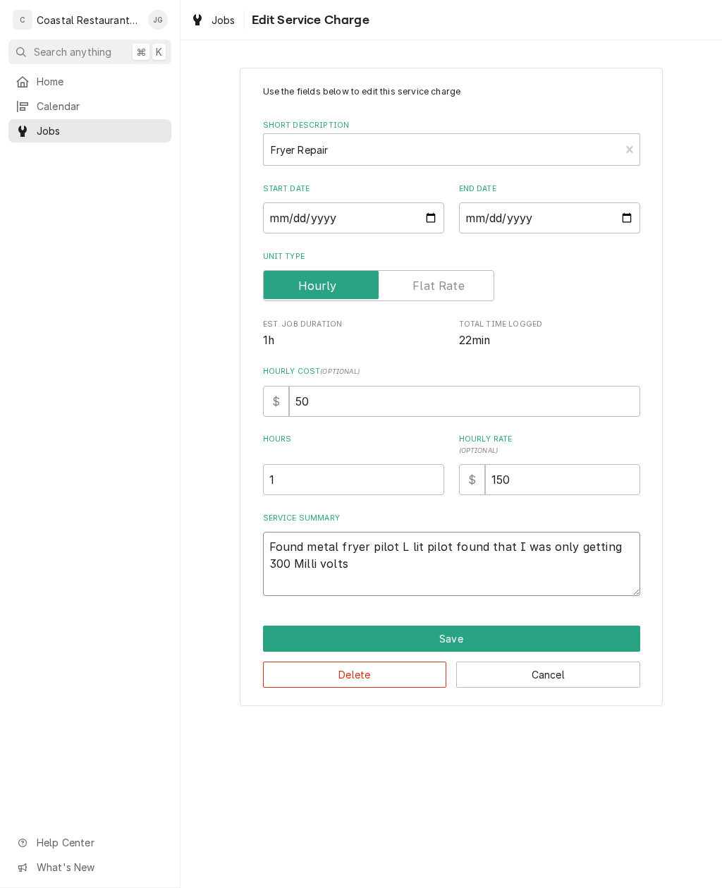
type textarea "x"
type textarea "Found metal fryer pilot L lit pilot found that I was only getting 300 Milli vol…"
type textarea "x"
type textarea "Found metal fryer pilot L lit pilot found that I was only getting 300 Milli mid…"
click at [320, 547] on textarea "Found metal fryer pilot L lit pilot found that I was only getting 300 Milli mid…" at bounding box center [451, 564] width 377 height 64
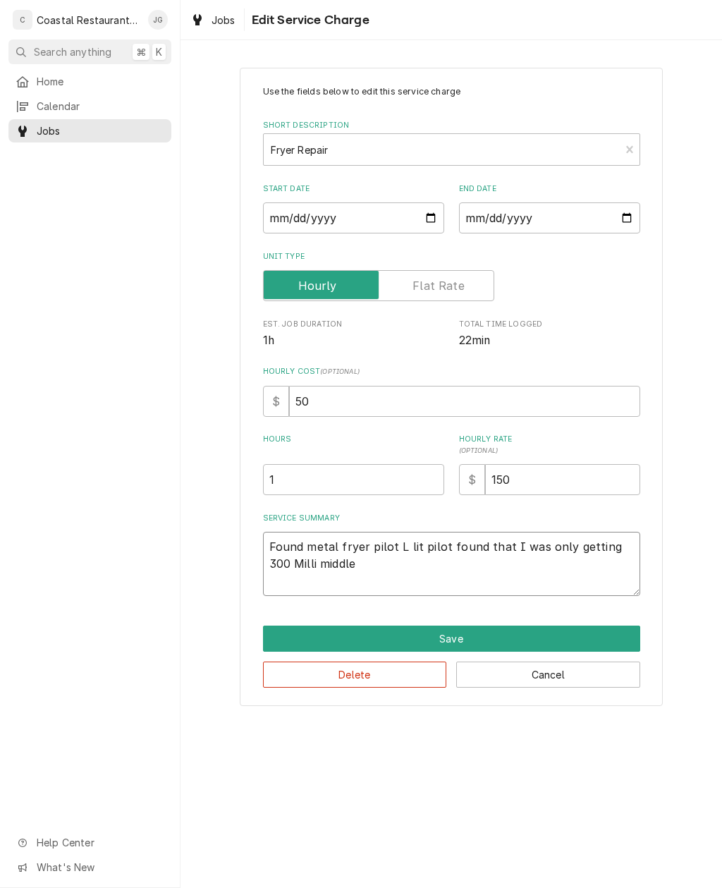
type textarea "x"
type textarea "Found fryer pilot L lit pilot found that I was only getting 300 Milli middle"
type textarea "x"
type textarea "Found m fryer pilot L lit pilot found that I was only getting 300 Milli middle"
type textarea "x"
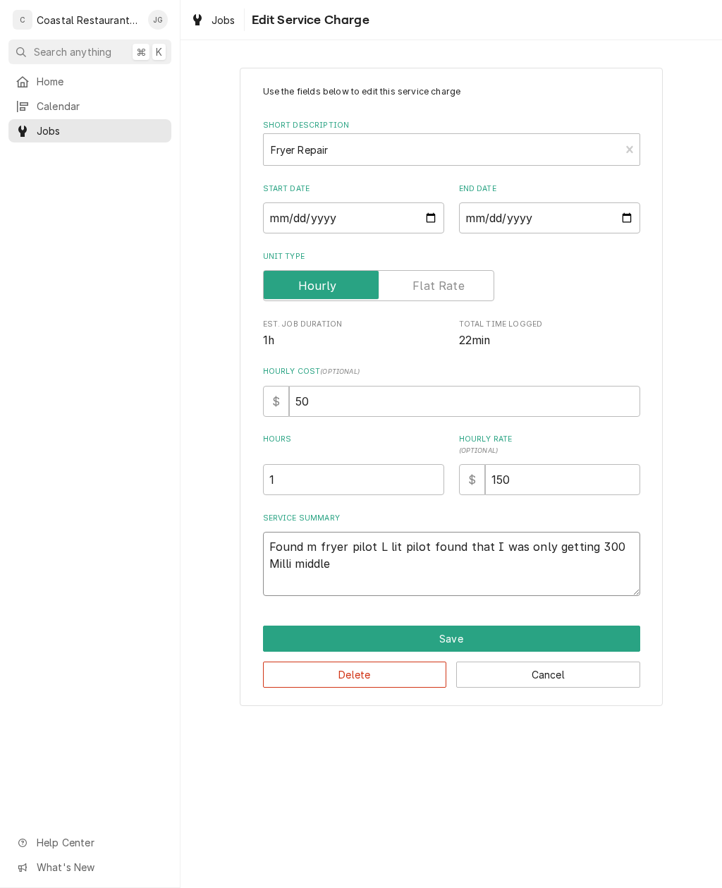
type textarea "Found mi fryer pilot L lit pilot found that I was only getting 300 Milli middle"
type textarea "x"
type textarea "Found mid fryer pilot L lit pilot found that I was only getting 300 Milli middle"
type textarea "x"
type textarea "Found midd fryer pilot L lit pilot found that I was only getting 300 Milli midd…"
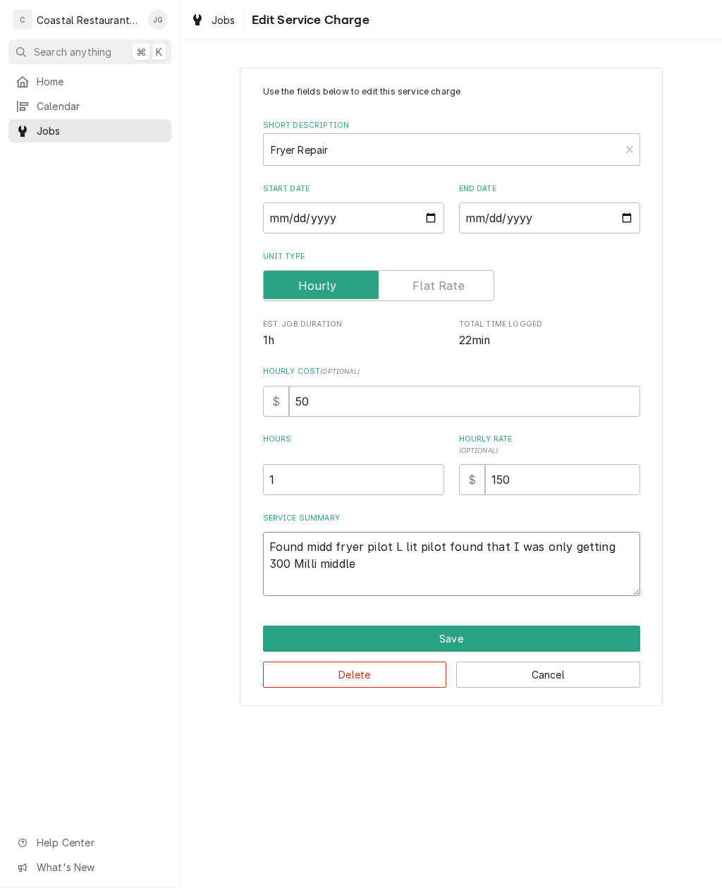
type textarea "x"
type textarea "Found middle fryer pilot L lit pilot found that I was only getting 300 Milli mi…"
click at [415, 544] on textarea "Found middle fryer pilot L lit pilot found that I was only getting 300 Milli mi…" at bounding box center [451, 564] width 377 height 64
click at [422, 544] on textarea "Found middle fryer pilot L lit pilot found that I was only getting 300 Milli mi…" at bounding box center [451, 564] width 377 height 64
type textarea "x"
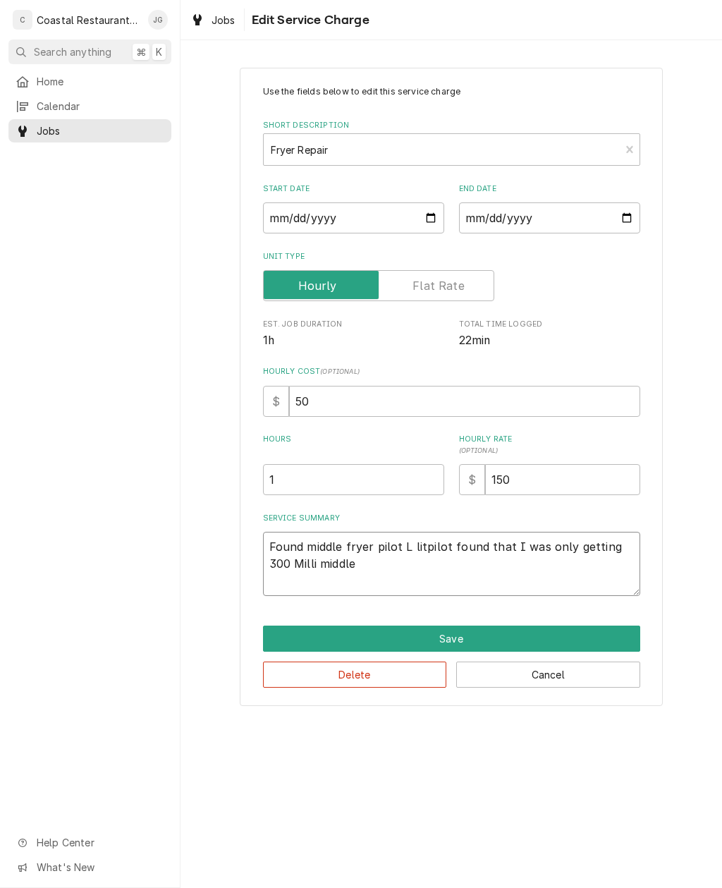
type textarea "Found middle fryer pilot L lipilot found that I was only getting 300 Milli midd…"
type textarea "x"
type textarea "Found middle fryer pilot L pilot found that I was only getting 300 Milli middle"
type textarea "x"
type textarea "Found middle fryer pilot pilot found that I was only getting 300 Milli middle"
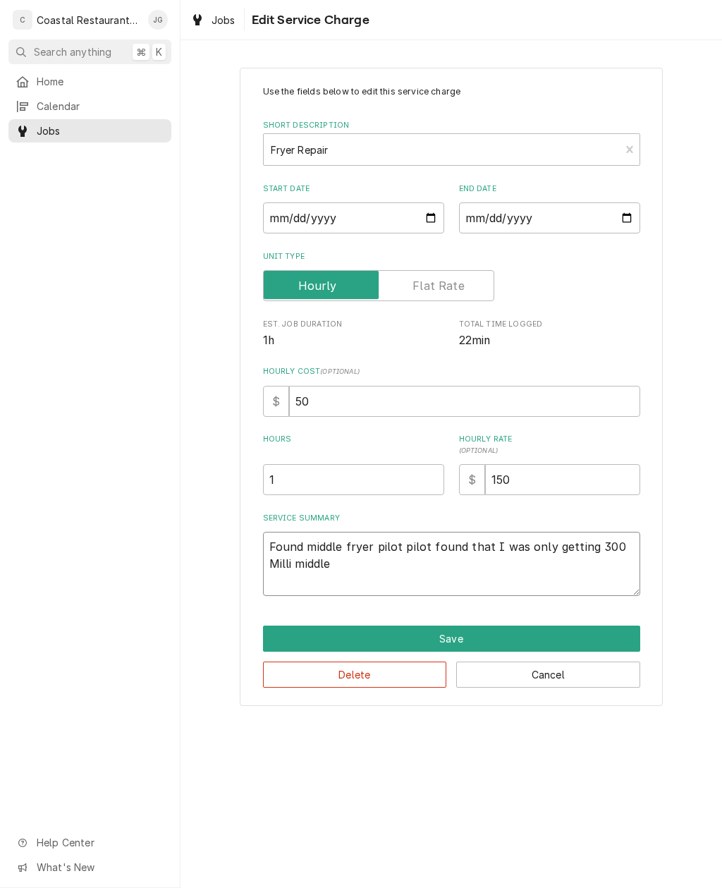
type textarea "x"
type textarea "Found middle fryer pilot opilot found that I was only getting 300 Milli middle"
type textarea "x"
type textarea "Found middle fryer pilot outpilot found that I was only getting 300 Milli middle"
click at [446, 546] on textarea "Found middle fryer pilot outpilot found that I was only getting 300 Milli middle" at bounding box center [451, 564] width 377 height 64
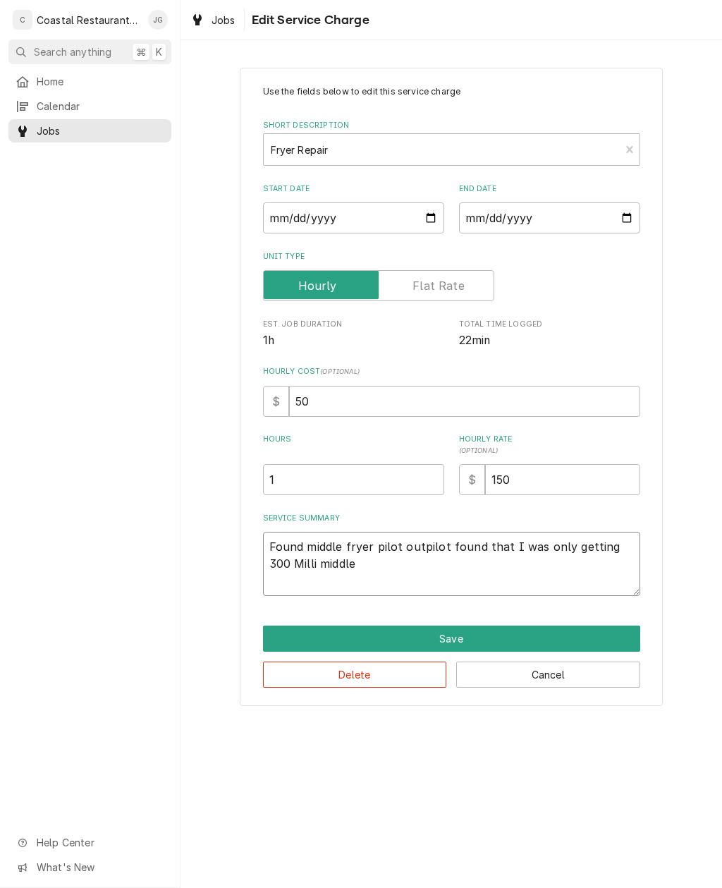
click at [476, 540] on textarea "Found middle fryer pilot outpilot found that I was only getting 300 Milli middle" at bounding box center [451, 564] width 377 height 64
type textarea "x"
type textarea "Found middle fryer pilot outpilot foundthat I was only getting 300 Milli middle"
type textarea "x"
type textarea "Found middle fryer pilot outpilot fouthat I was only getting 300 Milli middle"
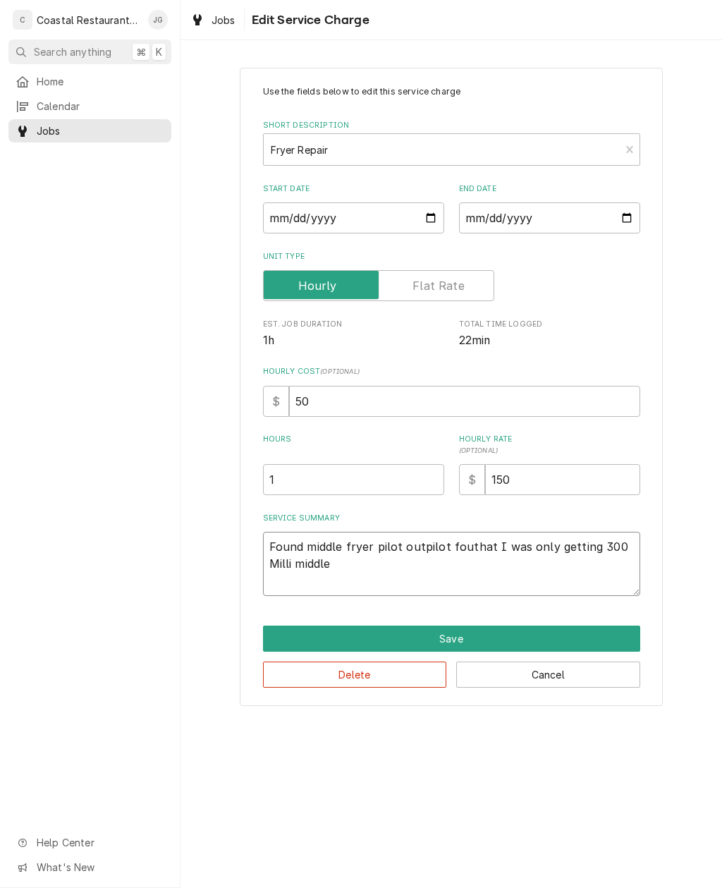
type textarea "x"
type textarea "Found middle fryer pilot outpilot fothat I was only getting 300 Milli middle"
type textarea "x"
type textarea "Found middle fryer pilot outpilot that I was only getting 300 Milli middle"
type textarea "x"
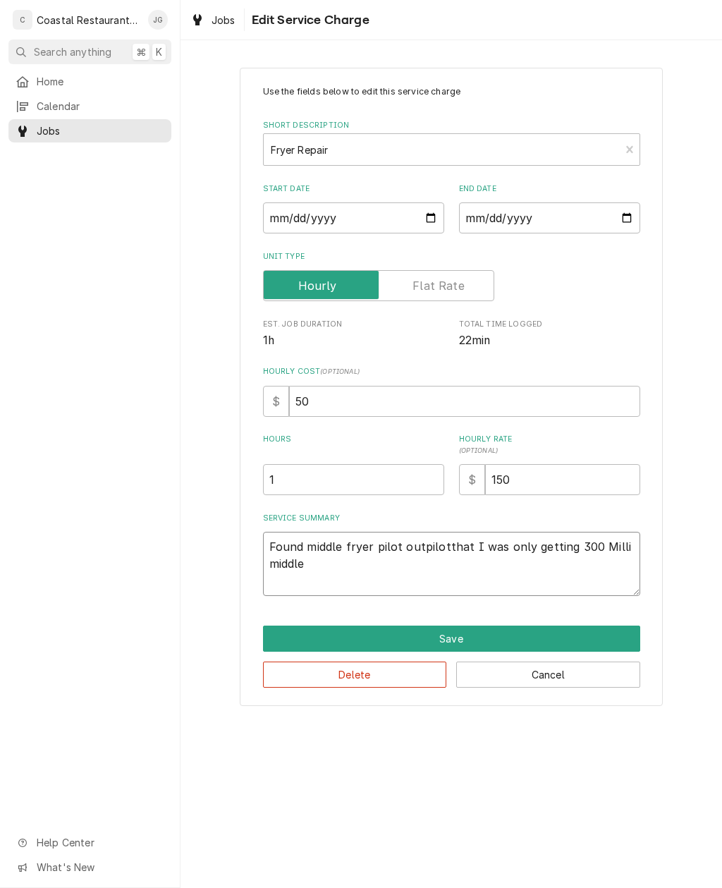
type textarea "Found middle fryer pilot outpilothat I was only getting 300 Milli middle"
type textarea "x"
type textarea "Found middle fryer pilot outpilthat I was only getting 300 Milli middle"
type textarea "x"
type textarea "Found middle fryer pilot outpithat I was only getting 300 Milli middle"
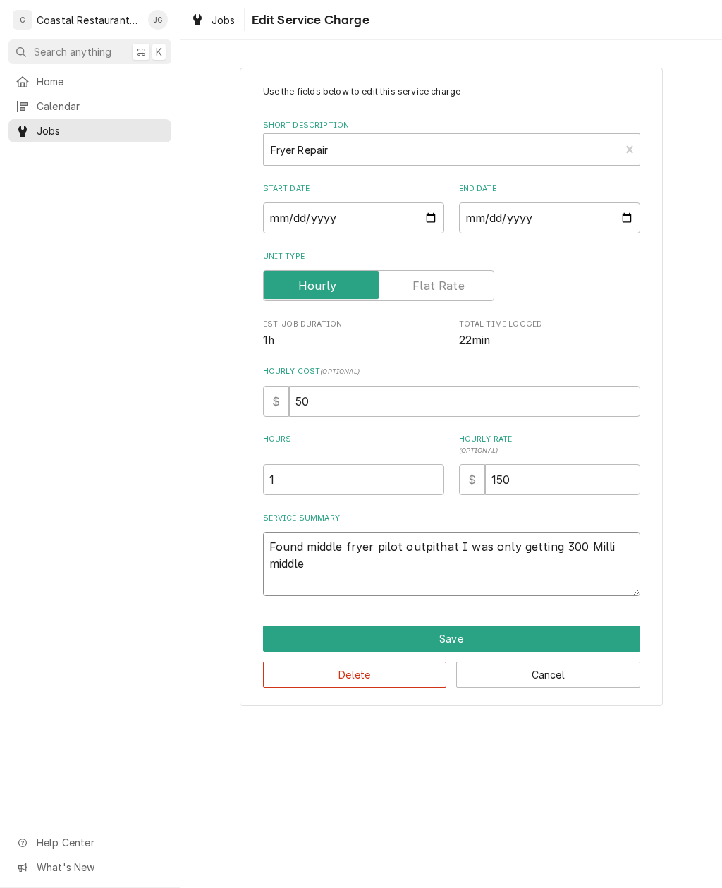
type textarea "x"
type textarea "Found middle fryer pilot outpthat I was only getting 300 Milli middle"
type textarea "x"
type textarea "Found middle fryer pilot outthat I was only getting 300 Milli middle"
type textarea "x"
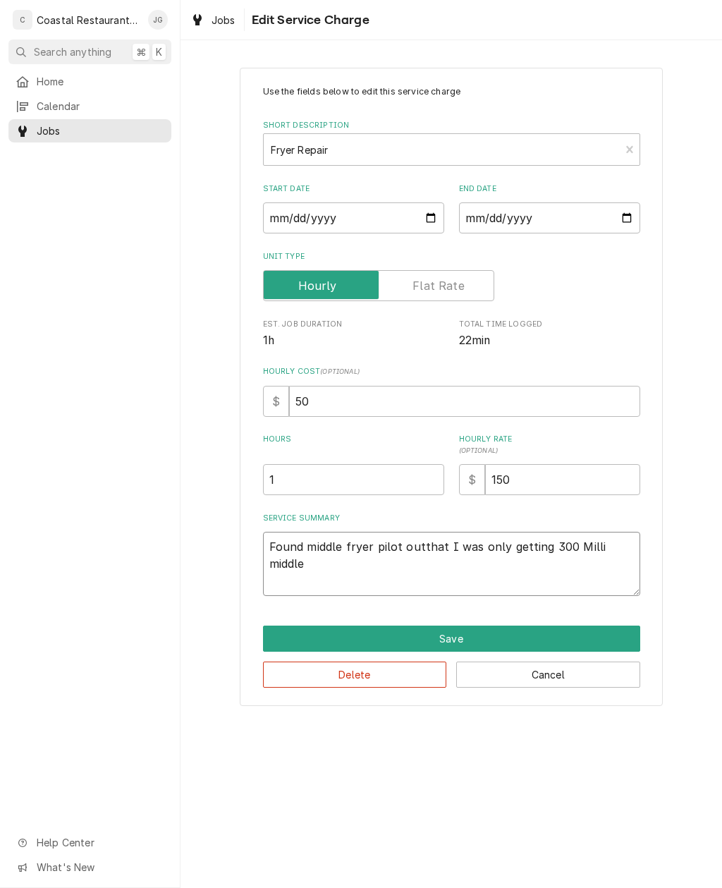
type textarea "Found middle fryer pilot out.that I was only getting 300 Milli middle"
type textarea "x"
type textarea "Found middle fryer pilot out. that I was only getting 300 Milli middle"
type textarea "x"
type textarea "Found middle fryer pilot out. Lthat I was only getting 300 Milli middle"
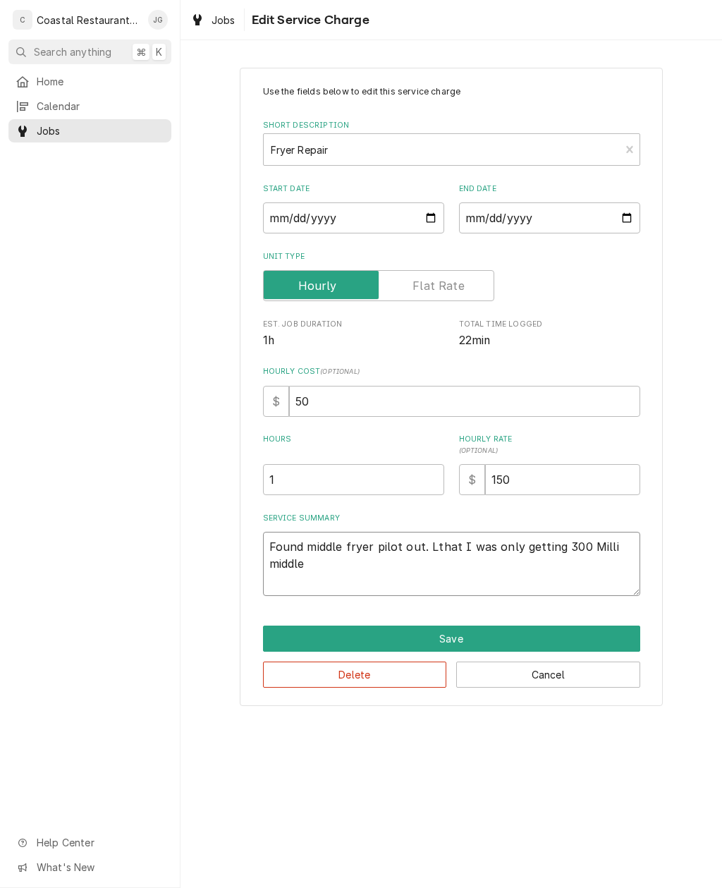
type textarea "x"
type textarea "Found middle fryer pilot out. Lithat I was only getting 300 Milli middle"
type textarea "x"
type textarea "Found middle fryer pilot out. Litthat I was only getting 300 Milli middle"
type textarea "x"
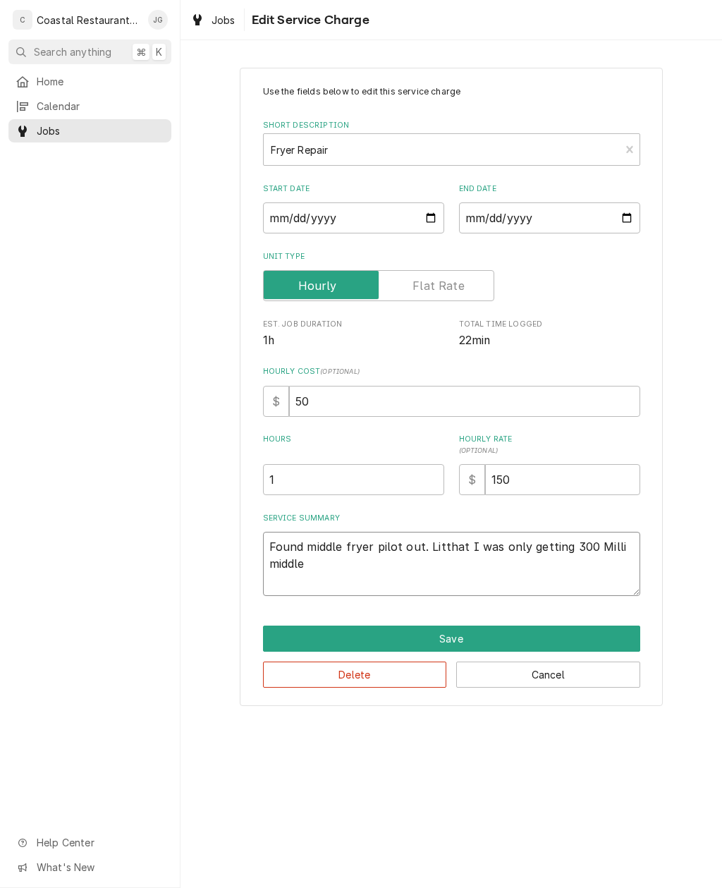
type textarea "Found middle fryer pilot out. Lit that I was only getting 300 Milli middle"
type textarea "x"
type textarea "Found middle fryer pilot out. Lit pthat I was only getting 300 Milli middle"
type textarea "x"
type textarea "Found middle fryer pilot out. Lit pithat I was only getting 300 Milli middle"
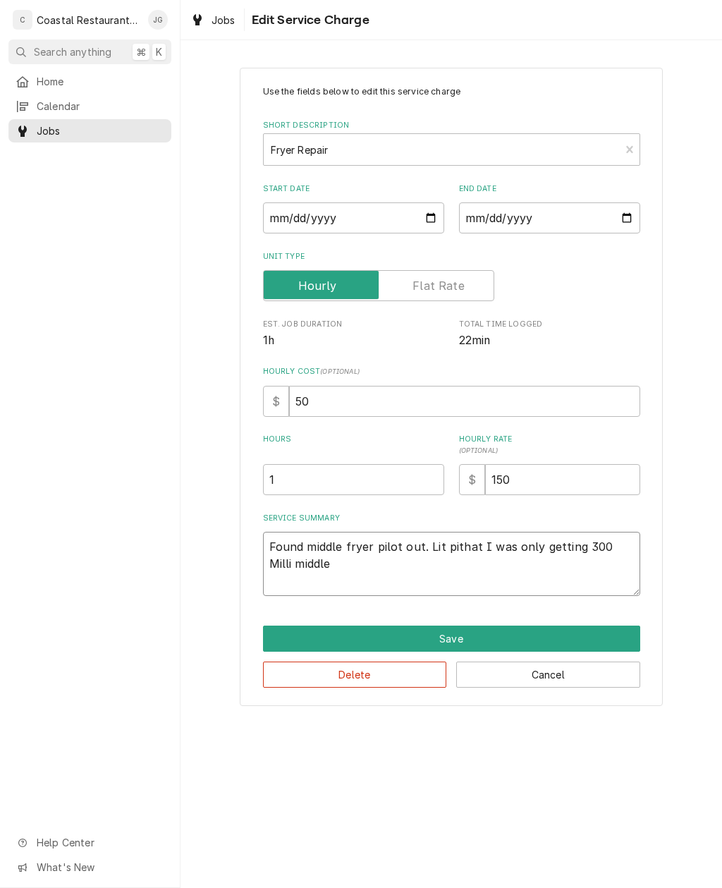
type textarea "x"
type textarea "Found middle fryer pilot out. Lit pilthat I was only getting 300 Milli middle"
type textarea "x"
type textarea "Found middle fryer pilot out. Lit pilothat I was only getting 300 Milli middle"
type textarea "x"
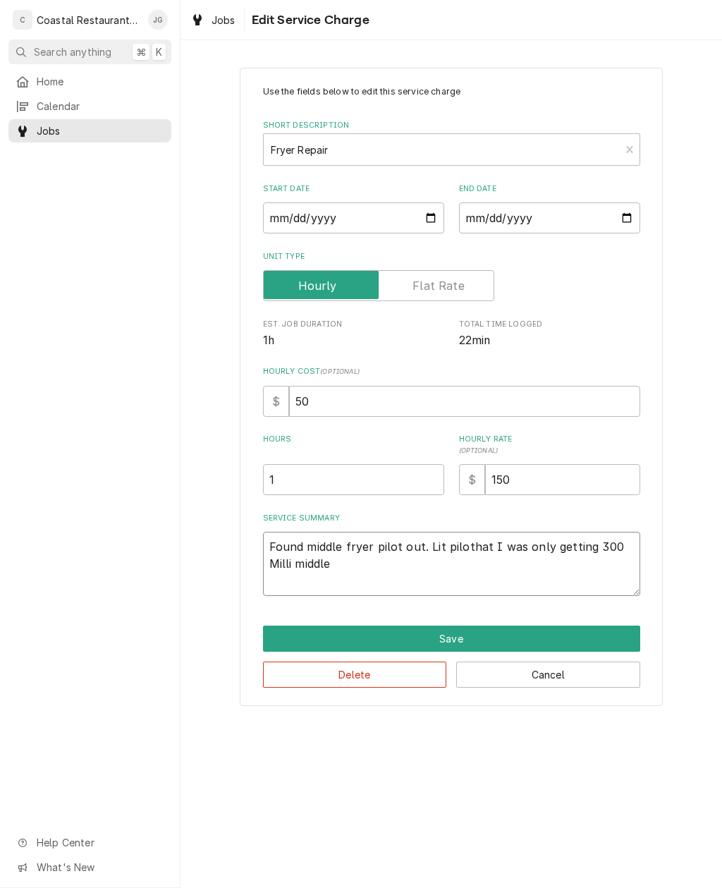
type textarea "Found middle fryer pilot out. Lit pilotthat I was only getting 300 Milli middle"
type textarea "x"
type textarea "Found middle fryer pilot out. Lit pilot that I was only getting 300 Milli middle"
type textarea "x"
type textarea "Found middle fryer pilot out. Lit pilot cthat I was only getting 300 Milli midd…"
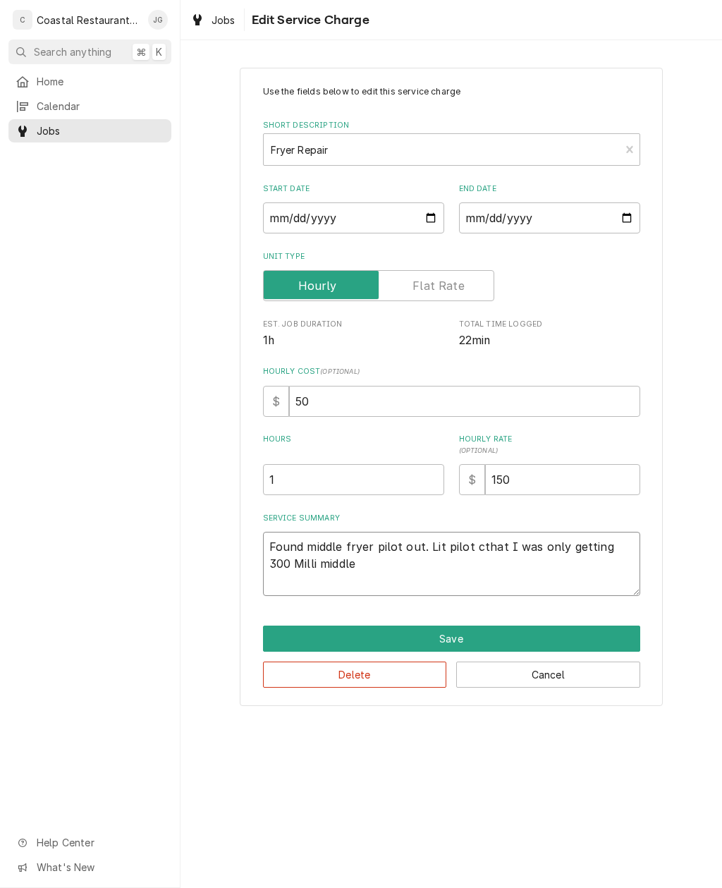
type textarea "x"
type textarea "Found middle fryer pilot out. Lit pilot chthat I was only getting 300 Milli mid…"
type textarea "x"
type textarea "Found middle fryer pilot out. Lit pilot chethat I was only getting 300 Milli mi…"
type textarea "x"
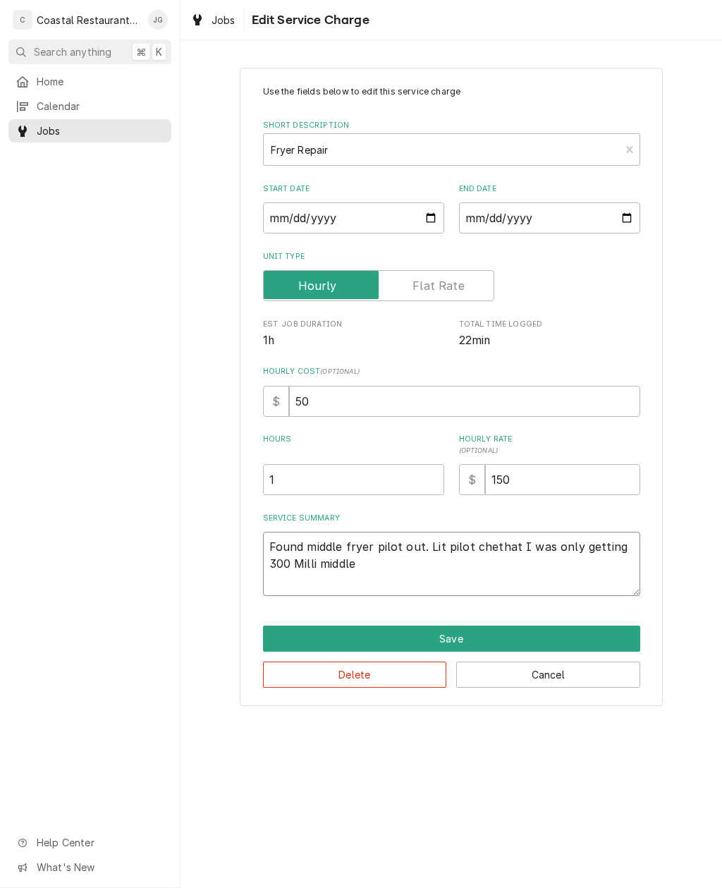
type textarea "Found middle fryer pilot out. Lit pilot checkedthat I was only getting 300 Mill…"
type textarea "x"
type textarea "Found middle fryer pilot out. Lit pilot checked that I was only getting 300 Mil…"
click at [575, 546] on textarea "Found middle fryer pilot out. Lit pilot checked that I was only getting 300 Mil…" at bounding box center [451, 564] width 377 height 64
type textarea "x"
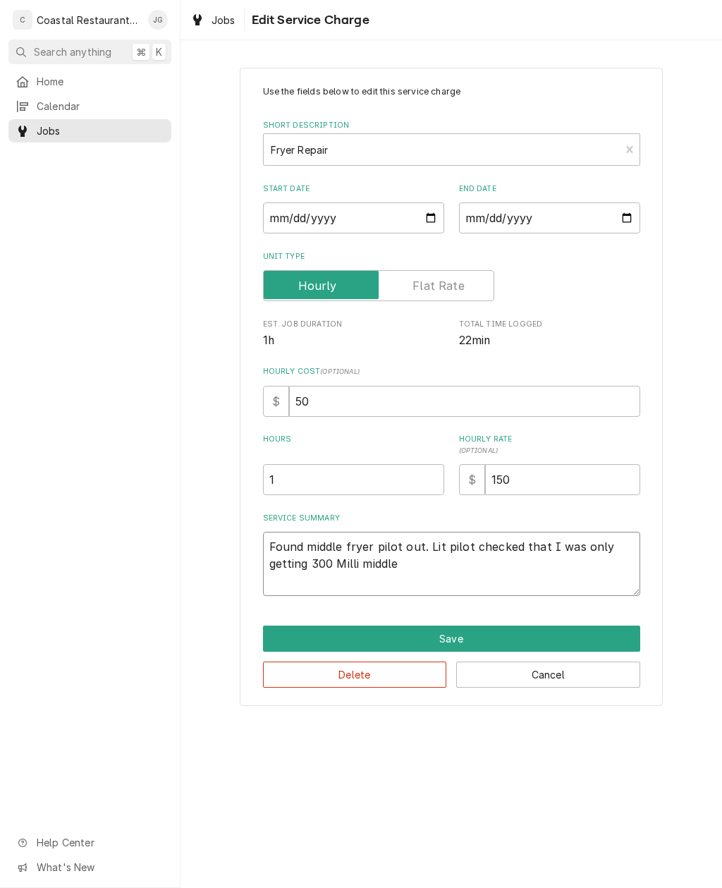
type textarea "Found middle fryer pilot out. Lit pilot checked that I wasonly getting 300 Mill…"
type textarea "x"
type textarea "Found middle fryer pilot out. Lit pilot checked that I wonly getting 300 Milli …"
type textarea "x"
type textarea "Found middle fryer pilot out. Lit pilot checked that I only getting 300 Milli m…"
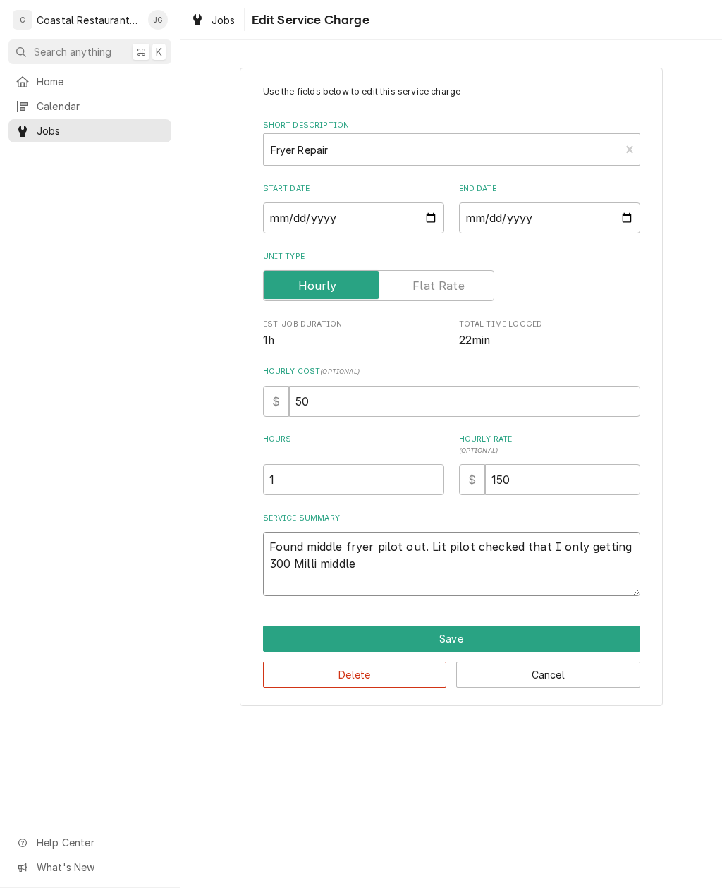
type textarea "x"
type textarea "Found middle fryer pilot out. Lit pilot checked that only getting 300 Milli mid…"
type textarea "x"
type textarea "Found middle fryer pilot out. Lit pilot checked thaonly getting 300 Milli middle"
type textarea "x"
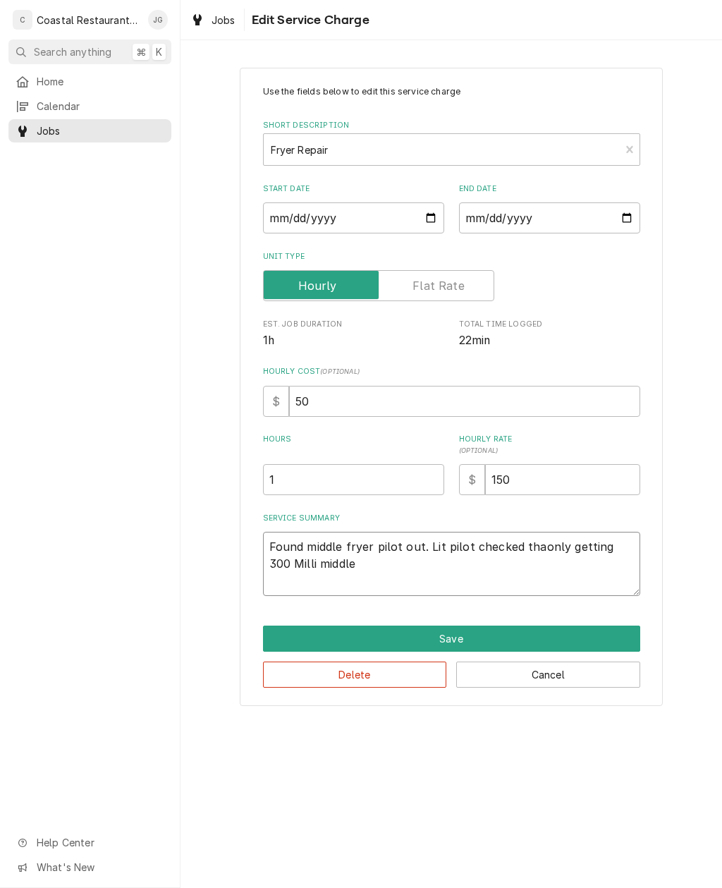
type textarea "Found middle fryer pilot out. Lit pilot checked thonly getting 300 Milli middle"
type textarea "x"
type textarea "Found middle fryer pilot out. Lit pilot checked tonly getting 300 Milli middle"
type textarea "x"
type textarea "Found middle fryer pilot out. Lit pilot checked only getting 300 Milli middle"
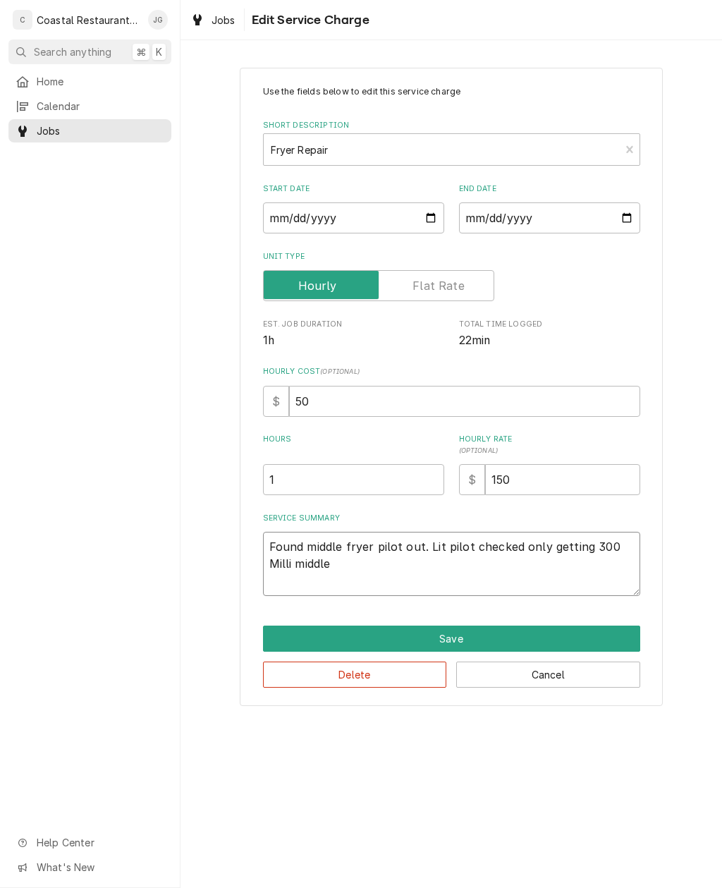
type textarea "x"
click at [350, 566] on textarea "Found middle fryer pilot out. Lit pilot checked only getting 300 Milli middle" at bounding box center [451, 564] width 377 height 64
type textarea "Found middle fryer pilot out. Lit pilot checked only getting 300 Milli middl"
type textarea "x"
type textarea "Found middle fryer pilot out. Lit pilot checked only getting 300 Milli midd"
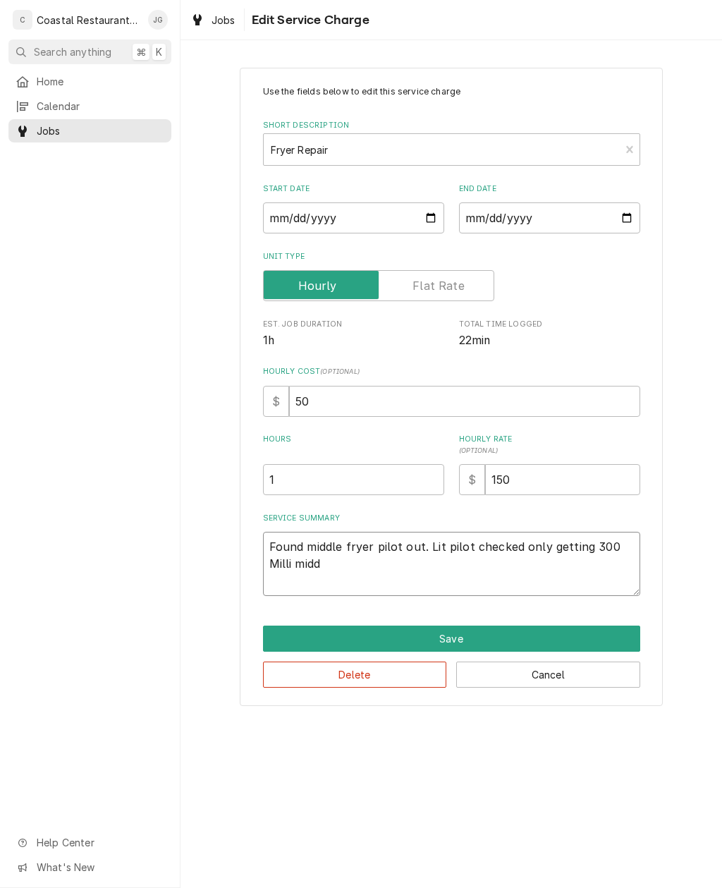
type textarea "x"
type textarea "Found middle fryer pilot out. Lit pilot checked only getting 300 Milli mi"
type textarea "x"
type textarea "Found middle fryer pilot out. Lit pilot checked only getting 300 Milli m"
type textarea "x"
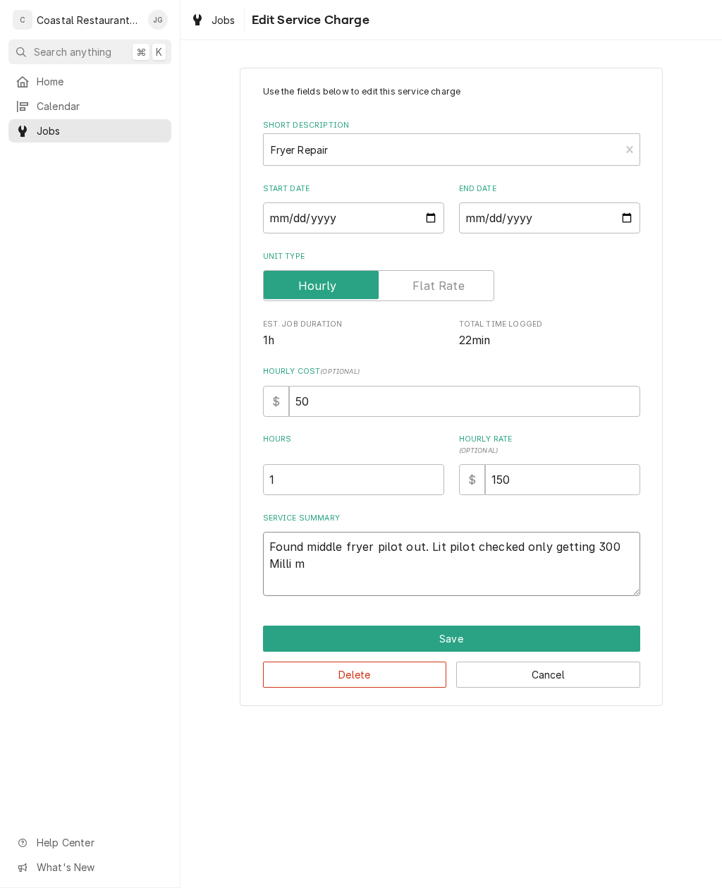
type textarea "Found middle fryer pilot out. Lit pilot checked only getting 300 Milli"
type textarea "x"
type textarea "Found middle fryer pilot out. Lit pilot checked only getting 300 Milli"
type textarea "x"
type textarea "Found middle fryer pilot out. Lit pilot checked only getting 300 Milli V"
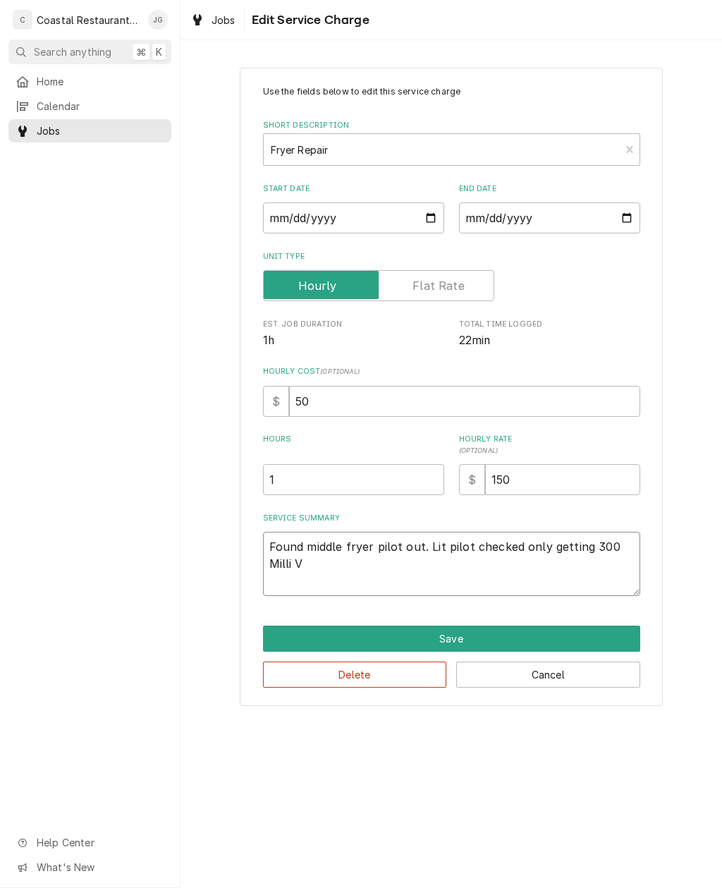
type textarea "x"
type textarea "Found middle fryer pilot out. Lit pilot checked only getting 300 Milli Vo"
type textarea "x"
type textarea "Found middle fryer pilot out. Lit pilot checked only getting 300 Milli Vol"
type textarea "x"
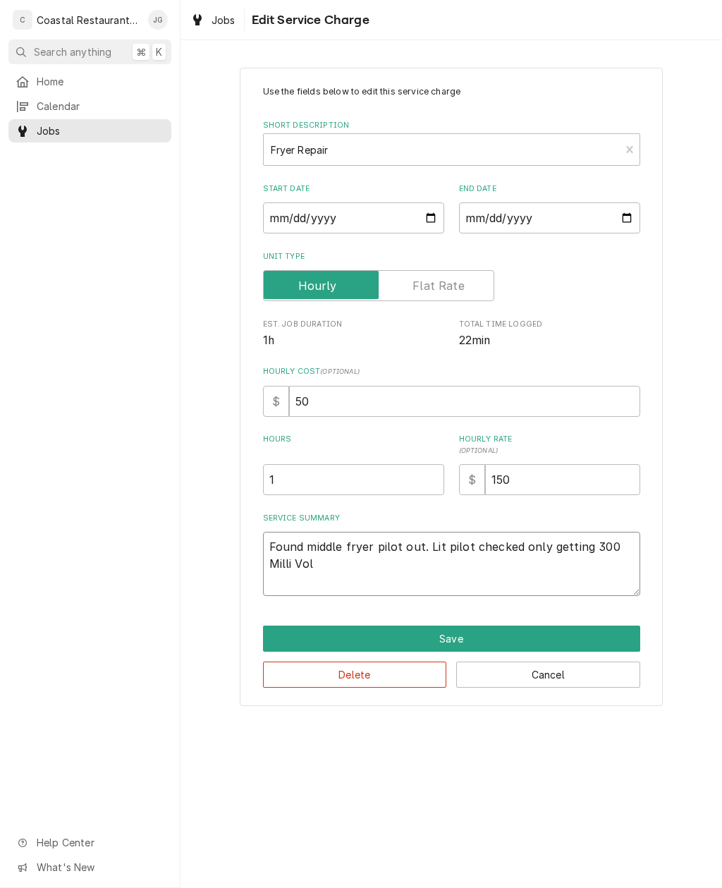
type textarea "Found middle fryer pilot out. Lit pilot checked only getting 300 Milli Volt"
type textarea "x"
type textarea "Found middle fryer pilot out. Lit pilot checked only getting 300 Milli Volts"
type textarea "x"
type textarea "Found middle fryer pilot out. Lit pilot checked only getting 300 Milli Volts."
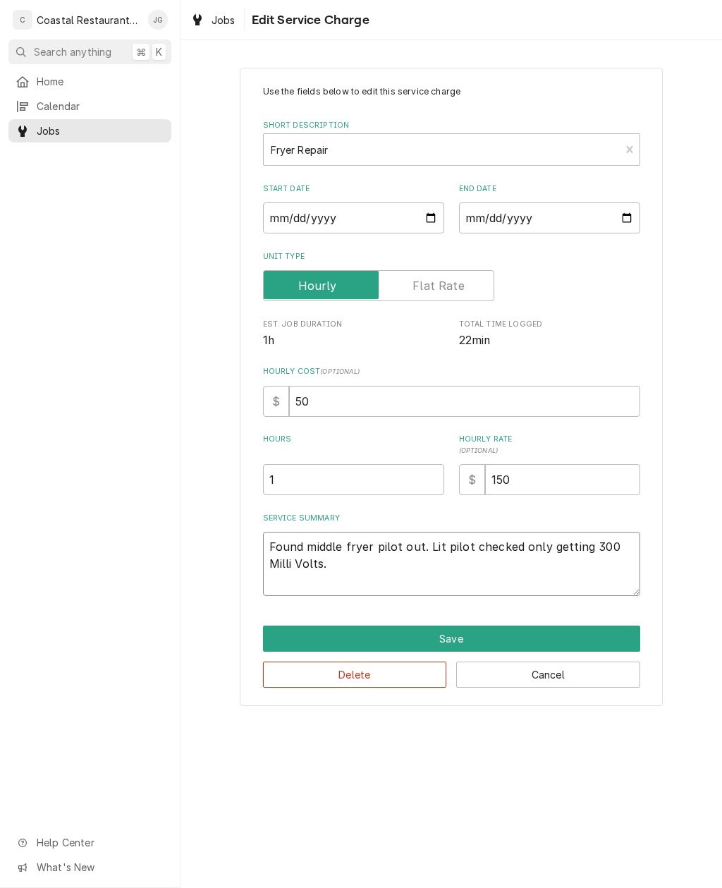
type textarea "x"
type textarea "Found middle fryer pilot out. Lit pilot checked only getting 300 Milli Volts."
type textarea "x"
type textarea "Found middle fryer pilot out. Lit pilot checked only getting 300 Milli Volts."
type textarea "x"
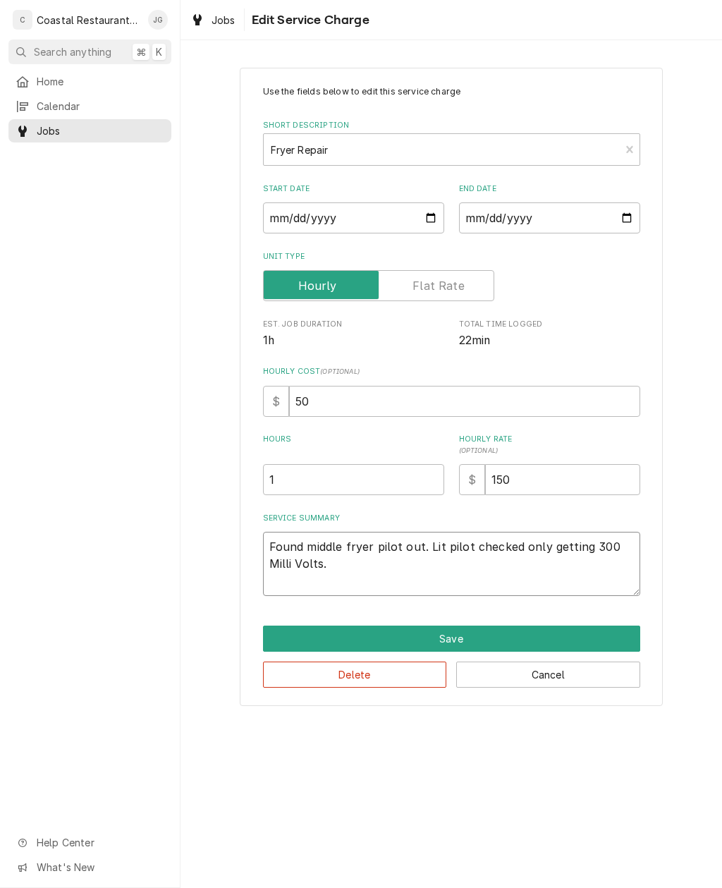
type textarea "Found middle fryer pilot out. Lit pilot checked only getting 300 Milli Volts."
type textarea "x"
type textarea "Found middle fryer pilot out. Lit pilot checked only getting 300 Milli Volts. Re"
type textarea "x"
type textarea "Found middle fryer pilot out. Lit pilot checked only getting 300 Milli Volts. R…"
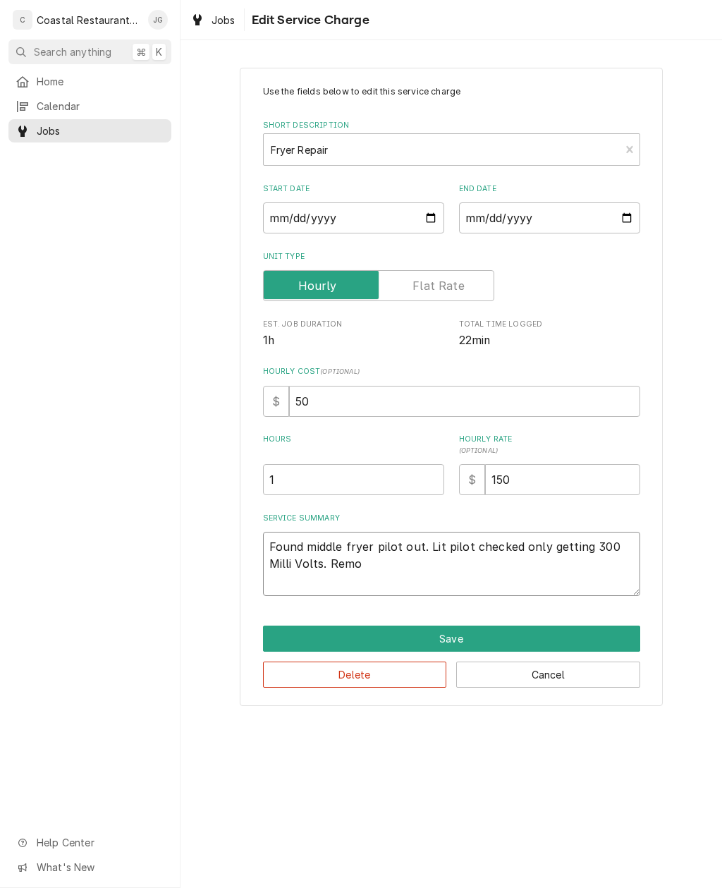
type textarea "x"
type textarea "Found middle fryer pilot out. Lit pilot checked only getting 300 Milli Volts. R…"
type textarea "x"
type textarea "Found middle fryer pilot out. Lit pilot checked only getting 300 Milli Volts. R…"
type textarea "x"
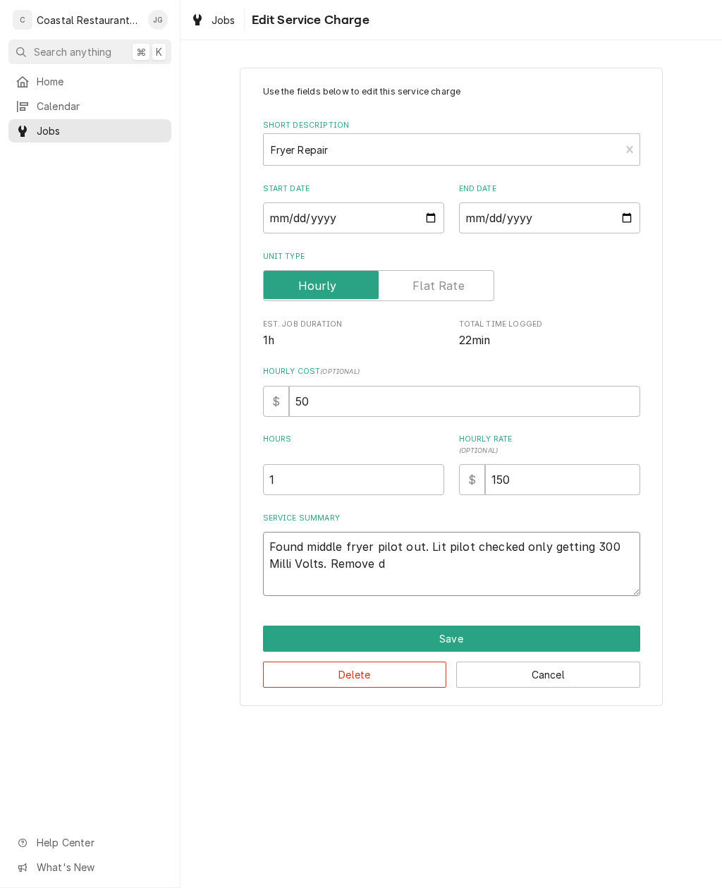
type textarea "Found middle fryer pilot out. Lit pilot checked only getting 300 Milli Volts. R…"
type textarea "x"
type textarea "Found middle fryer pilot out. Lit pilot checked only getting 300 Milli Volts. R…"
type textarea "x"
type textarea "Found middle fryer pilot out. Lit pilot checked only getting 300 Milli Volts. R…"
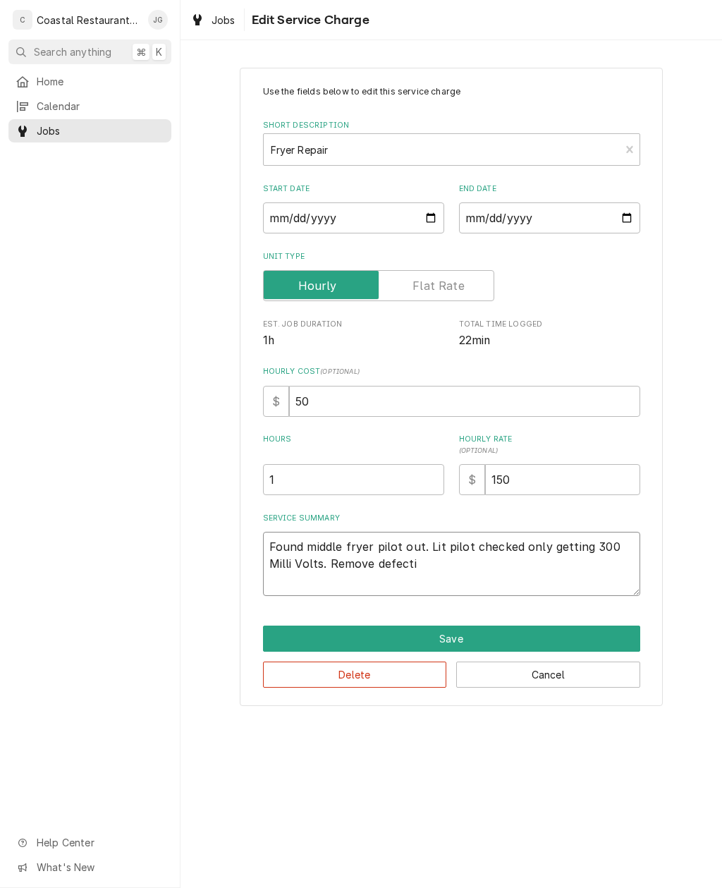
type textarea "x"
type textarea "Found middle fryer pilot out. Lit pilot checked only getting 300 Milli Volts. R…"
type textarea "x"
type textarea "Found middle fryer pilot out. Lit pilot checked only getting 300 Milli Volts. R…"
type textarea "x"
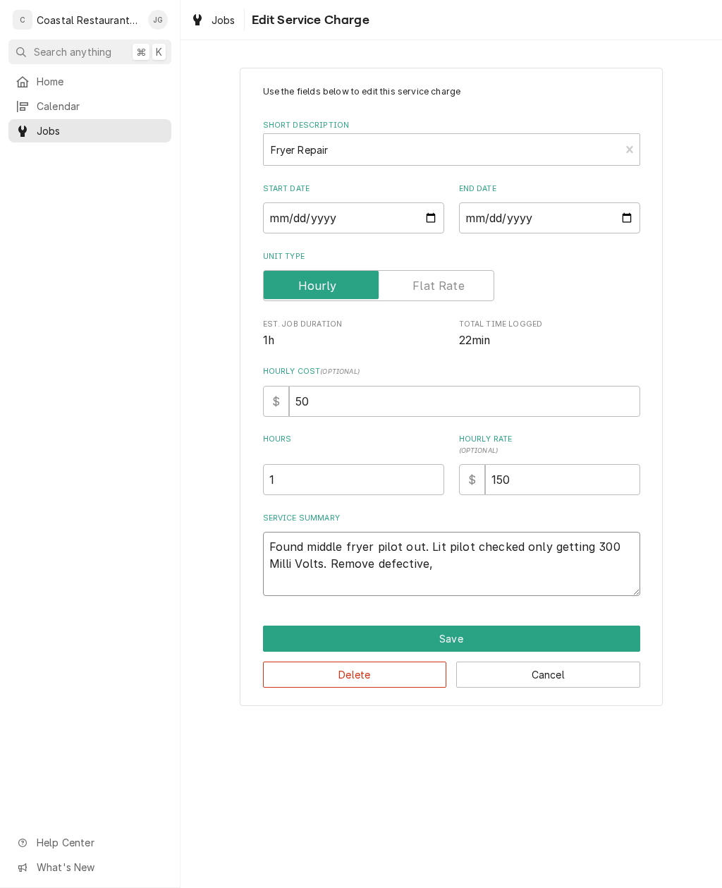
type textarea "Found middle fryer pilot out. Lit pilot checked only getting 300 Milli Volts. R…"
type textarea "x"
type textarea "Found middle fryer pilot out. Lit pilot checked only getting 300 Milli Volts. R…"
type textarea "x"
type textarea "Found middle fryer pilot out. Lit pilot checked only getting 300 Milli Volts. R…"
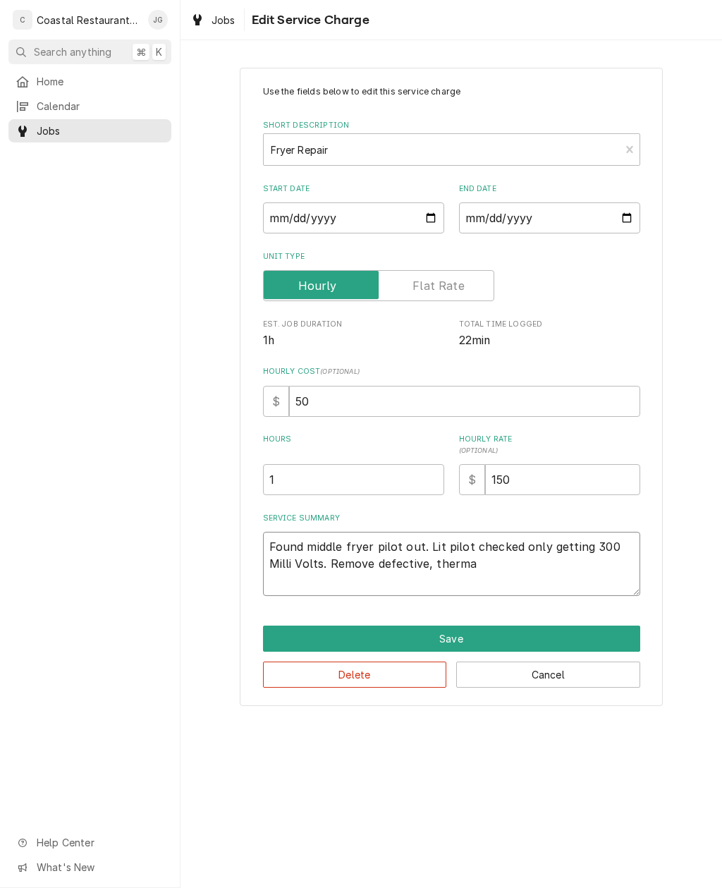
type textarea "x"
type textarea "Found middle fryer pilot out. Lit pilot checked only getting 300 Milli Volts. R…"
type textarea "x"
type textarea "Found middle fryer pilot out. Lit pilot checked only getting 300 Milli Volts. R…"
type textarea "x"
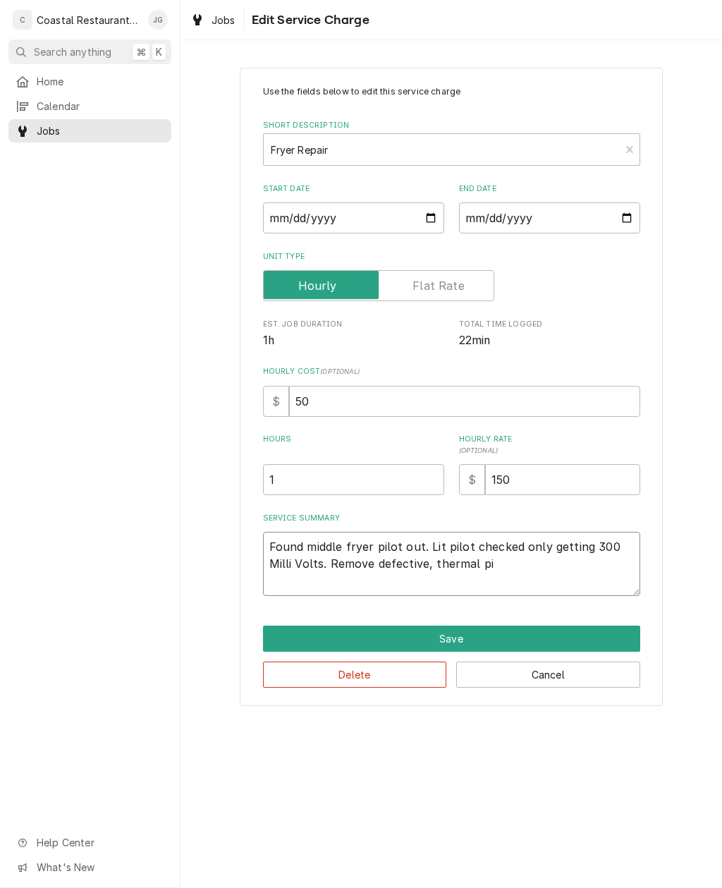
type textarea "Found middle fryer pilot out. Lit pilot checked only getting 300 Milli Volts. R…"
type textarea "x"
type textarea "Found middle fryer pilot out. Lit pilot checked only getting 300 Milli Volts. R…"
type textarea "x"
type textarea "Found middle fryer pilot out. Lit pilot checked only getting 300 Milli Volts. R…"
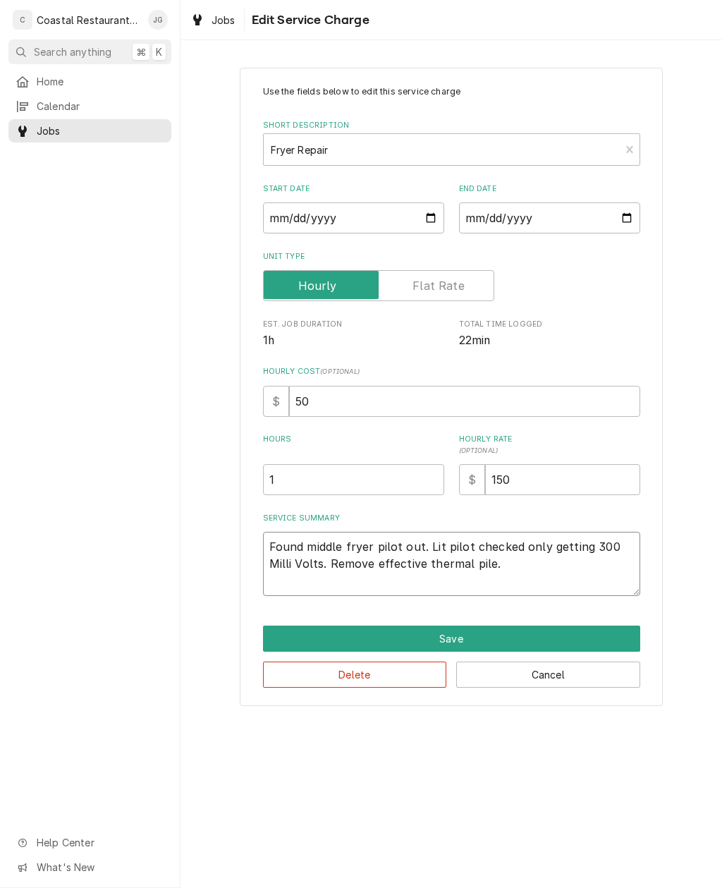
type textarea "x"
type textarea "Found middle fryer pilot out. Lit pilot checked only getting 300 Milli Volts. r…"
type textarea "x"
type textarea "Found middle fryer pilot out. Lit pilot checked only getting 300 Milli Volts. r…"
type textarea "x"
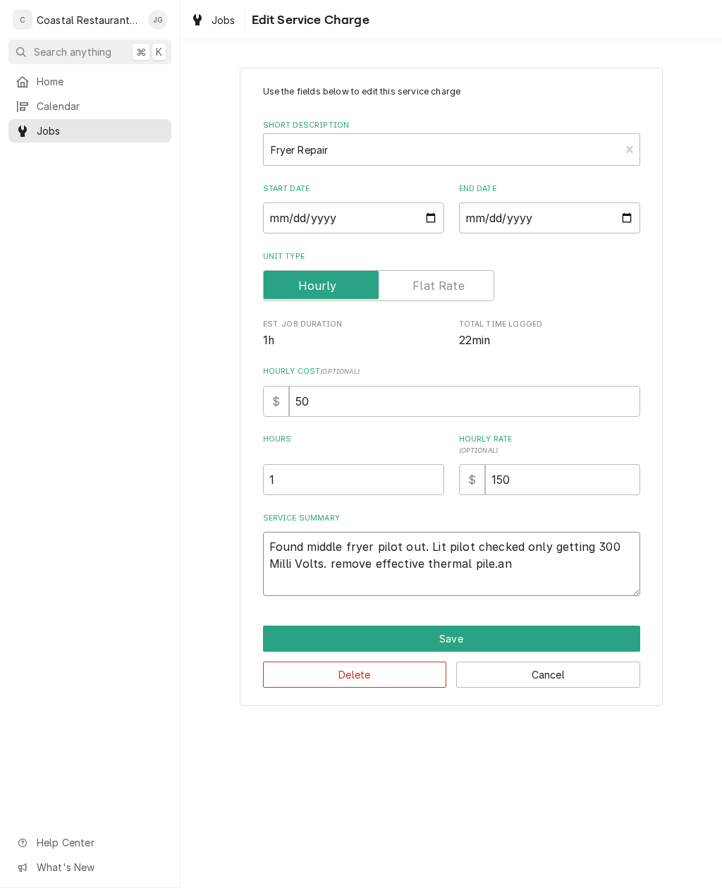
type textarea "Found middle fryer pilot out. Lit pilot checked only getting 300 Milli Volts. r…"
type textarea "x"
type textarea "Found middle fryer pilot out. Lit pilot checked only getting 300 Milli Volts. r…"
type textarea "x"
type textarea "Found middle fryer pilot out. Lit pilot checked only getting 300 Milli Volts. r…"
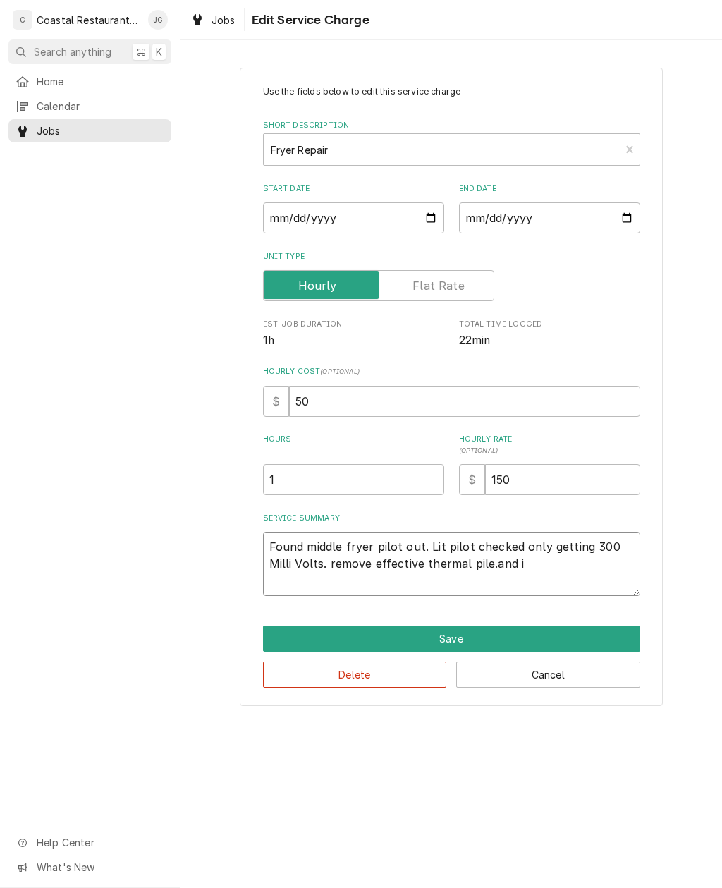
type textarea "x"
type textarea "Found middle fryer pilot out. Lit pilot checked only getting 300 Milli Volts. r…"
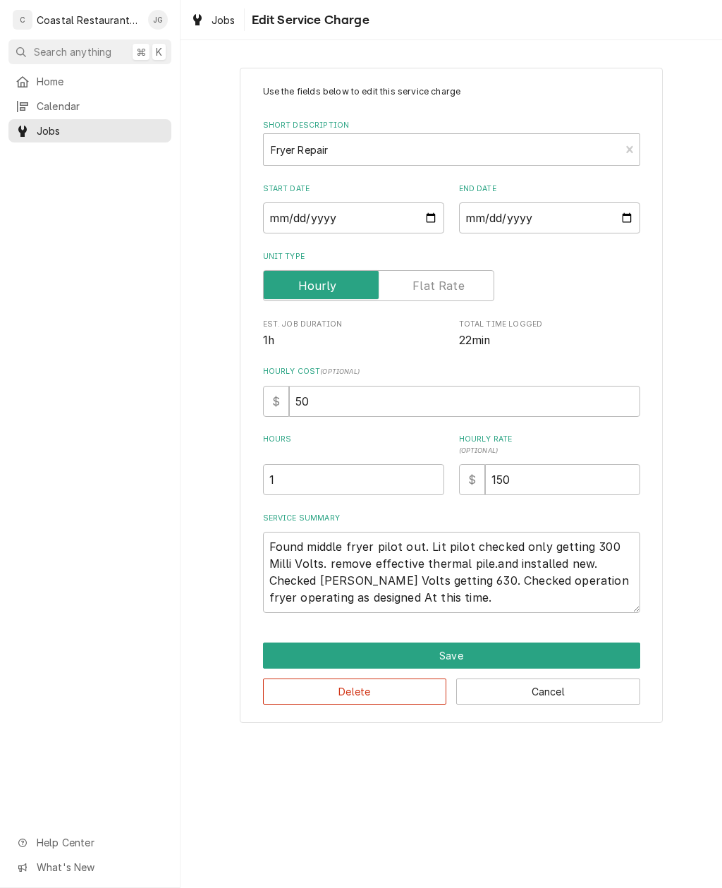
click at [680, 515] on div "Use the fields below to edit this service charge Short Description Fryer Repair…" at bounding box center [452, 395] width 542 height 680
click at [508, 652] on button "Save" at bounding box center [451, 655] width 377 height 26
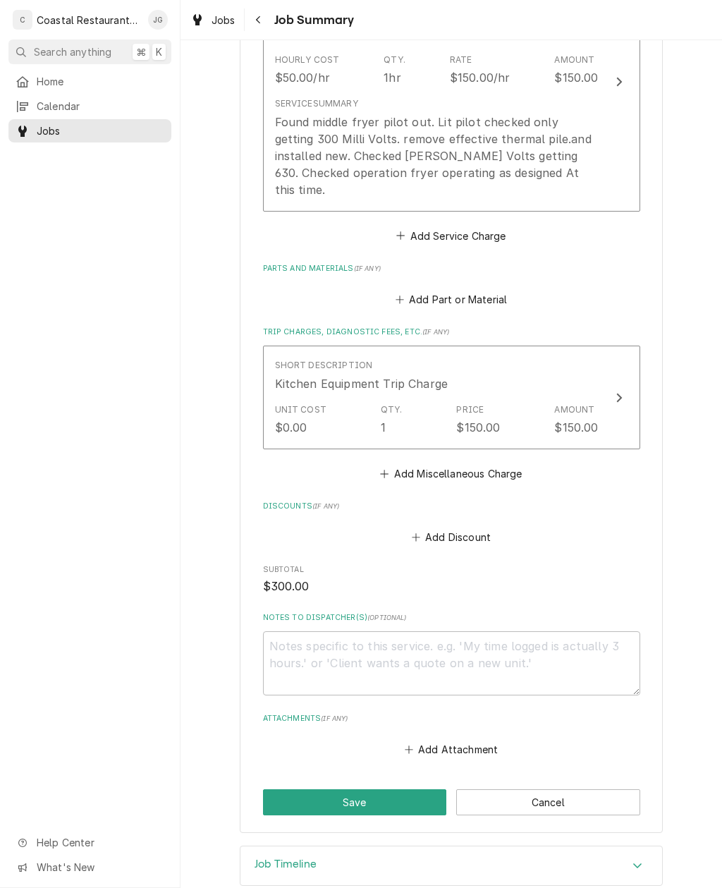
scroll to position [450, 0]
click at [310, 790] on button "Save" at bounding box center [355, 803] width 184 height 26
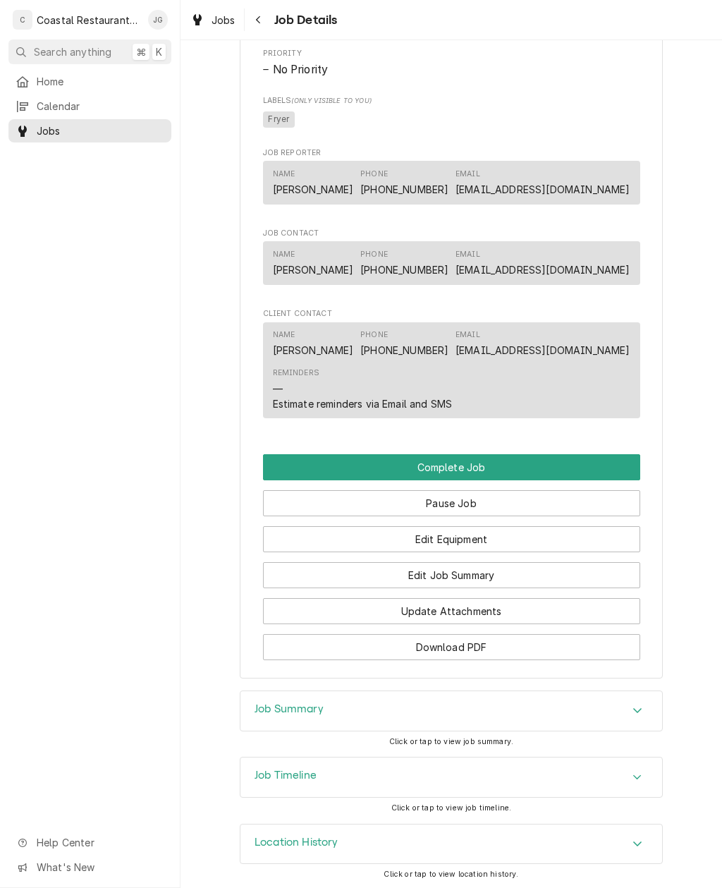
scroll to position [933, 0]
click at [503, 611] on button "Update Attachments" at bounding box center [451, 612] width 377 height 26
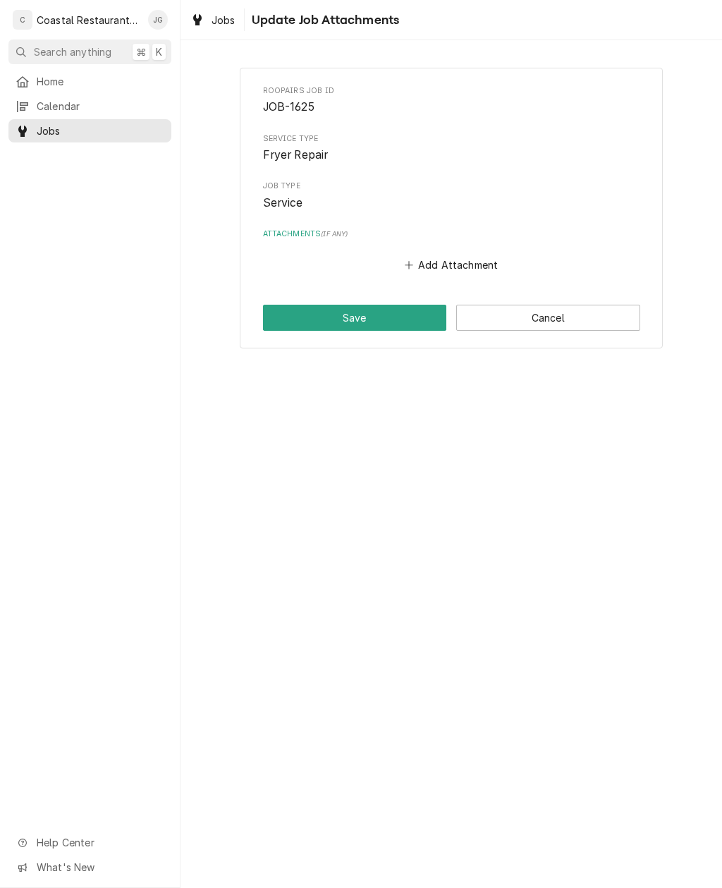
click at [546, 314] on button "Cancel" at bounding box center [548, 318] width 184 height 26
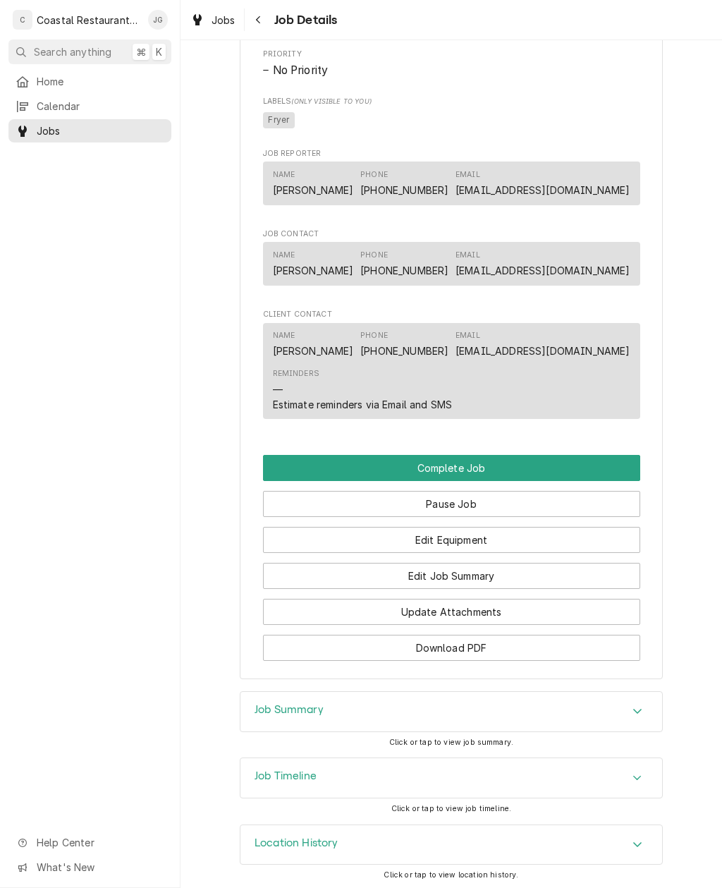
click at [536, 575] on button "Edit Job Summary" at bounding box center [451, 576] width 377 height 26
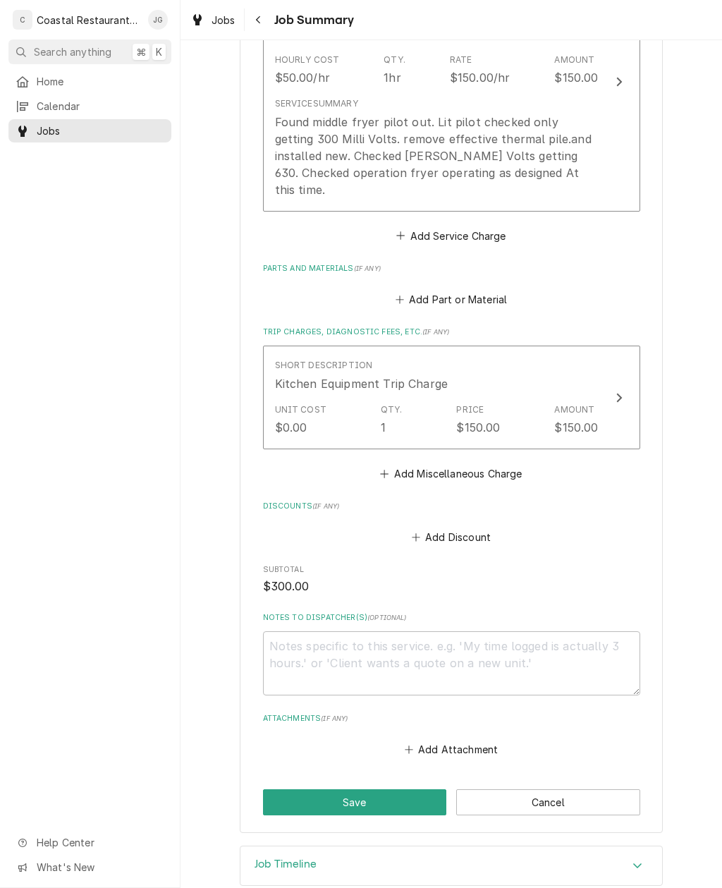
scroll to position [450, 0]
click at [405, 745] on icon "Attachments" at bounding box center [409, 750] width 8 height 10
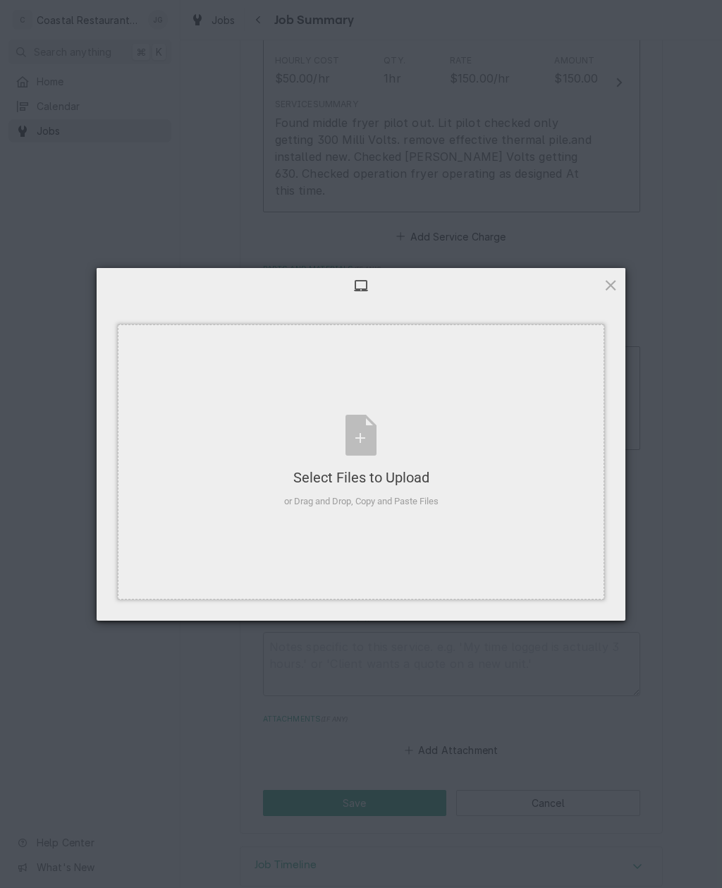
click at [503, 475] on div "Select Files to Upload or Drag and Drop, Copy and Paste Files" at bounding box center [361, 461] width 487 height 275
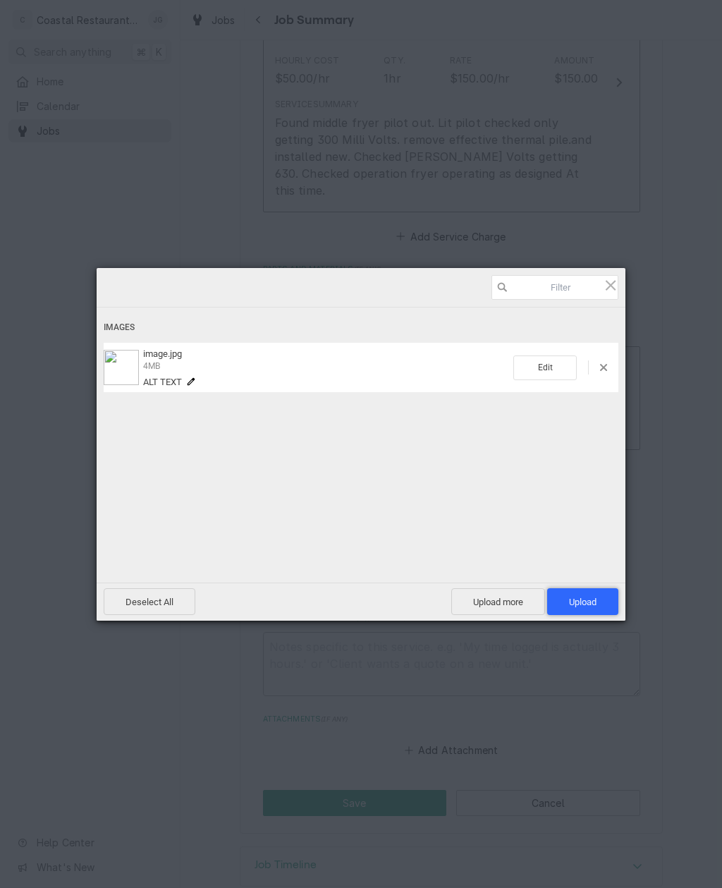
click at [593, 599] on span "Upload 1" at bounding box center [583, 602] width 28 height 11
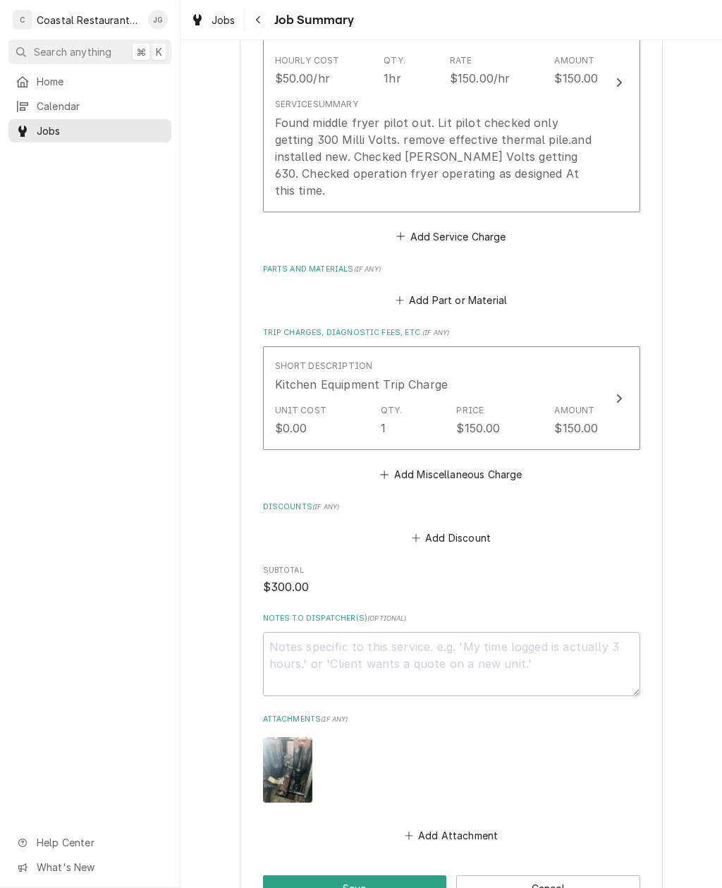
click at [390, 875] on button "Save" at bounding box center [355, 888] width 184 height 26
type textarea "x"
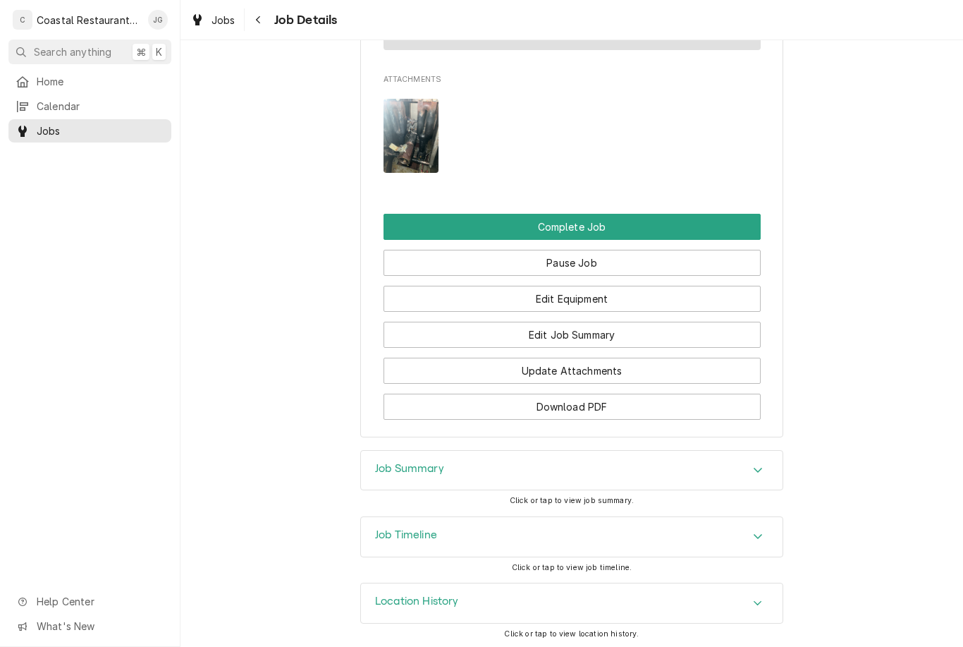
scroll to position [1301, 0]
click at [78, 81] on span "Home" at bounding box center [101, 81] width 128 height 15
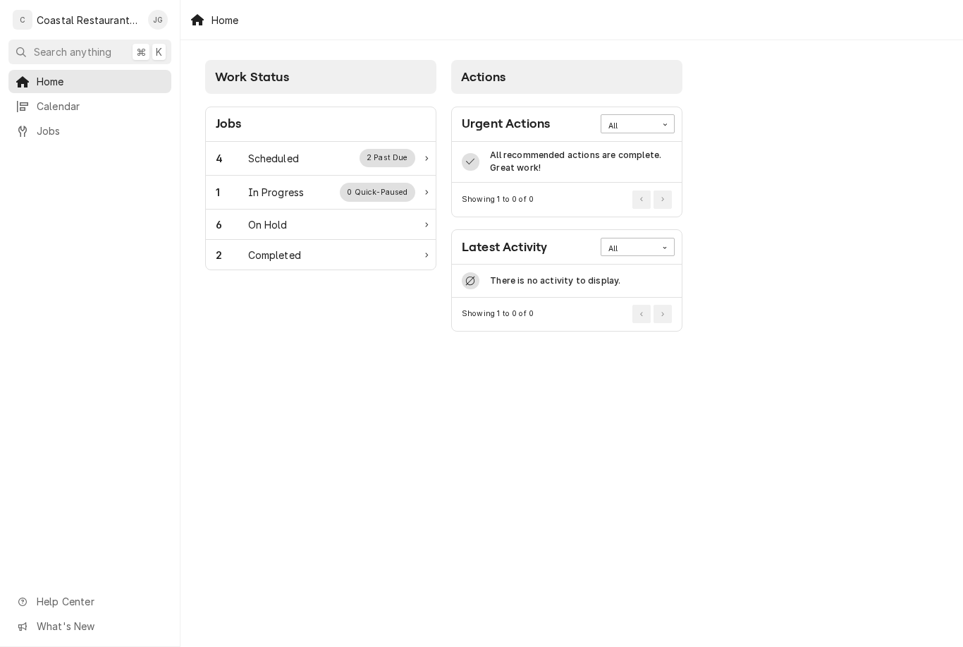
click at [337, 152] on div "4 Scheduled 2 Past Due" at bounding box center [316, 158] width 200 height 18
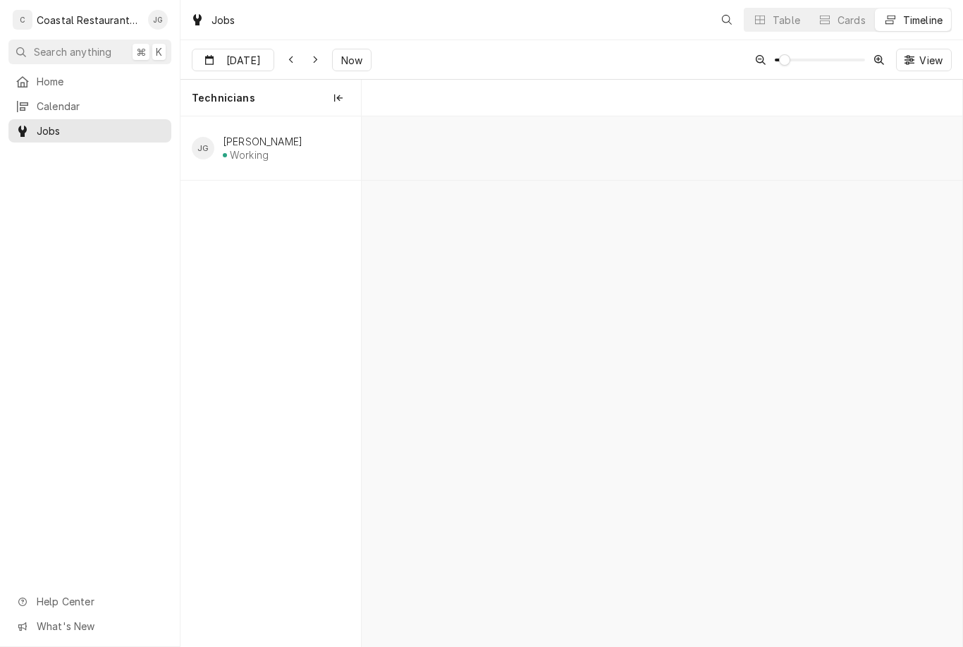
scroll to position [0, 11908]
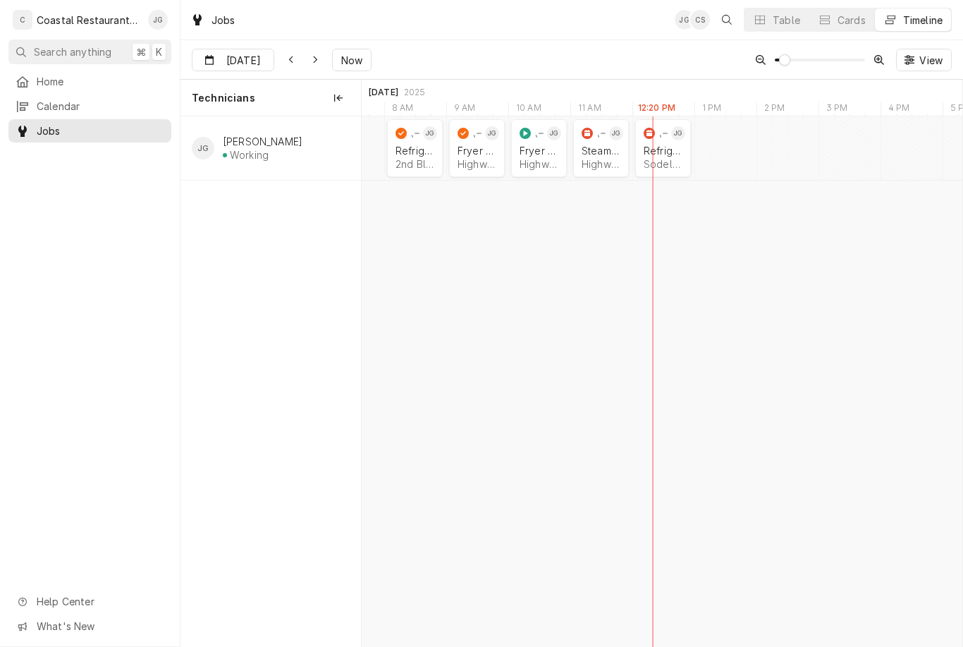
click at [468, 160] on div "Highwater Managment | [GEOGRAPHIC_DATA], 21842" at bounding box center [477, 164] width 39 height 12
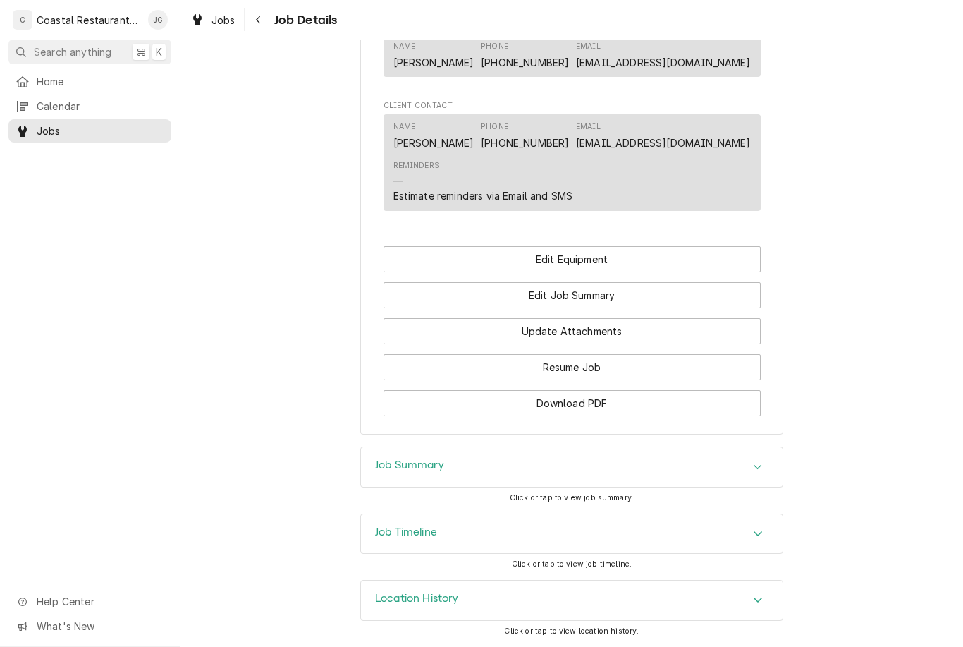
scroll to position [1044, 0]
click at [617, 293] on button "Edit Job Summary" at bounding box center [572, 296] width 377 height 26
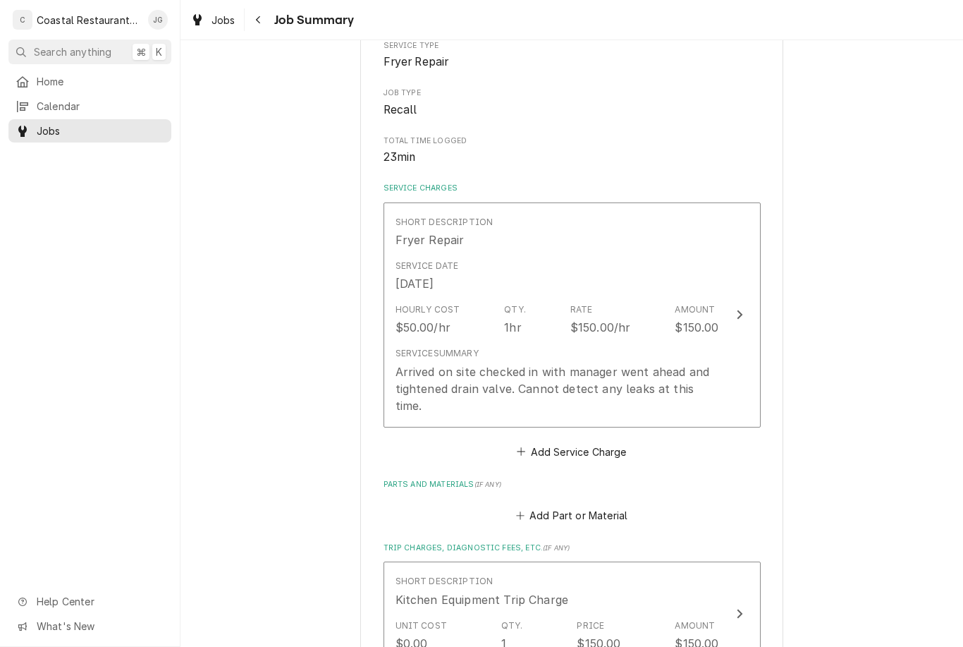
click at [645, 349] on div "Service Summary Arrived on site checked in with manager went ahead and tightene…" at bounding box center [558, 380] width 324 height 66
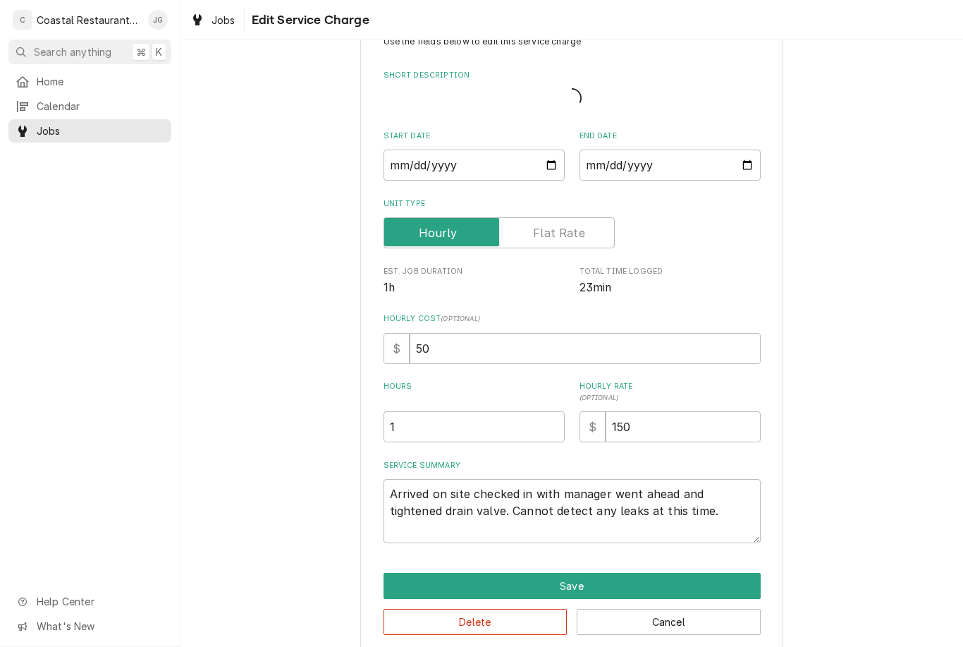
type textarea "x"
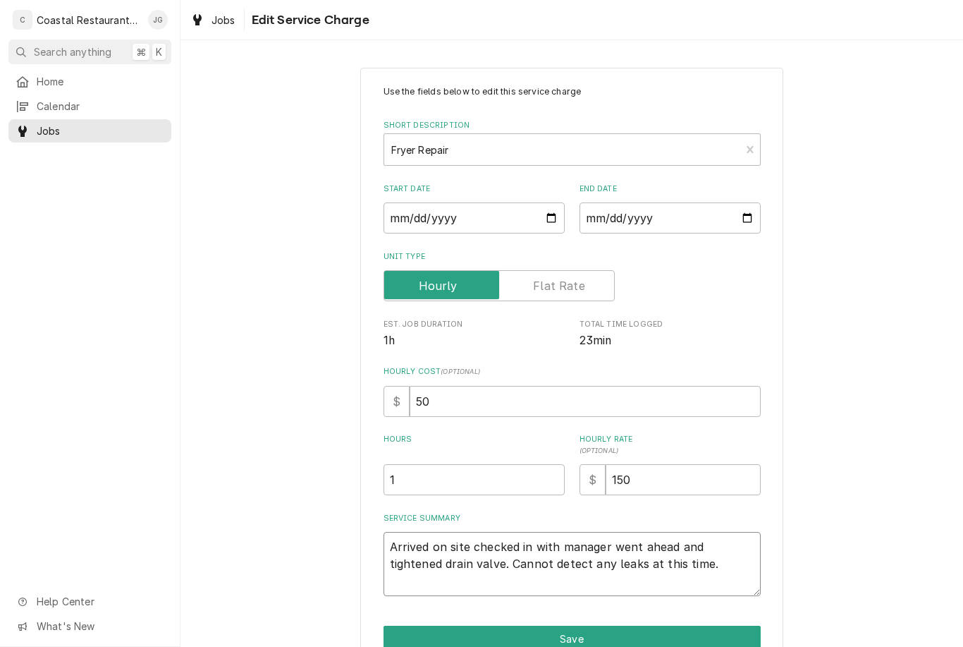
click at [463, 566] on textarea "Arrived on site checked in with manager went ahead and tightened drain valve. C…" at bounding box center [572, 564] width 377 height 64
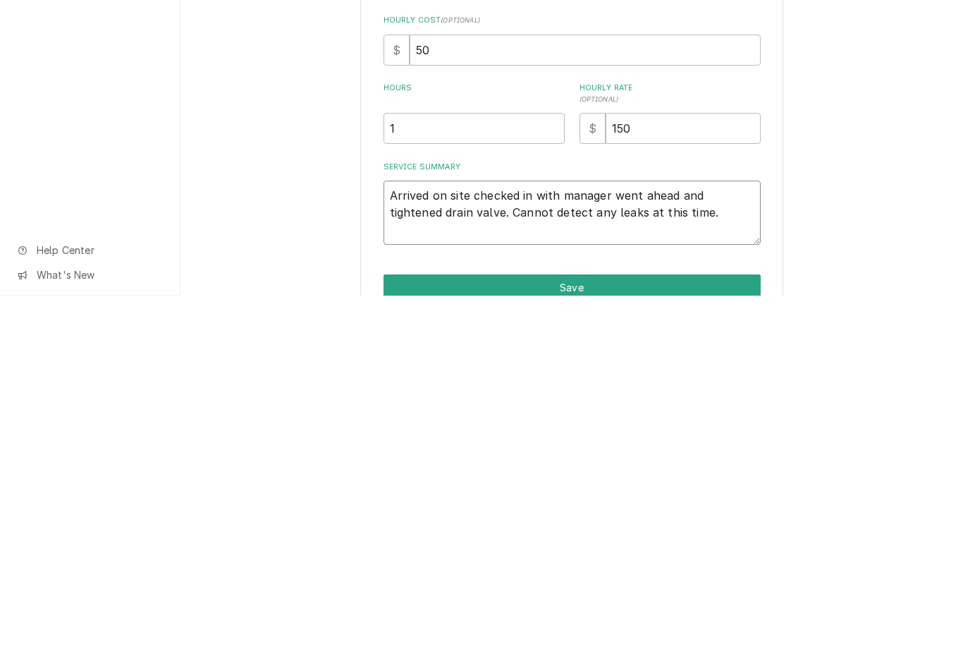
type textarea "Arrived on site checked in with manager went ahead and tightened drain valve. H…"
type textarea "x"
type textarea "Arrived on site checked in with manager went ahead and tightened drain valve. H…"
type textarea "x"
type textarea "Arrived on site checked in with manager went ahead and tightened drain valve. H…"
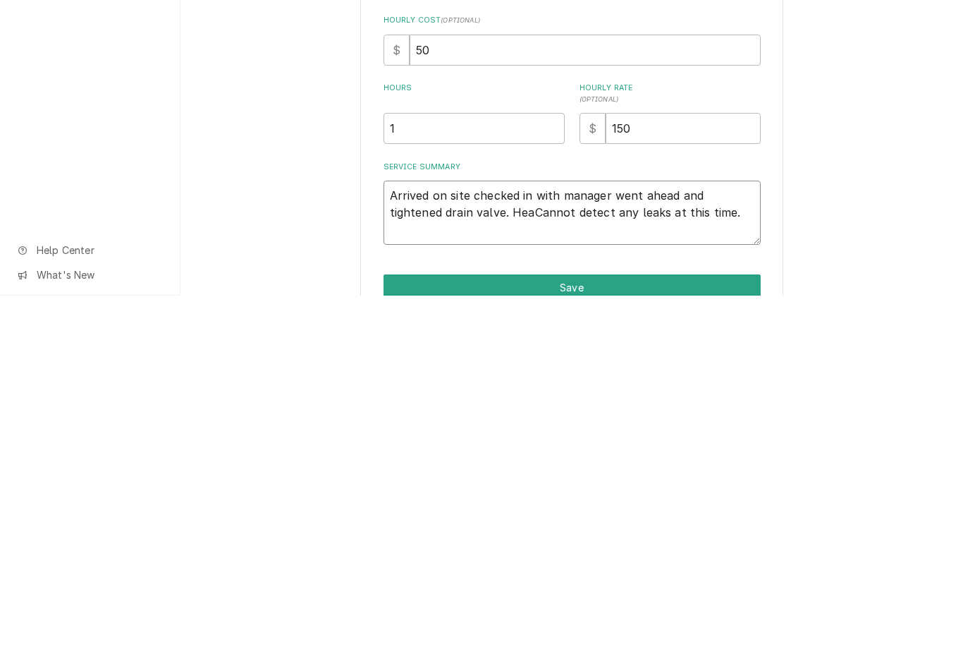
type textarea "x"
type textarea "Arrived on site checked in with manager went ahead and tightened drain valve. H…"
type textarea "x"
type textarea "Arrived on site checked in with manager went ahead and tightened drain valve. H…"
type textarea "x"
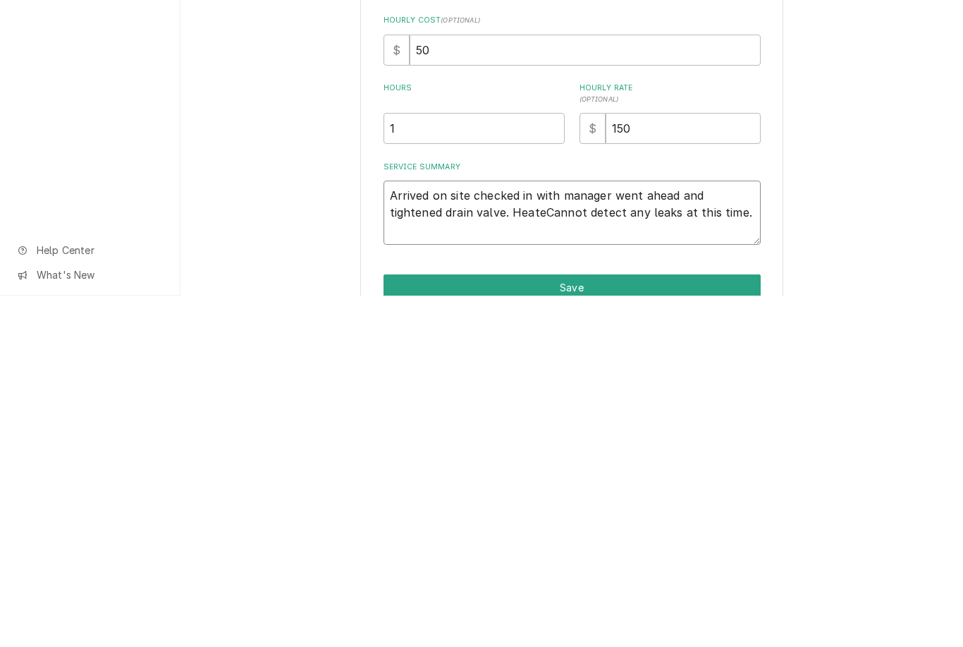
type textarea "Arrived on site checked in with manager went ahead and tightened drain valve. H…"
type textarea "x"
type textarea "Arrived on site checked in with manager went ahead and tightened drain valve. H…"
type textarea "x"
type textarea "Arrived on site checked in with manager went ahead and tightened drain valve. H…"
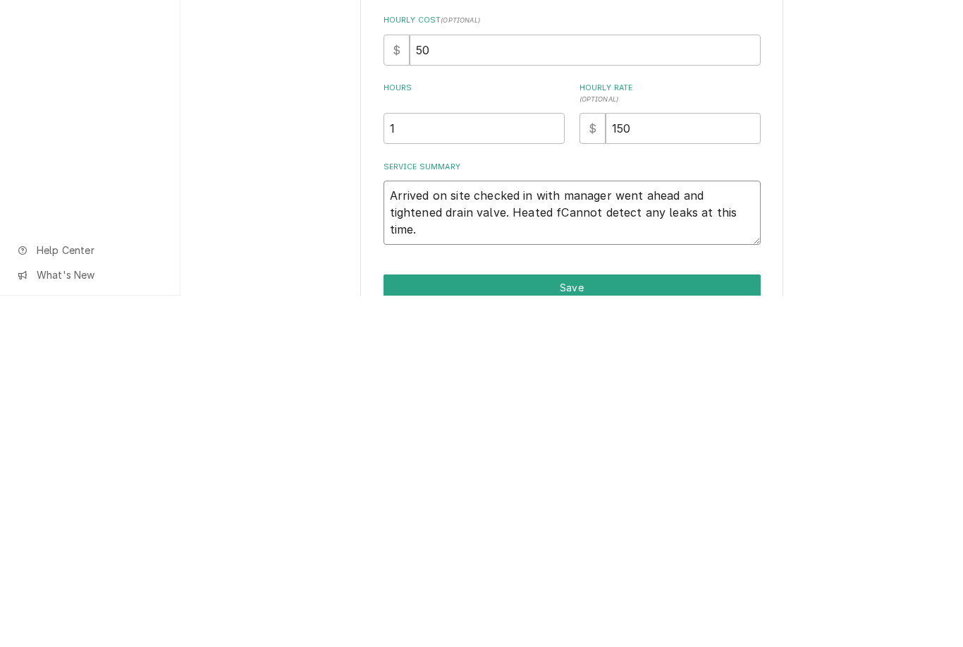
type textarea "x"
type textarea "Arrived on site checked in with manager went ahead and tightened drain valve. H…"
type textarea "x"
type textarea "Arrived on site checked in with manager went ahead and tightened drain valve. H…"
type textarea "x"
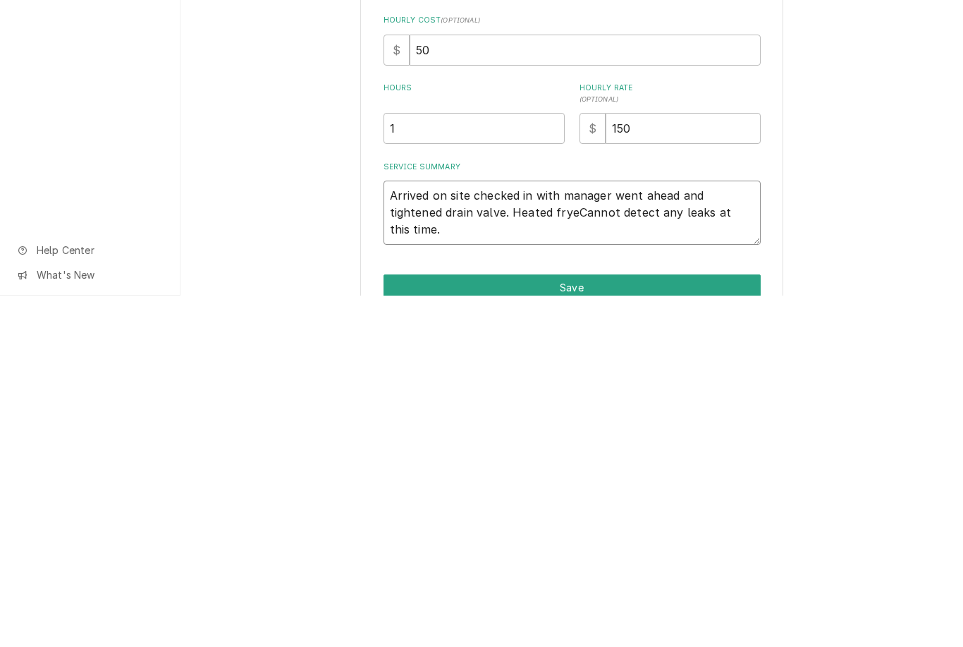
type textarea "Arrived on site checked in with manager went ahead and tightened drain valve. H…"
type textarea "x"
type textarea "Arrived on site checked in with manager went ahead and tightened drain valve. H…"
type textarea "x"
type textarea "Arrived on site checked in with manager went ahead and tightened drain valve. H…"
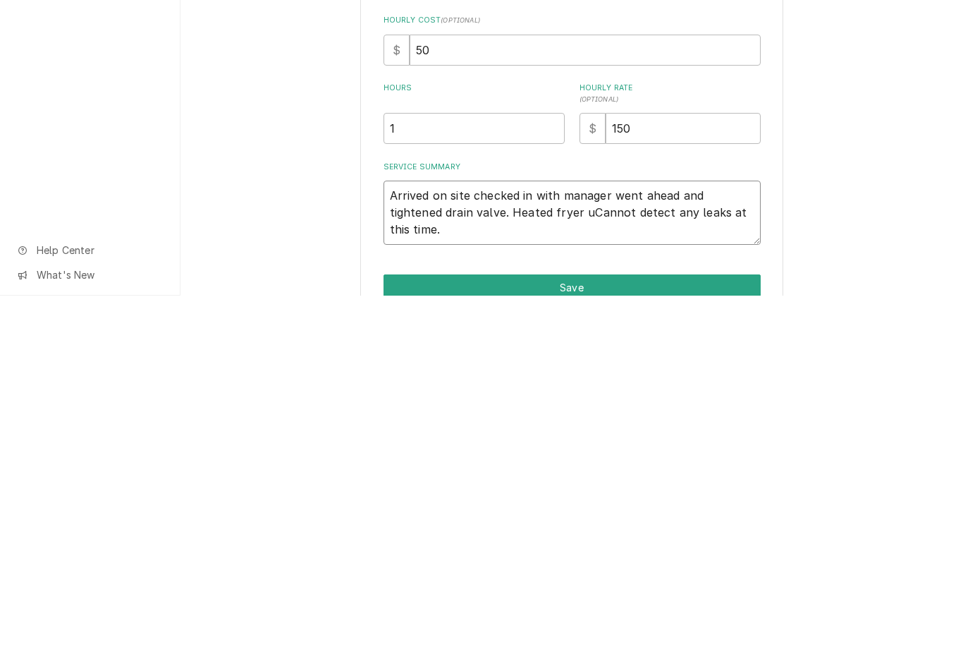
type textarea "x"
type textarea "Arrived on site checked in with manager went ahead and tightened drain valve. H…"
type textarea "x"
type textarea "Arrived on site checked in with manager went ahead and tightened drain valve. H…"
click at [608, 625] on button "Save" at bounding box center [572, 638] width 377 height 26
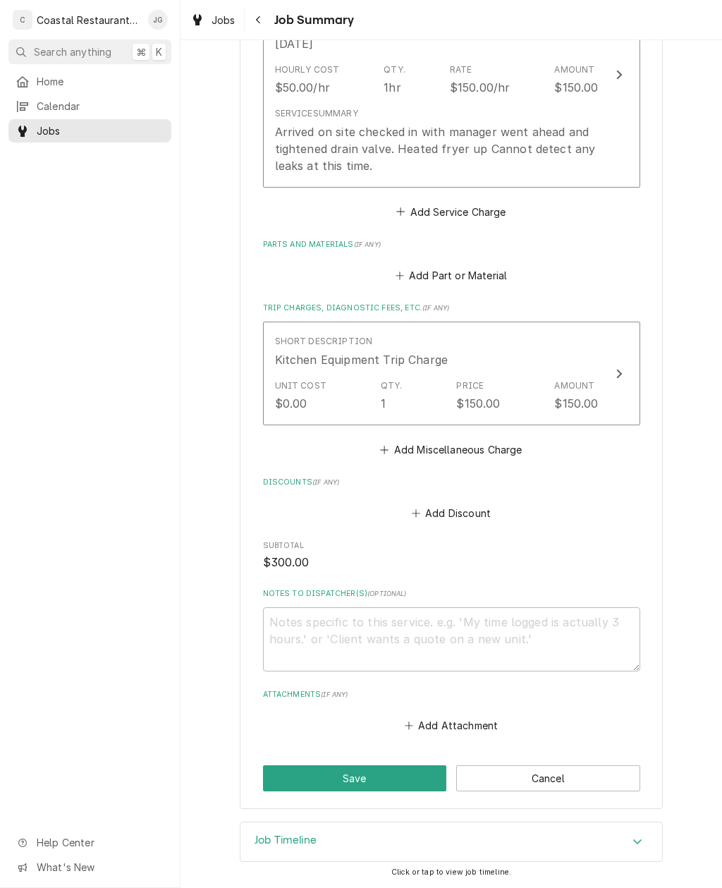
scroll to position [433, 0]
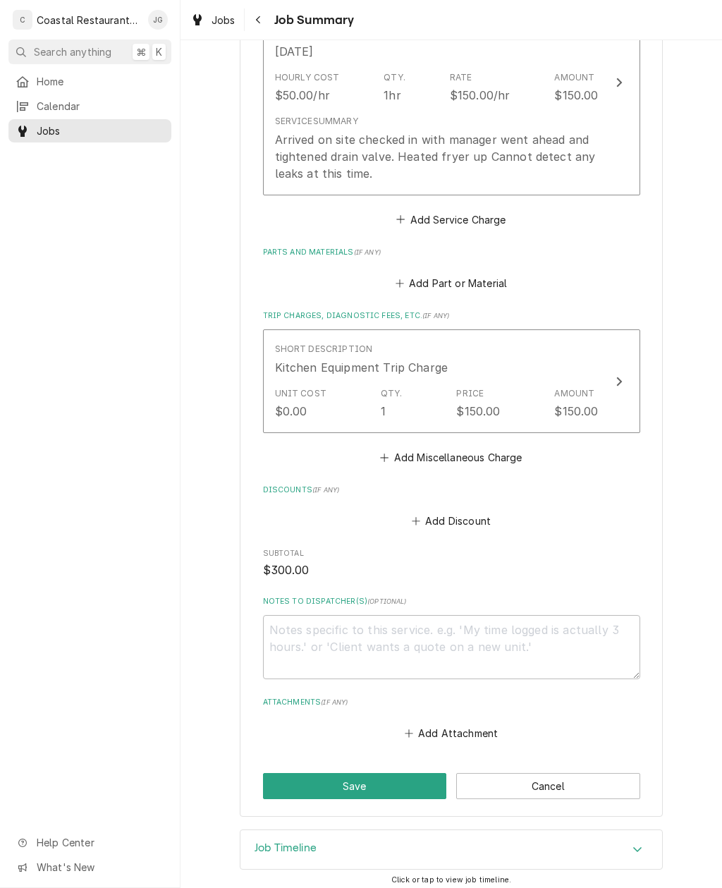
click at [418, 646] on button "Save" at bounding box center [355, 786] width 184 height 26
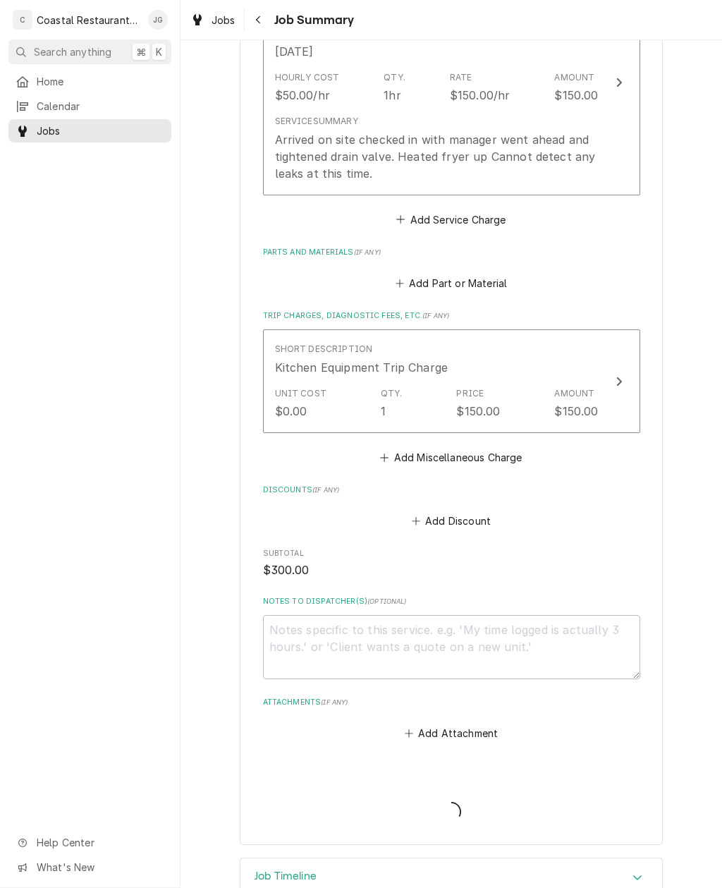
type textarea "x"
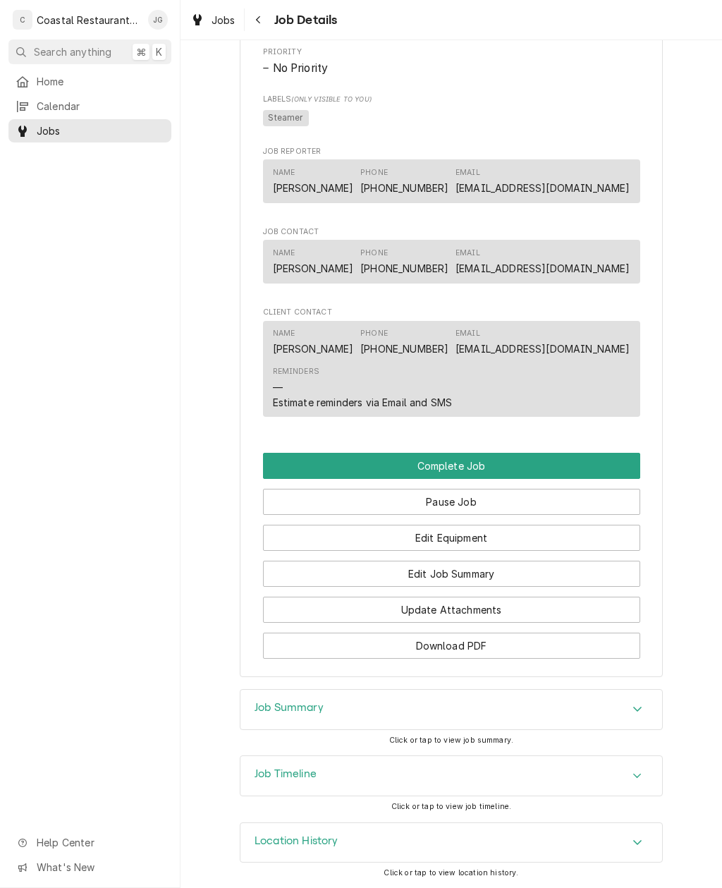
scroll to position [779, 0]
click at [489, 574] on button "Edit Job Summary" at bounding box center [451, 574] width 377 height 26
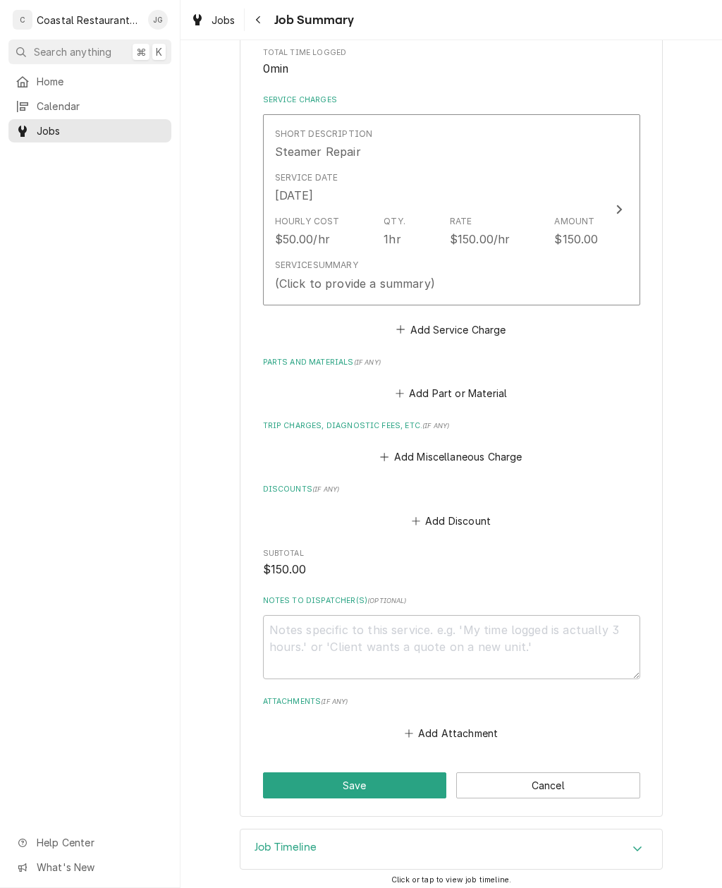
scroll to position [288, 0]
click at [482, 724] on button "Add Attachment" at bounding box center [451, 734] width 99 height 20
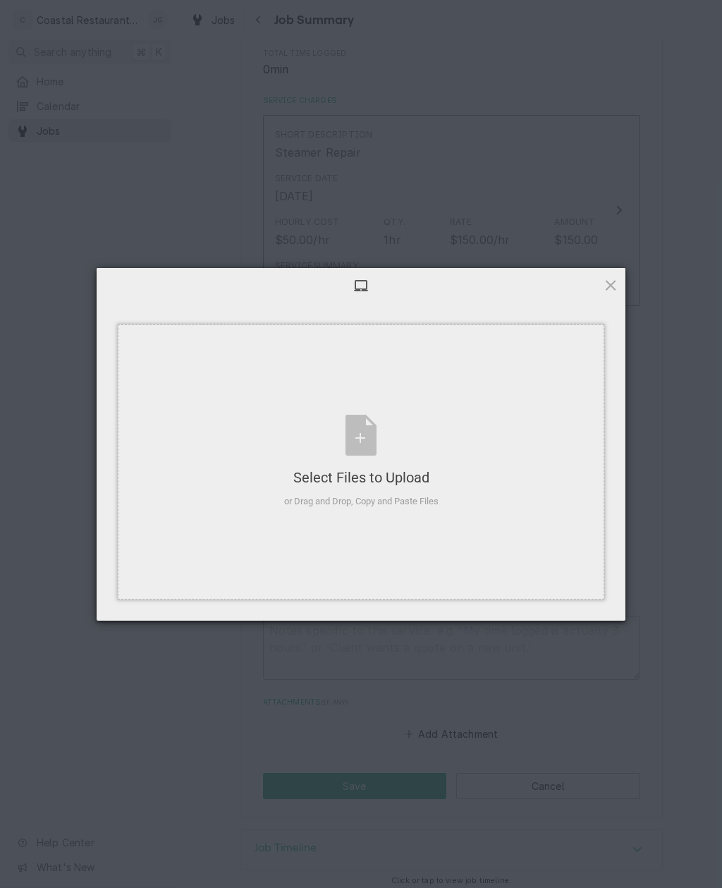
click at [492, 530] on div "Select Files to Upload or Drag and Drop, Copy and Paste Files" at bounding box center [361, 461] width 487 height 275
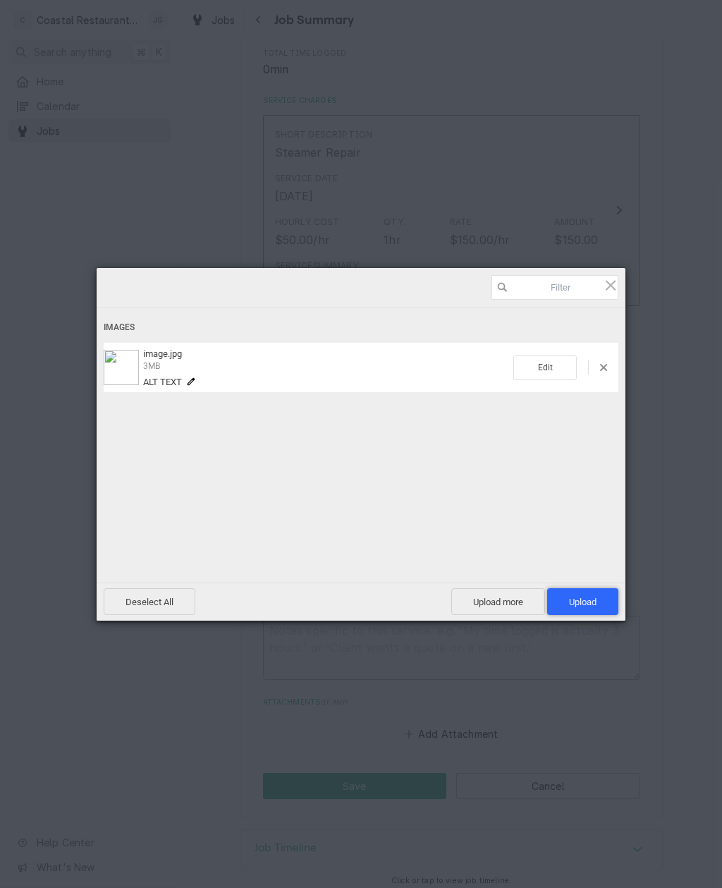
click at [598, 593] on span "Upload 1" at bounding box center [582, 601] width 71 height 27
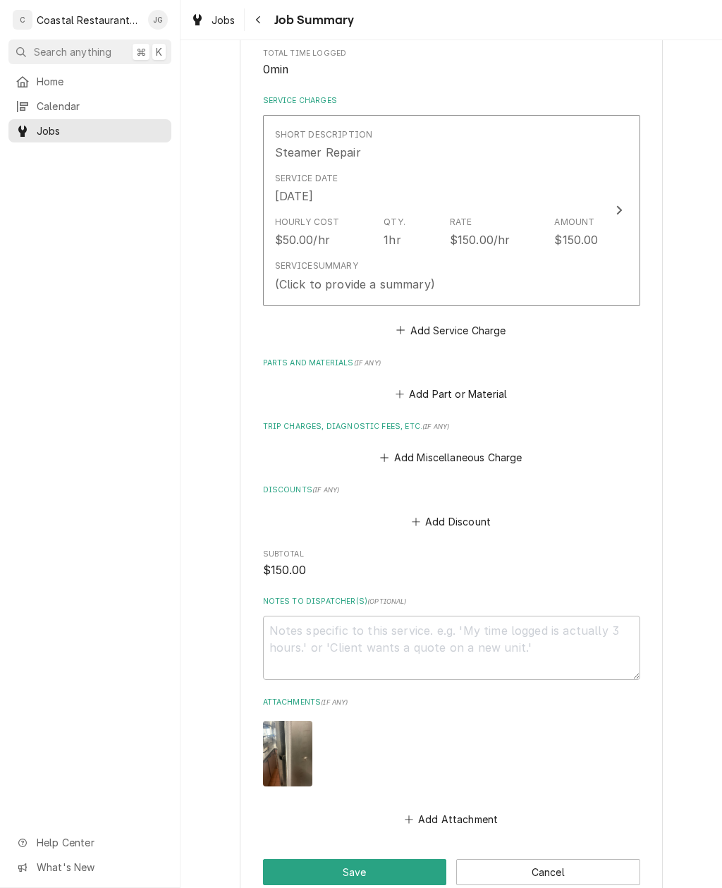
click at [390, 448] on button "Add Miscellaneous Charge" at bounding box center [451, 458] width 147 height 20
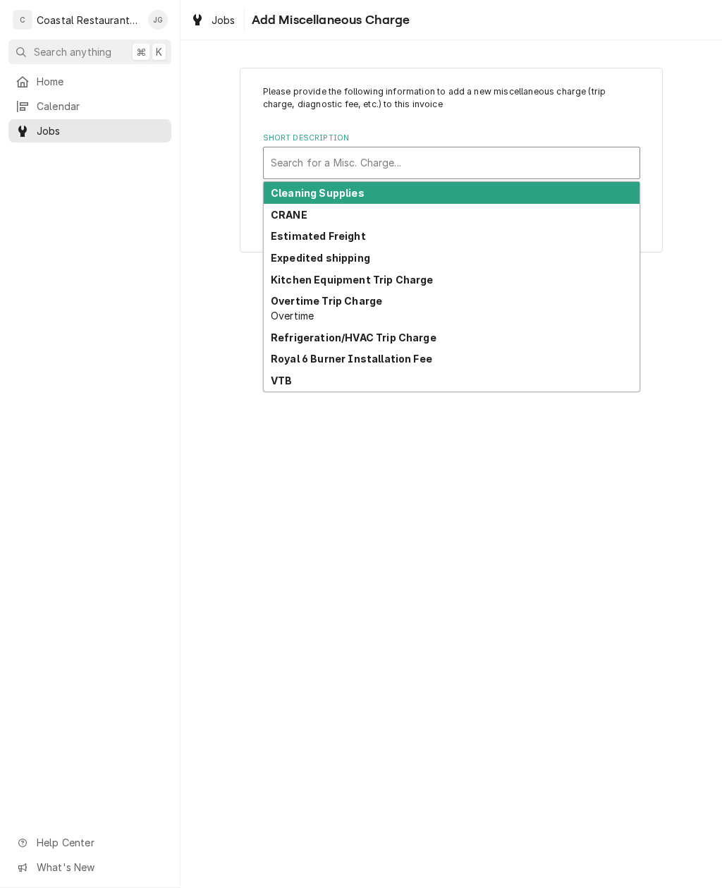
click at [369, 279] on strong "Kitchen Equipment Trip Charge" at bounding box center [352, 280] width 163 height 12
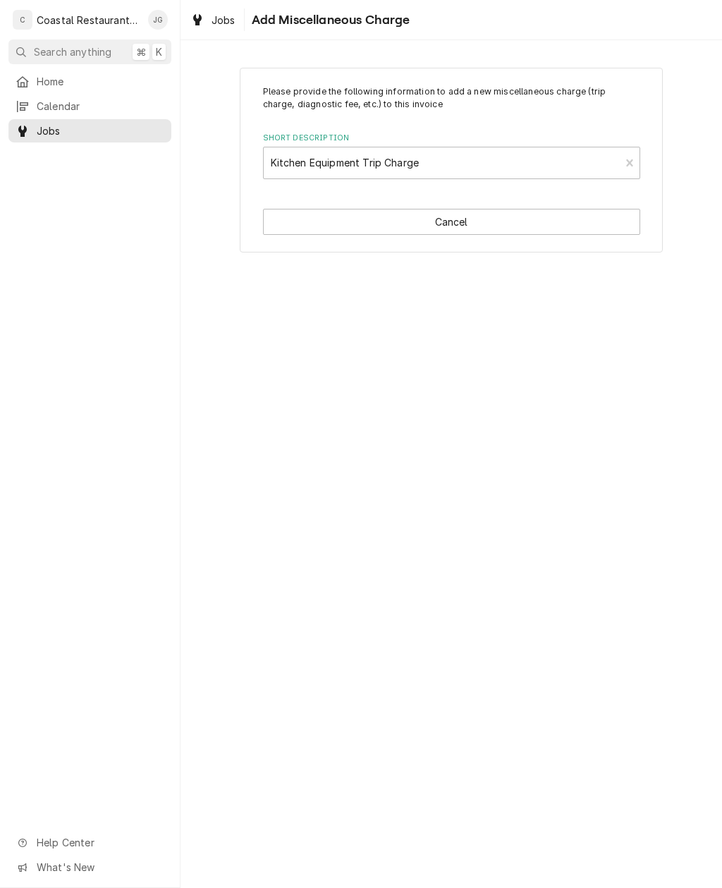
type textarea "x"
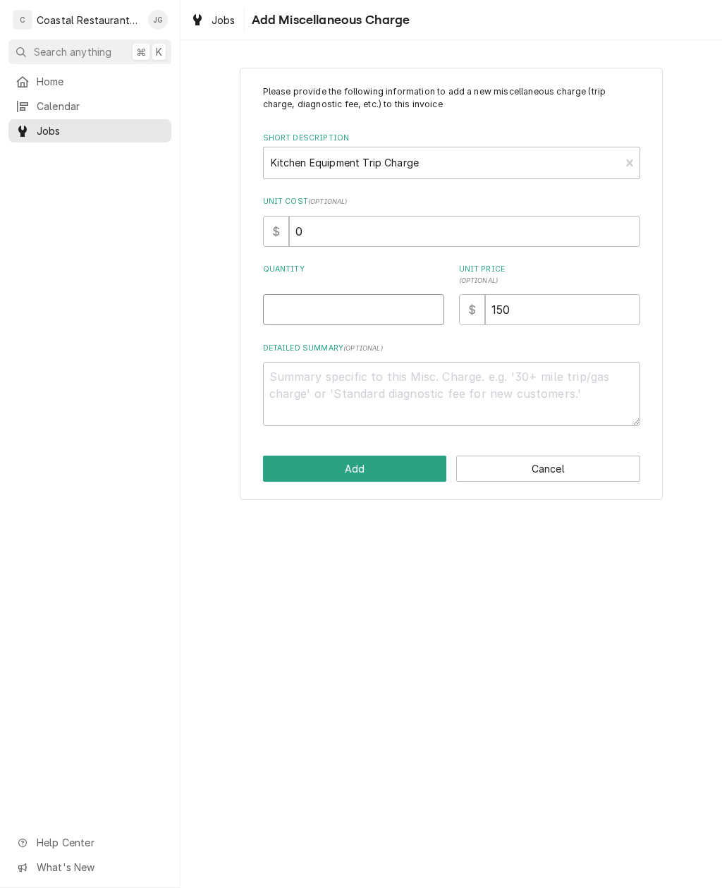
click at [315, 298] on input "Quantity" at bounding box center [353, 309] width 181 height 31
type input "1"
click at [365, 461] on button "Add" at bounding box center [355, 469] width 184 height 26
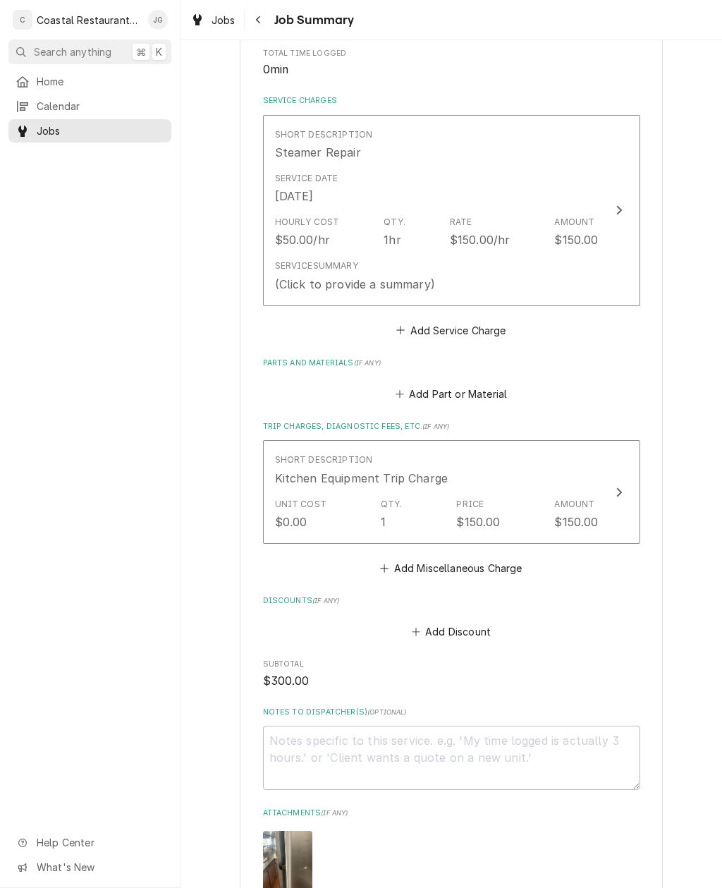
click at [422, 231] on div "Hourly Cost $50.00/hr Qty. 1hr Rate $150.00/hr Amount $150.00" at bounding box center [437, 232] width 324 height 44
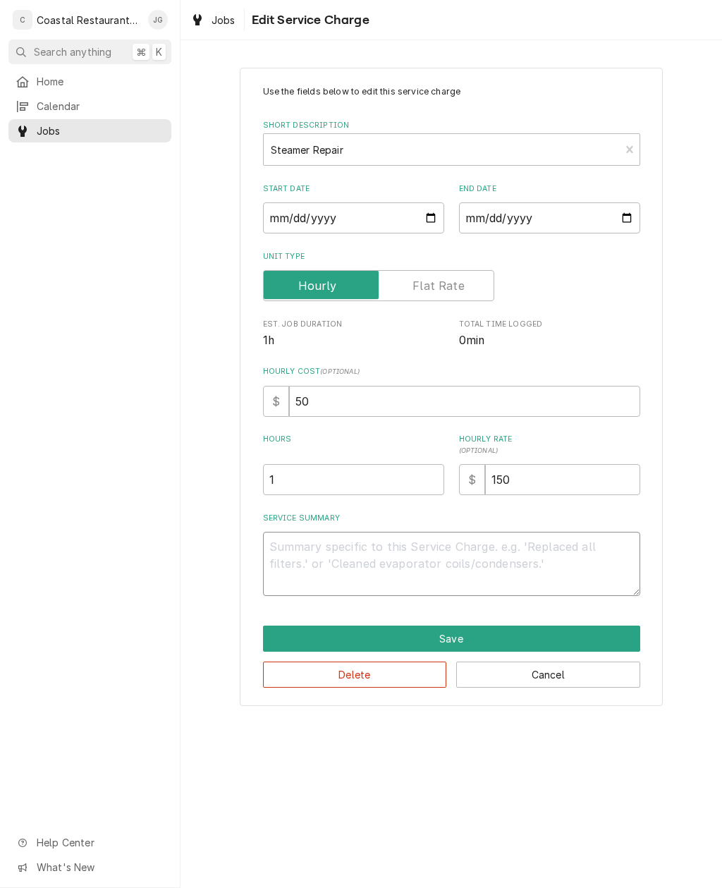
click at [354, 537] on textarea "Service Summary" at bounding box center [451, 564] width 377 height 64
type textarea "x"
type textarea "A"
type textarea "x"
type textarea "Arrived"
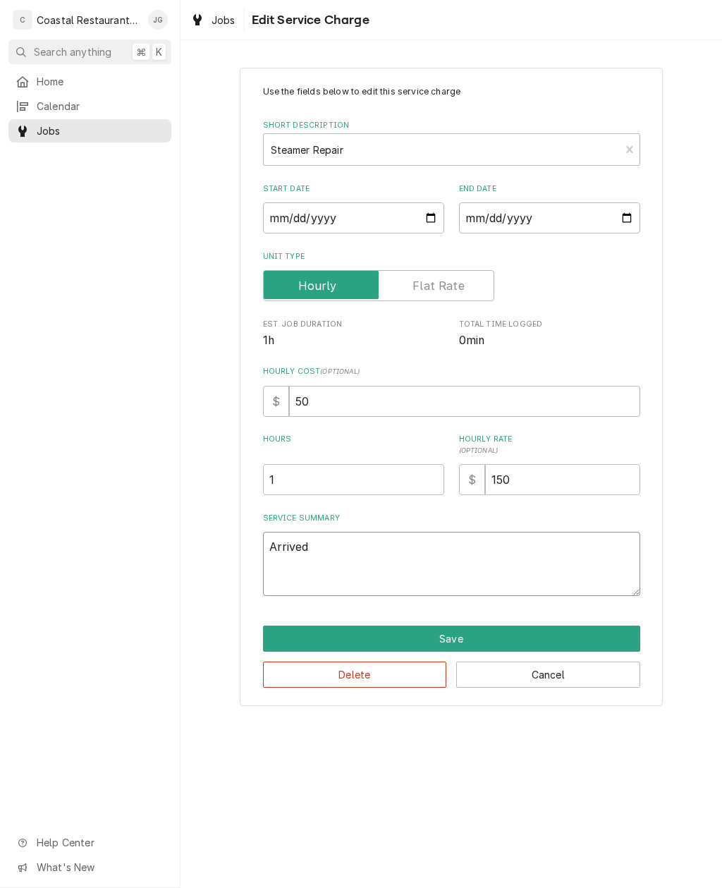
type textarea "x"
type textarea "Arrived"
type textarea "x"
type textarea "Arrived"
type textarea "x"
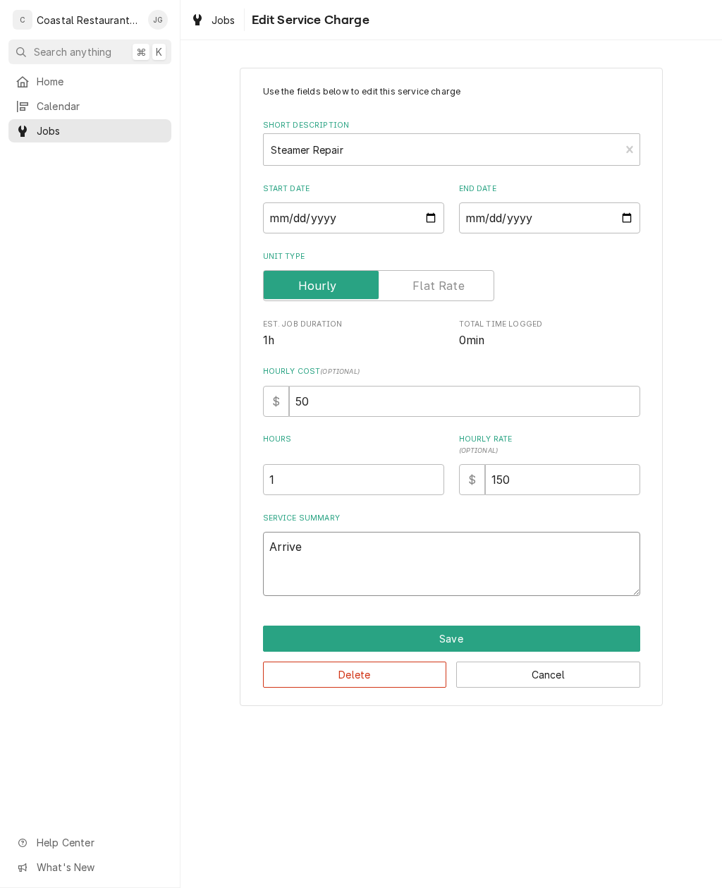
type textarea "Arriv"
type textarea "x"
type textarea "Arri"
type textarea "x"
type textarea "Arr"
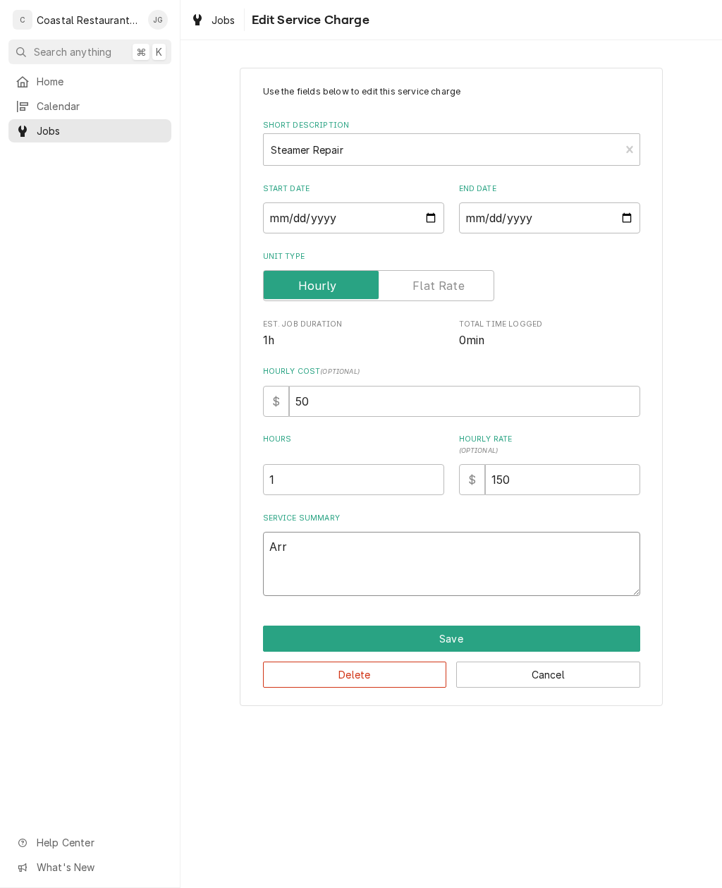
type textarea "x"
type textarea "Ar"
type textarea "x"
type textarea "A"
type textarea "x"
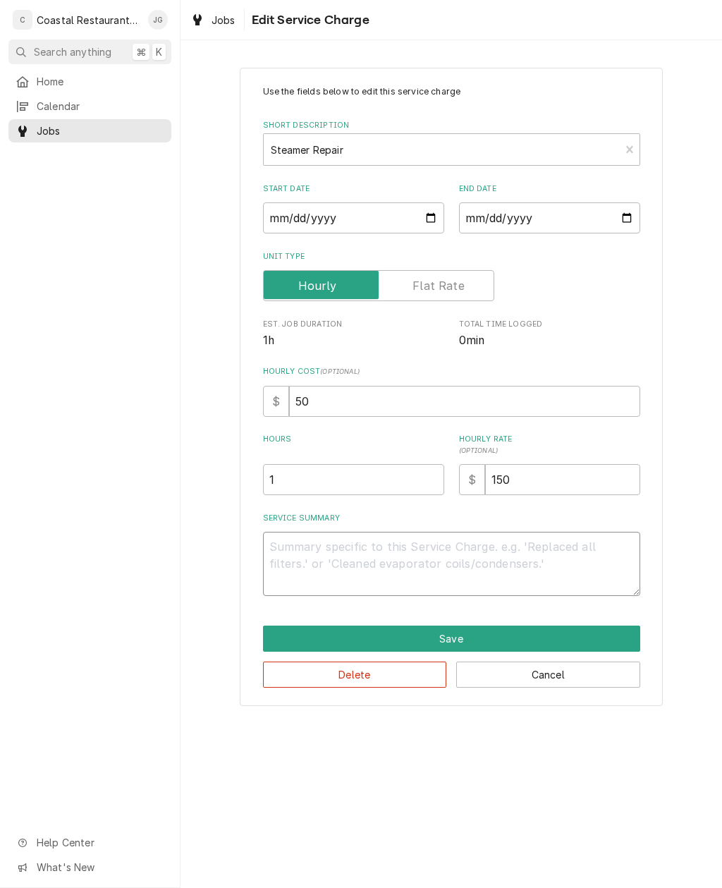
type textarea "x"
type textarea "Fo"
type textarea "x"
type textarea "Fou"
type textarea "x"
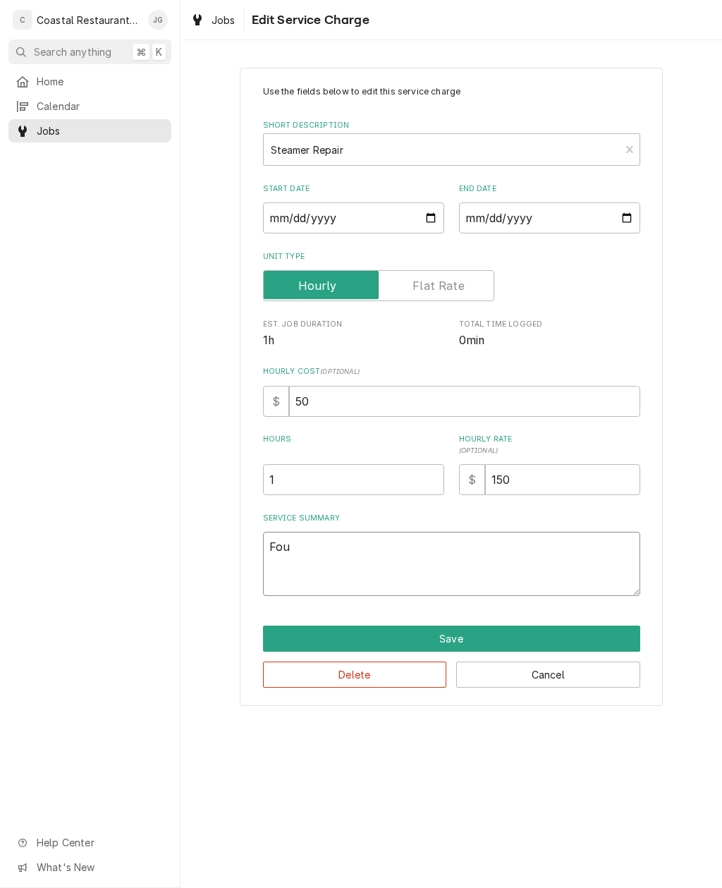
type textarea "Foun"
type textarea "x"
type textarea "Found"
type textarea "x"
type textarea "Found t"
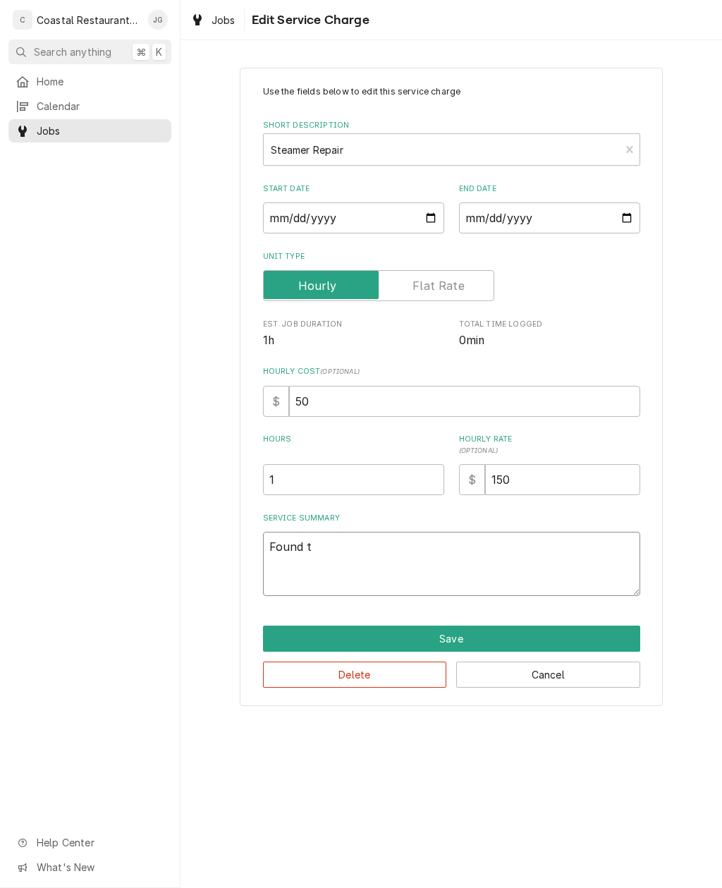
type textarea "x"
type textarea "Found to"
type textarea "x"
type textarea "Found top"
type textarea "x"
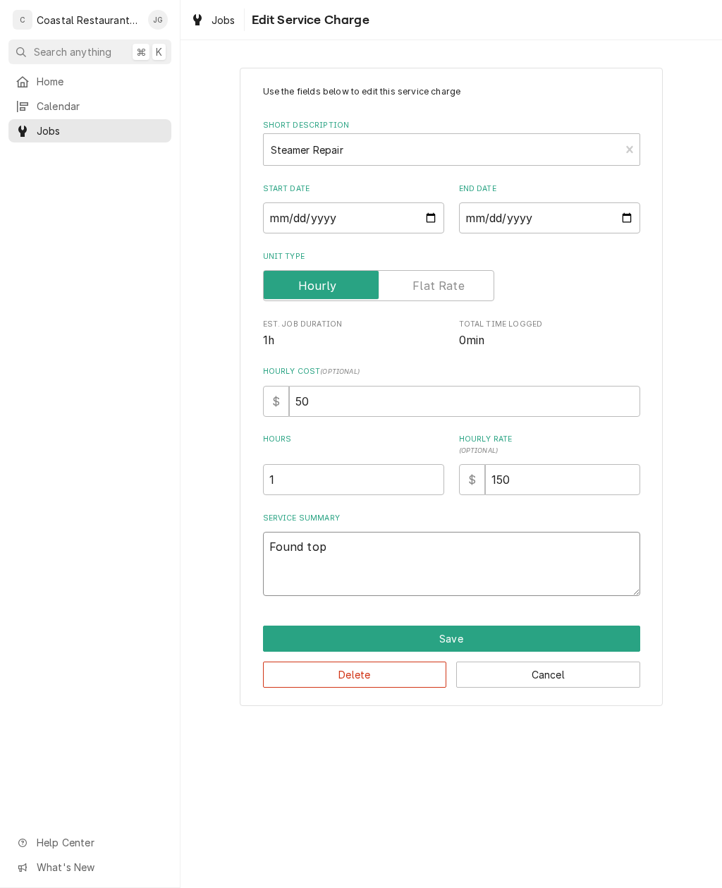
type textarea "Found top"
type textarea "x"
type textarea "Found to"
type textarea "x"
type textarea "Found t"
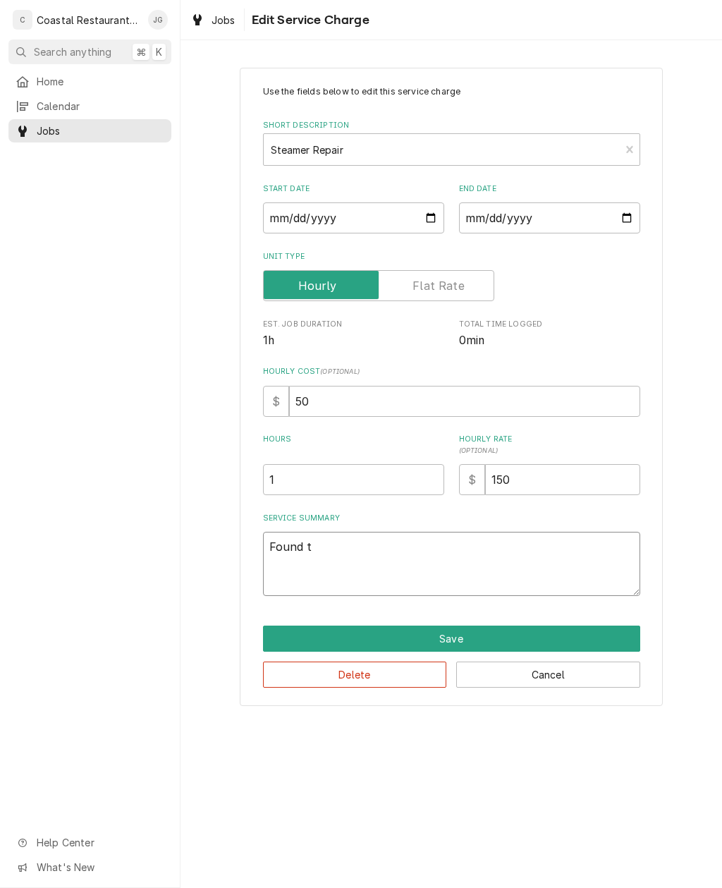
type textarea "x"
type textarea "Found"
type textarea "x"
type textarea "Found"
type textarea "x"
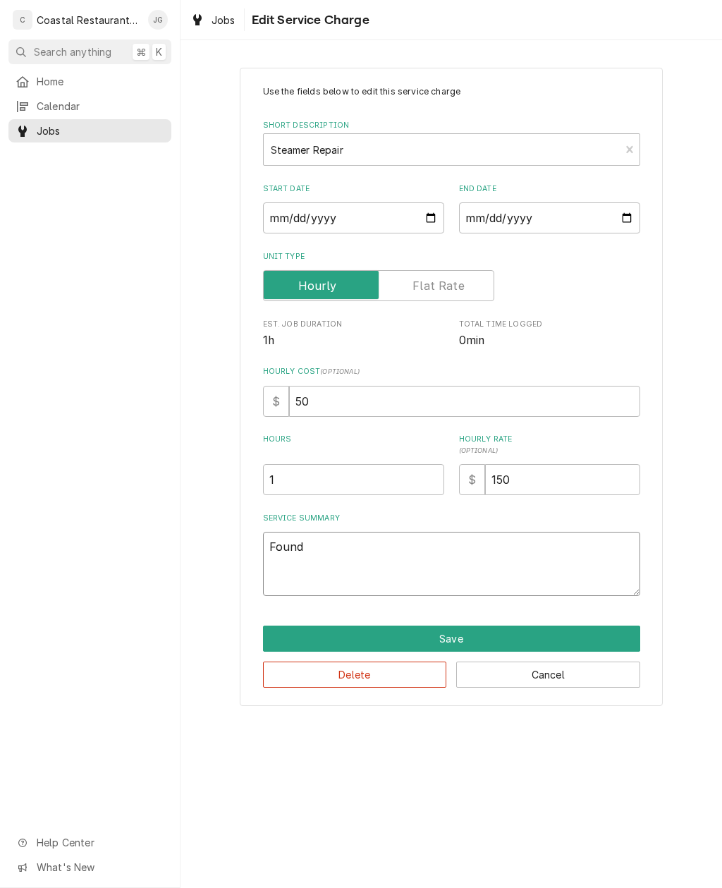
type textarea "Found d"
type textarea "x"
type textarea "Found doo"
type textarea "x"
type textarea "Found door"
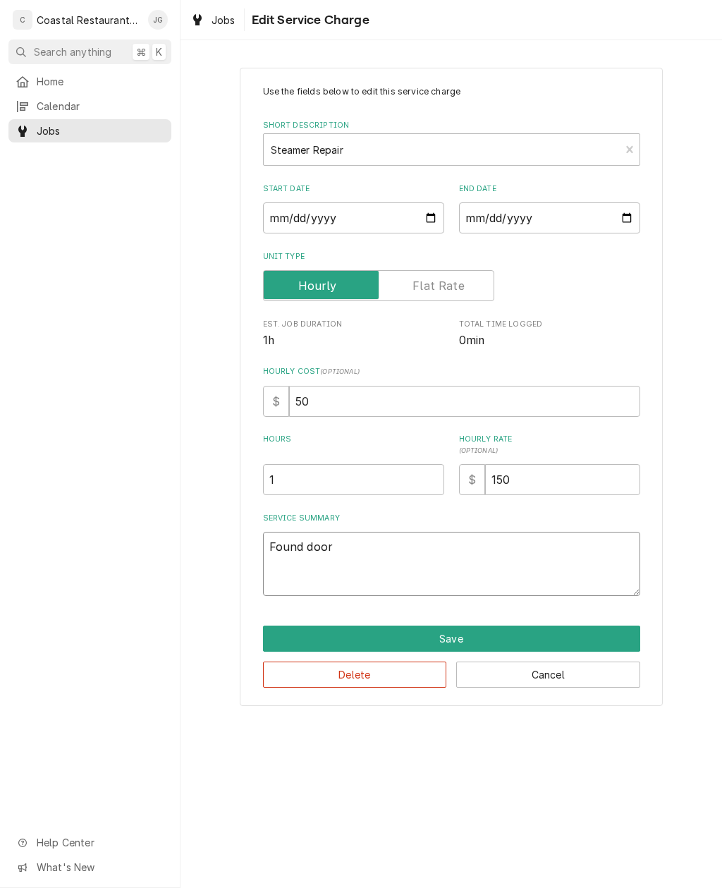
type textarea "x"
type textarea "Found door"
type textarea "x"
type textarea "Found door l"
type textarea "x"
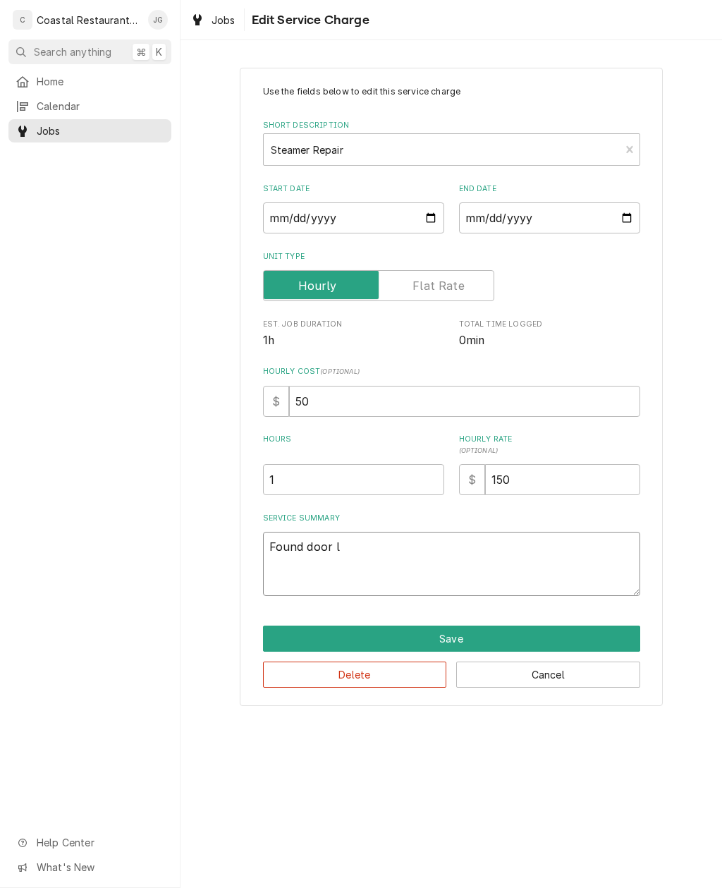
type textarea "Found door la"
type textarea "x"
type textarea "Found door lat"
type textarea "x"
type textarea "Found door latc"
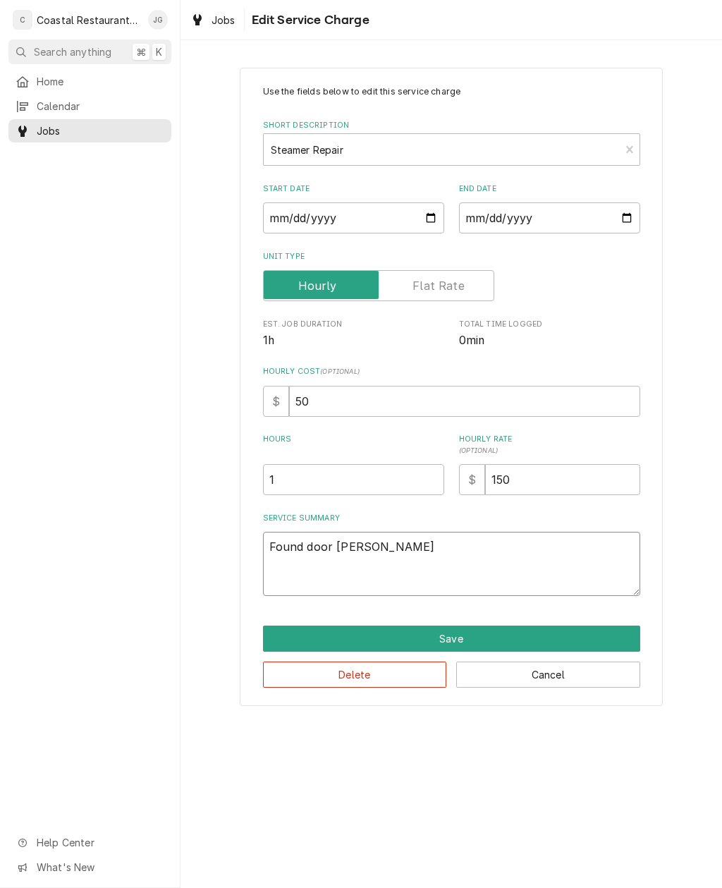
type textarea "x"
type textarea "Found door latch"
type textarea "x"
type textarea "Found door latch o"
type textarea "x"
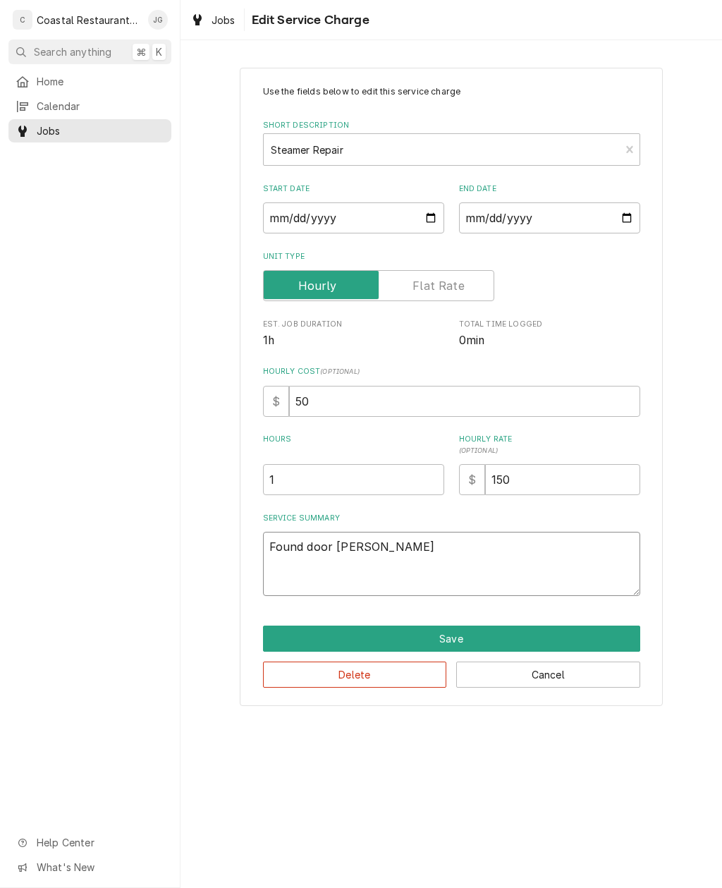
type textarea "Found door latch on"
type textarea "x"
type textarea "Found door latch on"
type textarea "x"
type textarea "Found door latch on t"
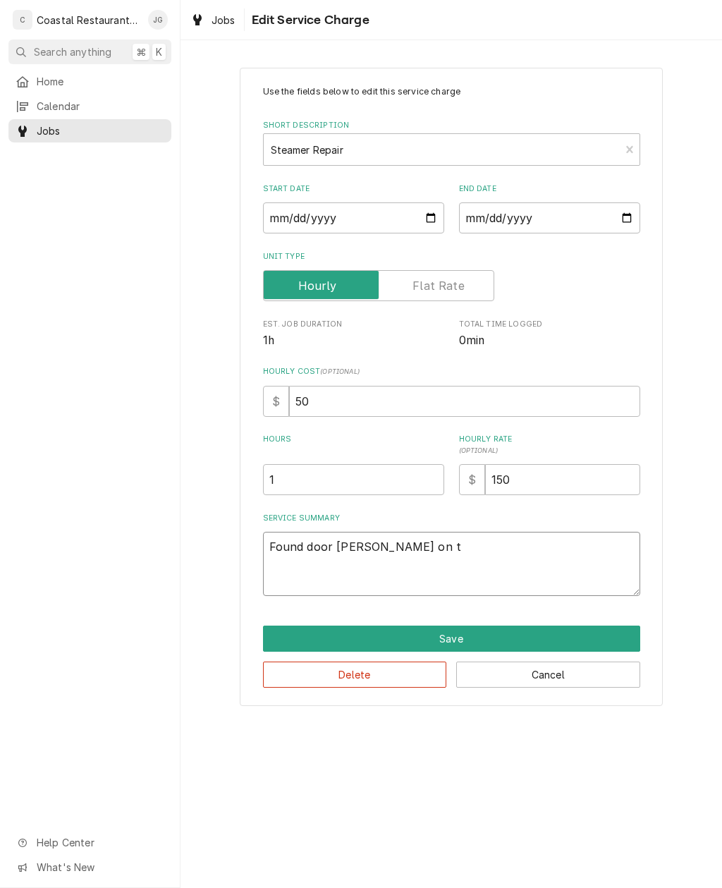
type textarea "x"
type textarea "Found door latch on to"
type textarea "x"
type textarea "Found door latch on top"
type textarea "x"
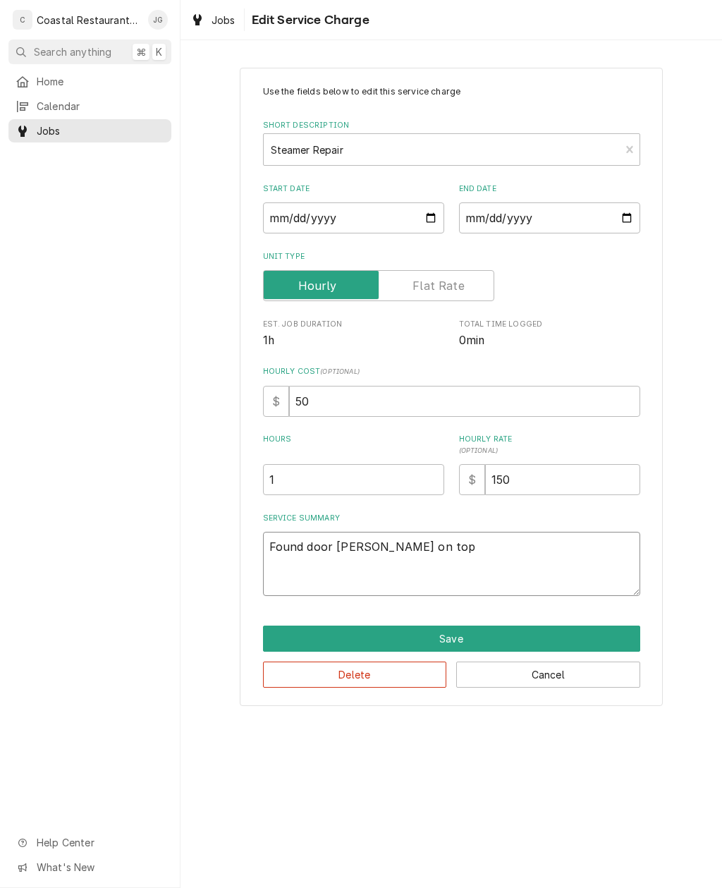
type textarea "Found door latch on top s"
type textarea "x"
type textarea "Found door latch on top st"
type textarea "x"
type textarea "Found door latch on top ste"
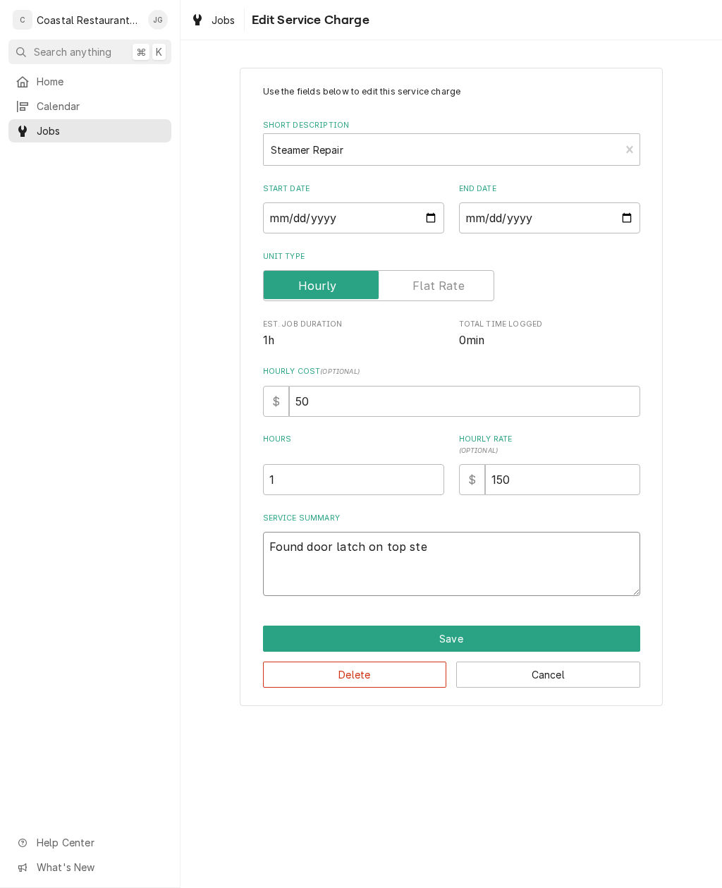
type textarea "x"
type textarea "Found door latch on top stea"
type textarea "x"
type textarea "Found door latch on top steam"
type textarea "x"
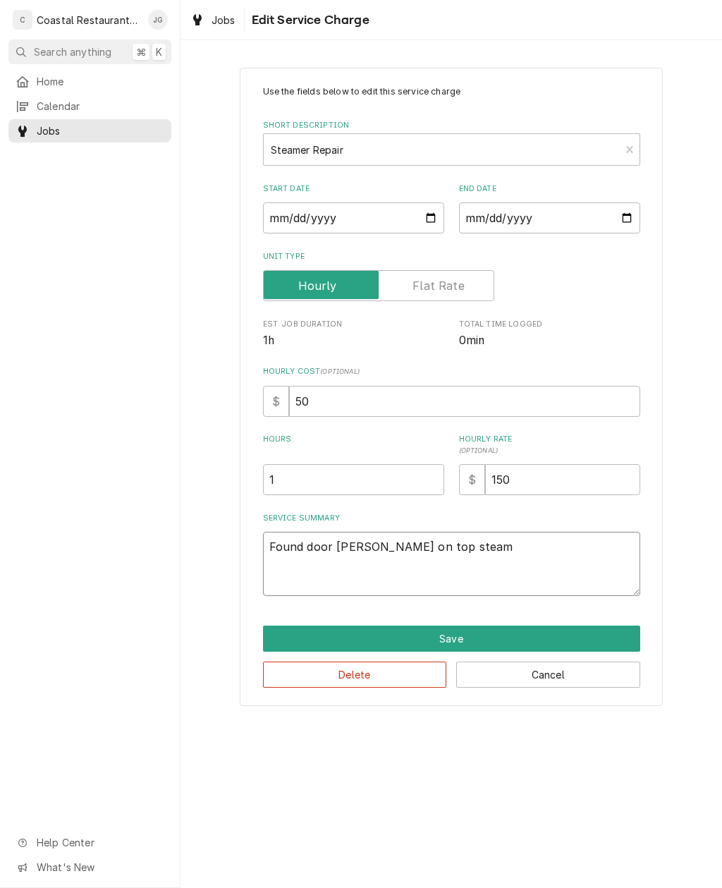
type textarea "Found door latch on top steam,"
type textarea "x"
type textarea "Found door latch on top steam,er"
type textarea "x"
type textarea "Found door latch on top steam,er"
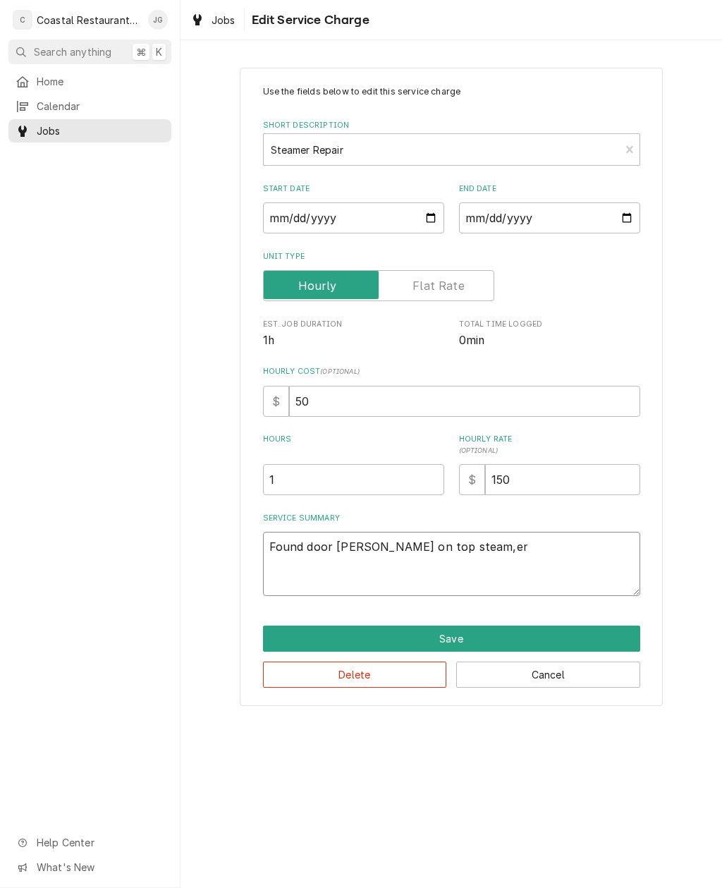
type textarea "x"
type textarea "Found door latch on top steam,e"
type textarea "x"
type textarea "Found door latch on top steam,"
type textarea "x"
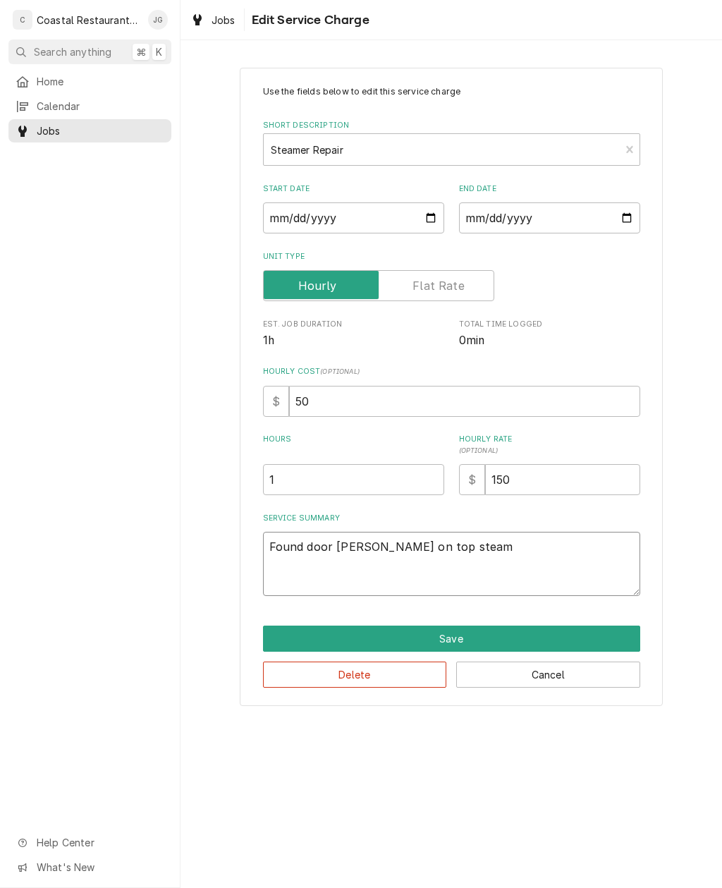
type textarea "Found door latch on top steamm"
type textarea "x"
type textarea "Found door latch on top steamme"
type textarea "x"
type textarea "Found door latch on top steammer"
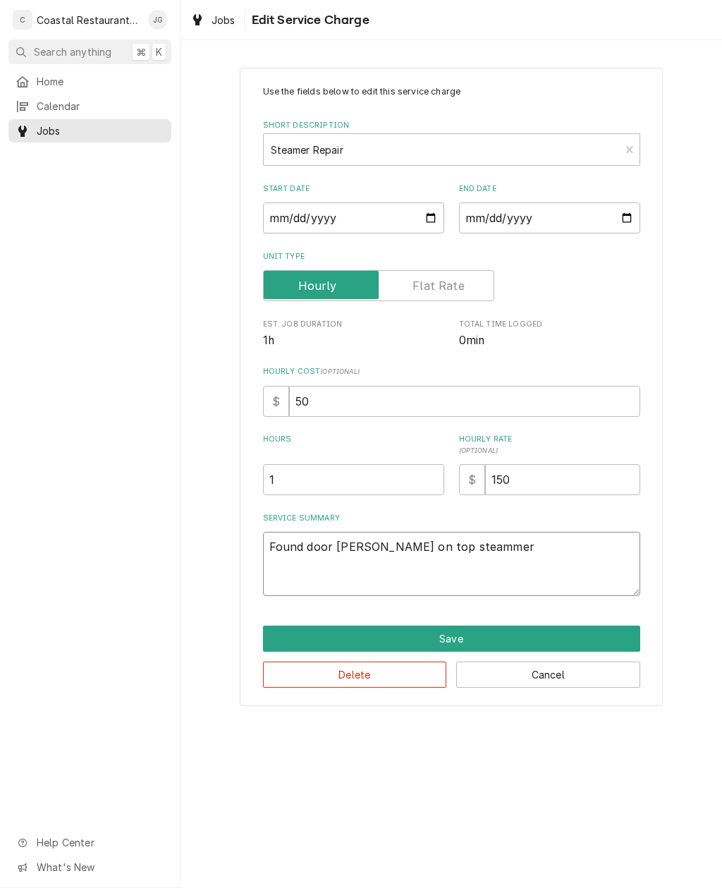
type textarea "x"
type textarea "Found door latch on top steamer"
type textarea "x"
type textarea "Found door latch on top steamer w"
type textarea "x"
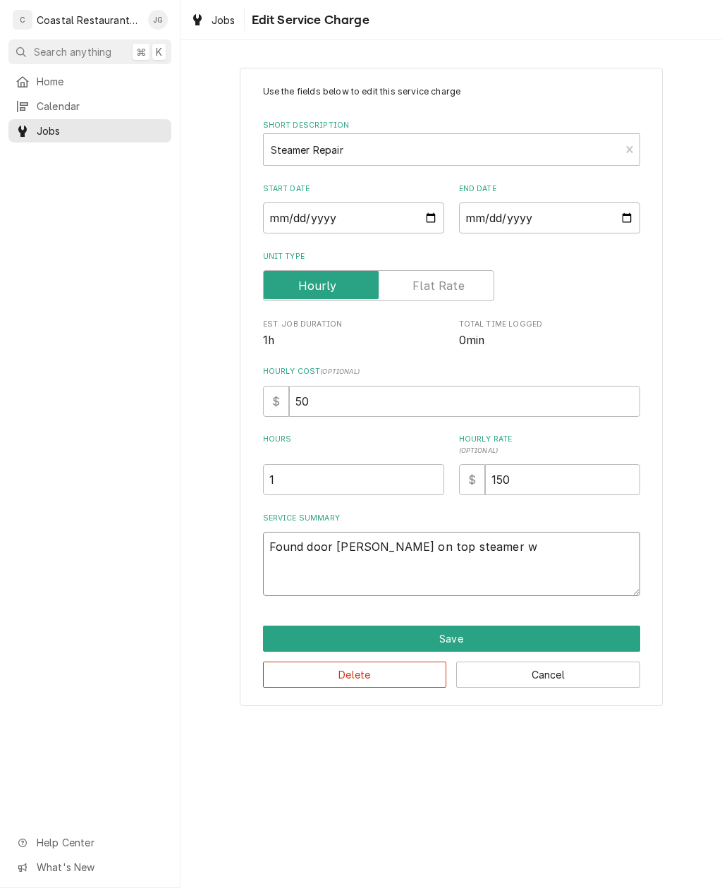
type textarea "Found door latch on top steamer wo"
type textarea "x"
type textarea "Found door latch on top steamer wor"
type textarea "x"
type textarea "Found door latch on top steamer worn"
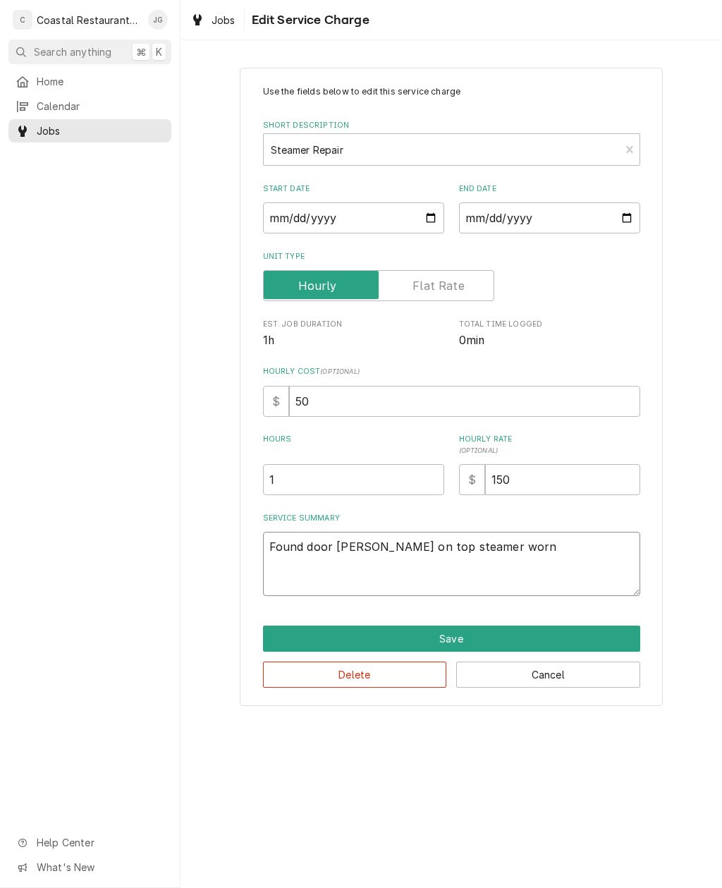
type textarea "x"
type textarea "Found door latch on top steamer worn"
type textarea "x"
type textarea "Found door latch on top steamer worn o"
type textarea "x"
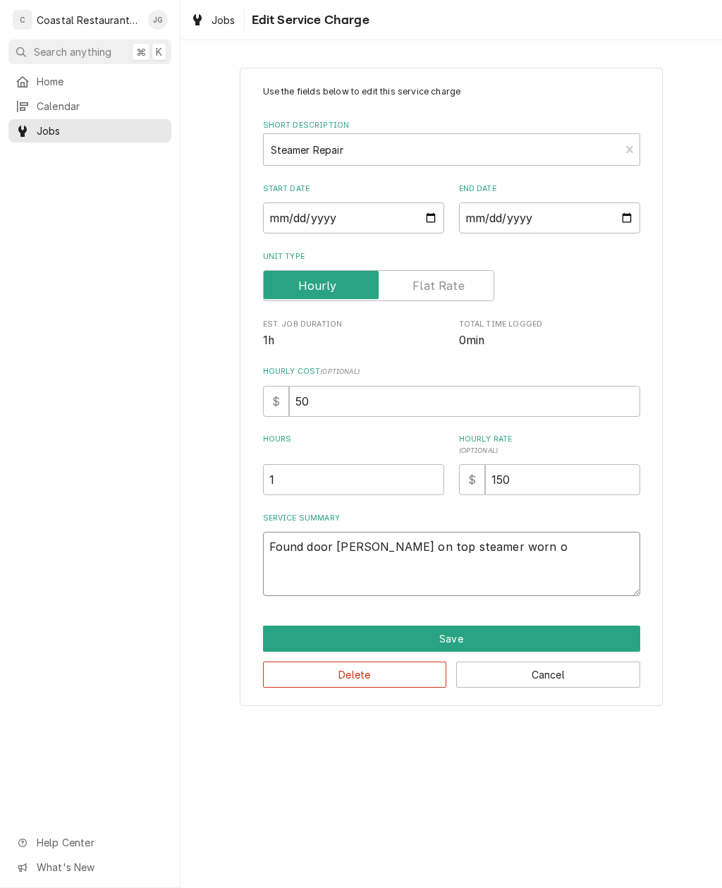
type textarea "Found door latch on top steamer worn ou"
type textarea "x"
type textarea "Found door latch on top steamer worn out"
type textarea "x"
type textarea "Found door latch on top steamer worn out."
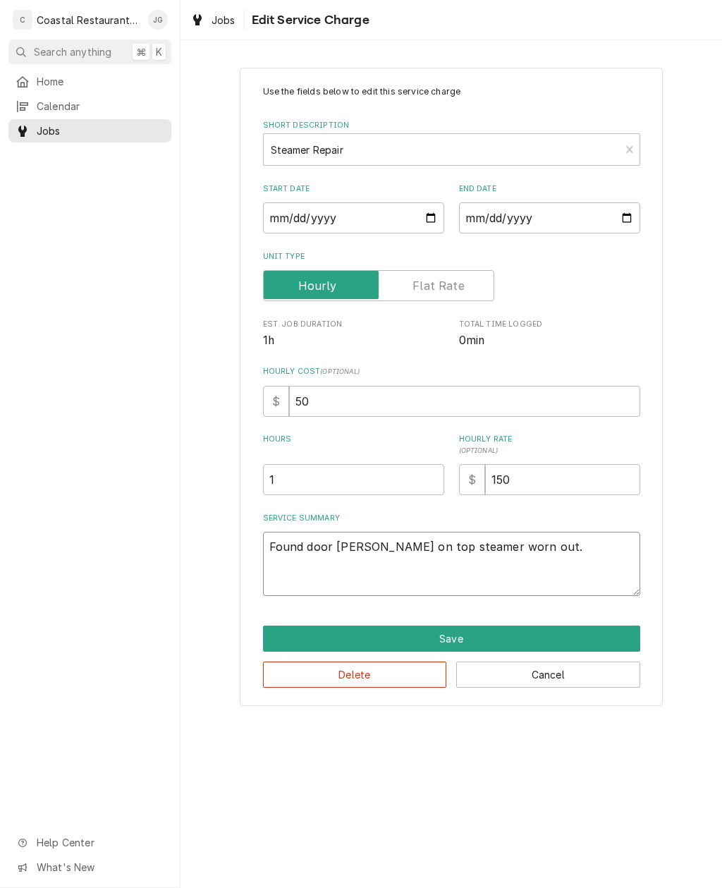
type textarea "x"
type textarea "Found door latch on top steamer worn out. W"
type textarea "x"
type textarea "Found door latch on top steamer worn out. Wi"
type textarea "x"
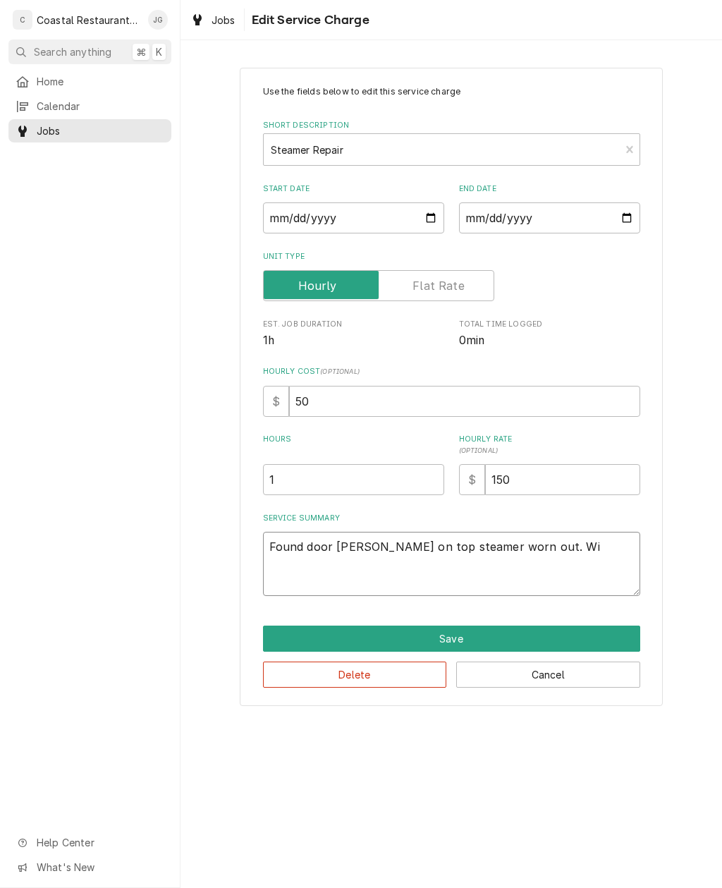
type textarea "Found door latch on top steamer worn out. Wil"
type textarea "x"
type textarea "Found door latch on top steamer worn out. Will"
type textarea "x"
type textarea "Found door latch on top steamer worn out. Will"
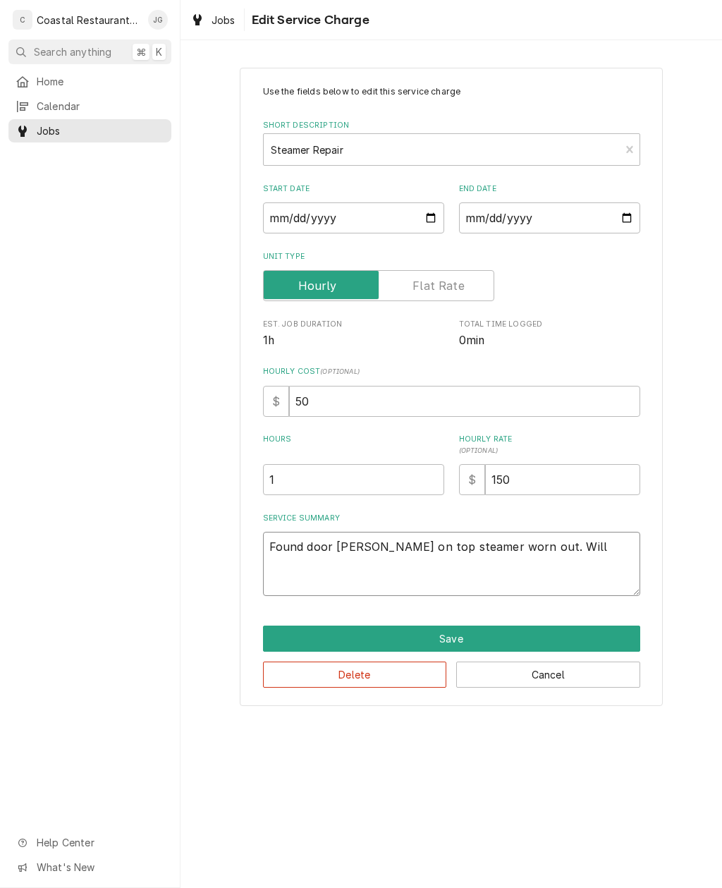
type textarea "x"
type textarea "Found door latch on top steamer worn out. Will o"
type textarea "x"
type textarea "Found door latch on top steamer worn out. Will or"
type textarea "x"
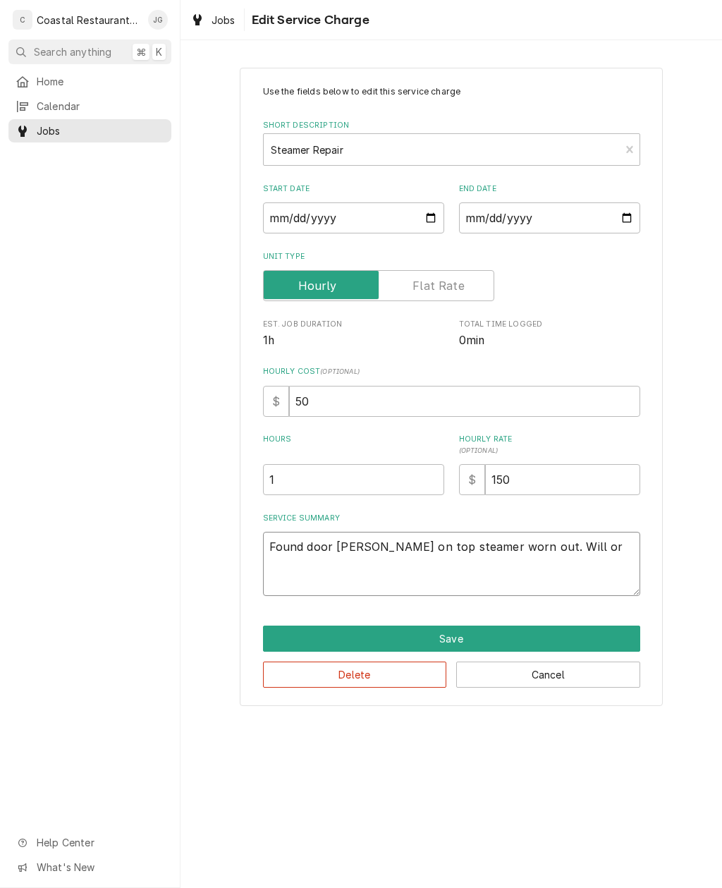
type textarea "Found door latch on top steamer worn out. Will ord"
type textarea "x"
type textarea "Found door latch on top steamer worn out. Will orde"
type textarea "x"
type textarea "Found door latch on top steamer worn out. Will order"
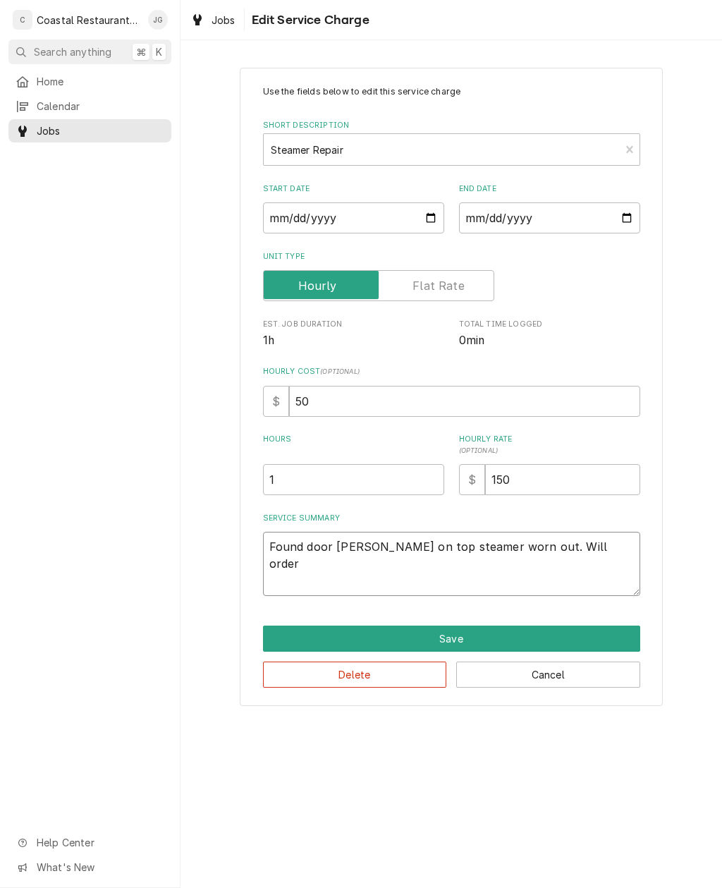
type textarea "x"
type textarea "Found door latch on top steamer worn out. Will order"
type textarea "x"
type textarea "Found door latch on top steamer worn out. Will order ne"
type textarea "x"
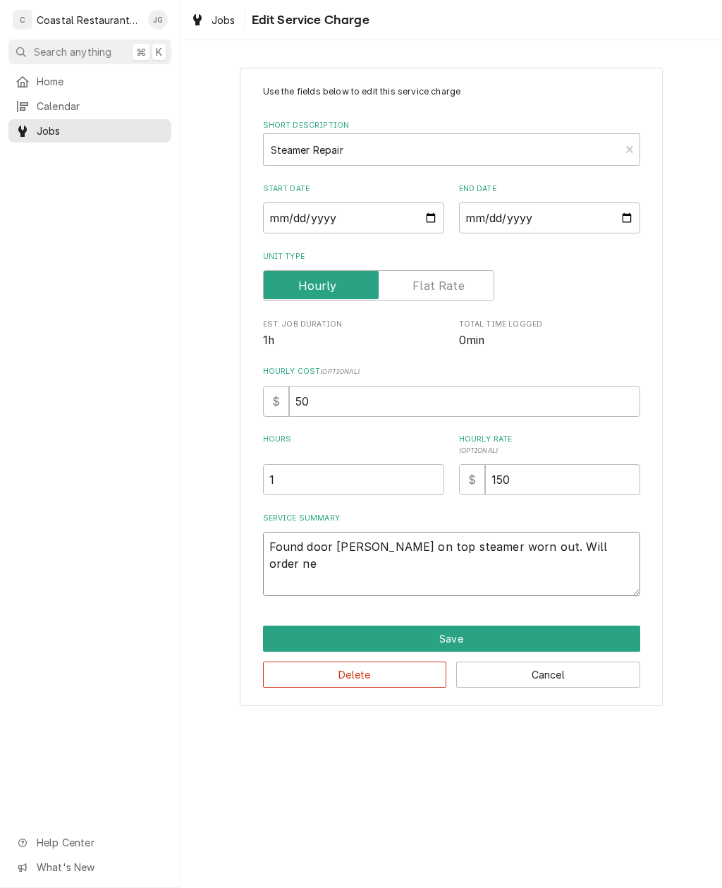
type textarea "Found door latch on top steamer worn out. Will order new"
type textarea "x"
type textarea "Found door latch on top steamer worn out. Will order new l"
type textarea "x"
type textarea "Found door latch on top steamer worn out. Will order new la"
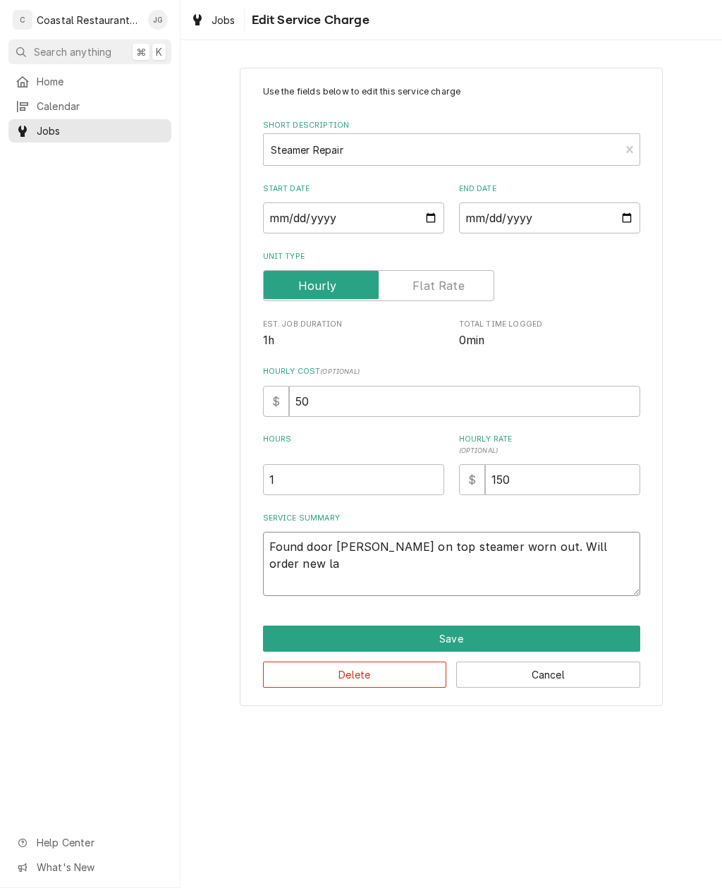
type textarea "x"
type textarea "Found door latch on top steamer worn out. Will order new lat"
type textarea "x"
type textarea "Found door latch on top steamer worn out. Will order new latc"
type textarea "x"
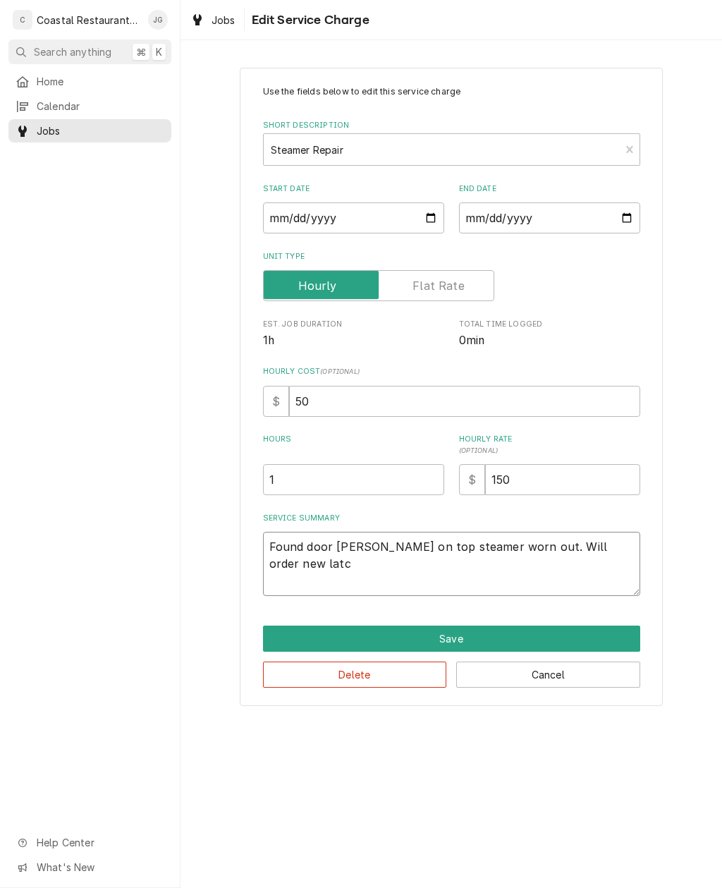
type textarea "Found door latch on top steamer worn out. Will order new latch"
type textarea "x"
type textarea "Found door latch on top steamer worn out. Will order new latch."
type textarea "x"
type textarea "Found door latch on top steamer worn out. Will order new latch."
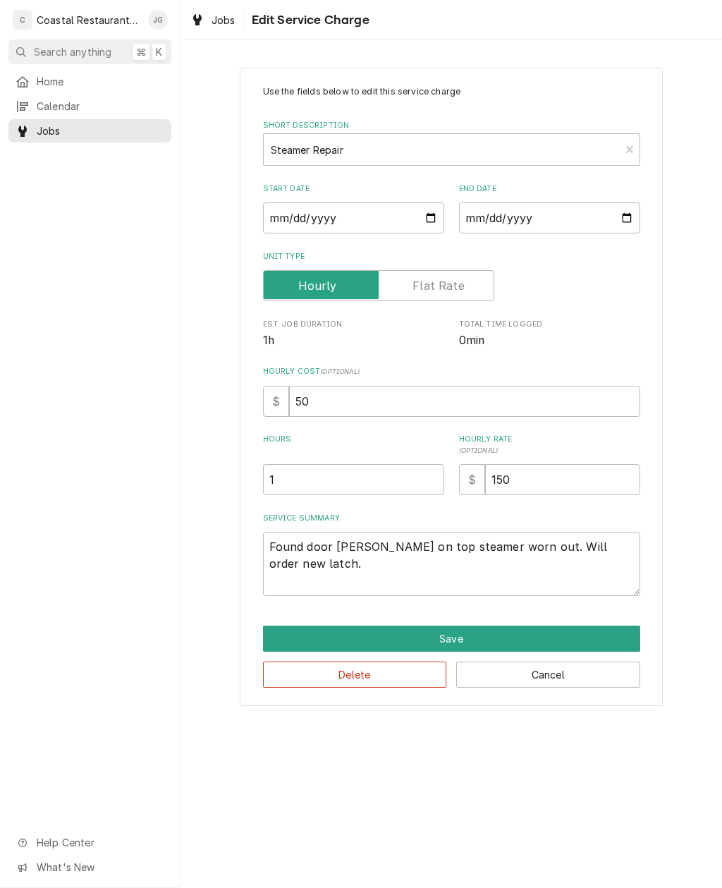
click at [678, 564] on div "Use the fields below to edit this service charge Short Description Steamer Repa…" at bounding box center [452, 386] width 542 height 663
click at [511, 634] on button "Save" at bounding box center [451, 638] width 377 height 26
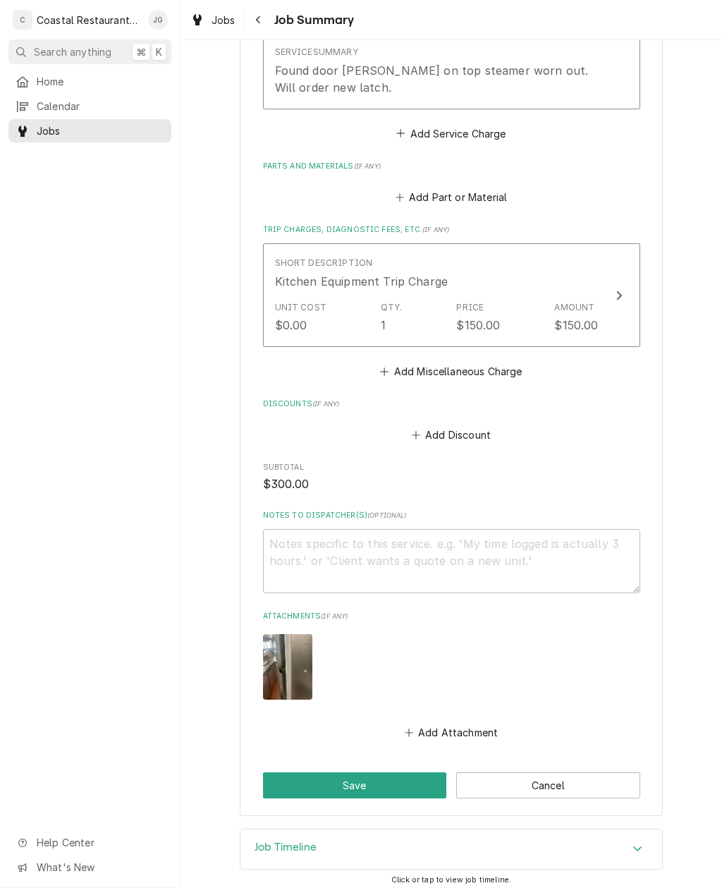
scroll to position [501, 0]
click at [382, 773] on button "Save" at bounding box center [355, 786] width 184 height 26
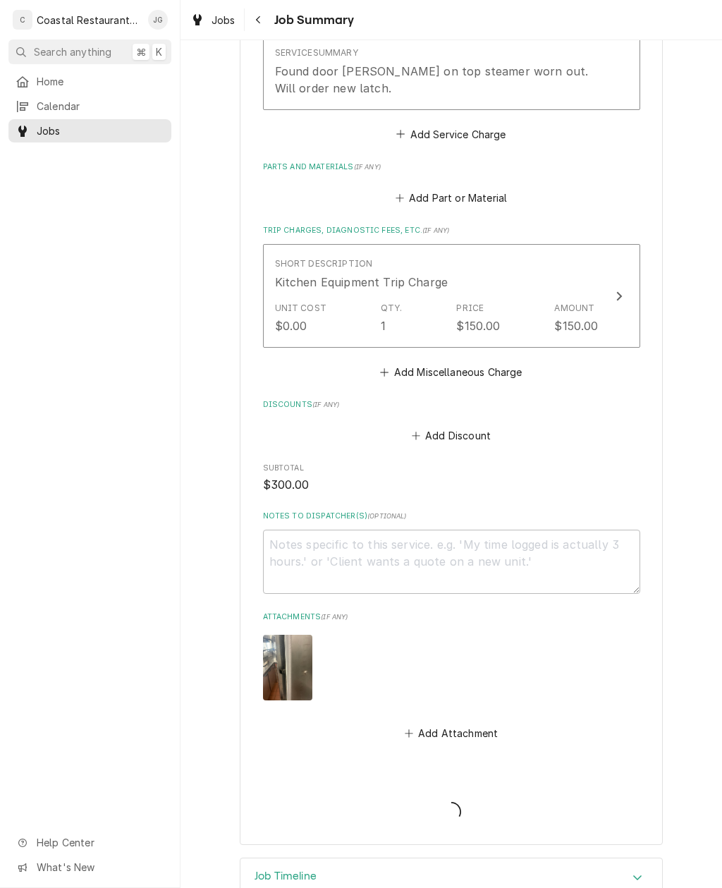
type textarea "x"
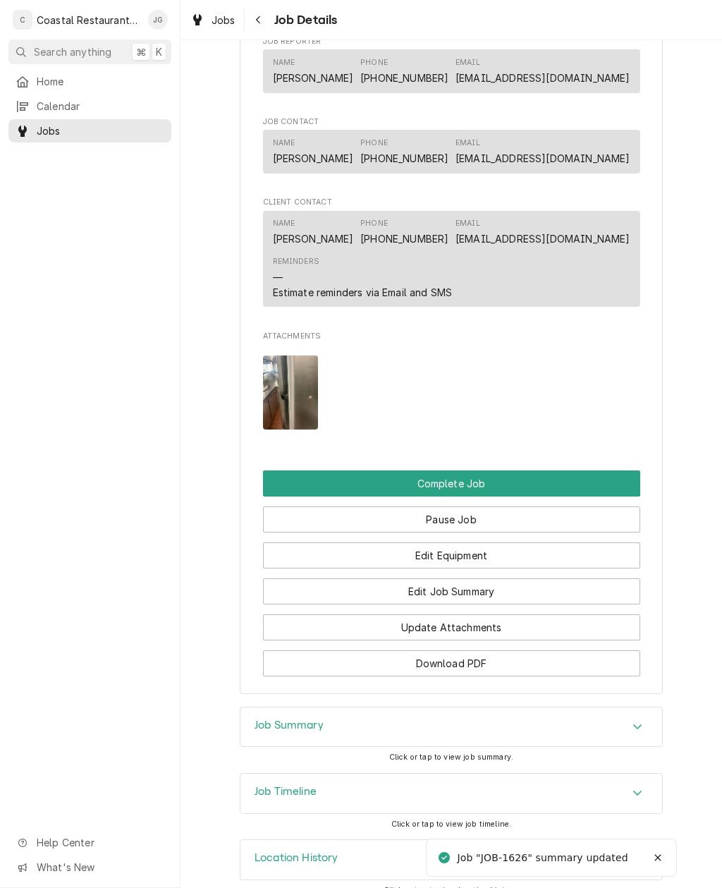
scroll to position [1030, 0]
click at [527, 470] on button "Complete Job" at bounding box center [451, 483] width 377 height 26
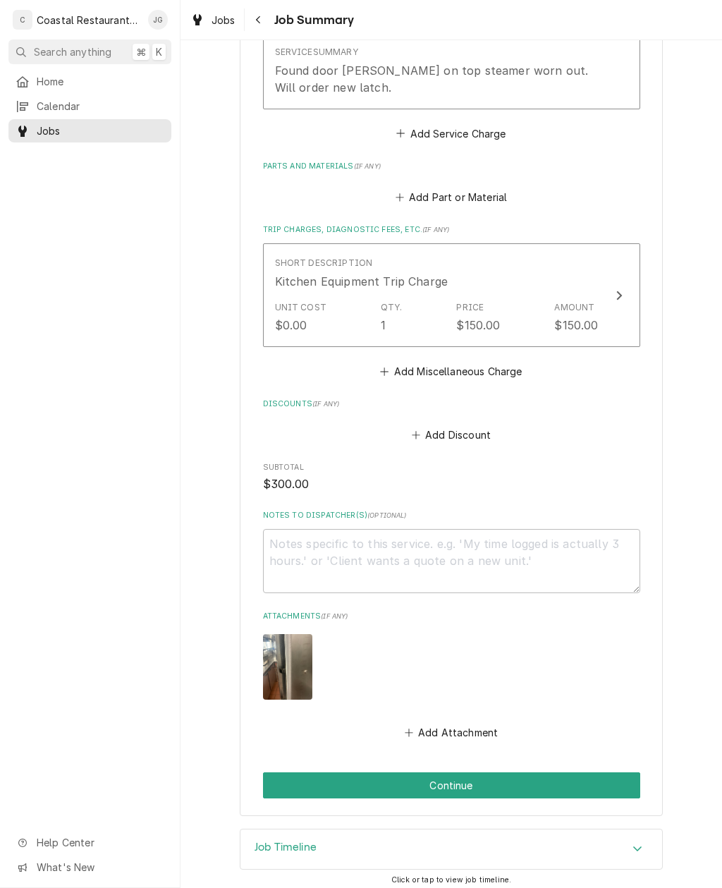
scroll to position [501, 0]
click at [535, 779] on button "Continue" at bounding box center [451, 786] width 377 height 26
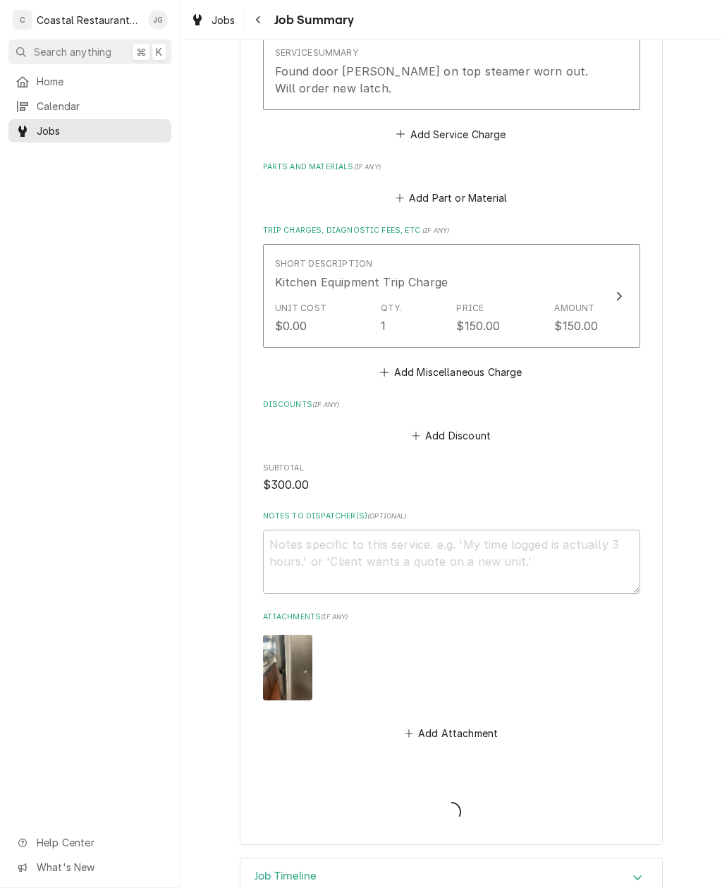
type textarea "x"
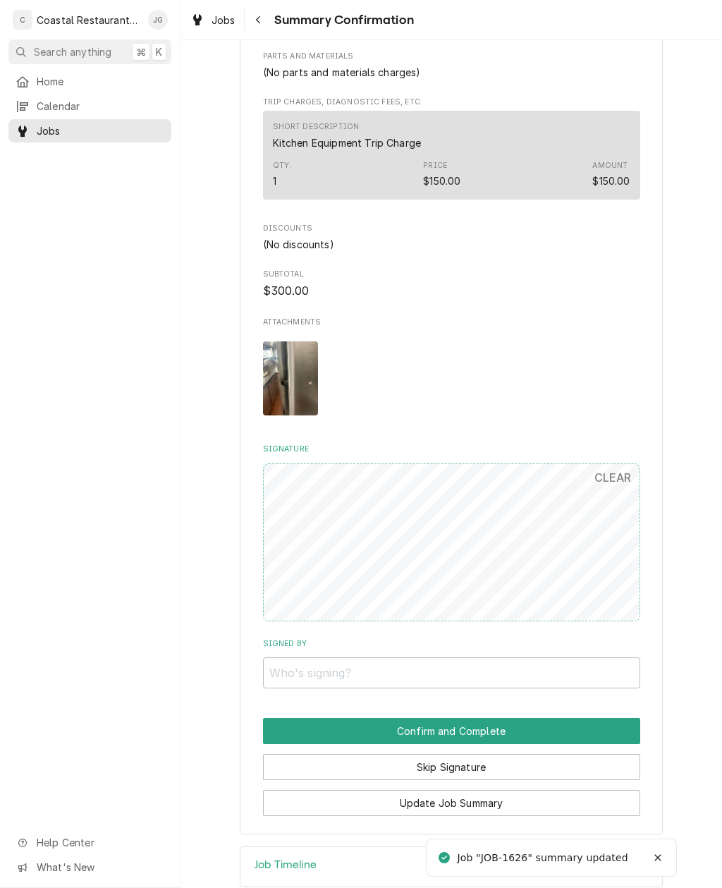
scroll to position [550, 0]
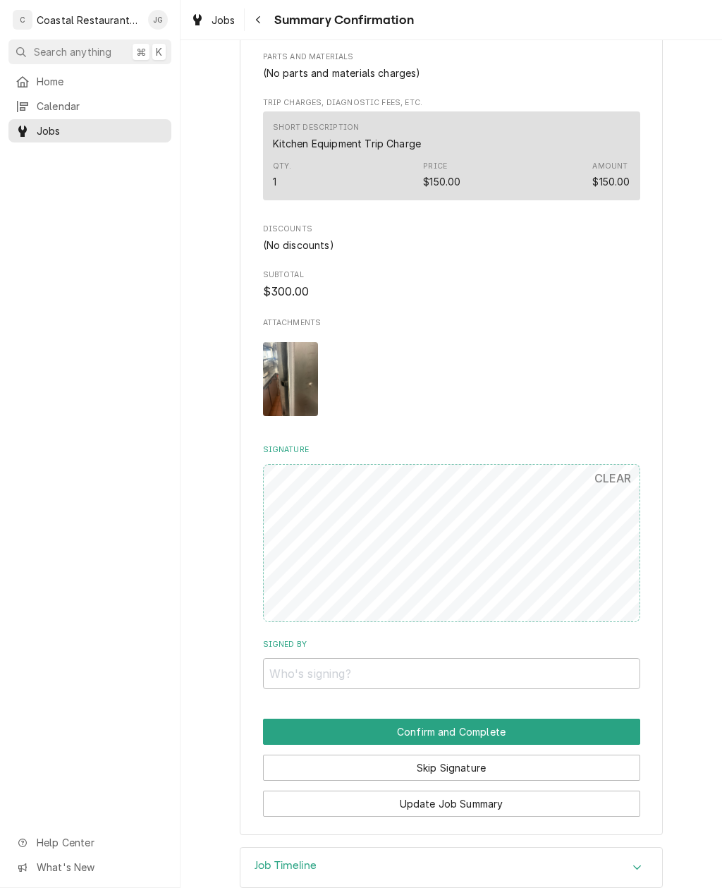
click at [559, 791] on button "Update Job Summary" at bounding box center [451, 804] width 377 height 26
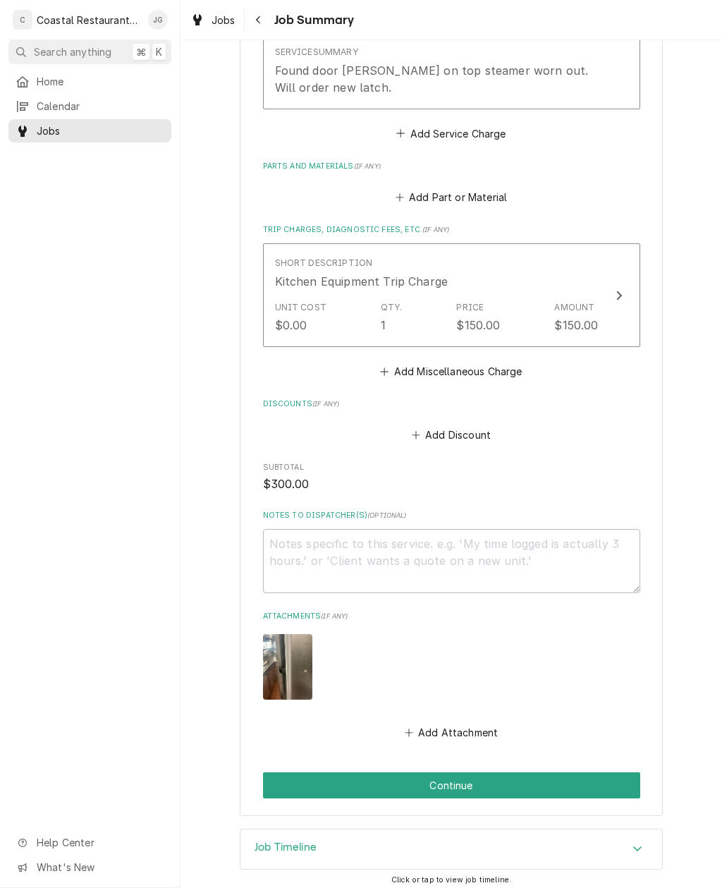
scroll to position [501, 0]
click at [78, 74] on span "Home" at bounding box center [101, 81] width 128 height 15
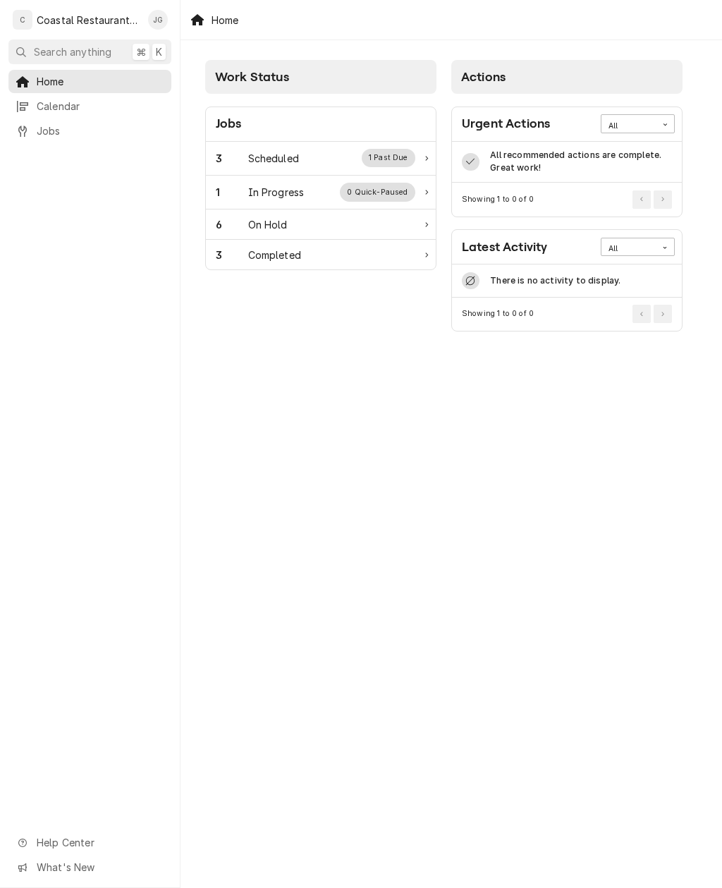
click at [286, 160] on div "Scheduled" at bounding box center [273, 158] width 51 height 15
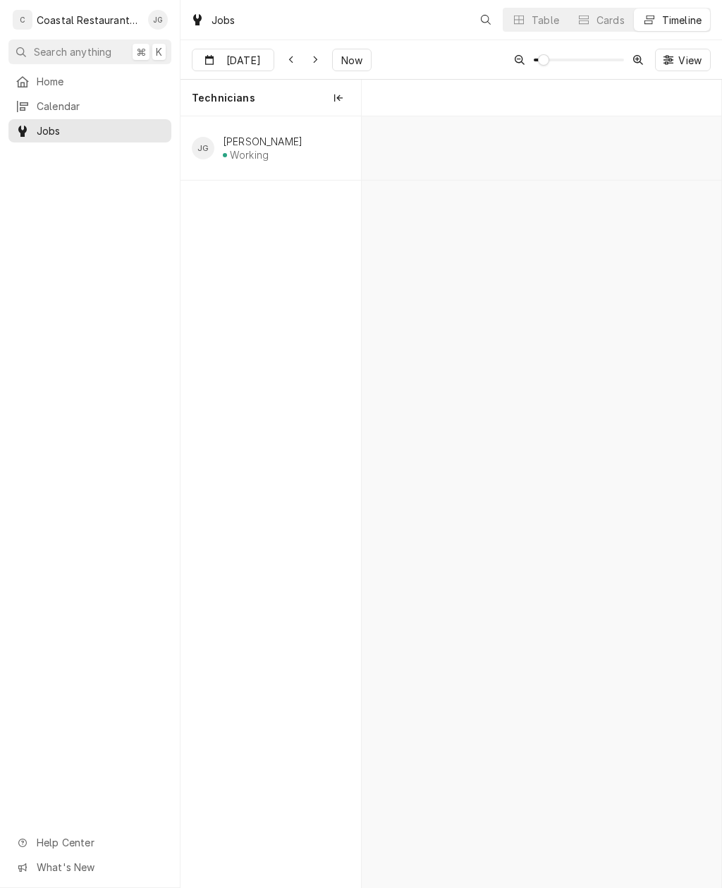
scroll to position [0, 7129]
click at [602, 147] on div "Steamer Repair" at bounding box center [601, 151] width 39 height 12
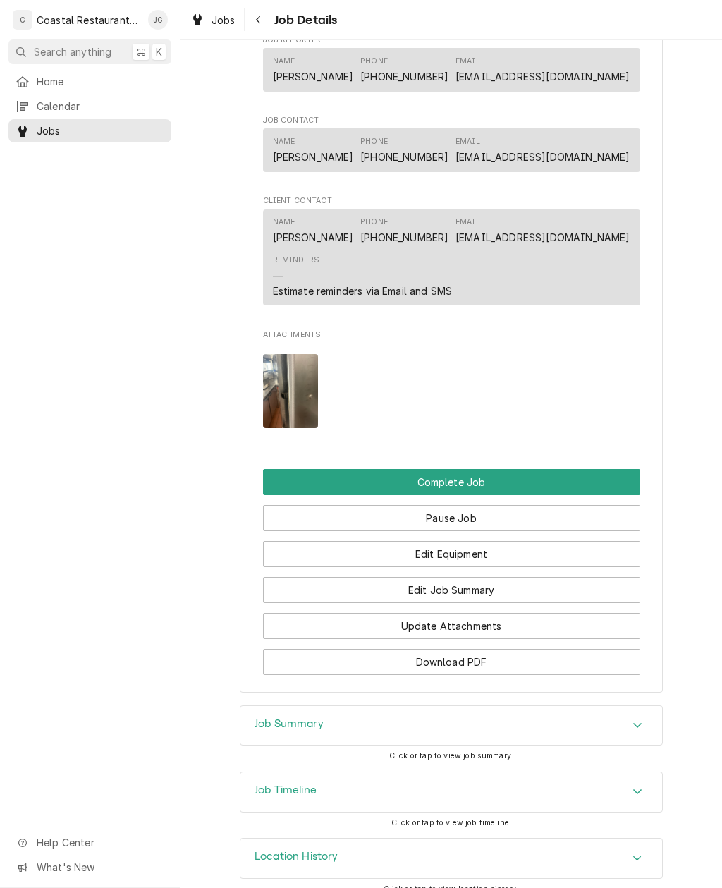
scroll to position [1030, 0]
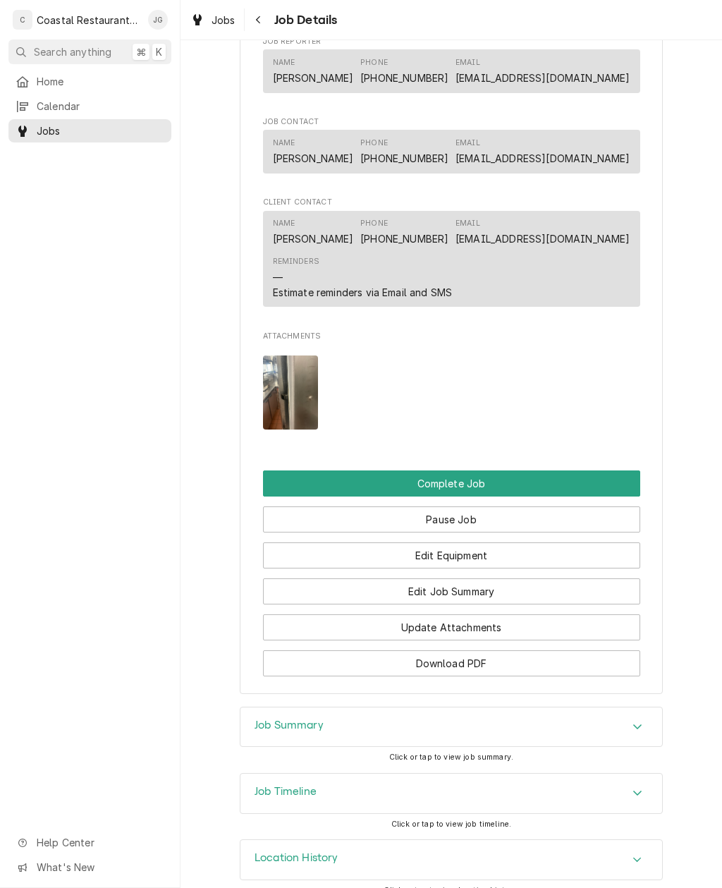
click at [527, 506] on button "Pause Job" at bounding box center [451, 519] width 377 height 26
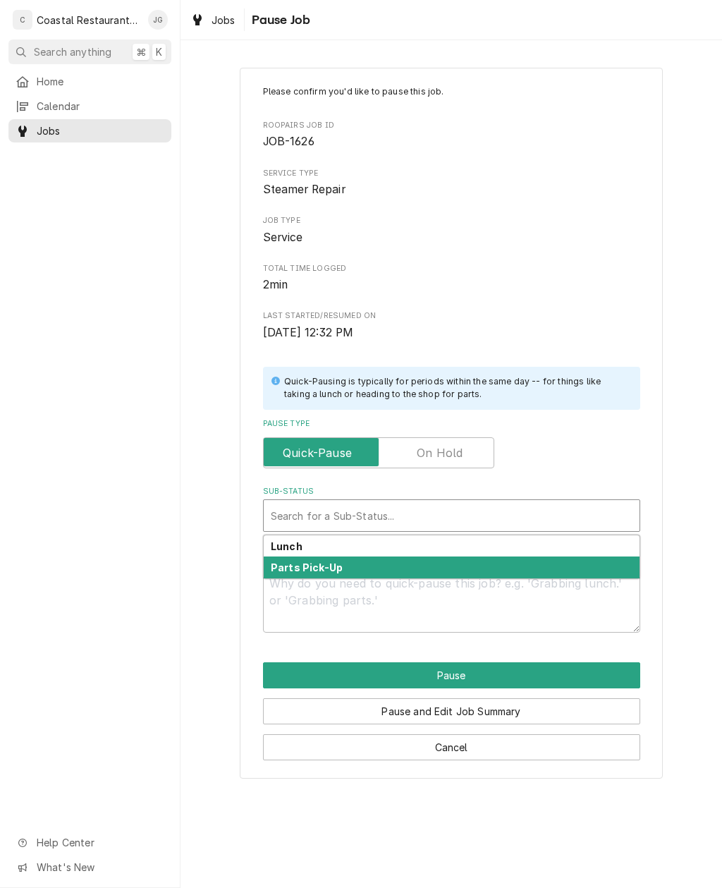
click at [357, 566] on div "Parts Pick-Up" at bounding box center [452, 567] width 376 height 22
type textarea "x"
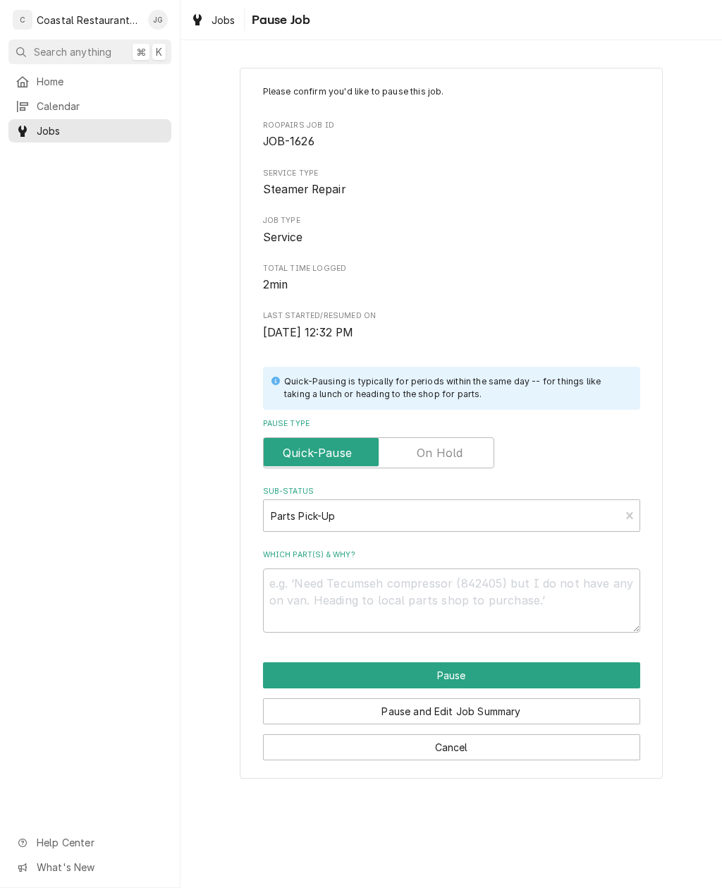
click at [446, 471] on div "Please confirm you'd like to pause this job. Roopairs Job ID JOB-1626 Service T…" at bounding box center [451, 358] width 377 height 547
click at [463, 450] on input "Pause Type" at bounding box center [378, 452] width 219 height 31
checkbox input "true"
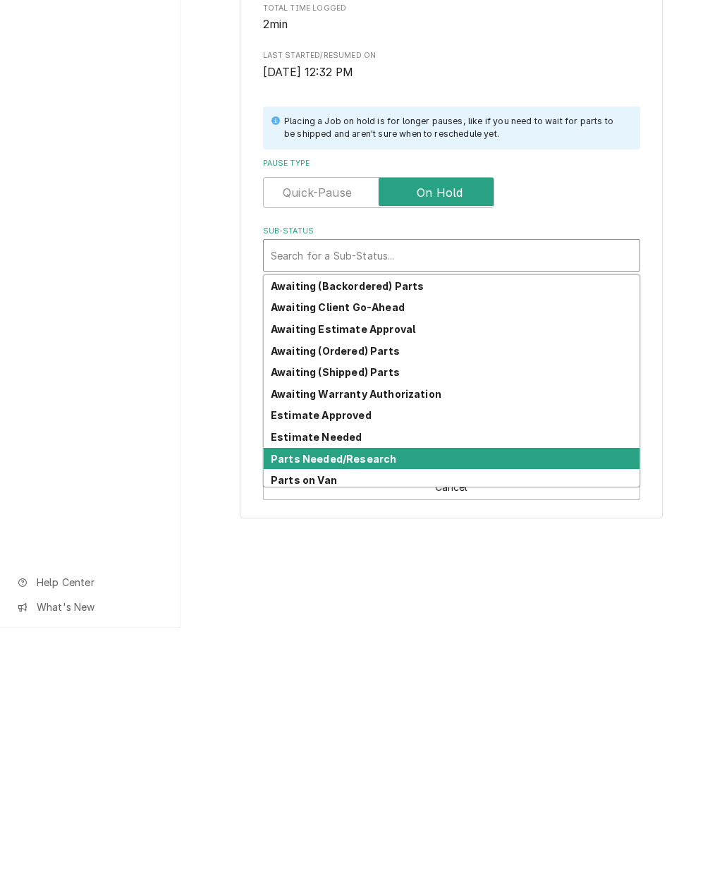
click at [393, 708] on div "Parts Needed/Research" at bounding box center [452, 719] width 376 height 22
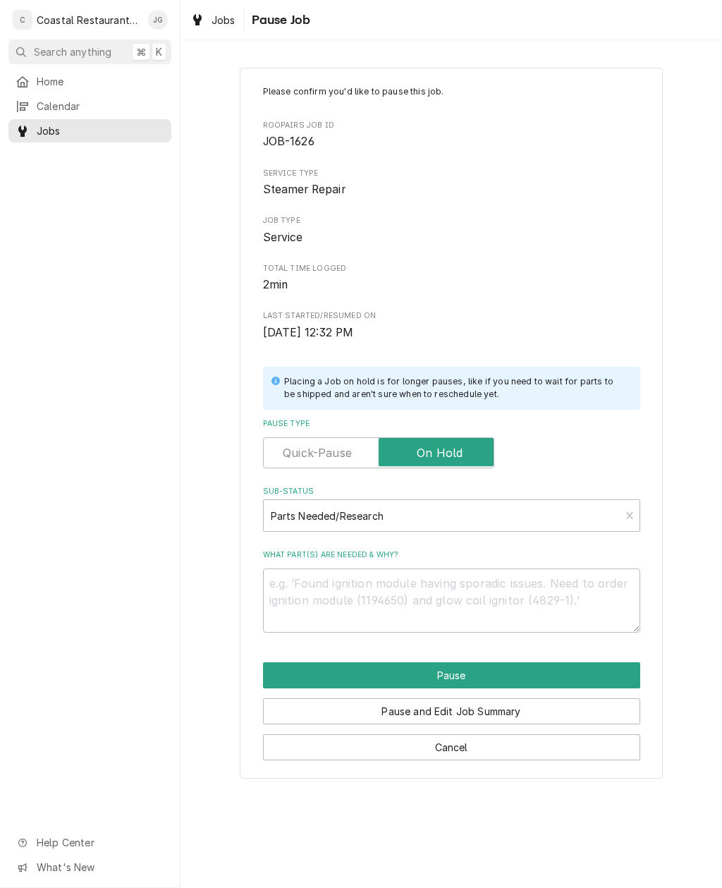
click at [496, 673] on button "Pause" at bounding box center [451, 675] width 377 height 26
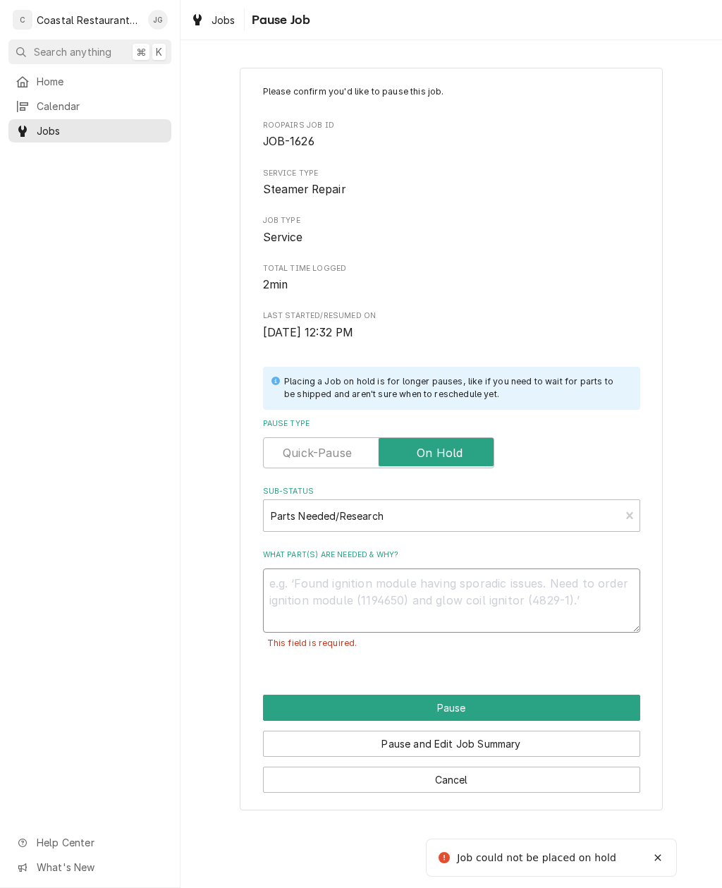
click at [468, 587] on textarea "What part(s) are needed & why?" at bounding box center [451, 600] width 377 height 64
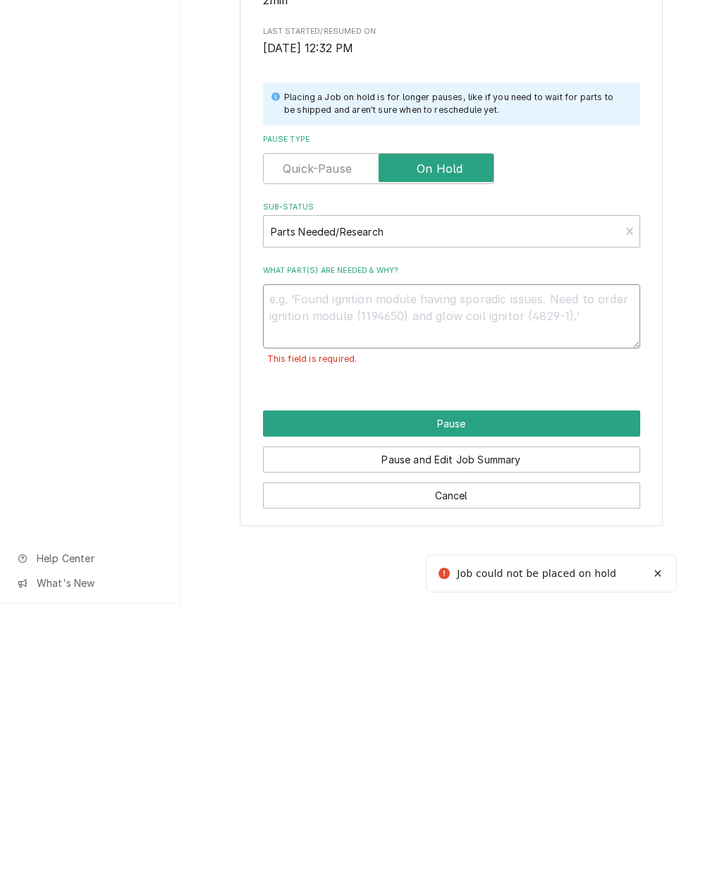
type textarea "x"
type textarea "Ne"
type textarea "x"
type textarea "Nee"
type textarea "x"
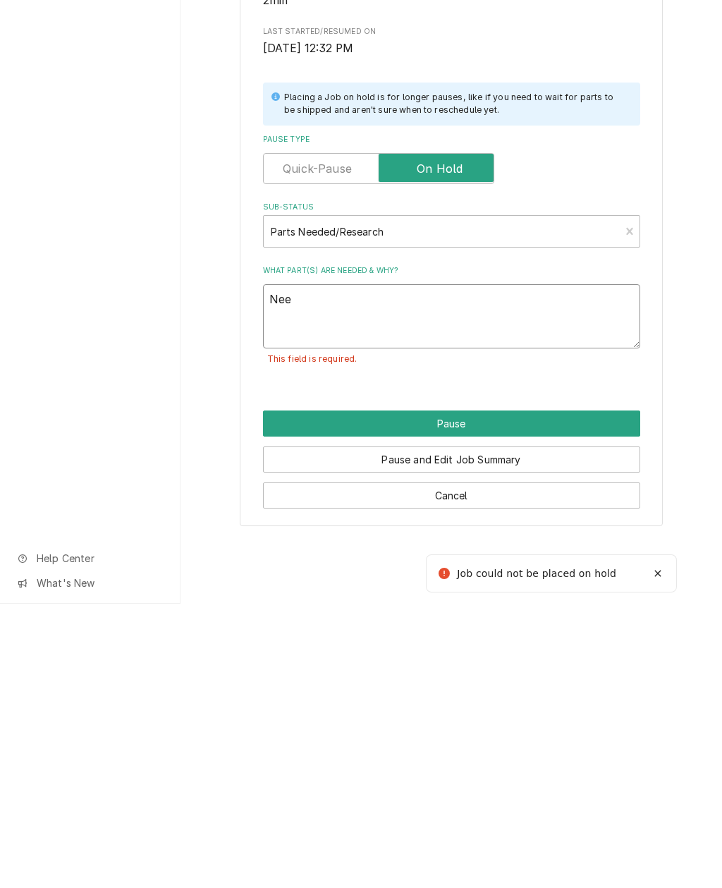
type textarea "Need"
type textarea "x"
type textarea "Needs"
type textarea "x"
type textarea "Needs"
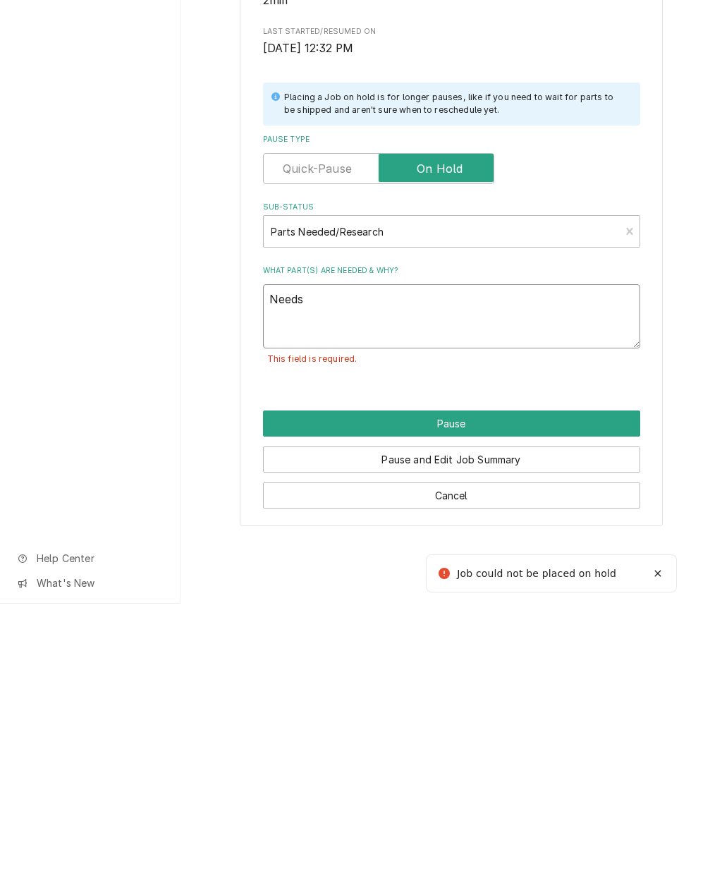
type textarea "x"
type textarea "Needs D"
type textarea "x"
type textarea "Needs Do"
type textarea "x"
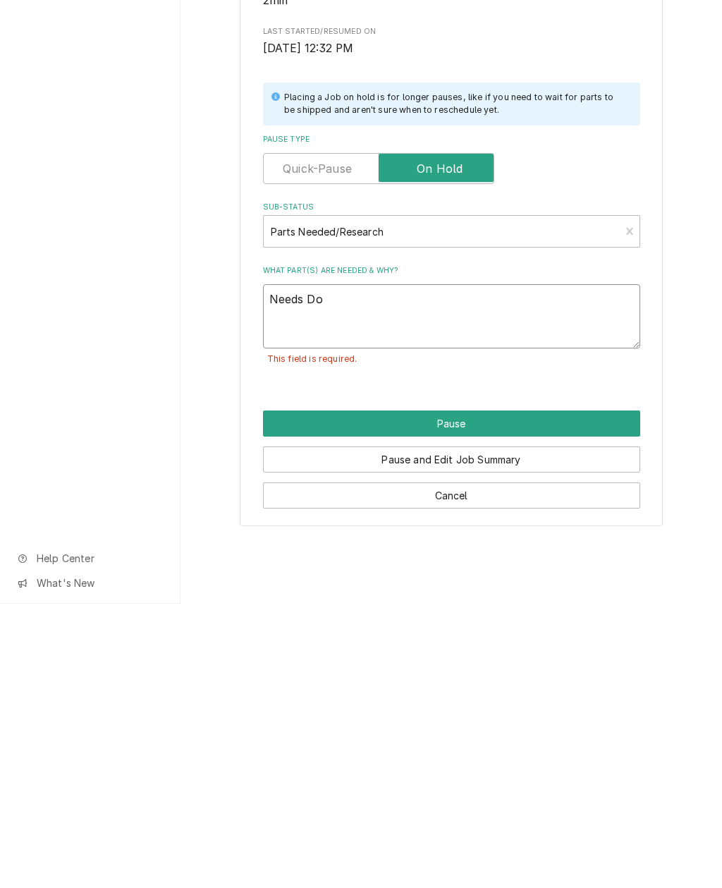
type textarea "Needs Doo"
type textarea "x"
type textarea "Needs Door"
type textarea "x"
type textarea "Needs Door"
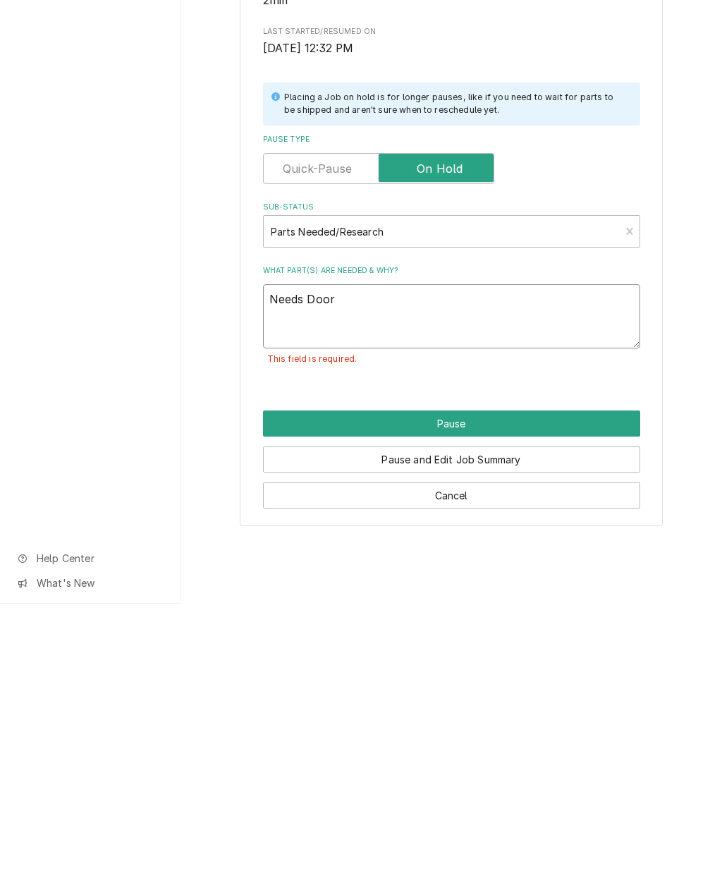
type textarea "x"
type textarea "Needs Door L"
type textarea "x"
type textarea "Needs Door La"
type textarea "x"
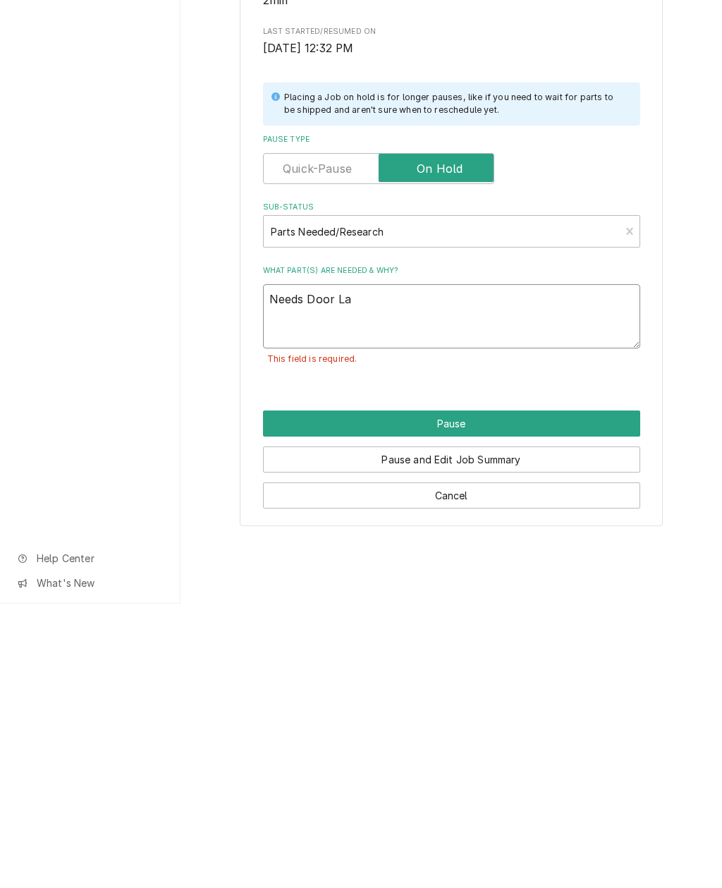
type textarea "Needs Door Lat"
type textarea "x"
type textarea "Needs Door Latch"
type textarea "x"
type textarea "Needs Door Latch"
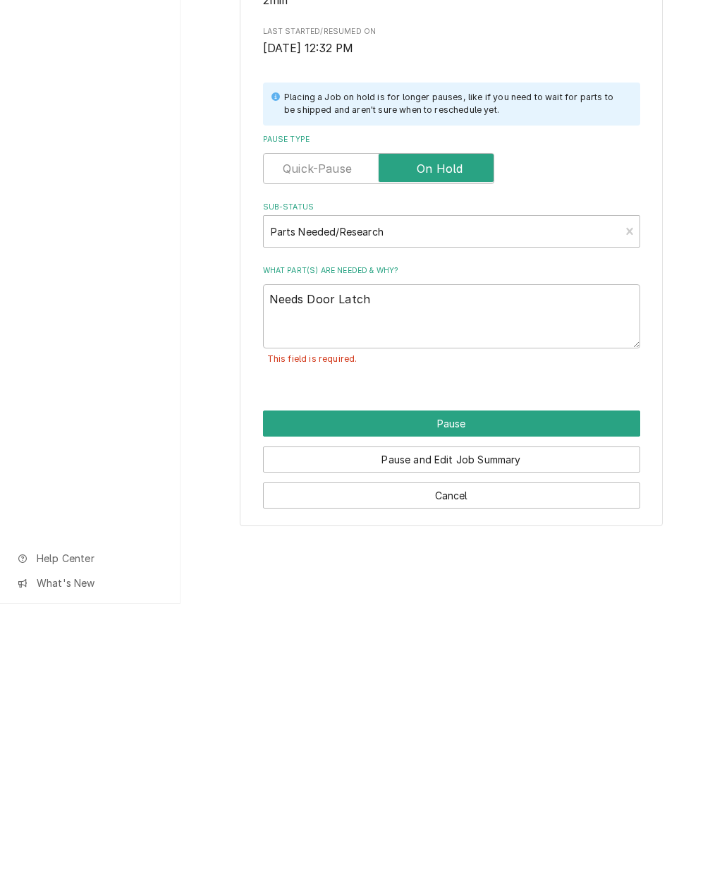
click at [457, 695] on button "Pause" at bounding box center [451, 708] width 377 height 26
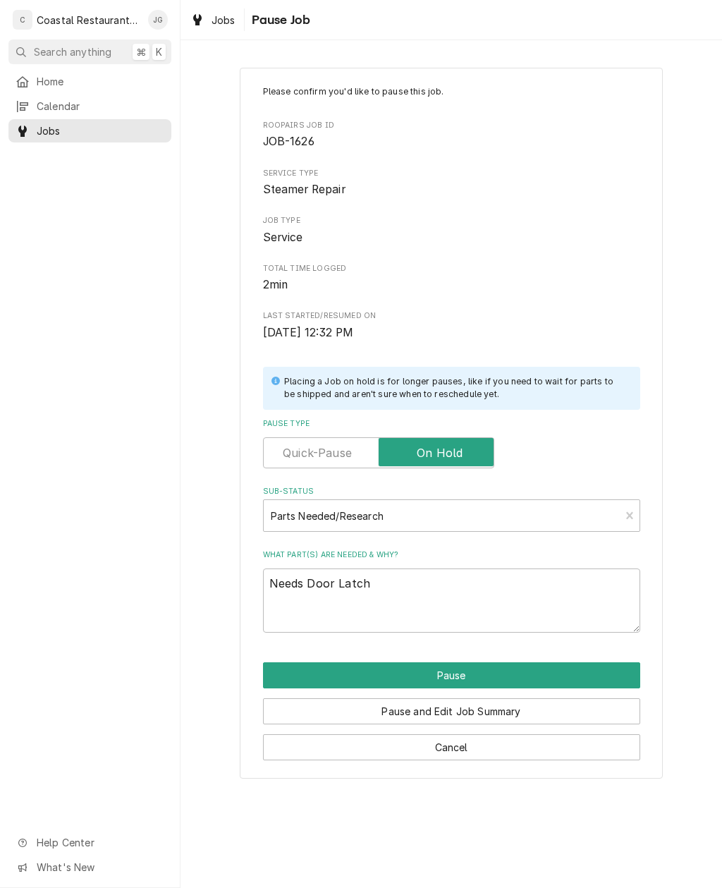
type textarea "x"
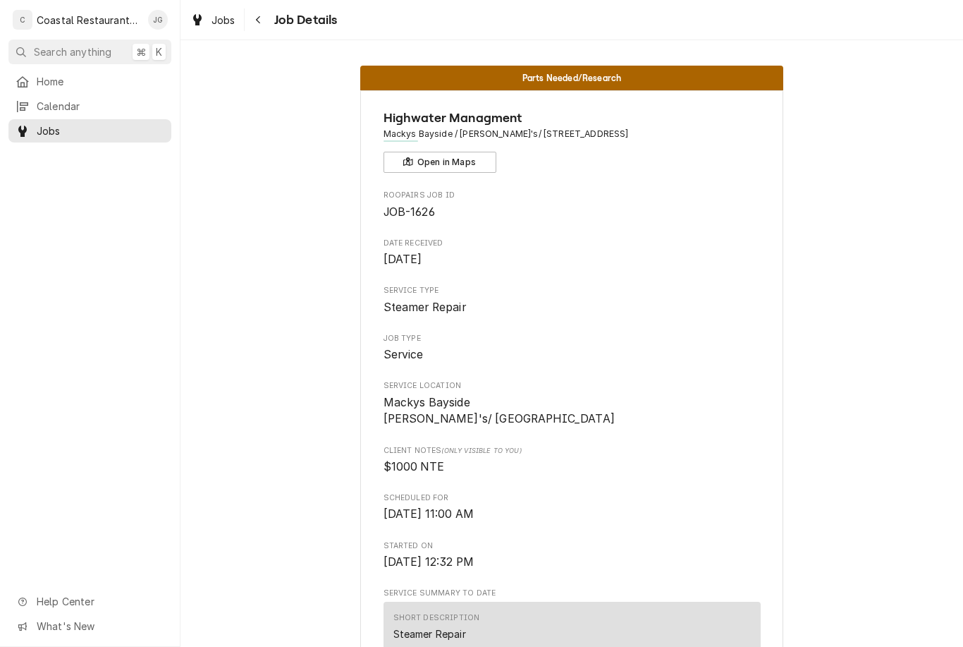
click at [94, 74] on span "Home" at bounding box center [101, 81] width 128 height 15
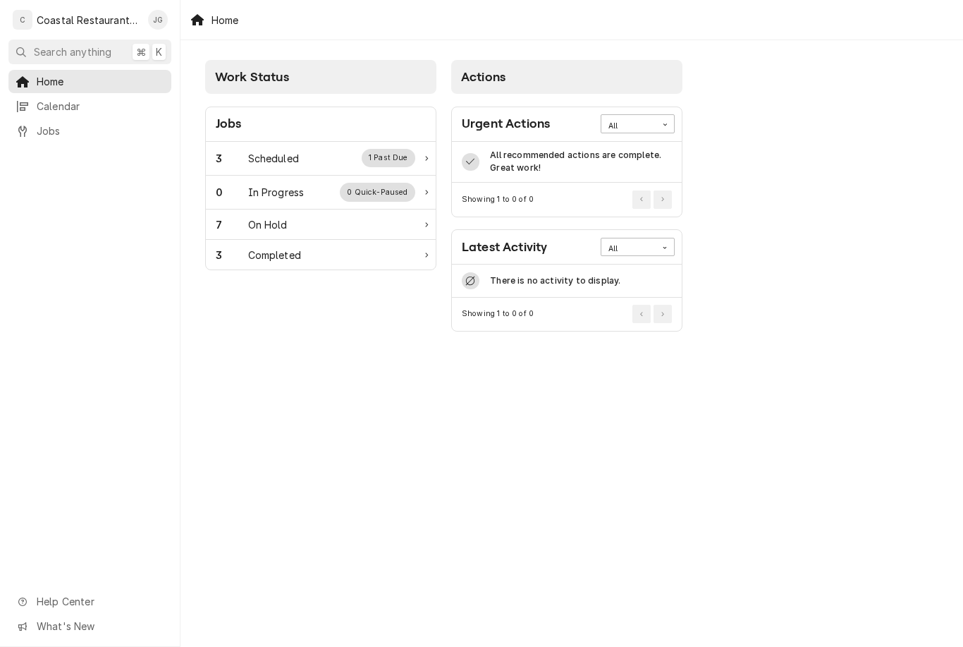
click at [274, 157] on div "Scheduled" at bounding box center [273, 158] width 51 height 15
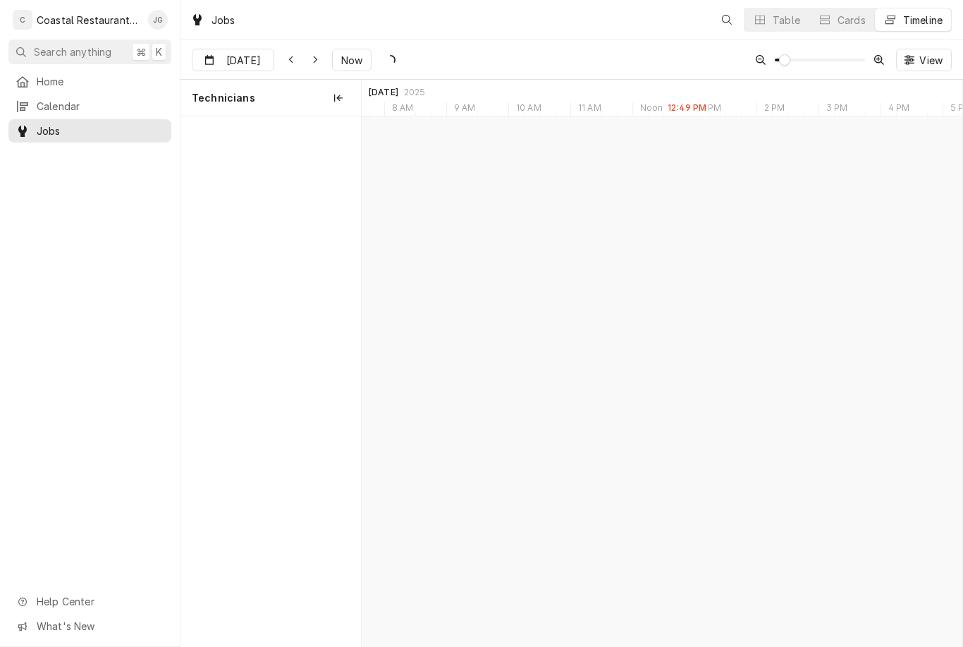
scroll to position [0, 11908]
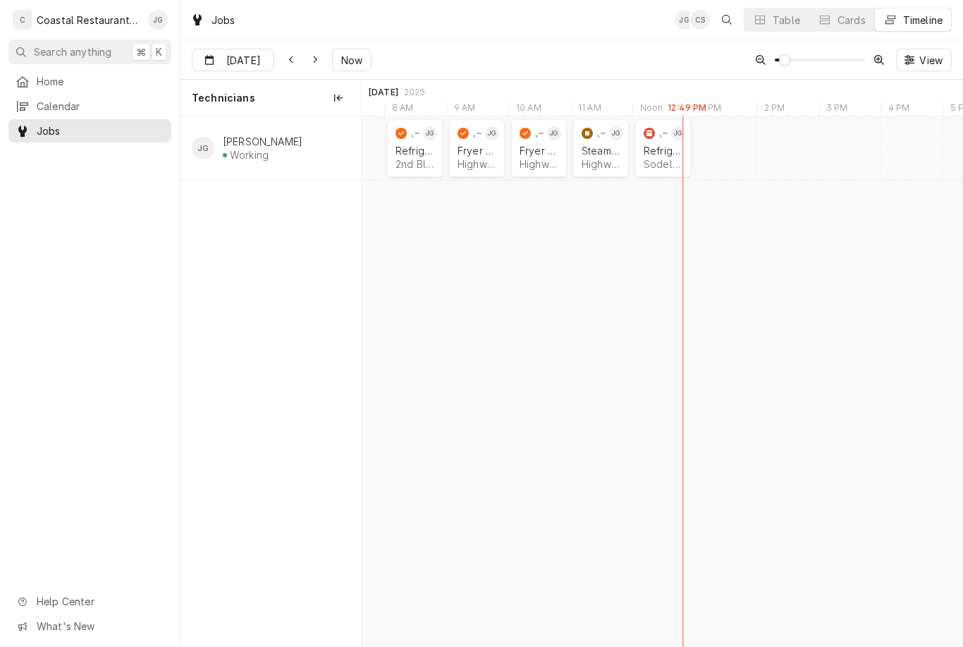
click at [672, 144] on div "Refrigeration Sodel Concepts | Selbyville, 19975" at bounding box center [663, 157] width 44 height 31
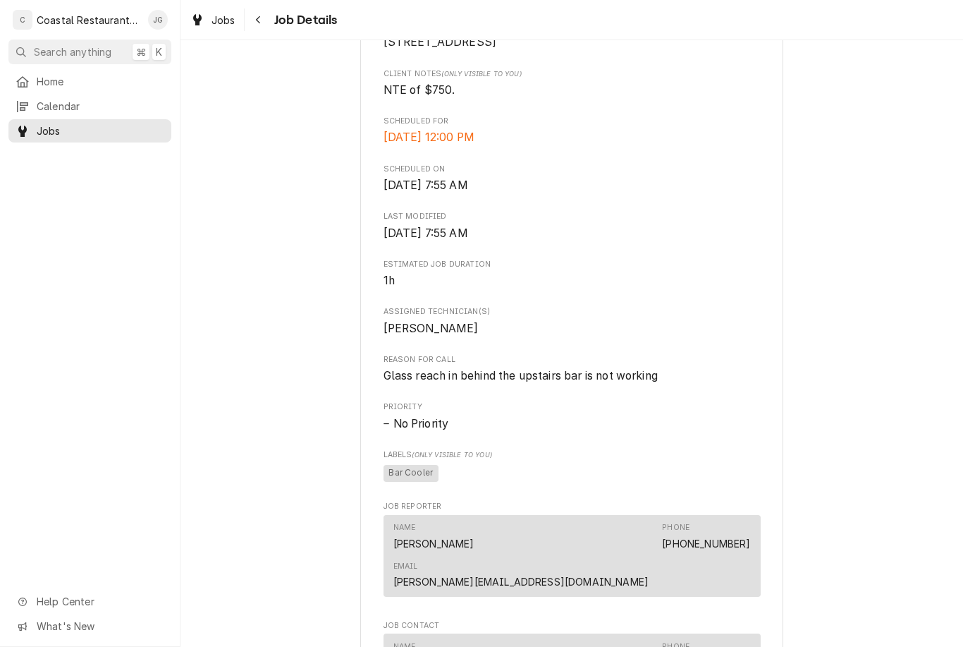
scroll to position [386, 0]
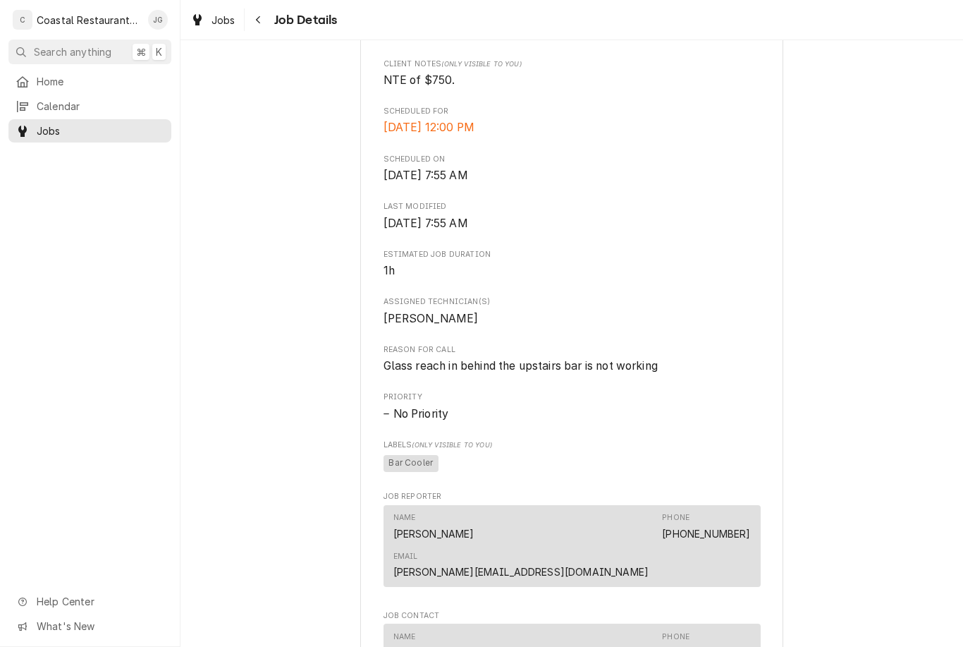
click at [99, 75] on span "Home" at bounding box center [101, 81] width 128 height 15
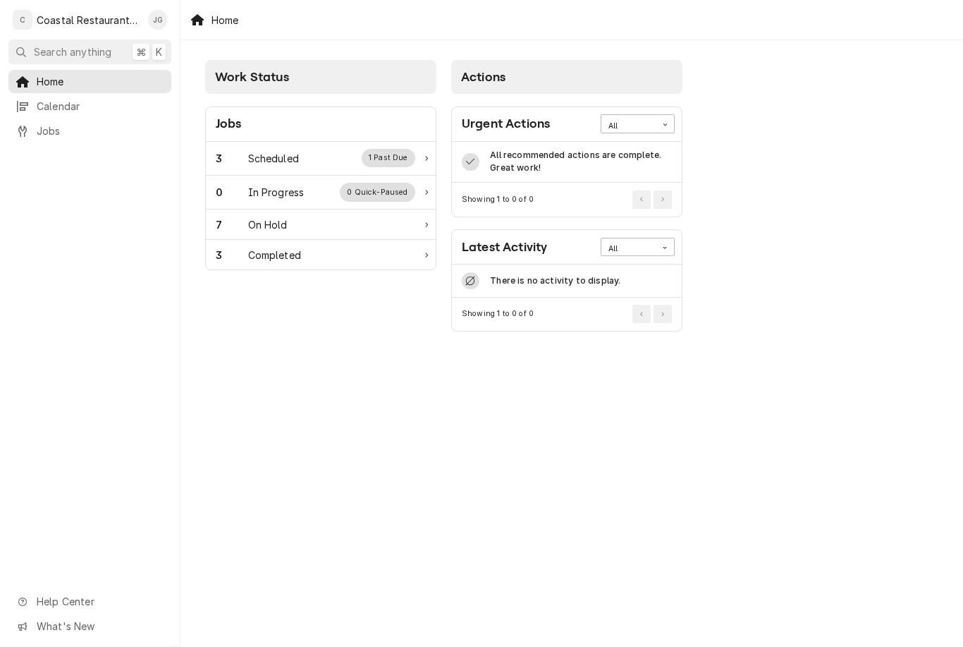
click at [305, 151] on div "3 Scheduled 1 Past Due" at bounding box center [316, 158] width 200 height 18
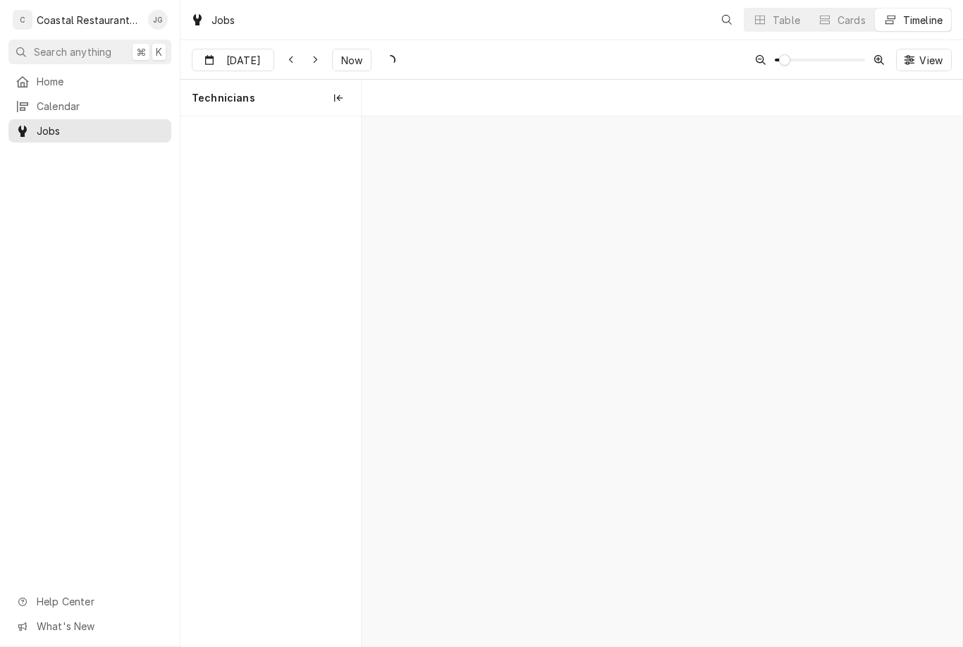
scroll to position [0, 11908]
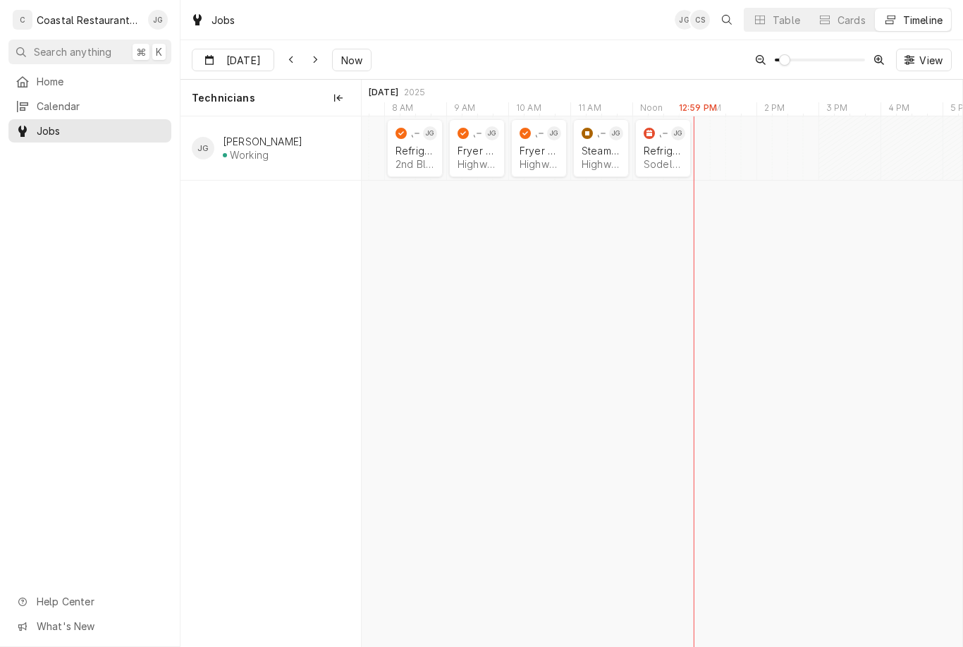
click at [667, 152] on div "Refrigeration" at bounding box center [663, 151] width 39 height 12
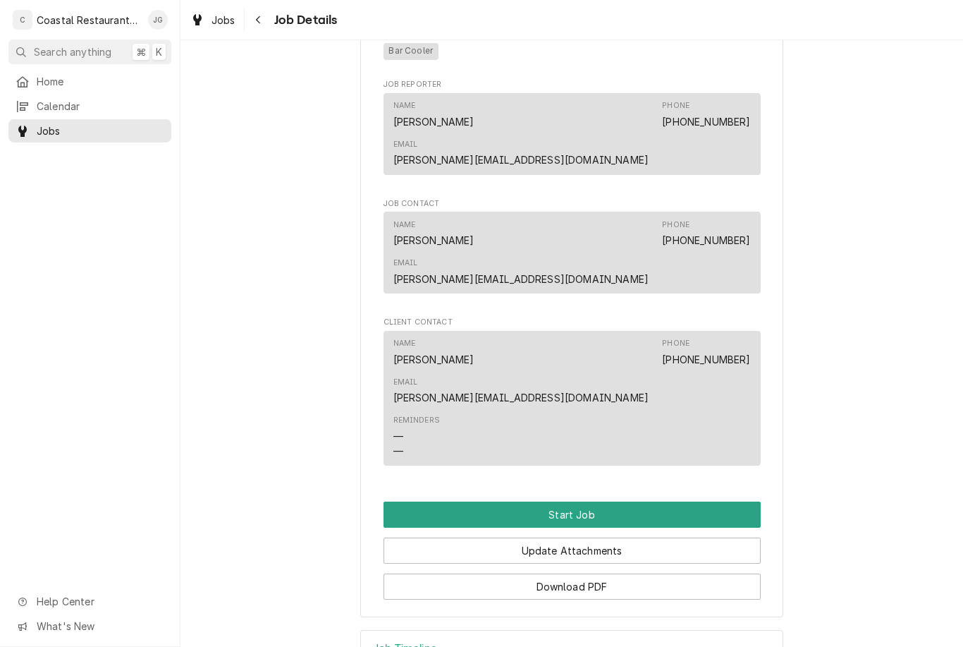
scroll to position [798, 0]
click at [587, 502] on button "Start Job" at bounding box center [572, 515] width 377 height 26
